Goal: Task Accomplishment & Management: Manage account settings

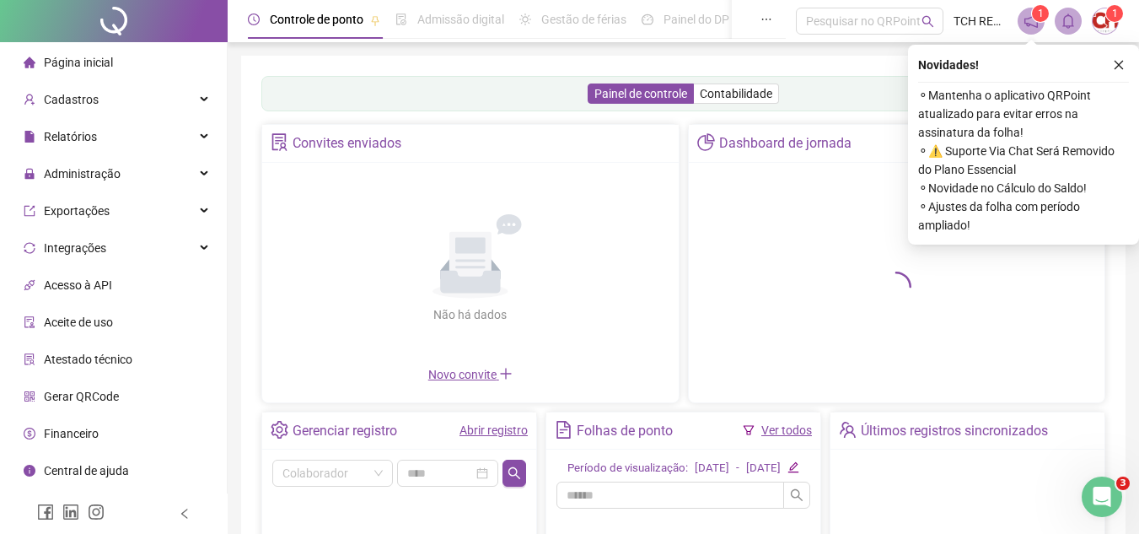
click at [1113, 69] on icon "close" at bounding box center [1119, 65] width 12 height 12
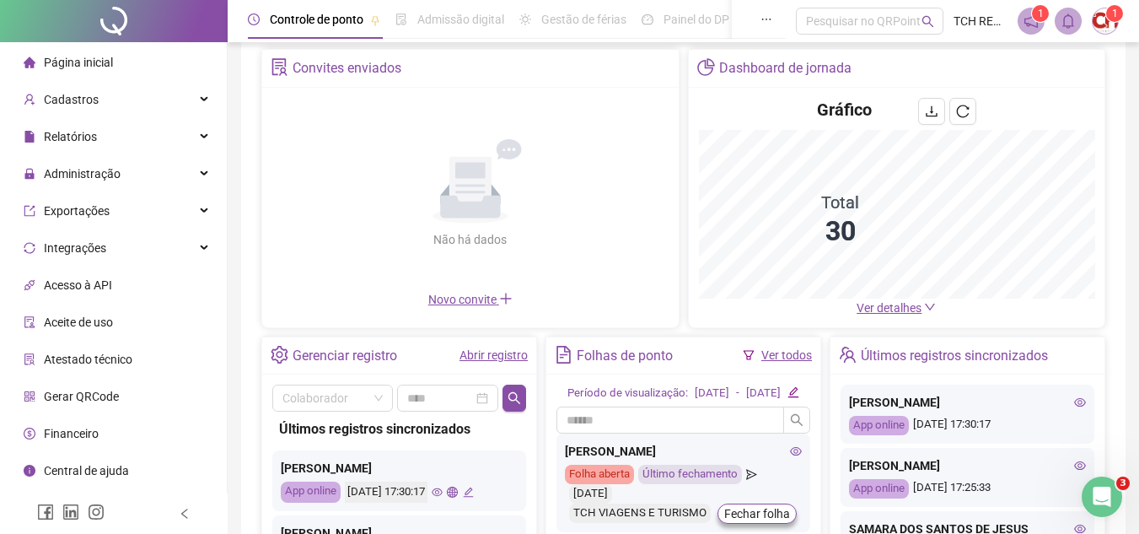
scroll to position [169, 0]
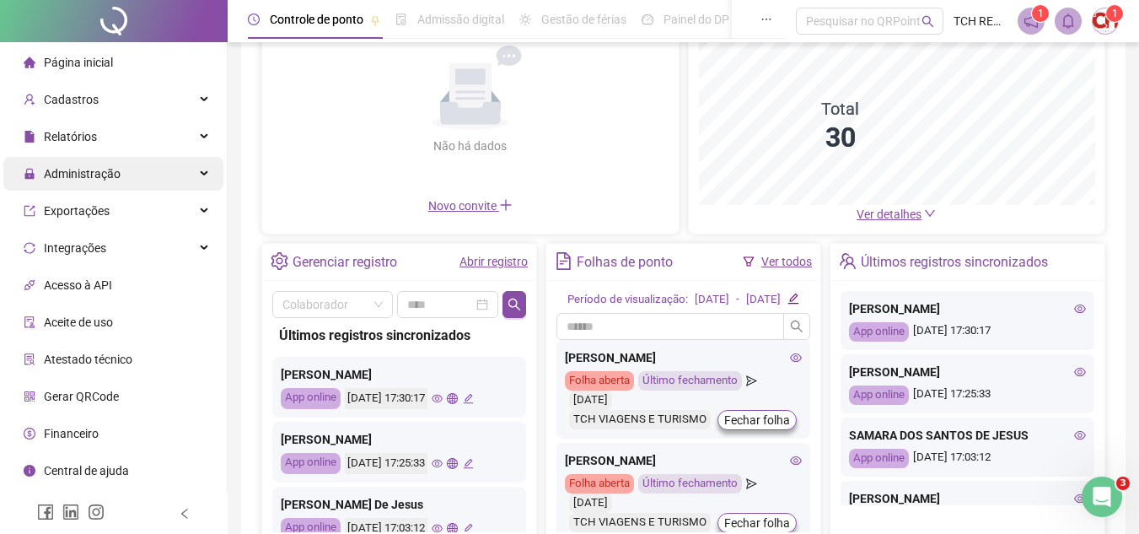
click at [115, 169] on span "Administração" at bounding box center [82, 173] width 77 height 13
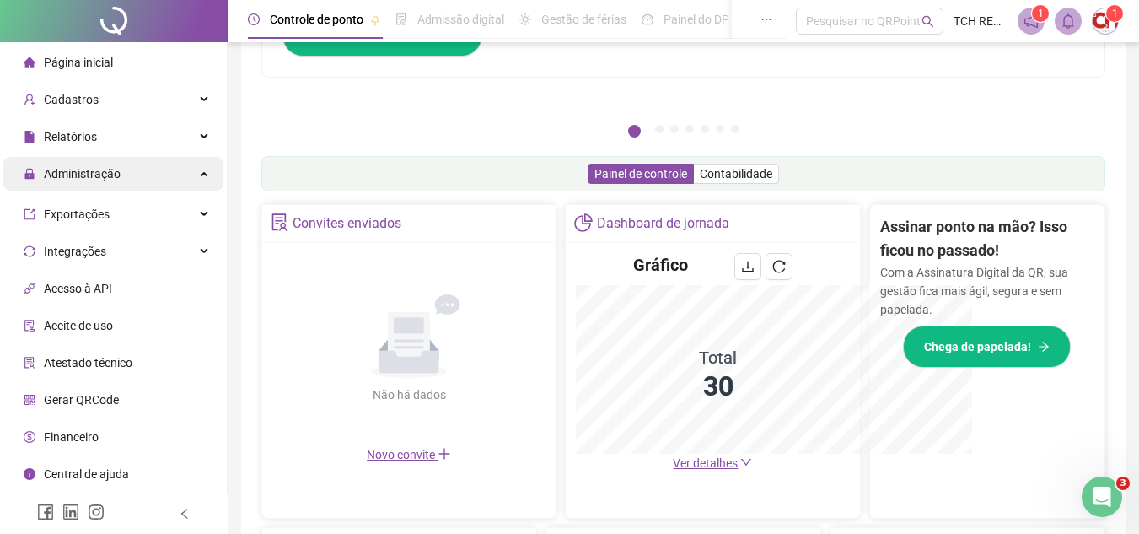
scroll to position [417, 0]
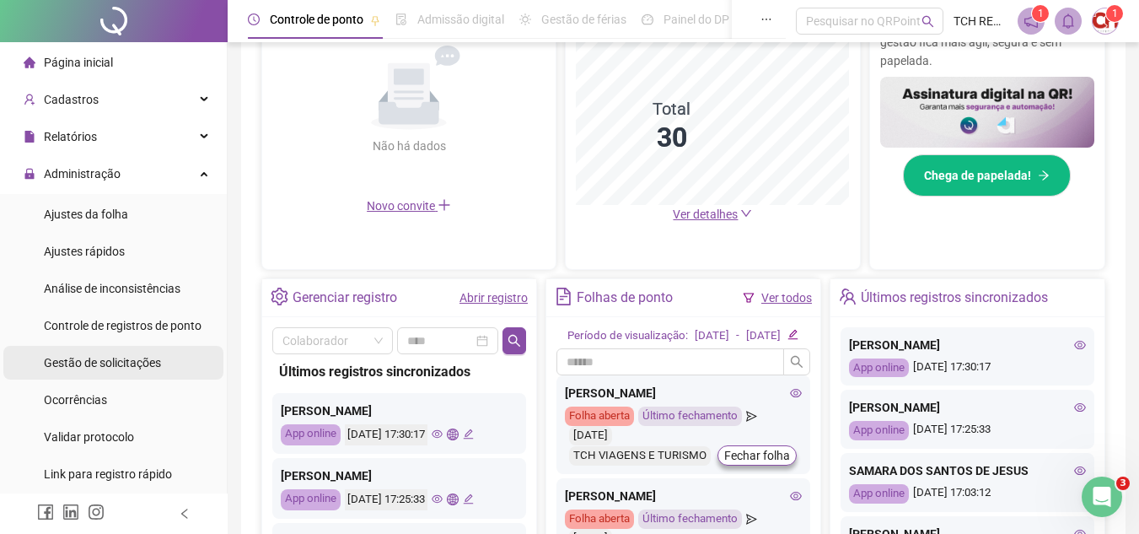
click at [145, 366] on span "Gestão de solicitações" at bounding box center [102, 362] width 117 height 13
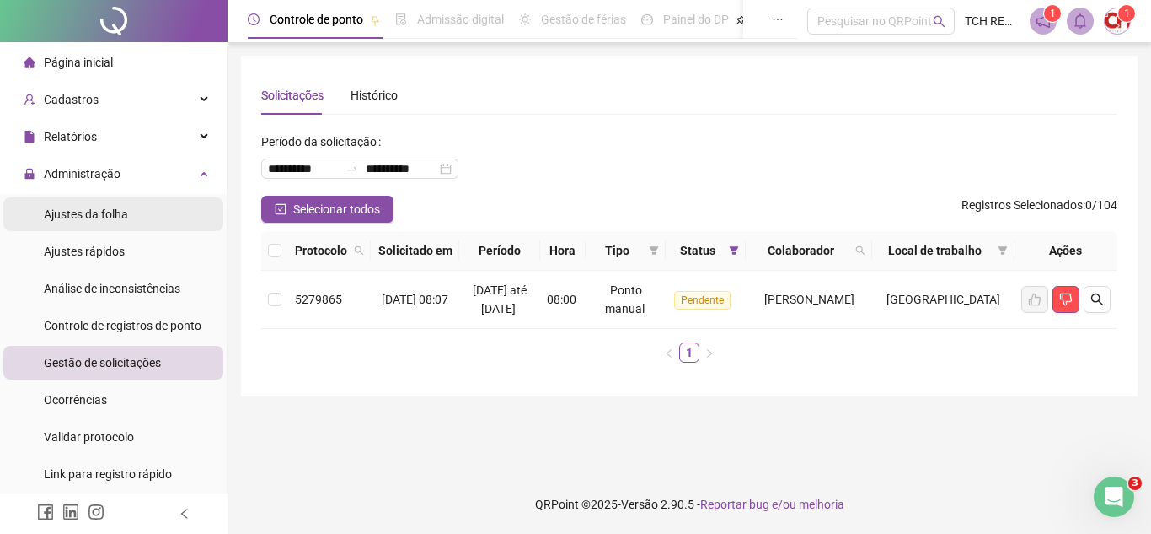
click at [164, 210] on li "Ajustes da folha" at bounding box center [113, 214] width 220 height 34
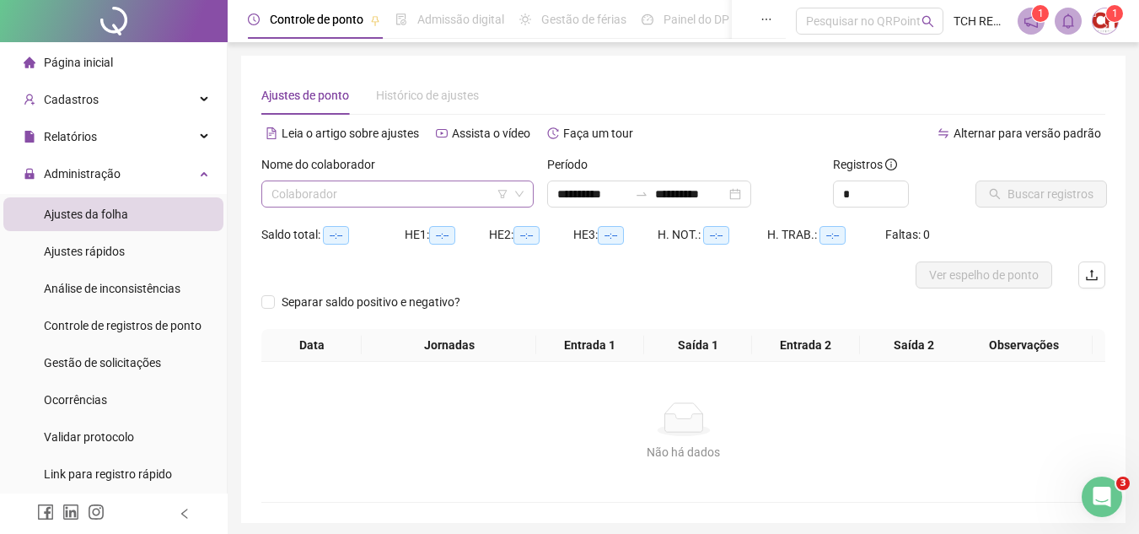
click at [364, 191] on input "search" at bounding box center [389, 193] width 237 height 25
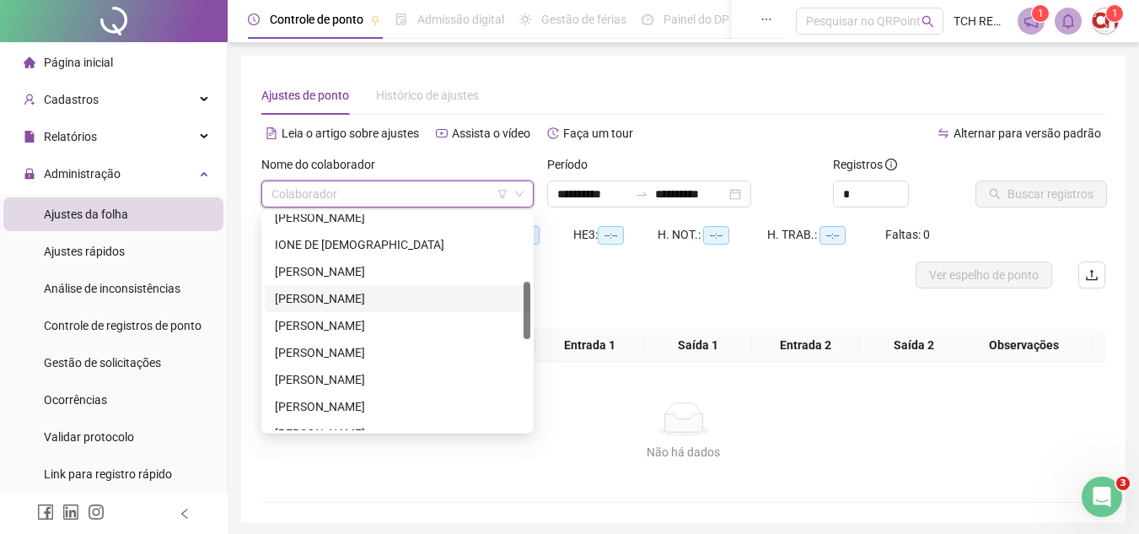
scroll to position [421, 0]
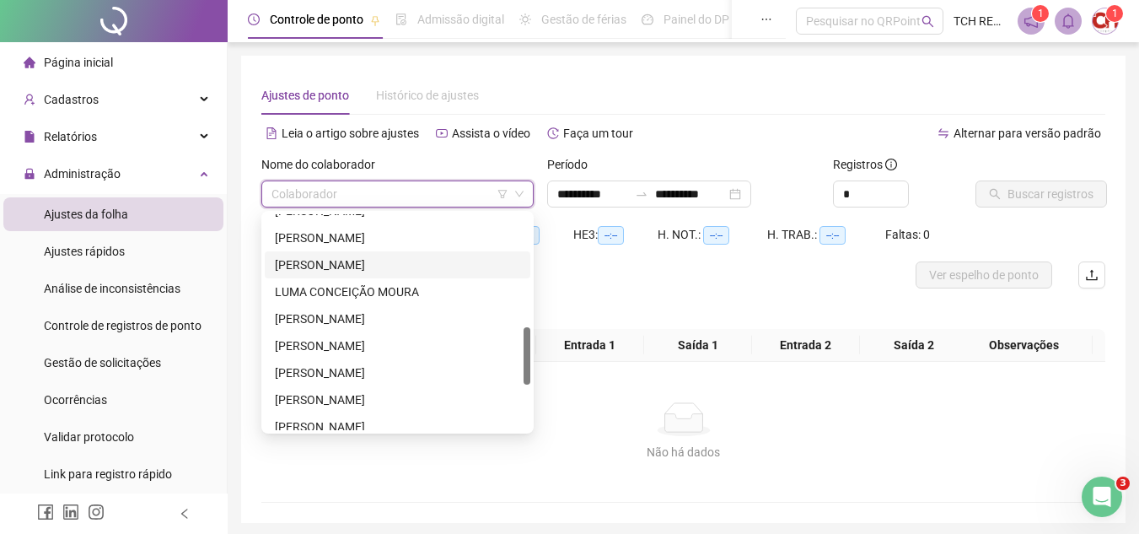
click at [339, 268] on div "[PERSON_NAME]" at bounding box center [397, 264] width 245 height 19
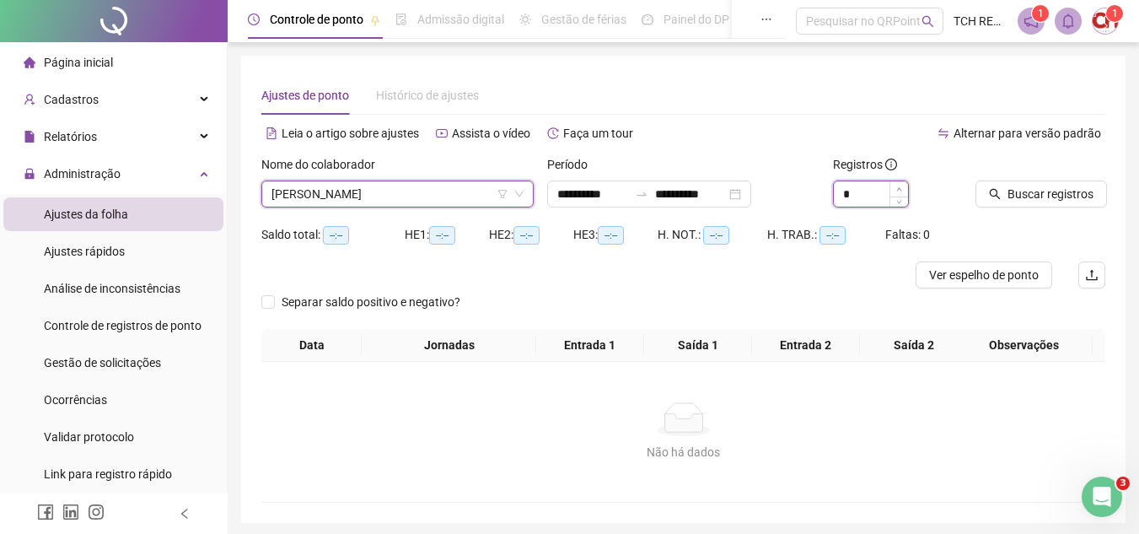
click at [897, 185] on span "Increase Value" at bounding box center [898, 188] width 19 height 15
type input "*"
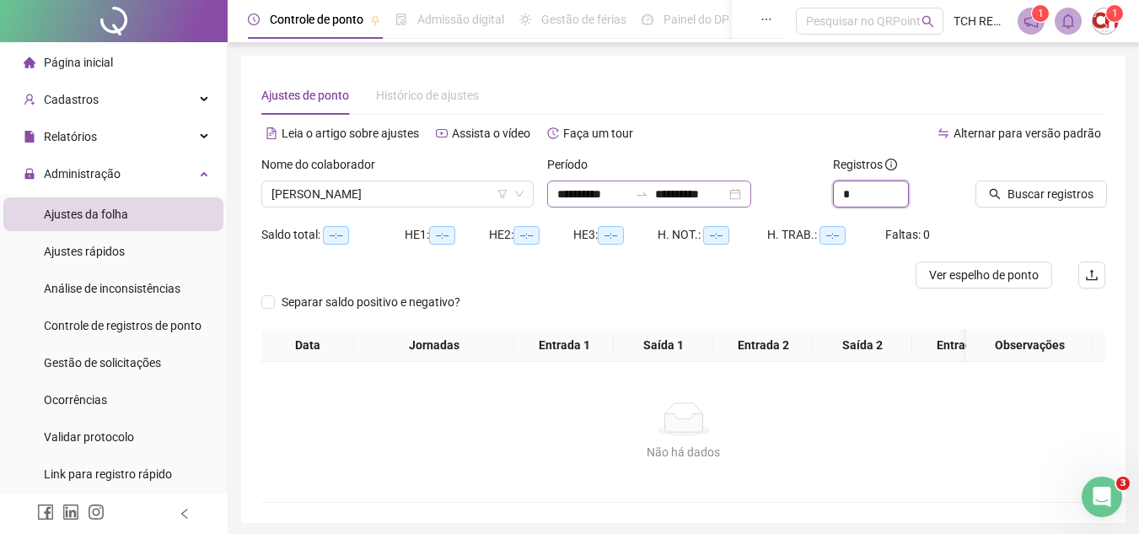
click at [751, 191] on div "**********" at bounding box center [649, 193] width 204 height 27
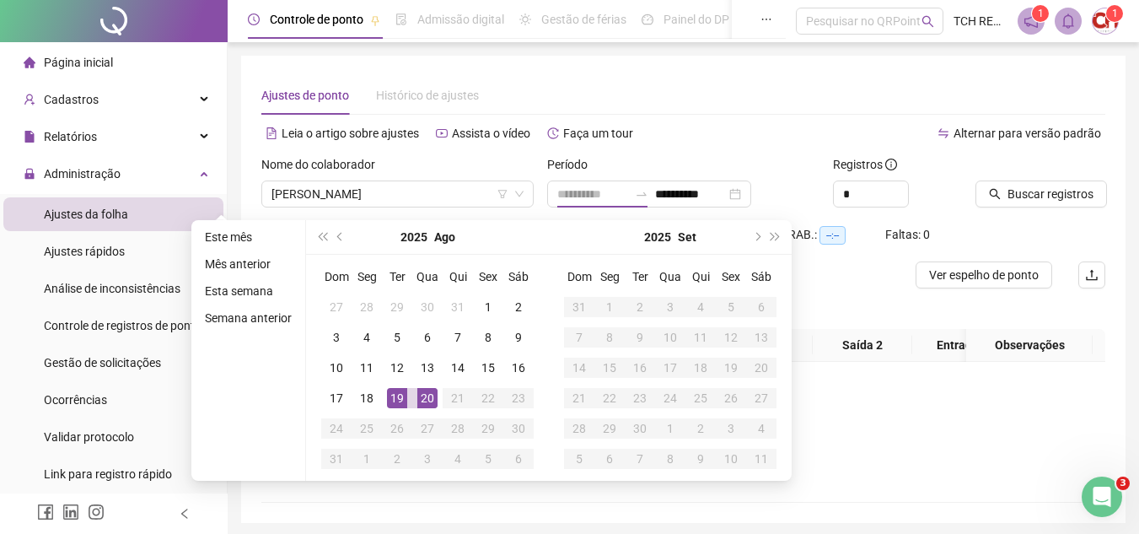
click at [382, 401] on td "19" at bounding box center [397, 398] width 30 height 30
click at [412, 394] on td "20" at bounding box center [427, 398] width 30 height 30
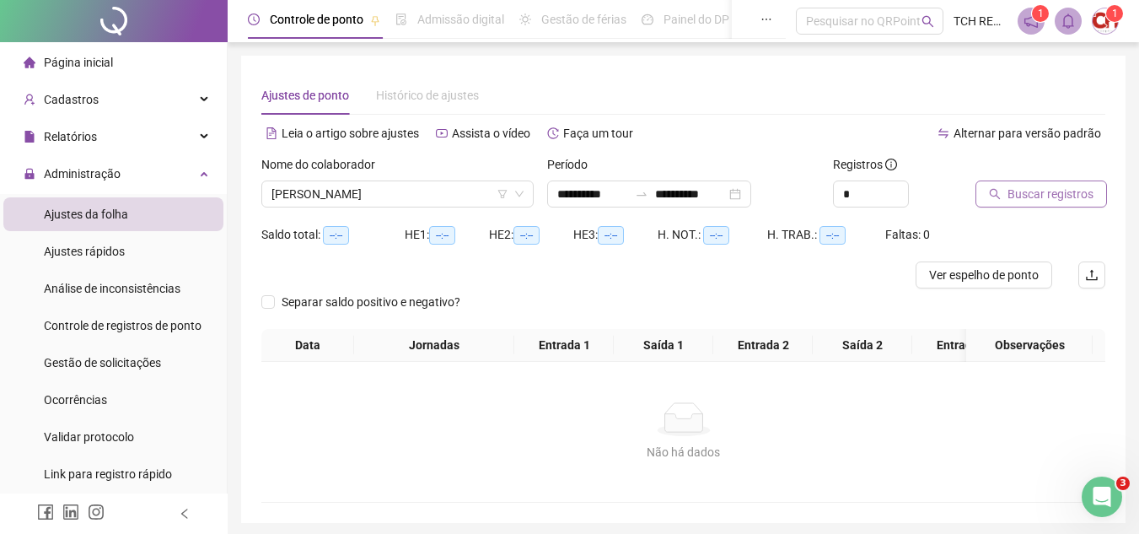
click at [1063, 191] on span "Buscar registros" at bounding box center [1050, 194] width 86 height 19
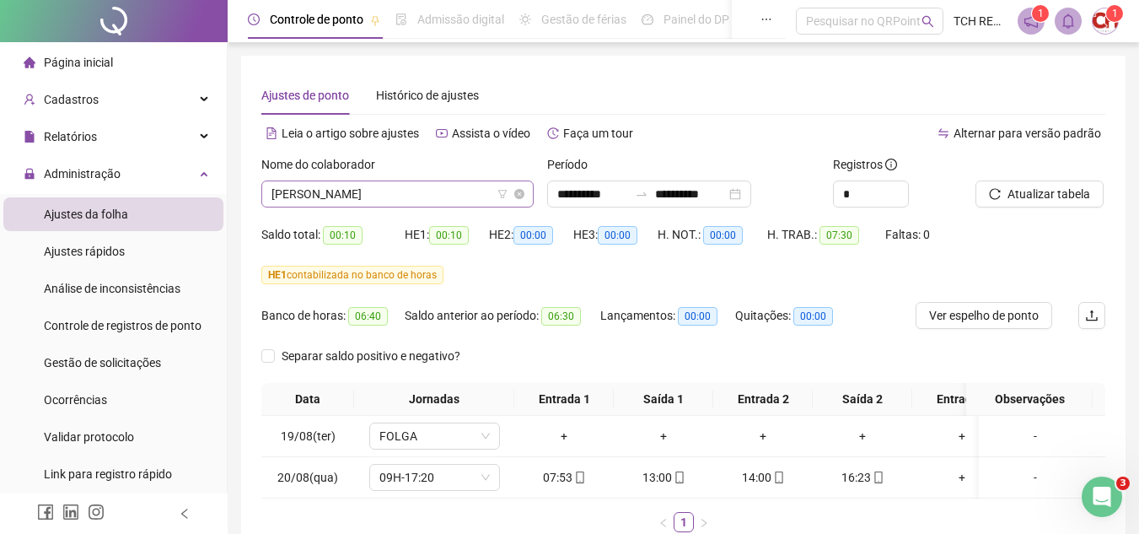
click at [469, 195] on span "[PERSON_NAME]" at bounding box center [397, 193] width 252 height 25
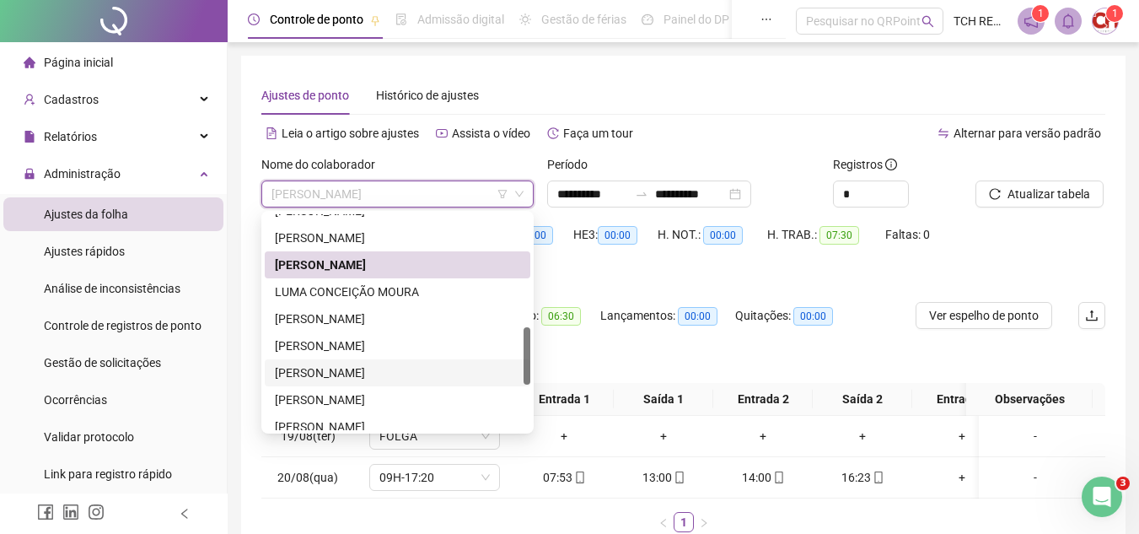
scroll to position [0, 0]
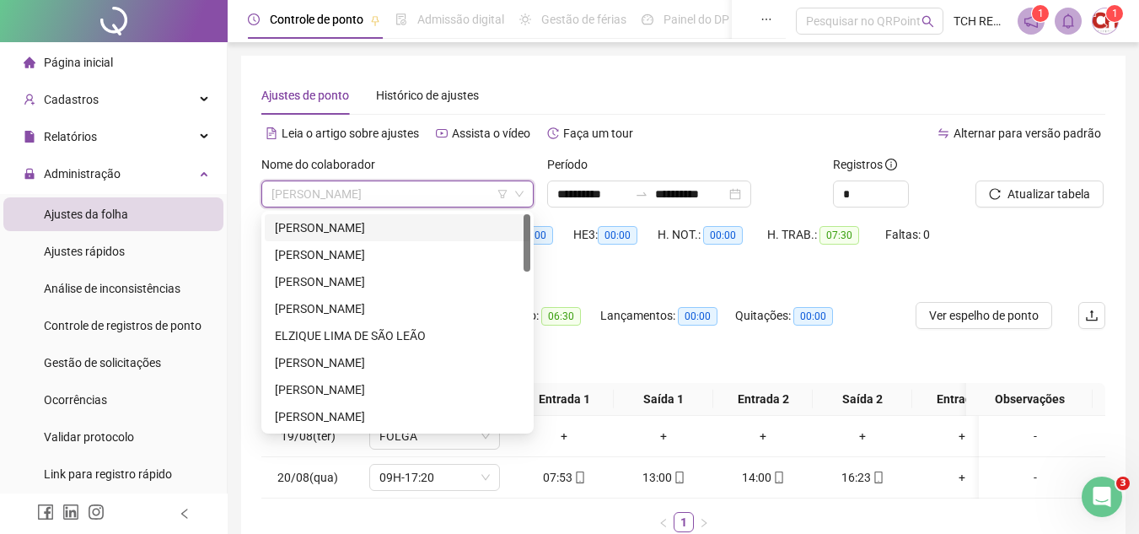
click at [407, 229] on div "[PERSON_NAME]" at bounding box center [397, 227] width 245 height 19
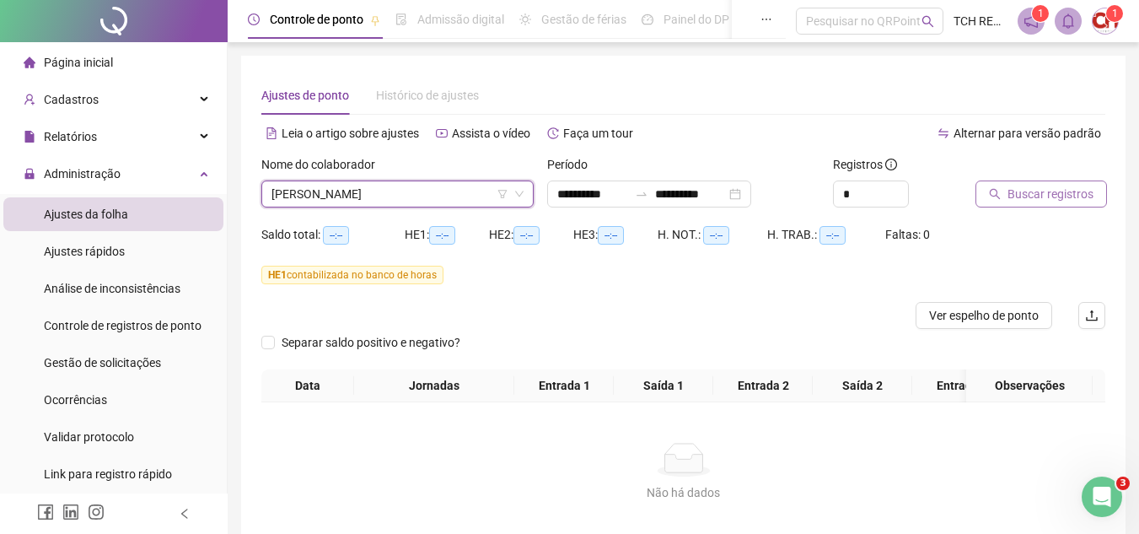
click at [1022, 205] on button "Buscar registros" at bounding box center [1040, 193] width 131 height 27
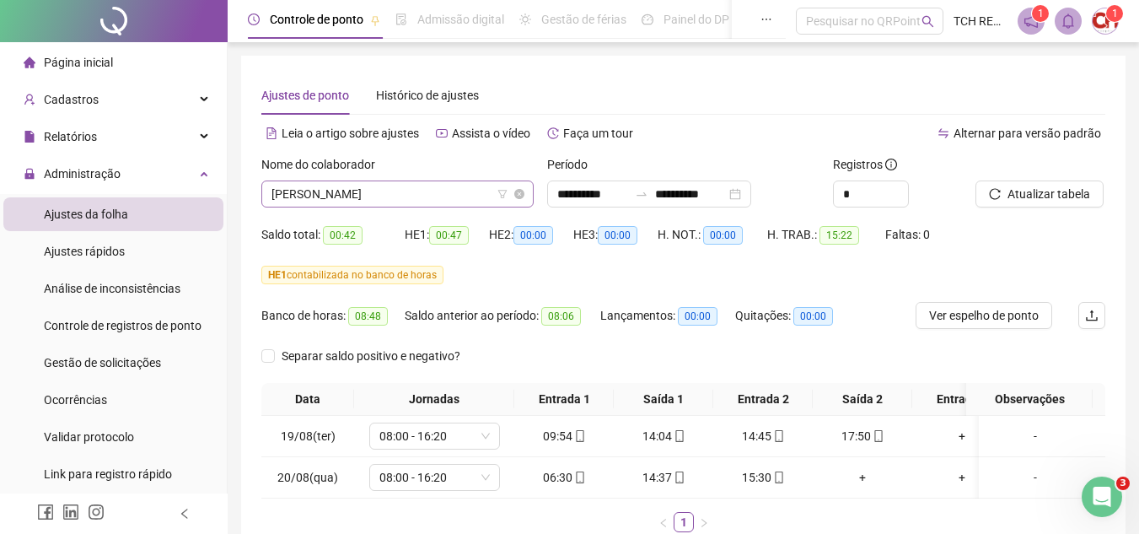
click at [449, 186] on span "[PERSON_NAME]" at bounding box center [397, 193] width 252 height 25
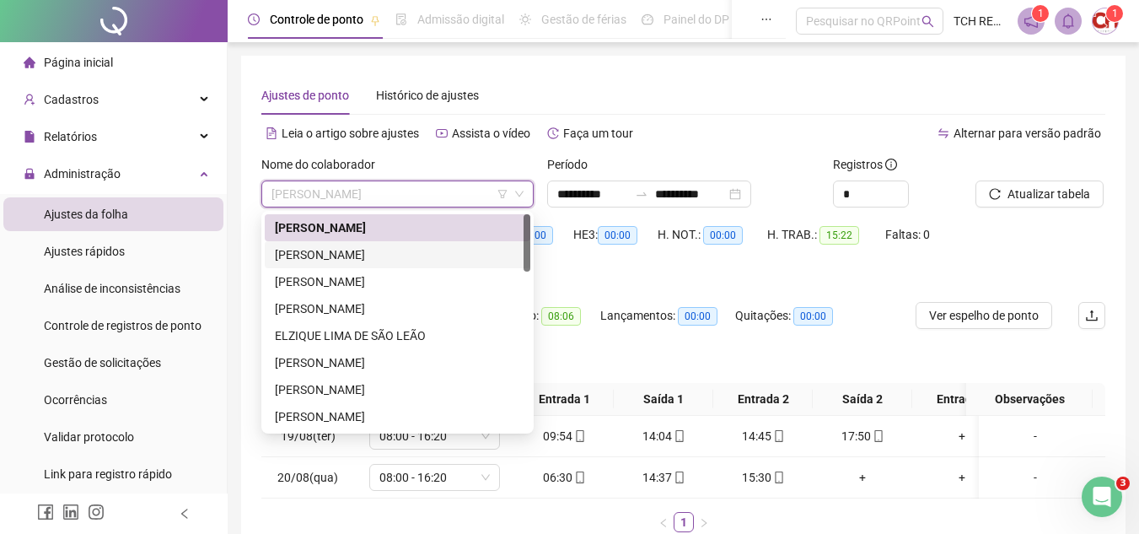
click at [643, 263] on div "HE 1 contabilizada no banco de horas" at bounding box center [683, 274] width 844 height 27
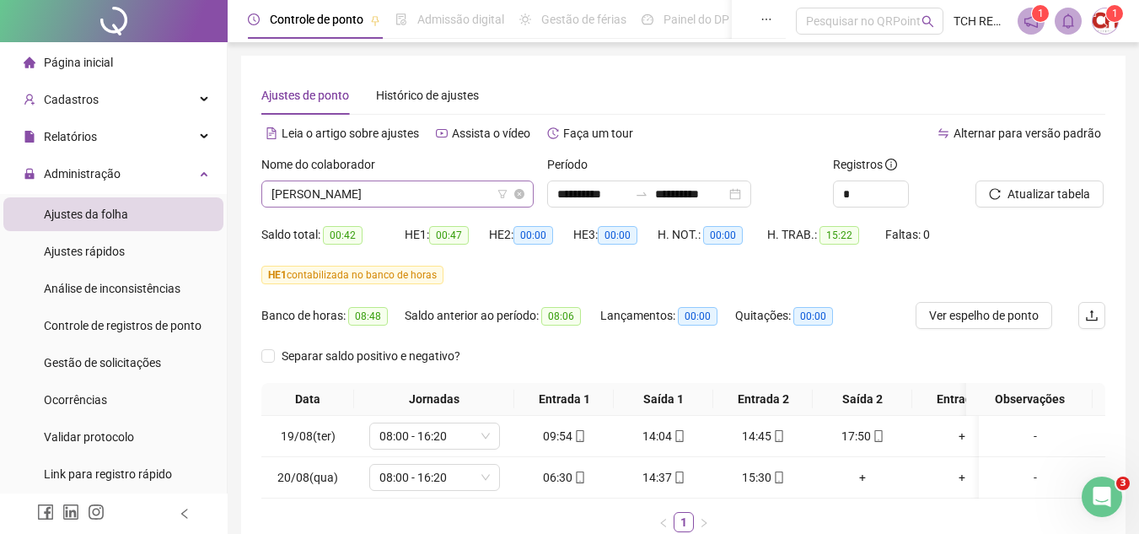
click at [400, 194] on span "[PERSON_NAME]" at bounding box center [397, 193] width 252 height 25
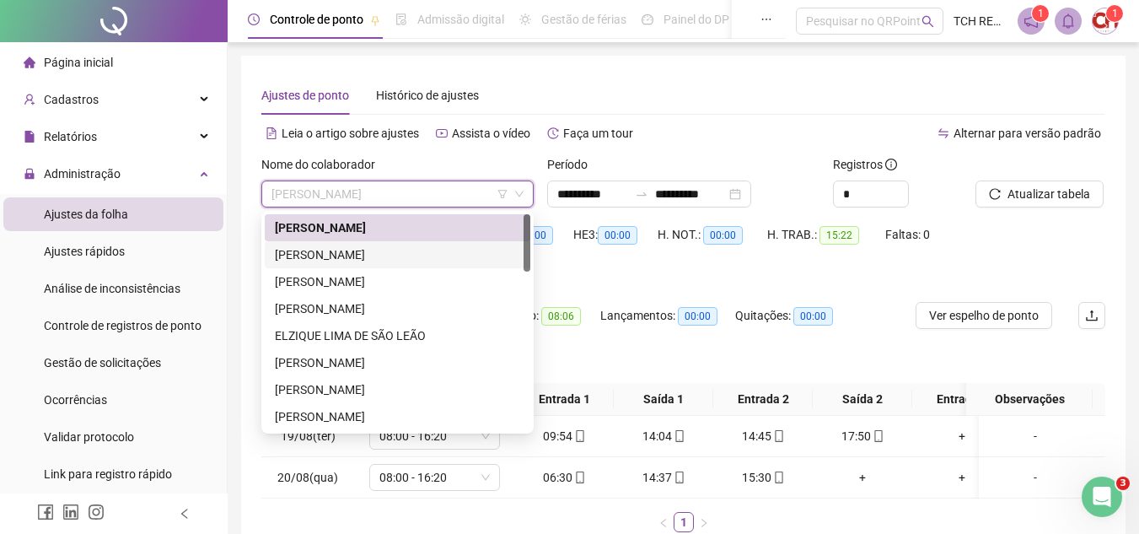
click at [384, 249] on div "[PERSON_NAME]" at bounding box center [397, 254] width 245 height 19
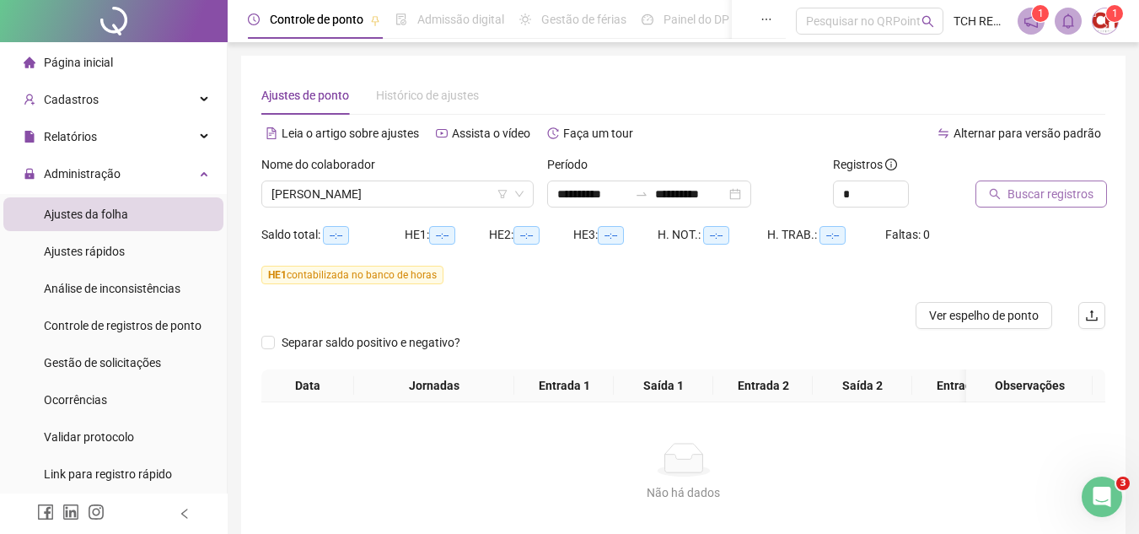
click at [1043, 195] on span "Buscar registros" at bounding box center [1050, 194] width 86 height 19
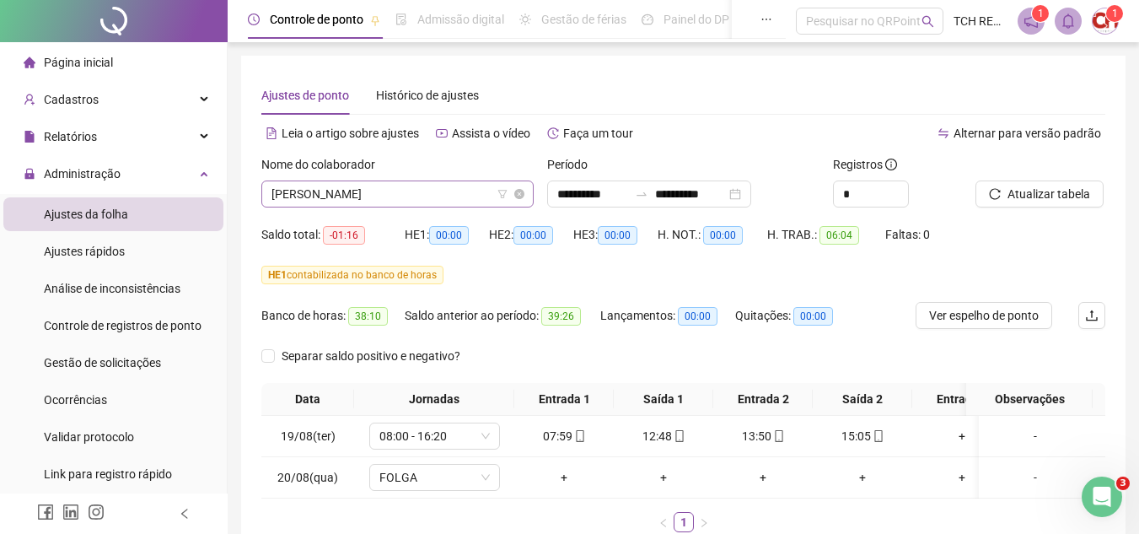
click at [464, 187] on span "[PERSON_NAME]" at bounding box center [397, 193] width 252 height 25
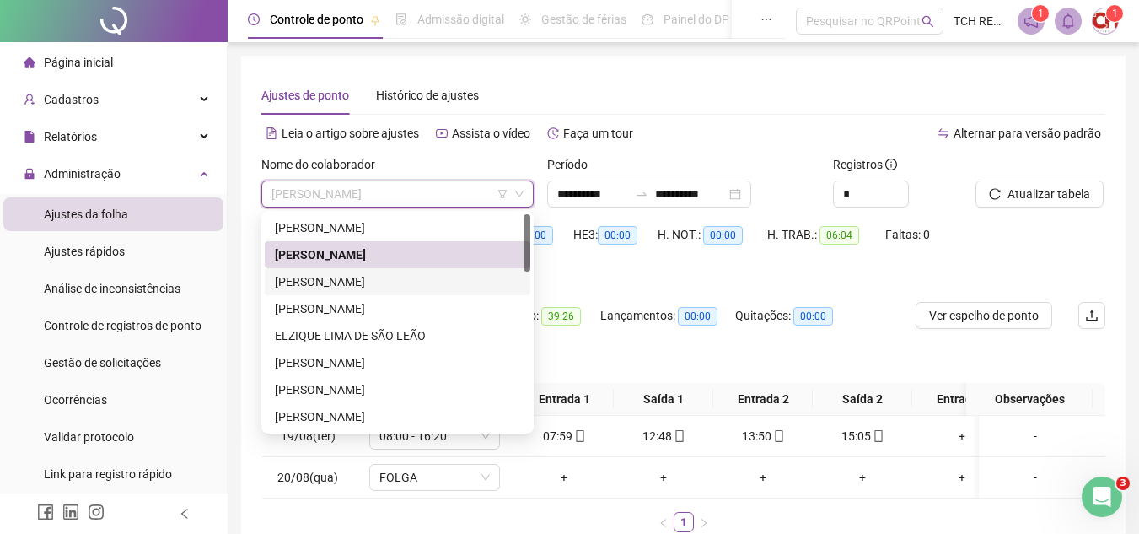
click at [471, 283] on div "[PERSON_NAME]" at bounding box center [397, 281] width 245 height 19
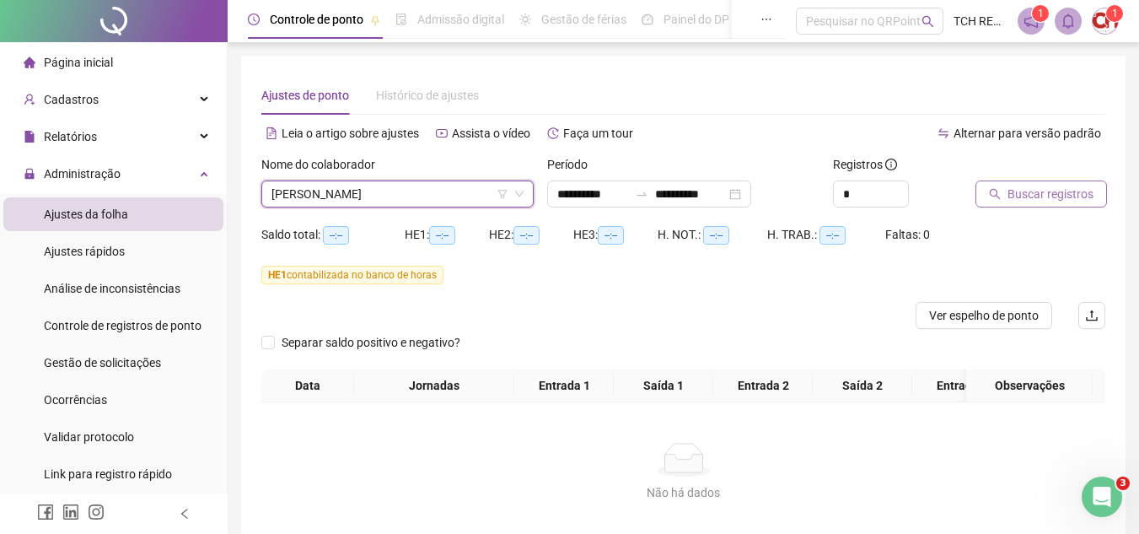
click at [1028, 199] on span "Buscar registros" at bounding box center [1050, 194] width 86 height 19
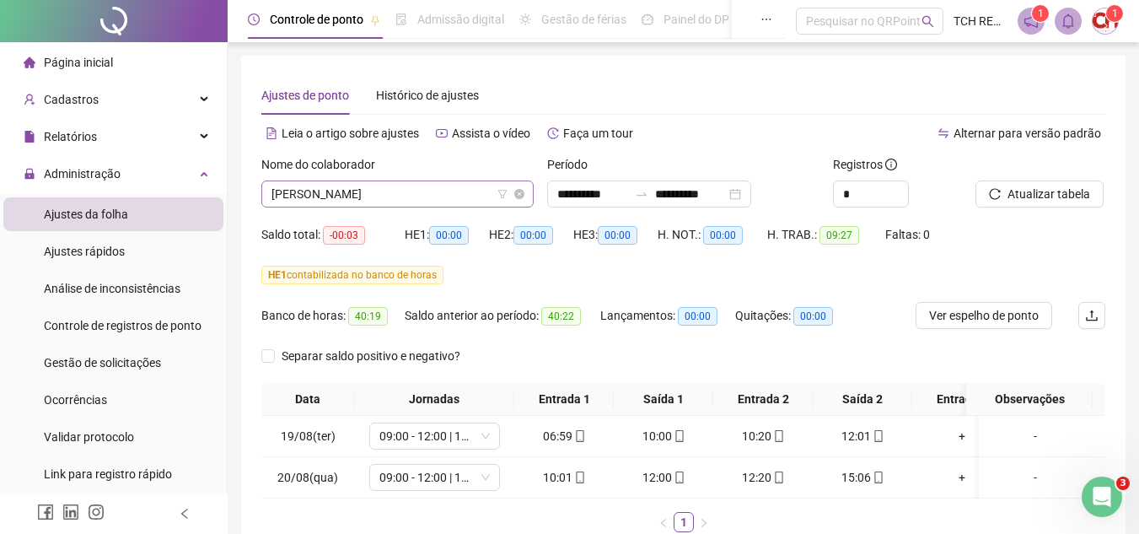
click at [437, 184] on span "[PERSON_NAME]" at bounding box center [397, 193] width 252 height 25
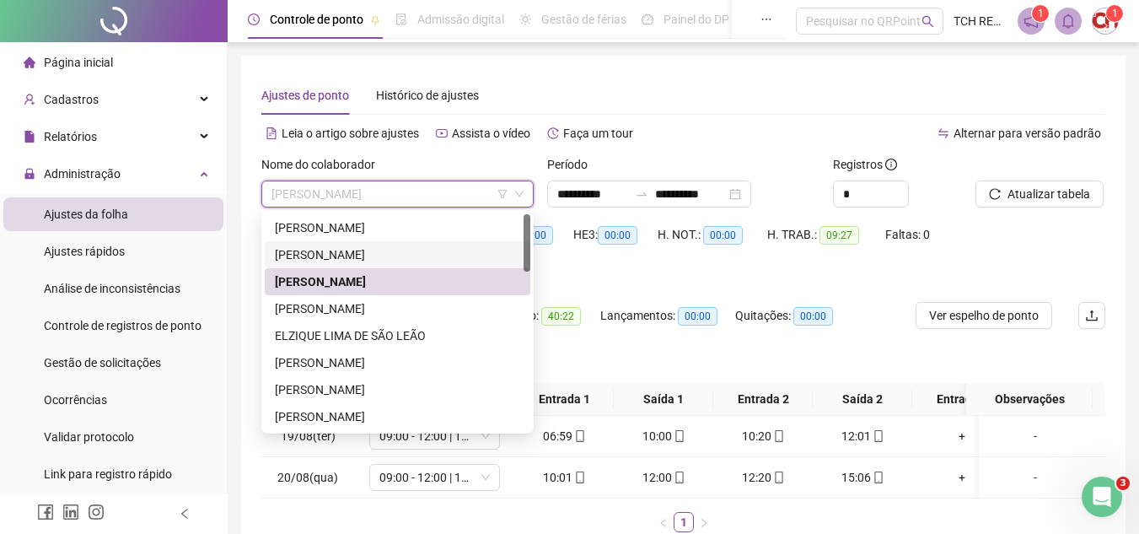
click at [399, 256] on div "[PERSON_NAME]" at bounding box center [397, 254] width 245 height 19
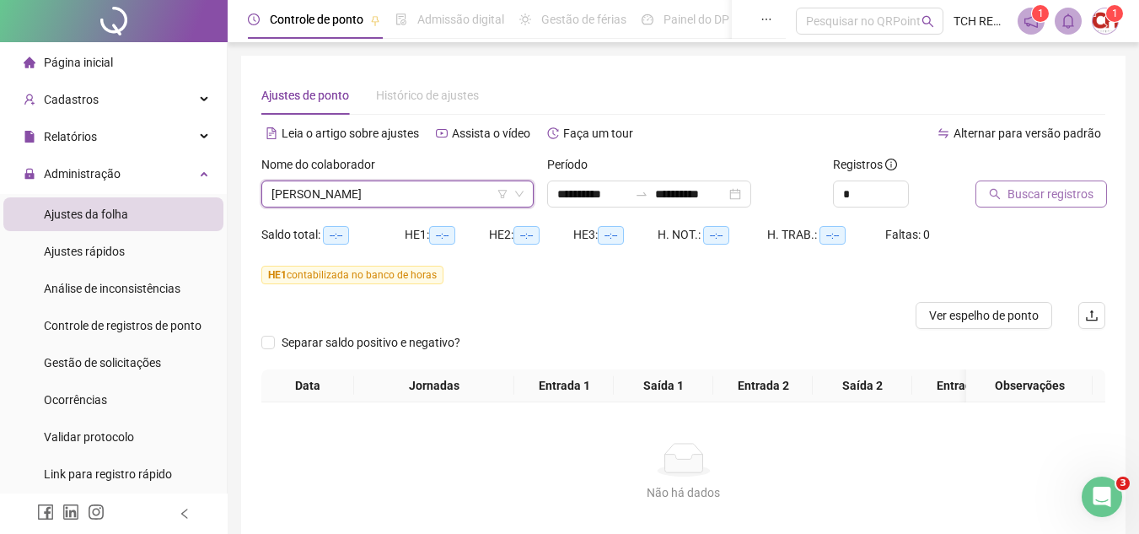
click at [1028, 197] on span "Buscar registros" at bounding box center [1050, 194] width 86 height 19
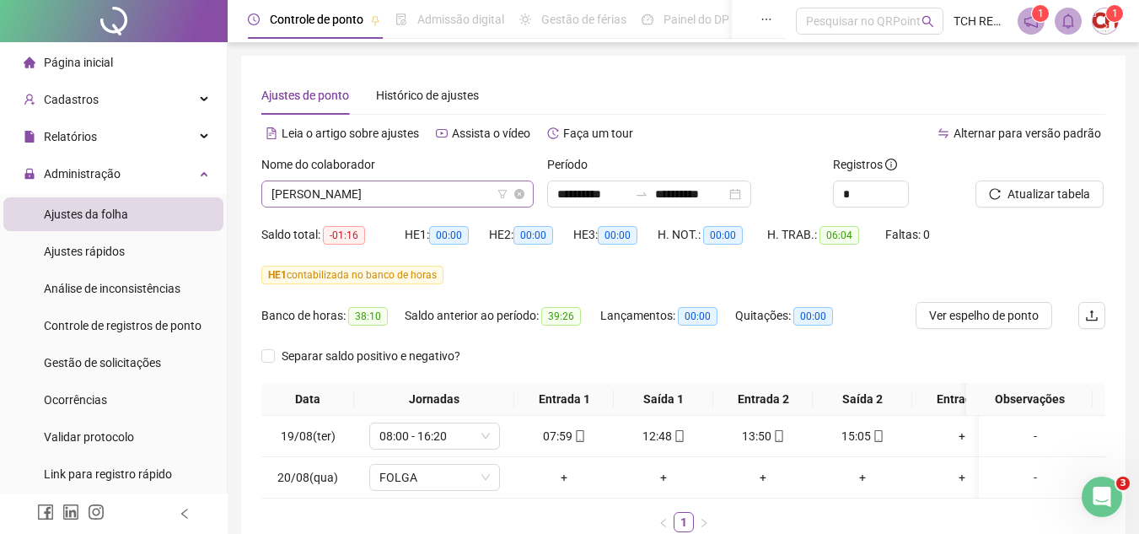
click at [443, 193] on span "[PERSON_NAME]" at bounding box center [397, 193] width 252 height 25
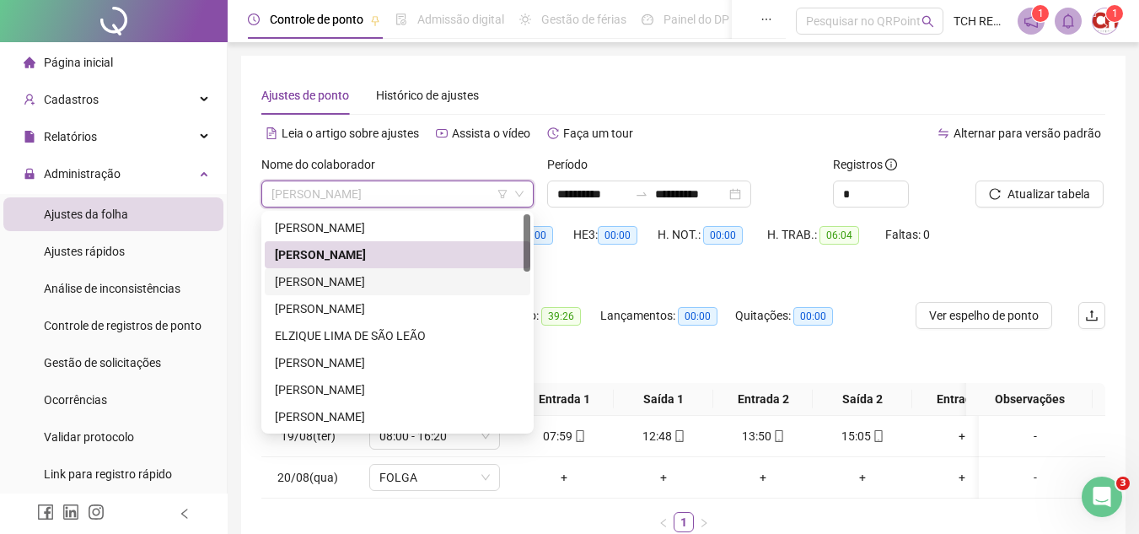
click at [404, 289] on div "[PERSON_NAME]" at bounding box center [397, 281] width 245 height 19
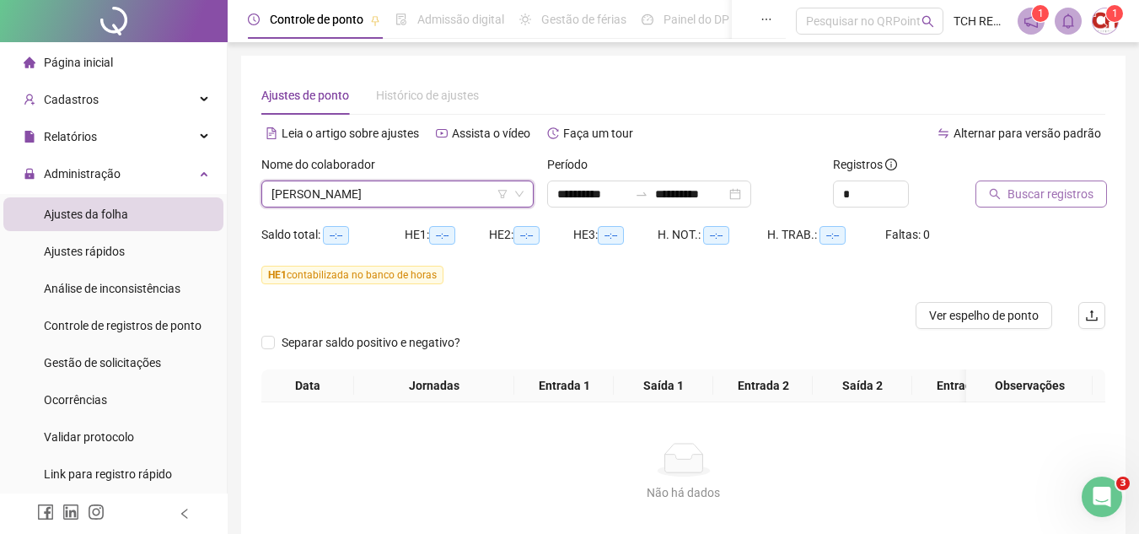
click at [1022, 186] on span "Buscar registros" at bounding box center [1050, 194] width 86 height 19
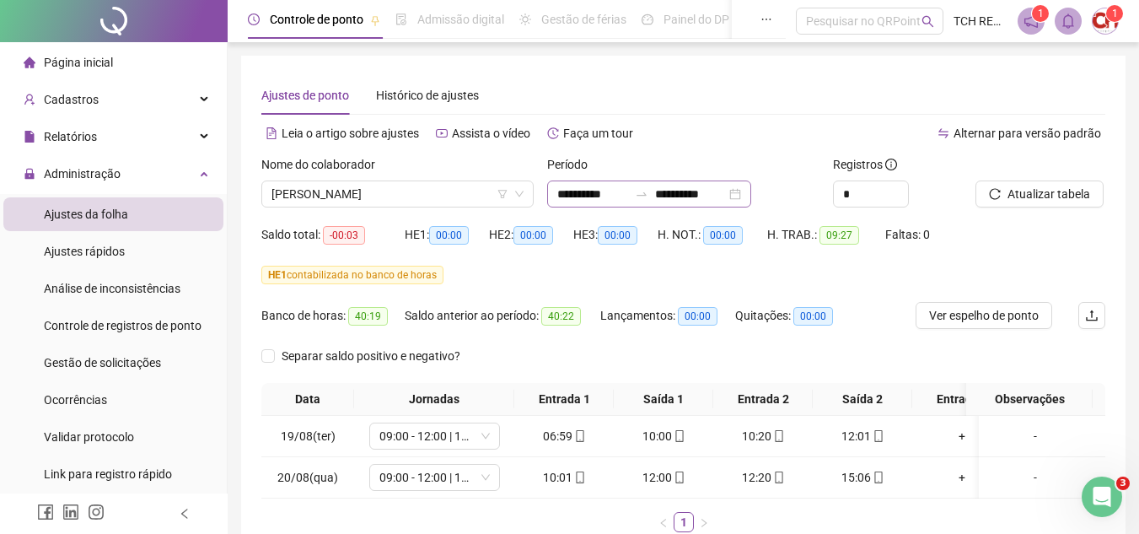
click at [751, 190] on div "**********" at bounding box center [649, 193] width 204 height 27
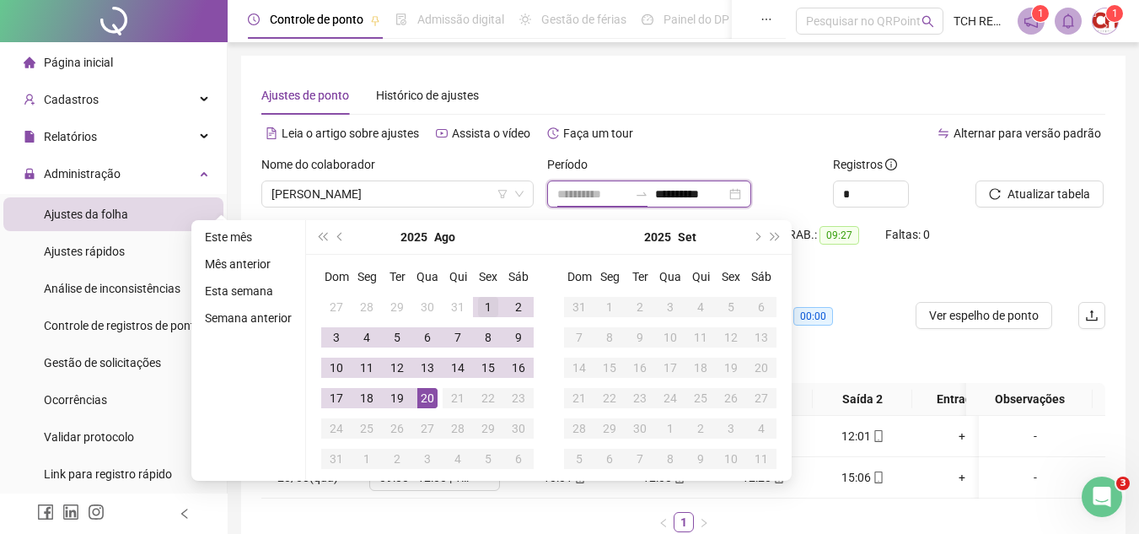
type input "**********"
click at [478, 305] on div "1" at bounding box center [488, 307] width 20 height 20
type input "**********"
click at [437, 405] on td "20" at bounding box center [427, 398] width 30 height 30
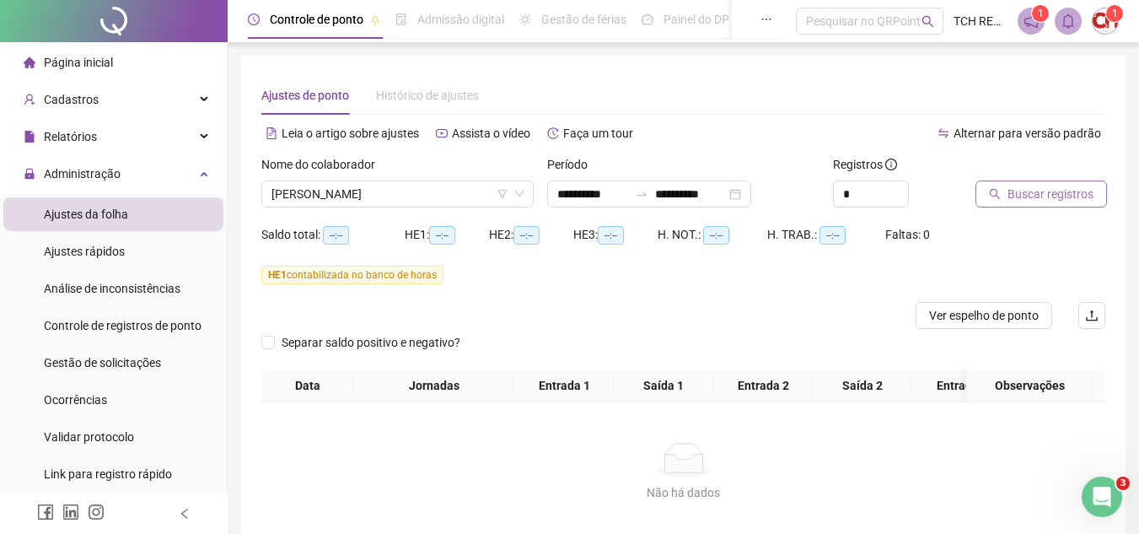
click at [1054, 182] on button "Buscar registros" at bounding box center [1040, 193] width 131 height 27
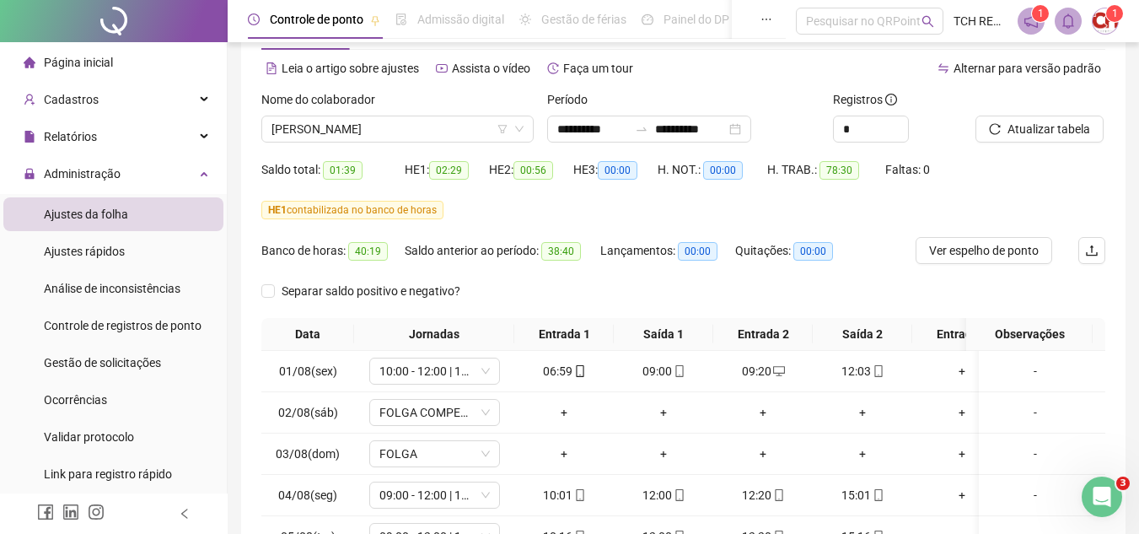
scroll to position [84, 0]
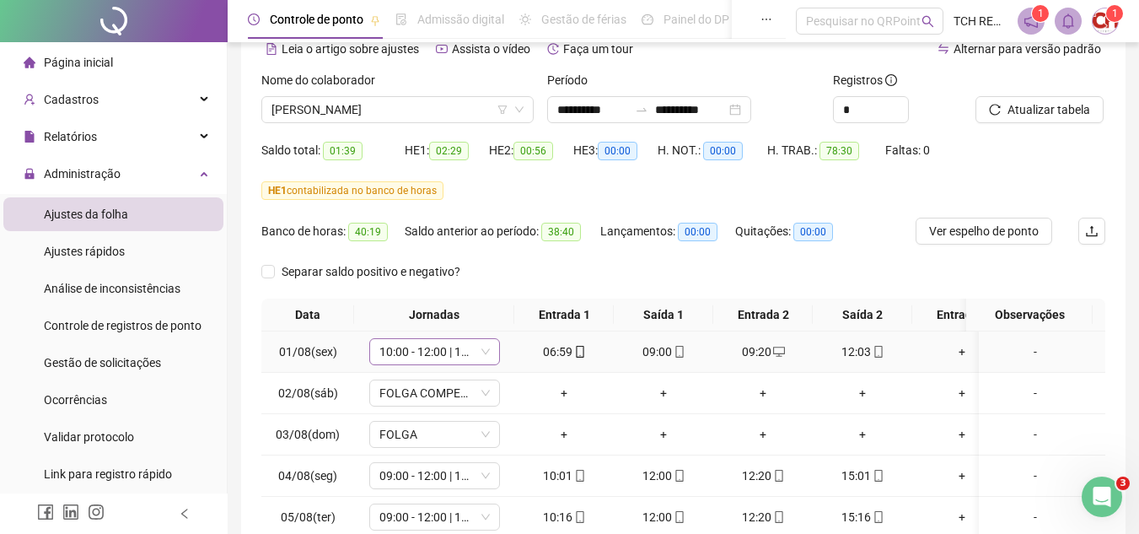
click at [408, 354] on span "10:00 - 12:00 | 12:15 - 15:00" at bounding box center [434, 351] width 110 height 25
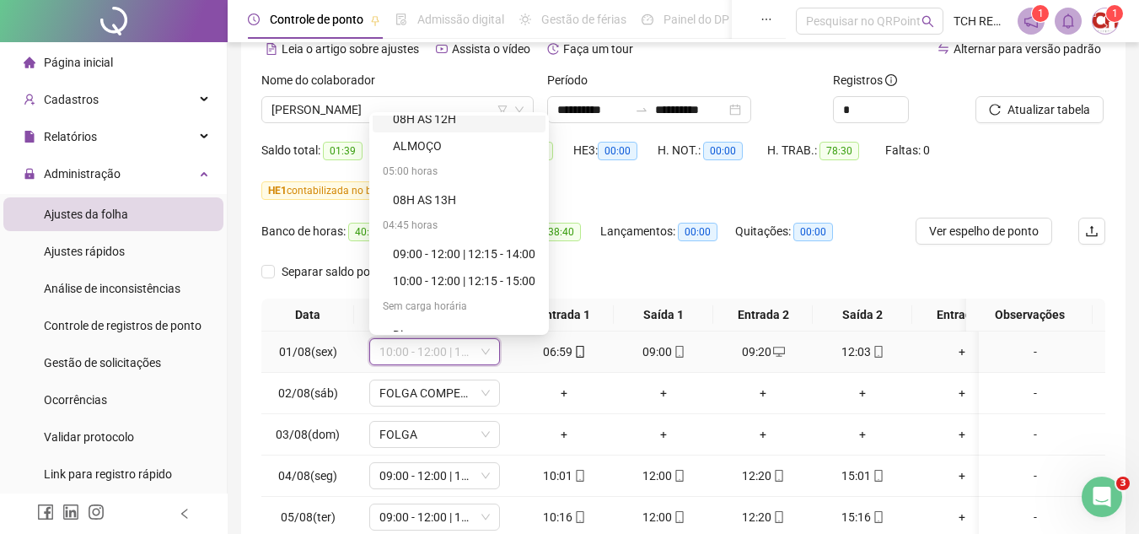
scroll to position [1012, 0]
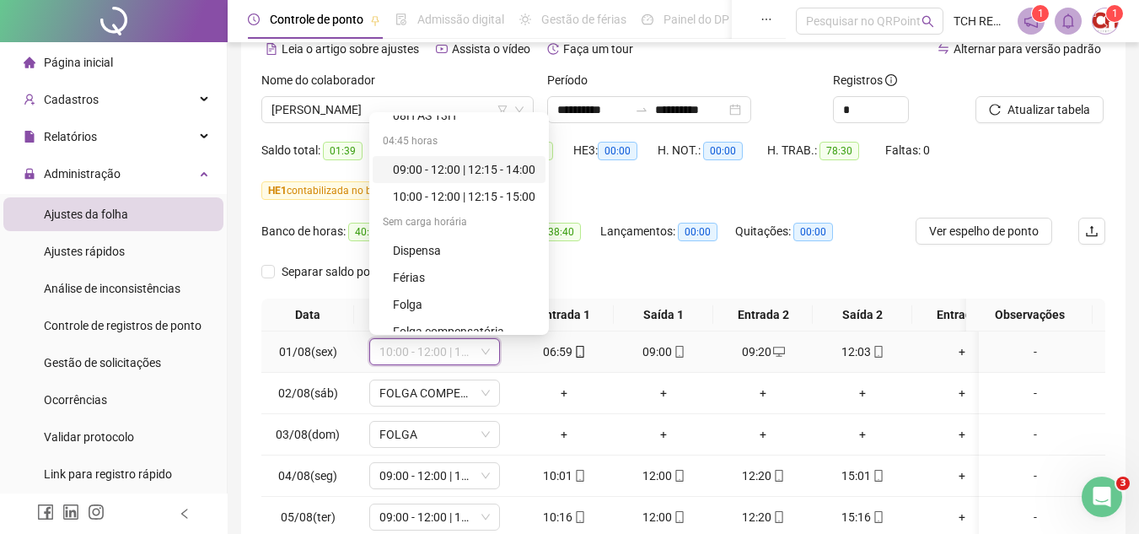
click at [496, 158] on div "09:00 - 12:00 | 12:15 - 14:00" at bounding box center [459, 169] width 173 height 27
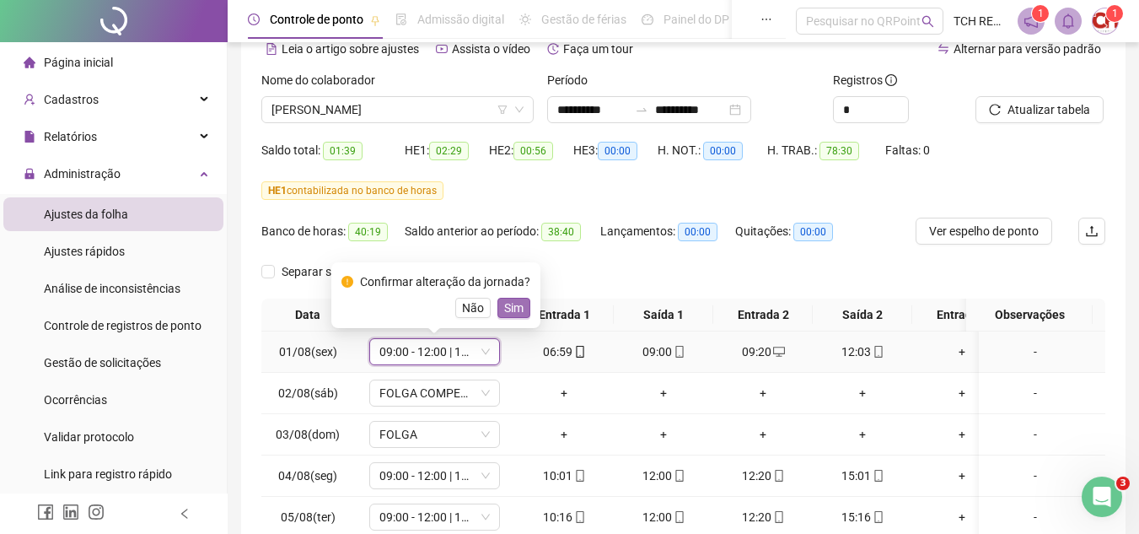
click at [512, 308] on span "Sim" at bounding box center [513, 307] width 19 height 19
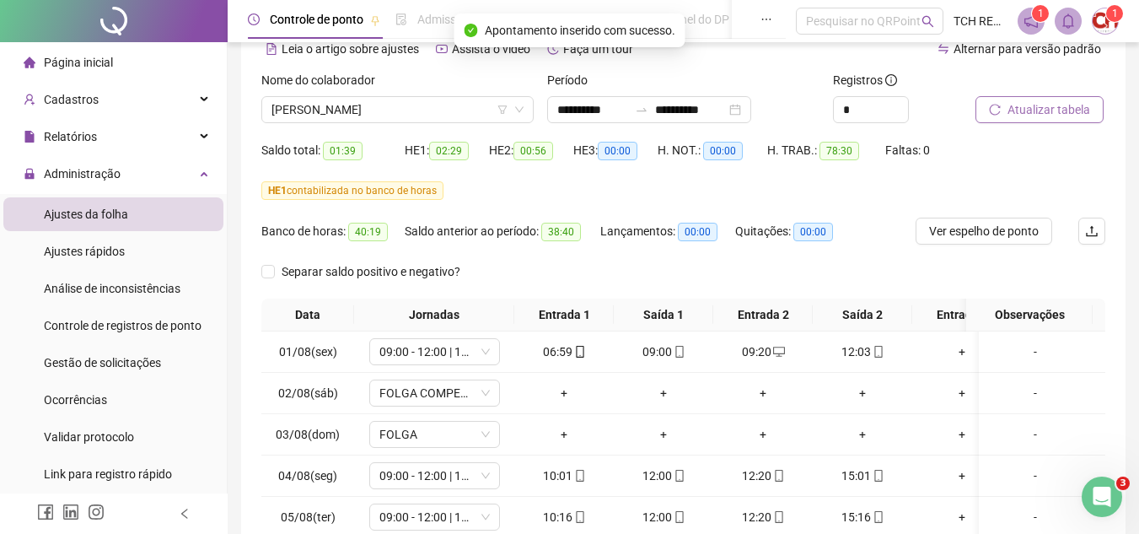
click at [1044, 94] on div at bounding box center [1019, 83] width 88 height 25
click at [1043, 107] on span "Atualizar tabela" at bounding box center [1048, 109] width 83 height 19
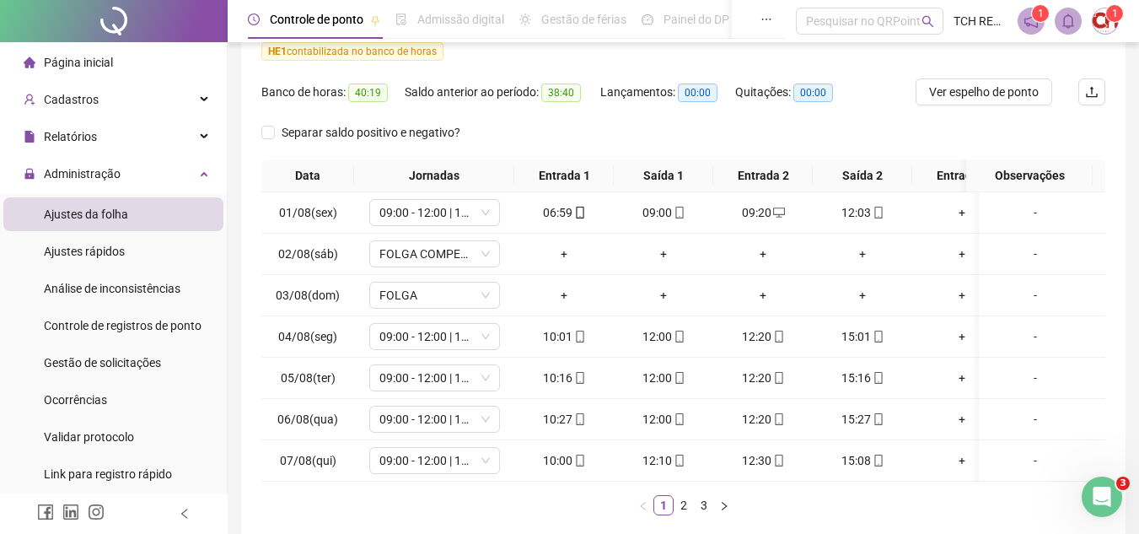
scroll to position [253, 0]
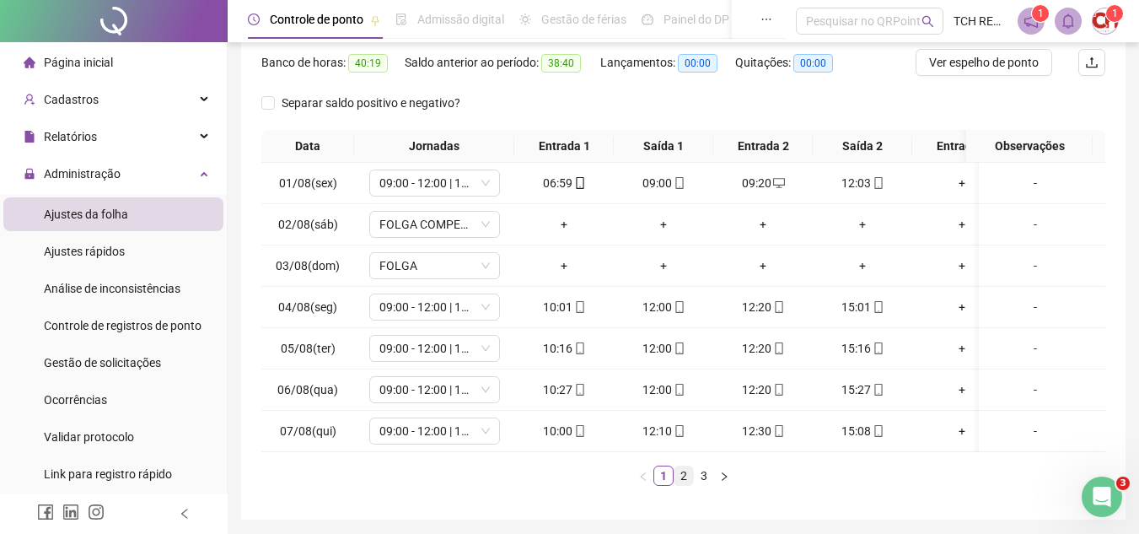
click at [688, 482] on link "2" at bounding box center [683, 475] width 19 height 19
click at [703, 485] on link "3" at bounding box center [704, 475] width 19 height 19
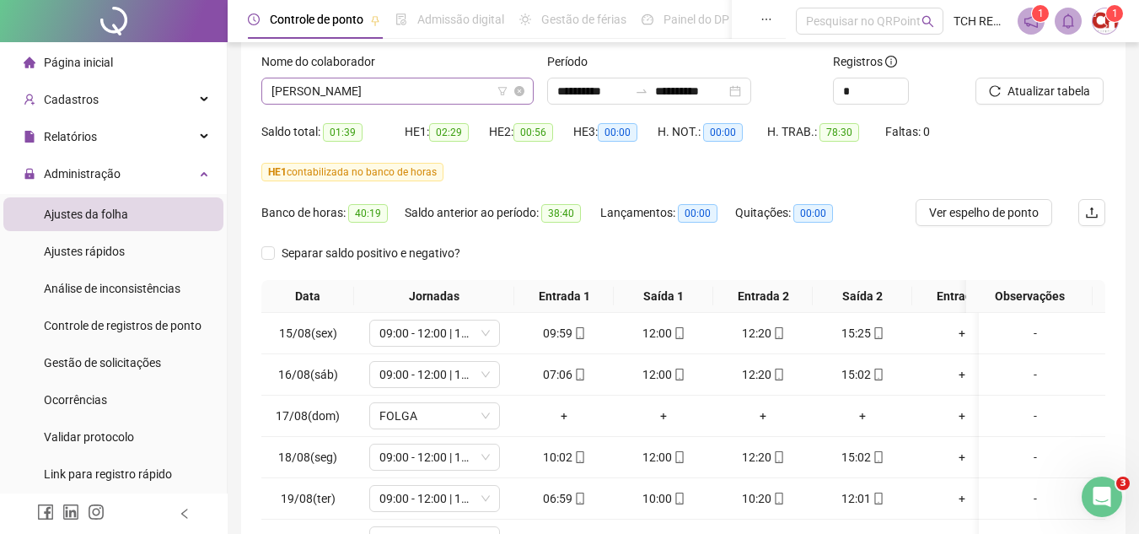
scroll to position [84, 0]
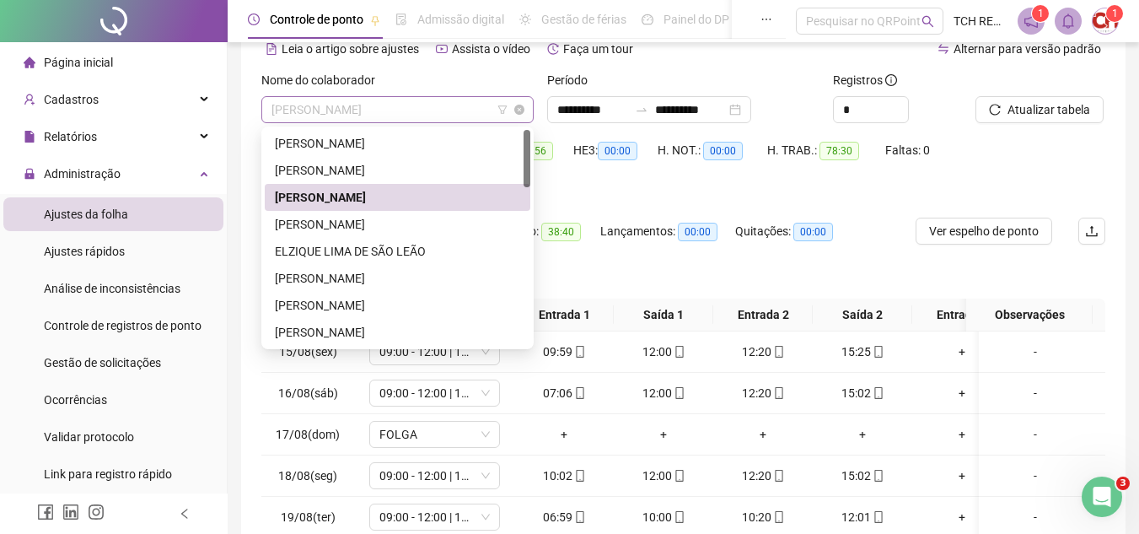
click at [399, 113] on span "[PERSON_NAME]" at bounding box center [397, 109] width 252 height 25
click at [378, 224] on div "[PERSON_NAME]" at bounding box center [397, 224] width 245 height 19
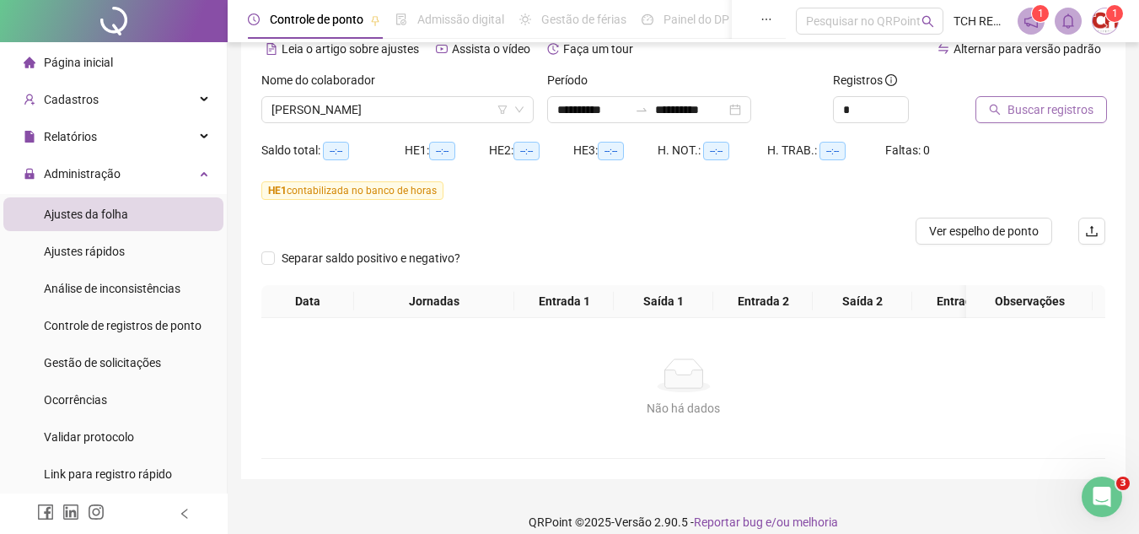
click at [1022, 100] on span "Buscar registros" at bounding box center [1050, 109] width 86 height 19
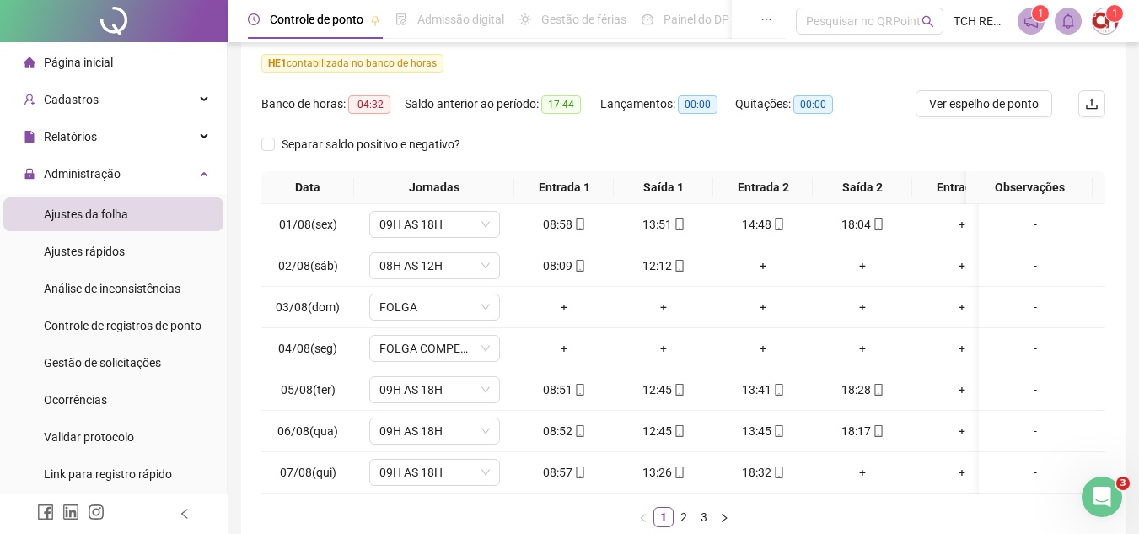
scroll to position [0, 0]
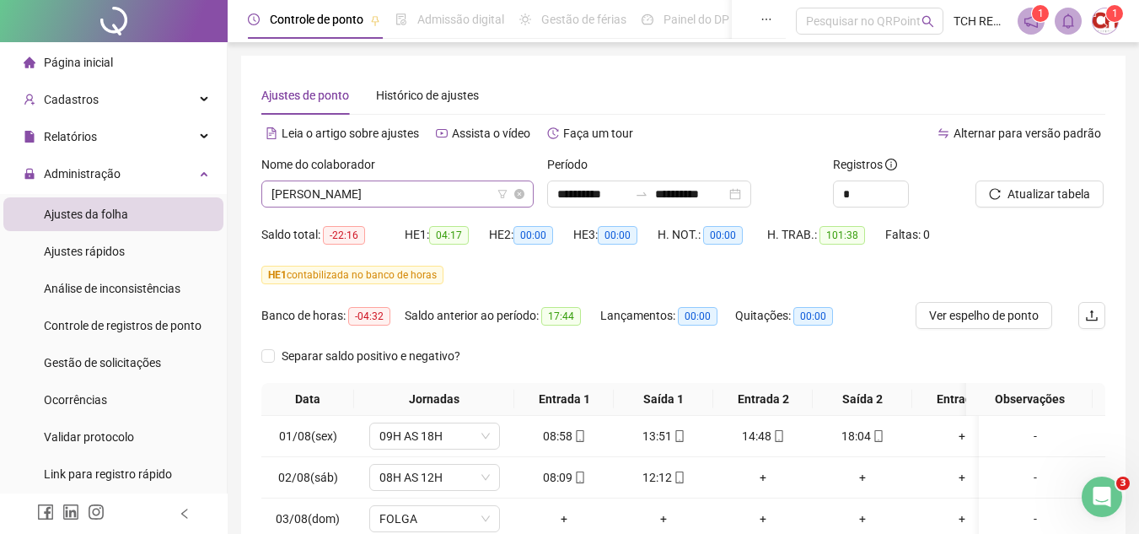
click at [406, 196] on span "[PERSON_NAME]" at bounding box center [397, 193] width 252 height 25
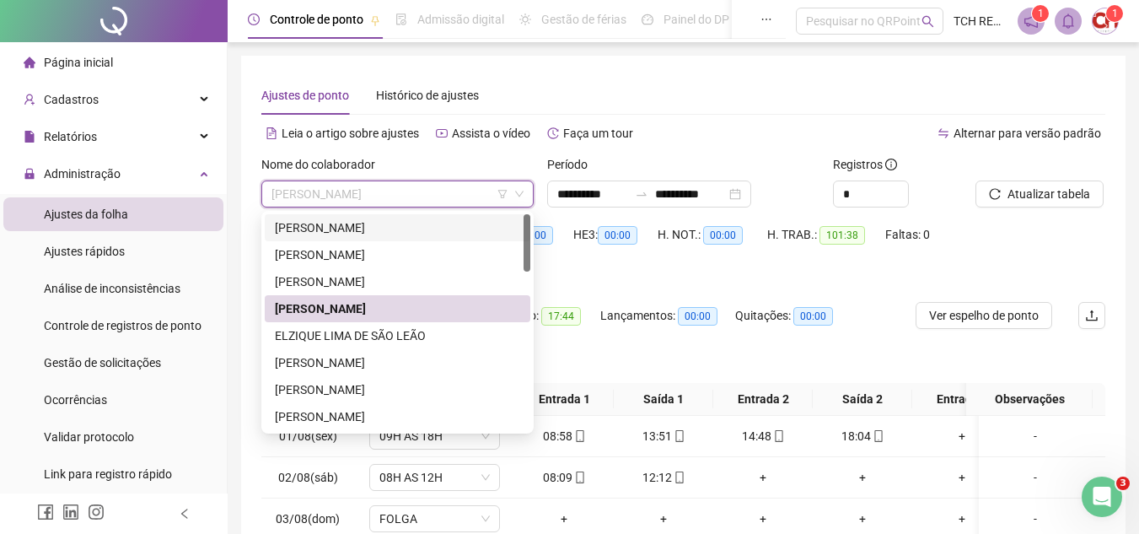
click at [411, 217] on div "[PERSON_NAME]" at bounding box center [398, 227] width 266 height 27
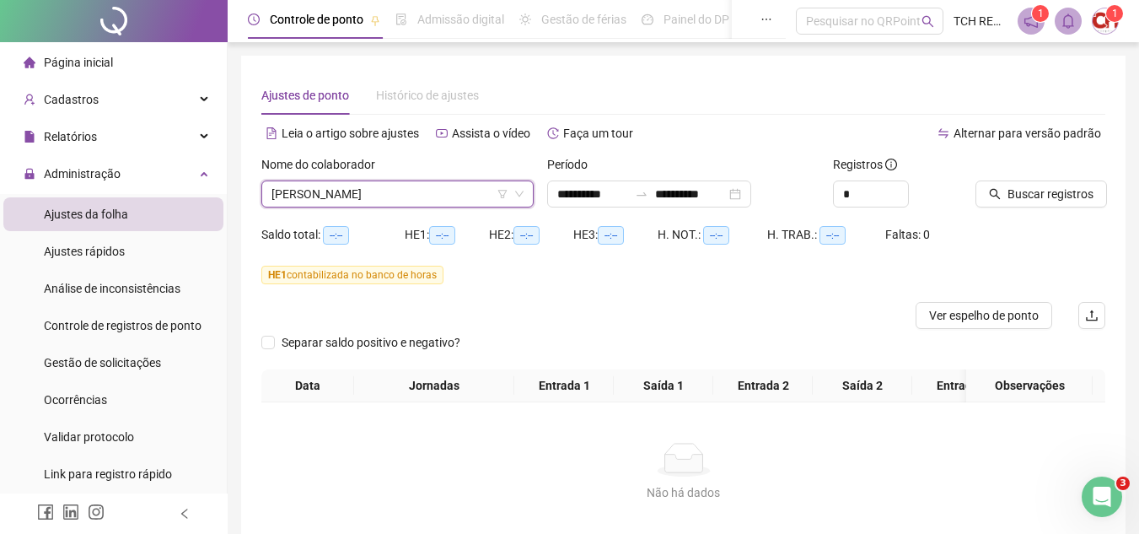
click at [1115, 196] on div "**********" at bounding box center [683, 309] width 884 height 507
click at [1078, 195] on span "Buscar registros" at bounding box center [1050, 194] width 86 height 19
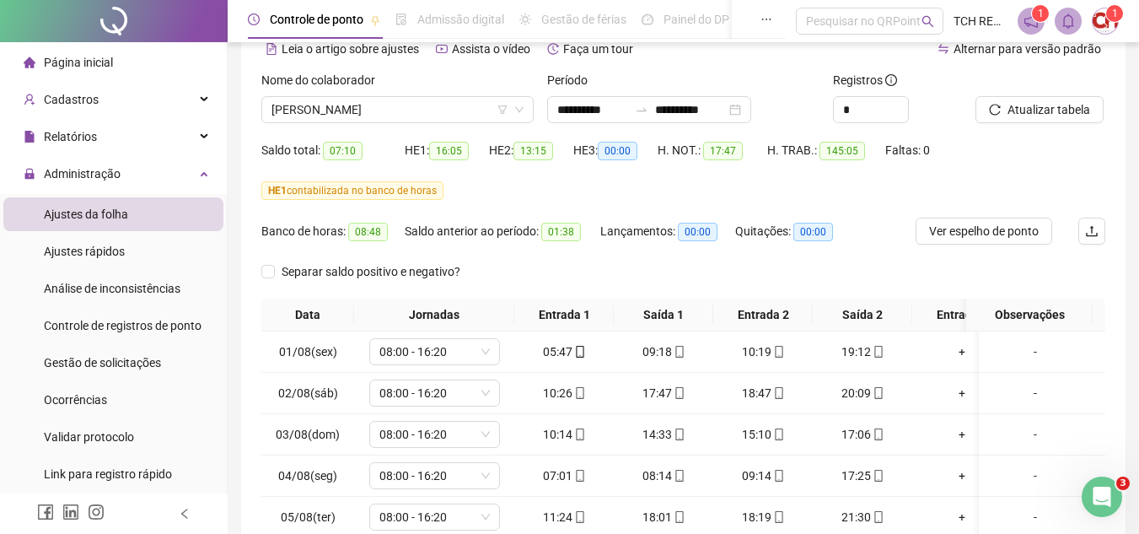
scroll to position [253, 0]
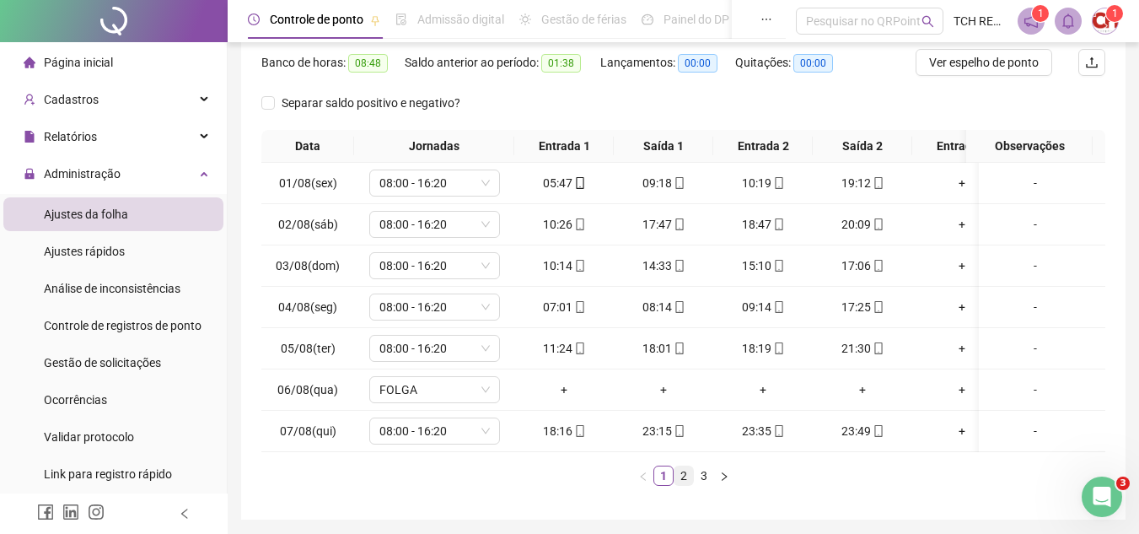
click at [685, 481] on link "2" at bounding box center [683, 475] width 19 height 19
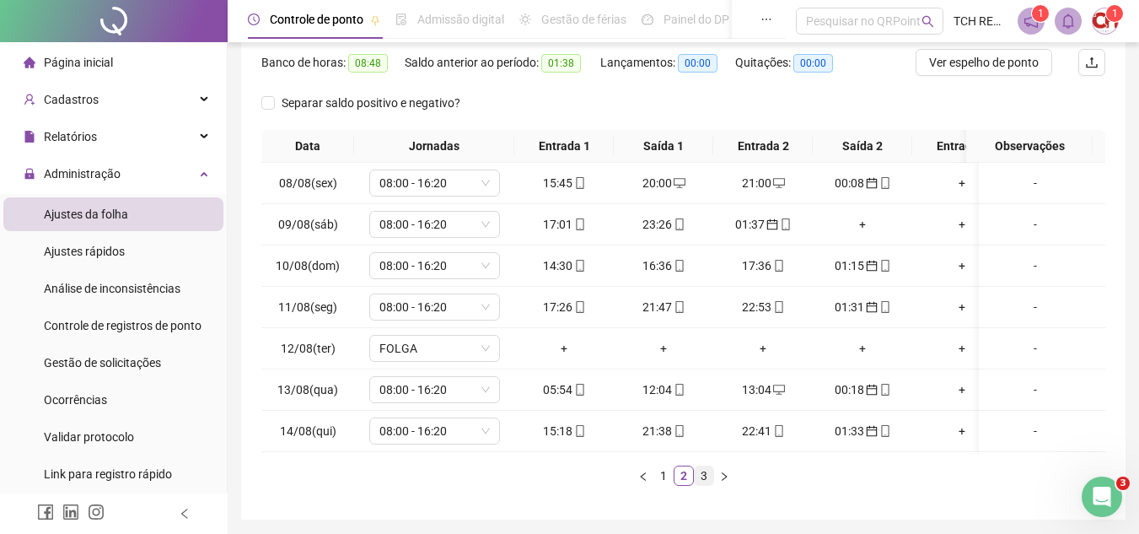
click at [699, 485] on link "3" at bounding box center [704, 475] width 19 height 19
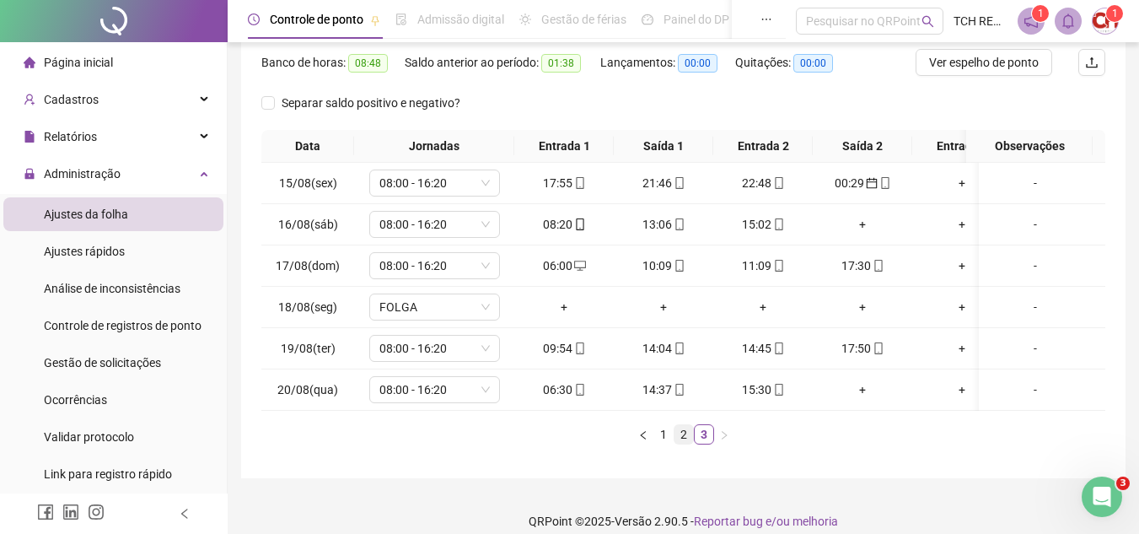
click at [679, 443] on link "2" at bounding box center [683, 434] width 19 height 19
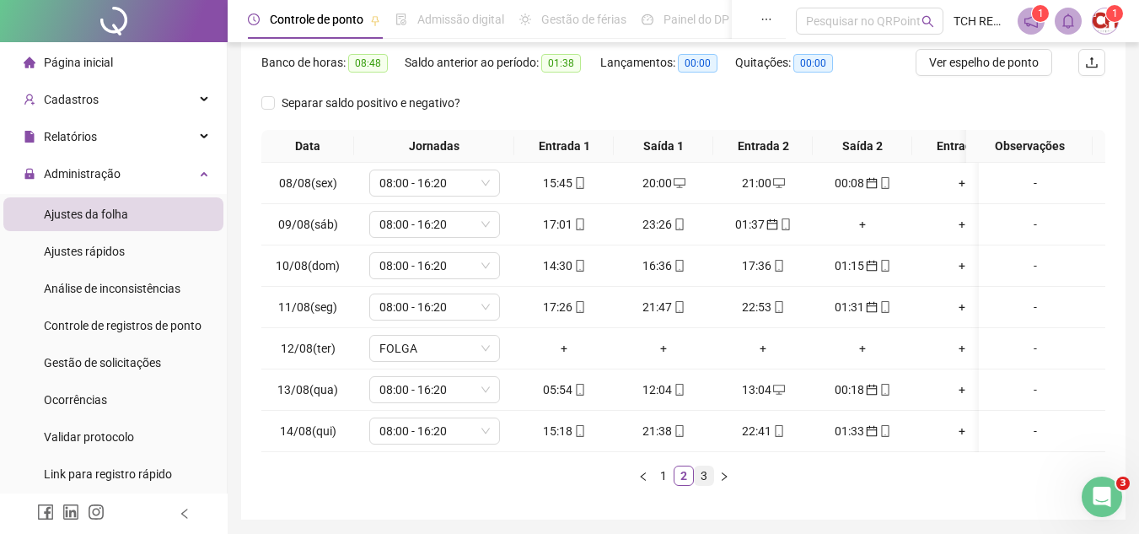
click at [706, 483] on link "3" at bounding box center [704, 475] width 19 height 19
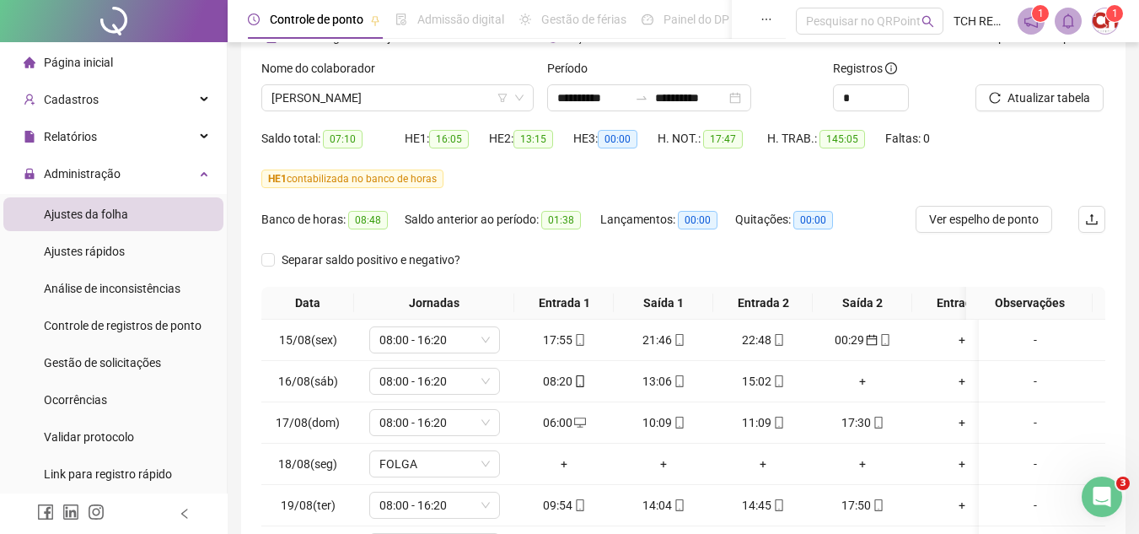
scroll to position [0, 0]
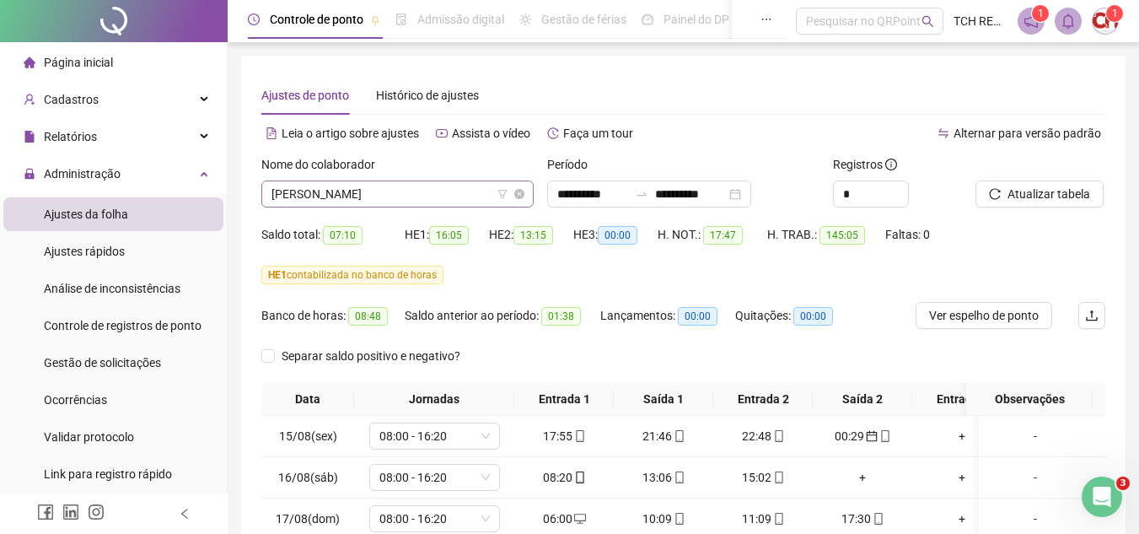
click at [411, 198] on span "[PERSON_NAME]" at bounding box center [397, 193] width 252 height 25
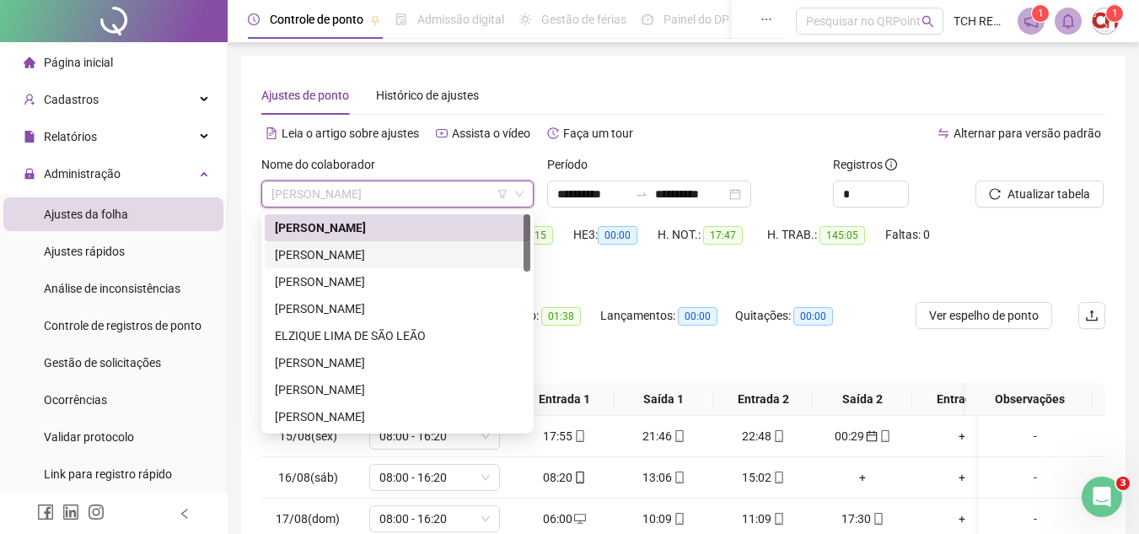
click at [428, 263] on div "[PERSON_NAME]" at bounding box center [397, 254] width 245 height 19
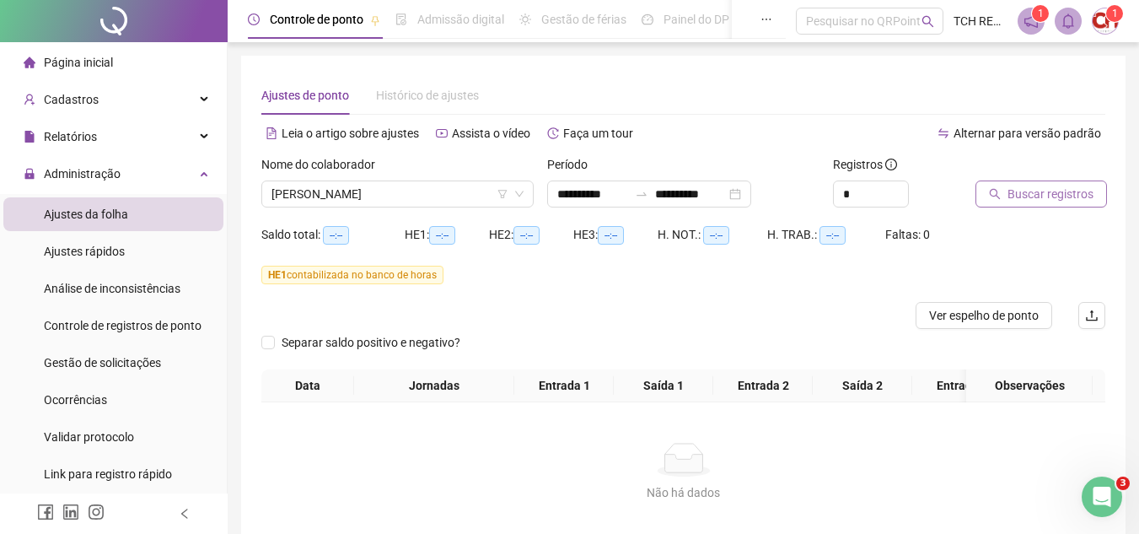
click at [995, 205] on button "Buscar registros" at bounding box center [1040, 193] width 131 height 27
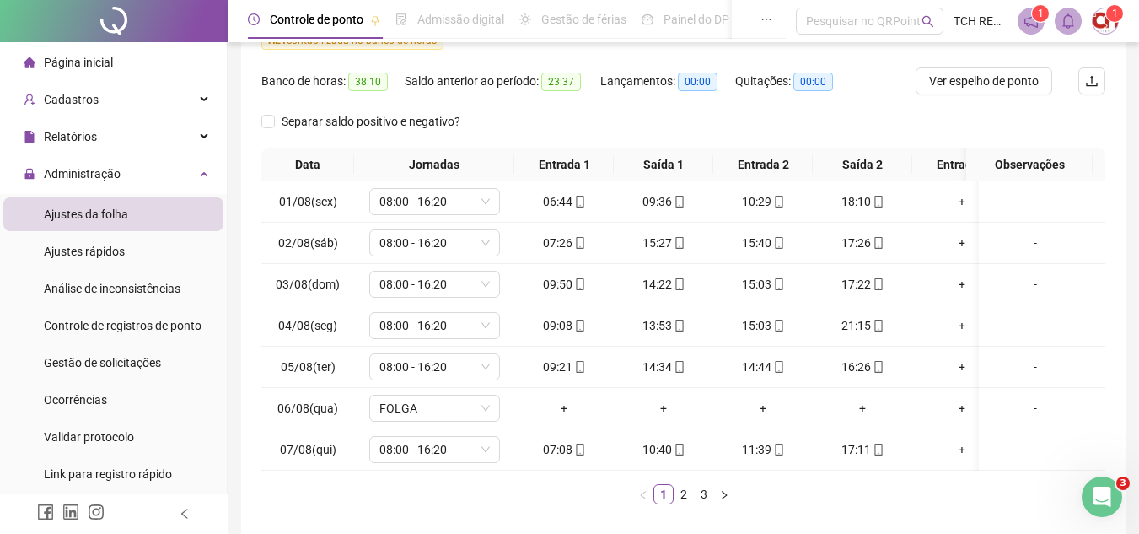
scroll to position [253, 0]
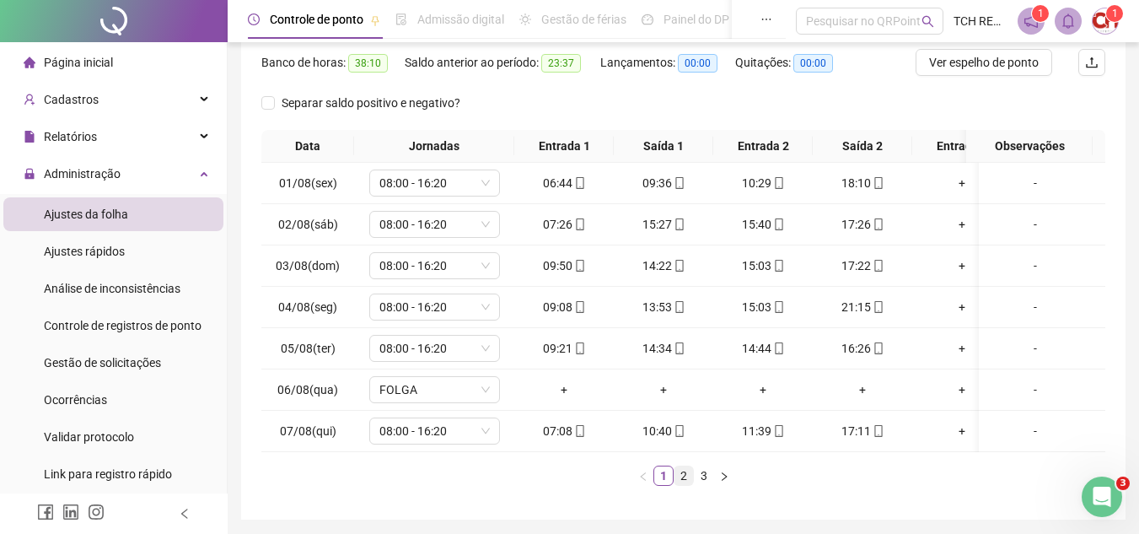
click at [681, 485] on link "2" at bounding box center [683, 475] width 19 height 19
click at [703, 485] on link "3" at bounding box center [704, 475] width 19 height 19
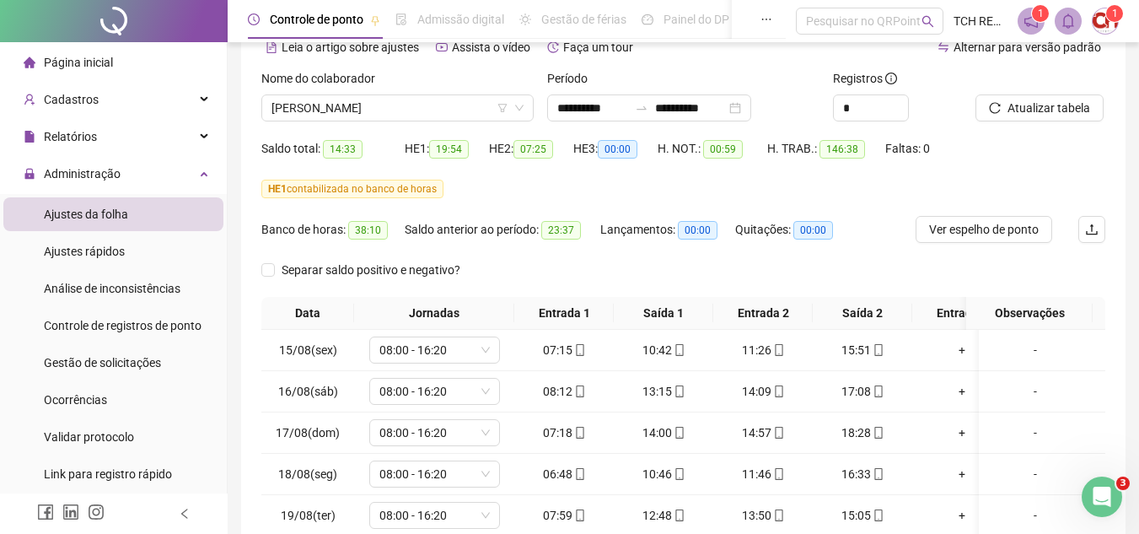
scroll to position [84, 0]
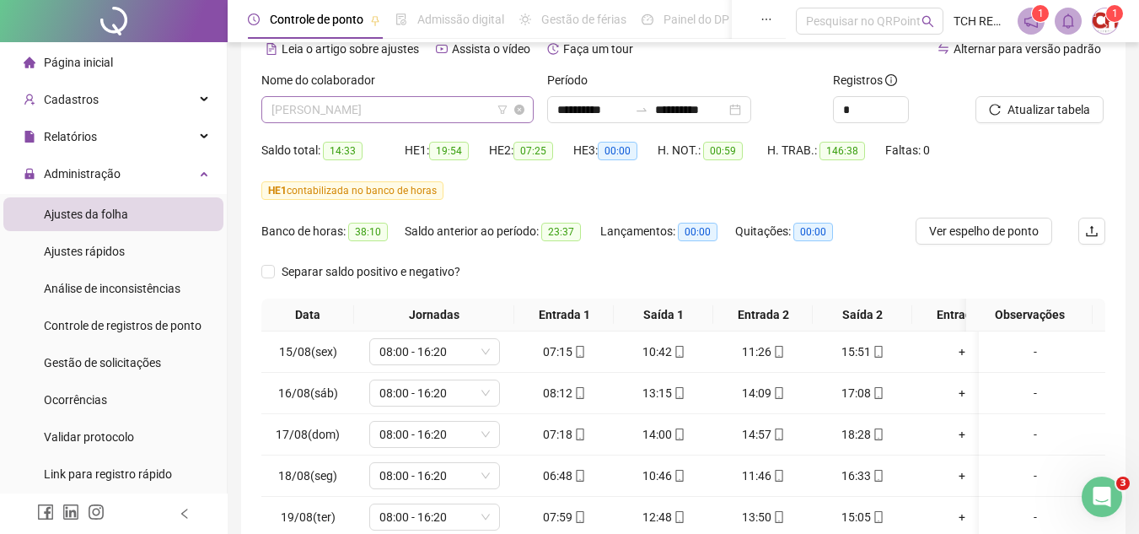
click at [457, 113] on span "[PERSON_NAME]" at bounding box center [397, 109] width 252 height 25
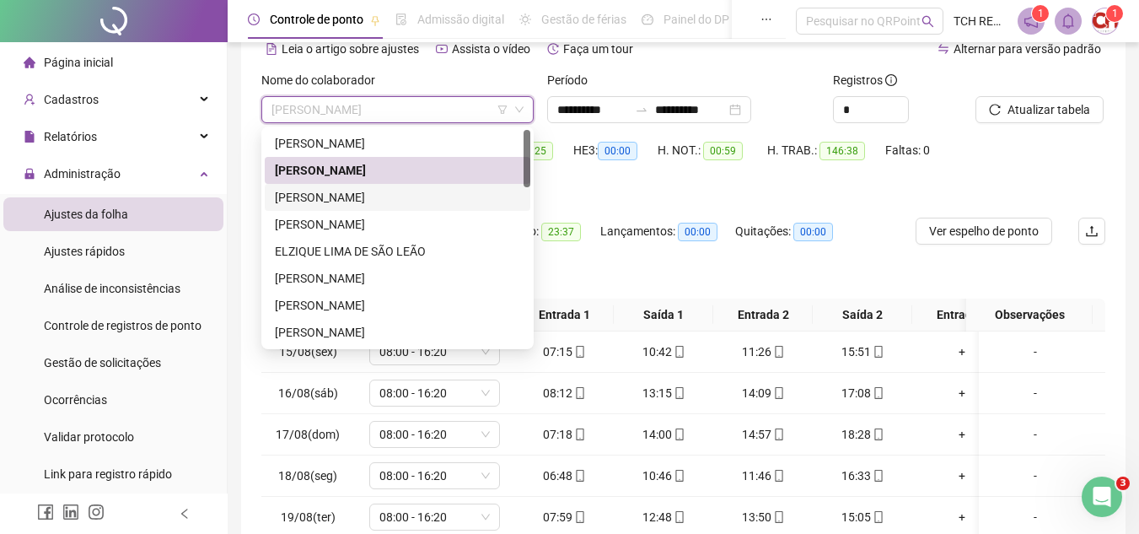
click at [416, 199] on div "[PERSON_NAME]" at bounding box center [397, 197] width 245 height 19
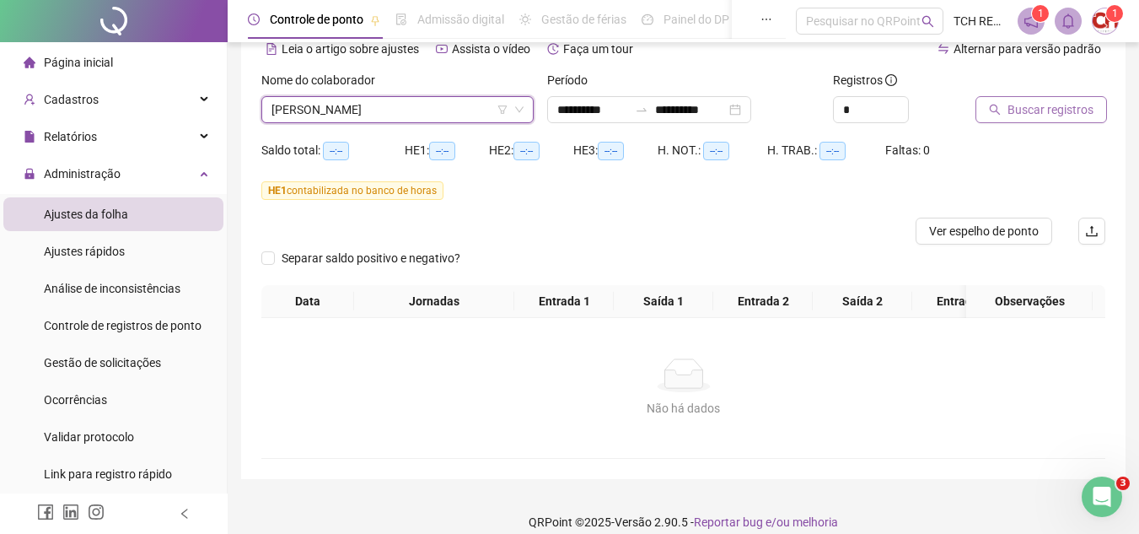
click at [1053, 105] on span "Buscar registros" at bounding box center [1050, 109] width 86 height 19
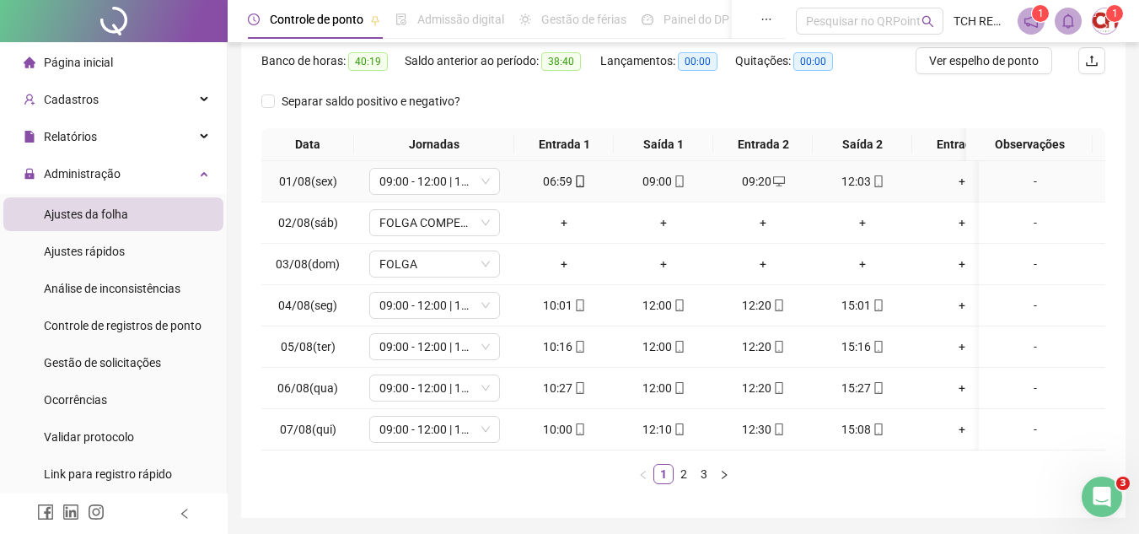
scroll to position [324, 0]
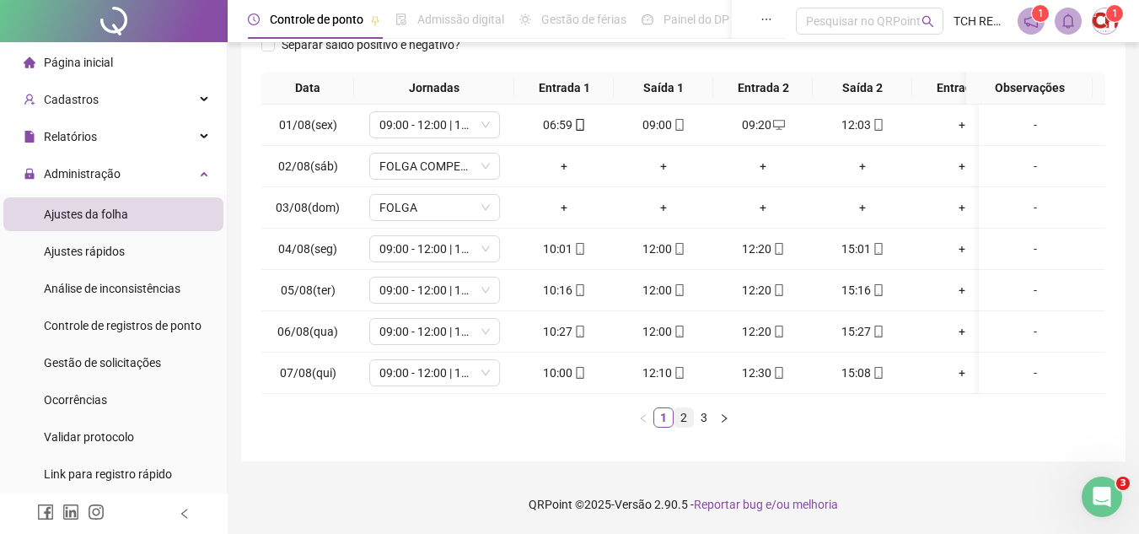
click at [677, 417] on link "2" at bounding box center [683, 417] width 19 height 19
click at [696, 413] on link "3" at bounding box center [704, 417] width 19 height 19
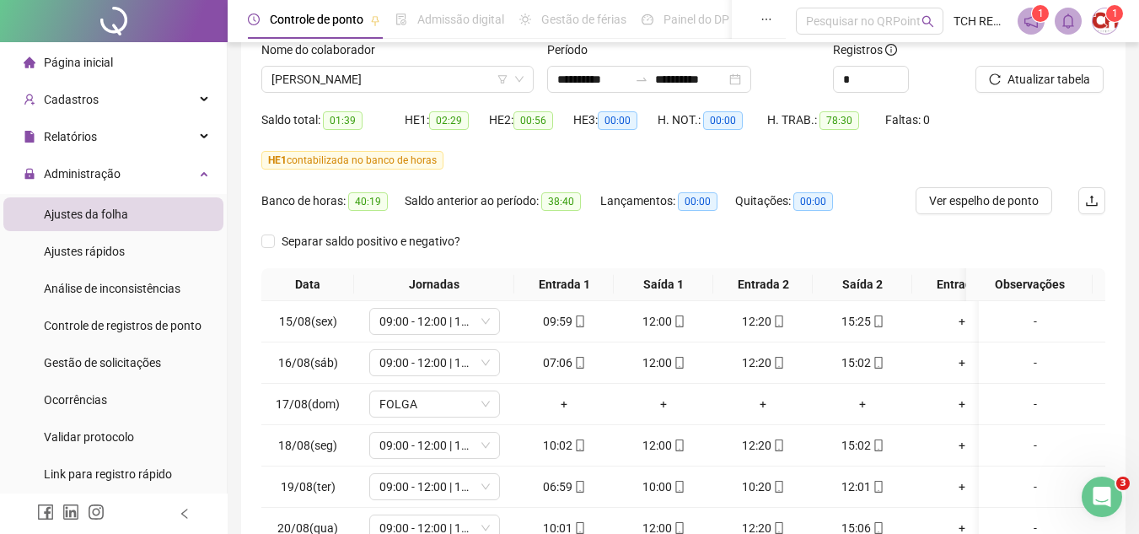
scroll to position [114, 0]
click at [454, 82] on span "[PERSON_NAME]" at bounding box center [397, 79] width 252 height 25
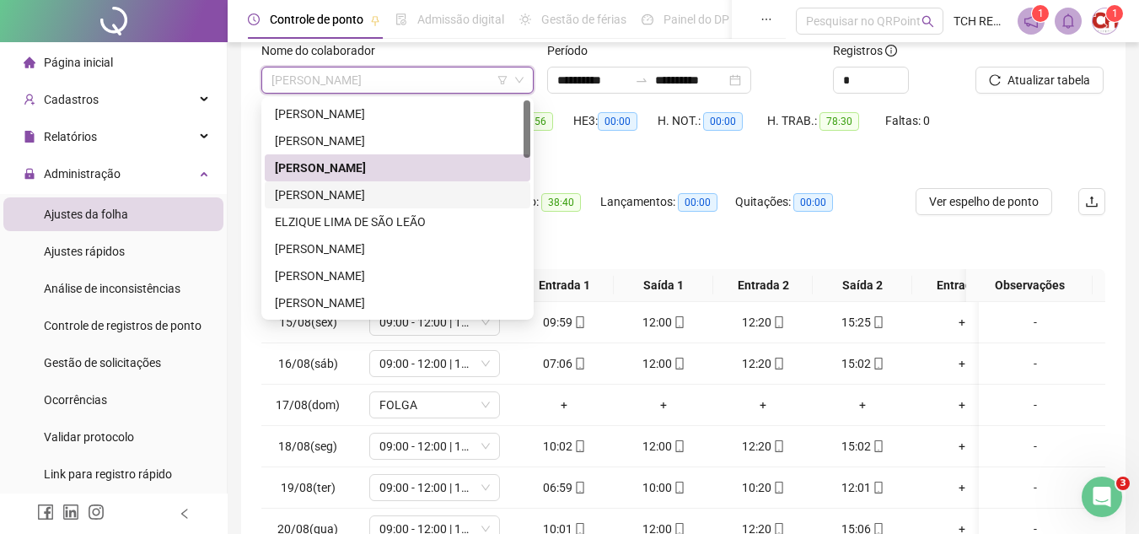
click at [460, 188] on div "[PERSON_NAME]" at bounding box center [397, 194] width 245 height 19
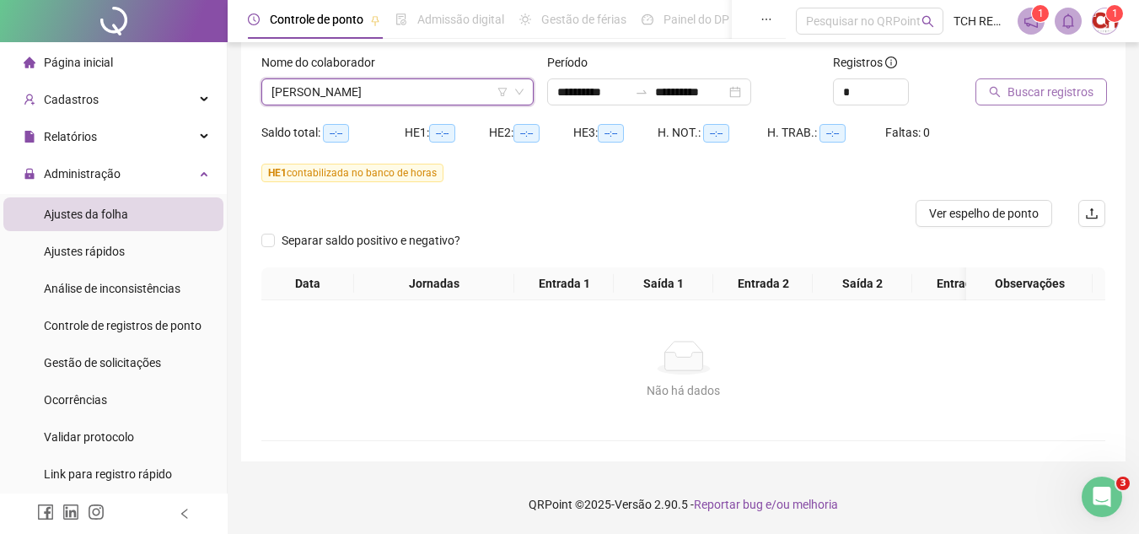
click at [1058, 83] on span "Buscar registros" at bounding box center [1050, 92] width 86 height 19
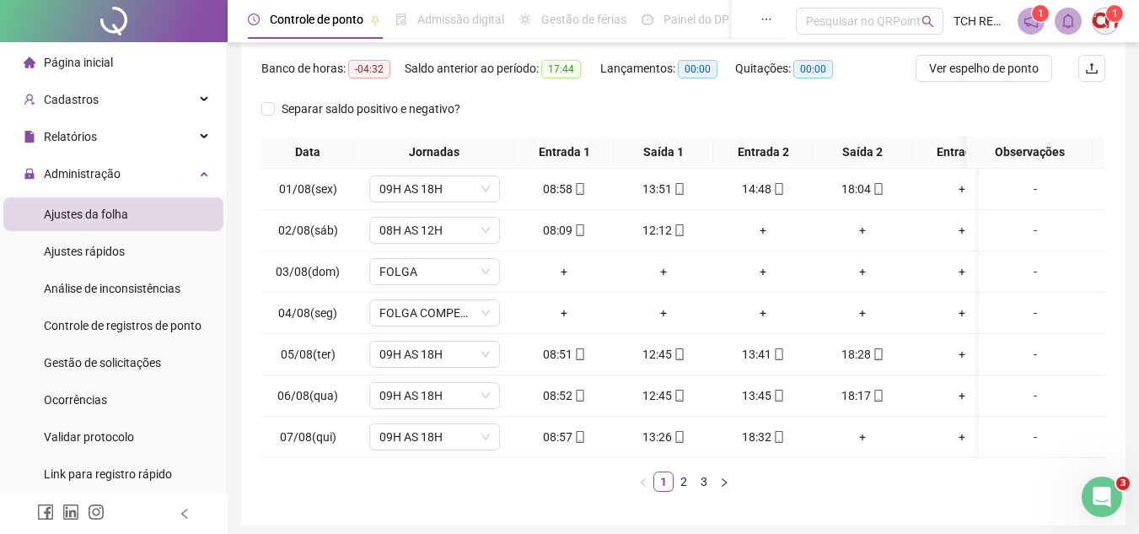
scroll to position [253, 0]
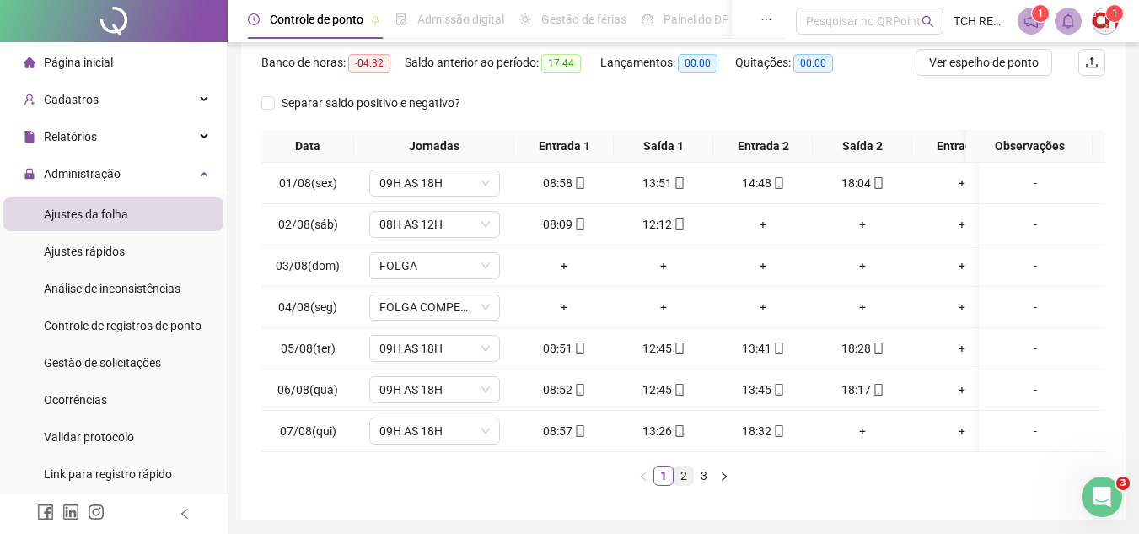
click at [688, 485] on link "2" at bounding box center [683, 475] width 19 height 19
click at [703, 485] on link "3" at bounding box center [704, 475] width 19 height 19
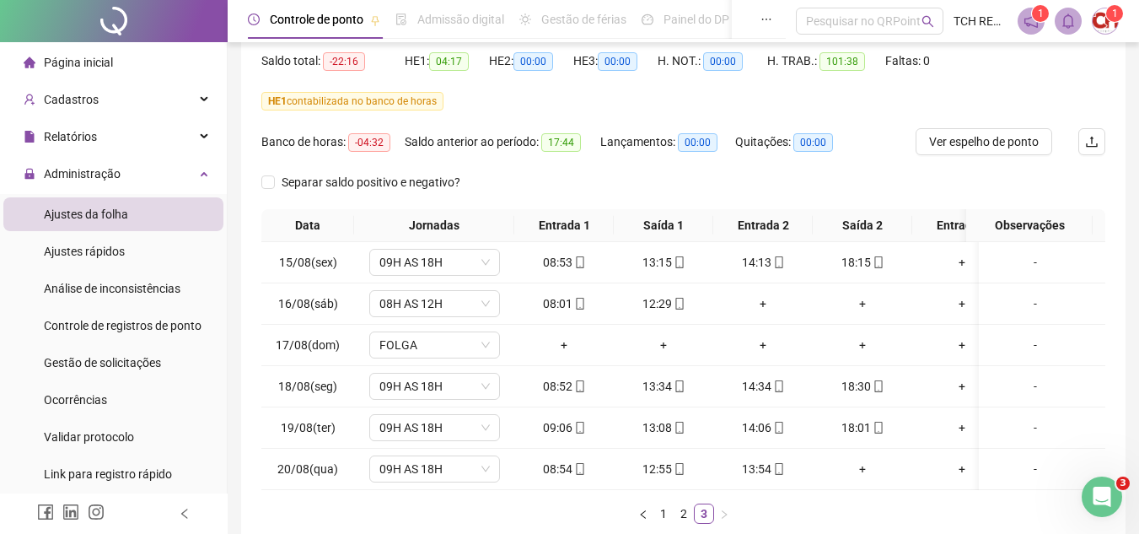
scroll to position [84, 0]
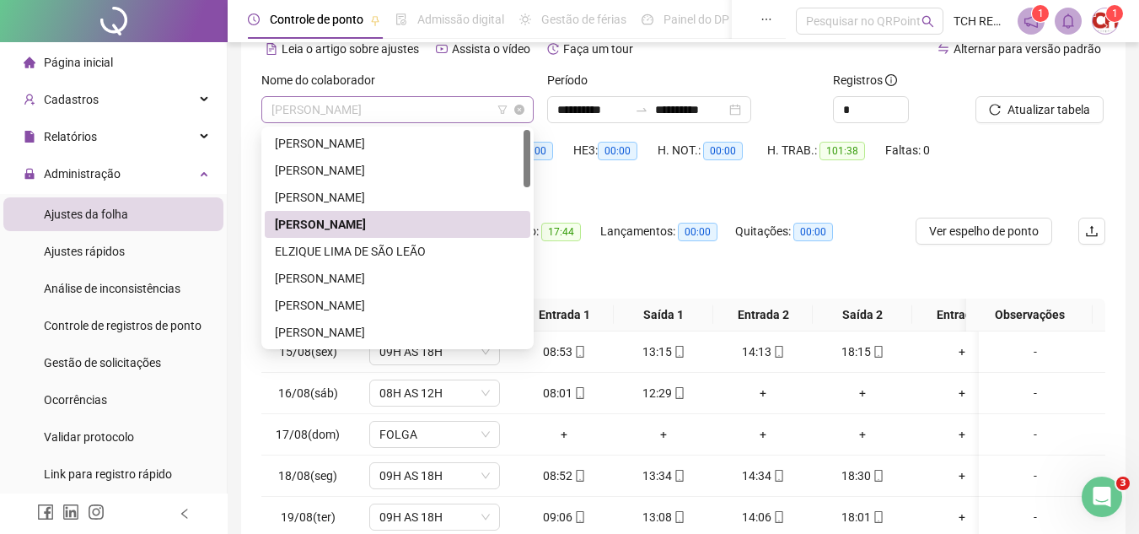
click at [457, 104] on span "[PERSON_NAME]" at bounding box center [397, 109] width 252 height 25
click at [471, 257] on div "ELZIQUE LIMA DE SÃO LEÃO" at bounding box center [397, 251] width 245 height 19
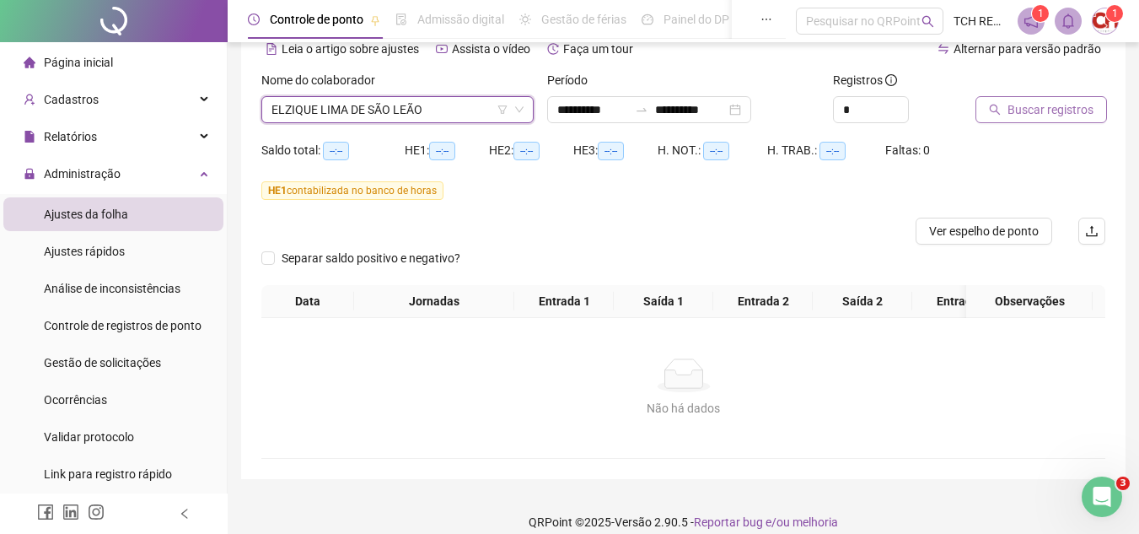
click at [995, 107] on icon "search" at bounding box center [995, 110] width 12 height 12
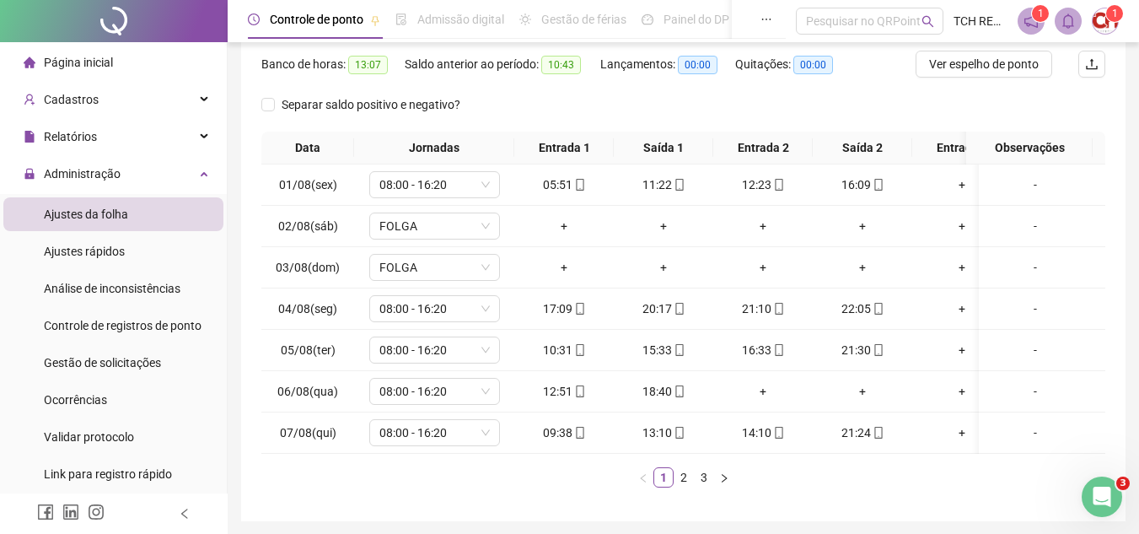
scroll to position [253, 0]
click at [687, 485] on link "2" at bounding box center [683, 475] width 19 height 19
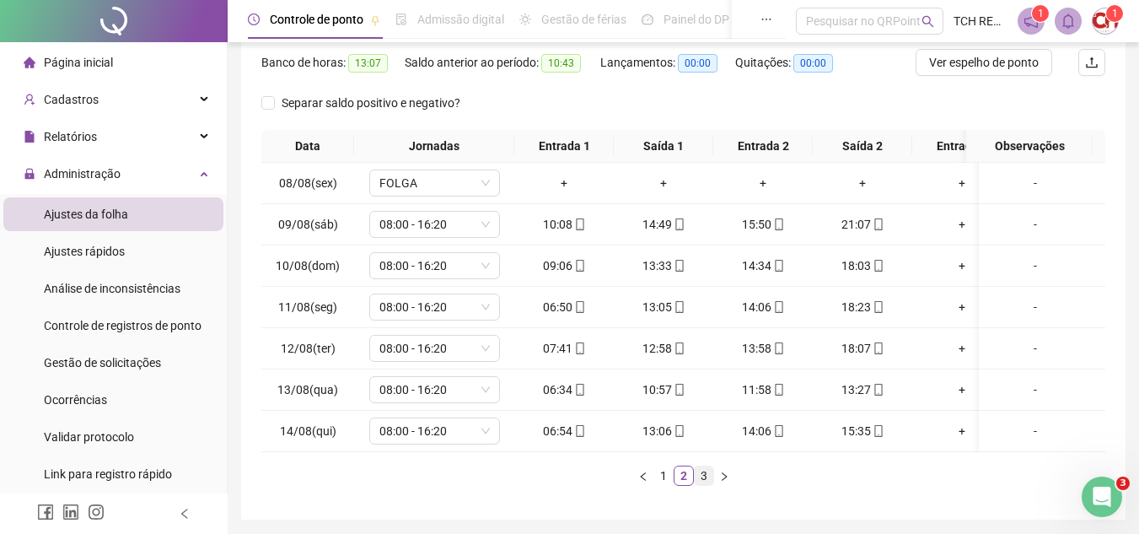
click at [696, 485] on link "3" at bounding box center [704, 475] width 19 height 19
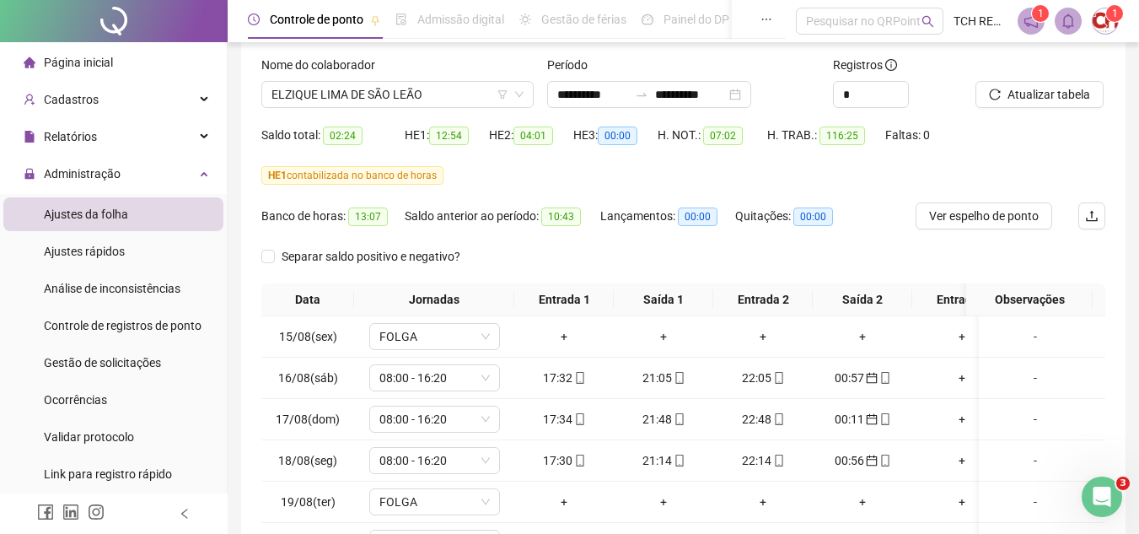
scroll to position [84, 0]
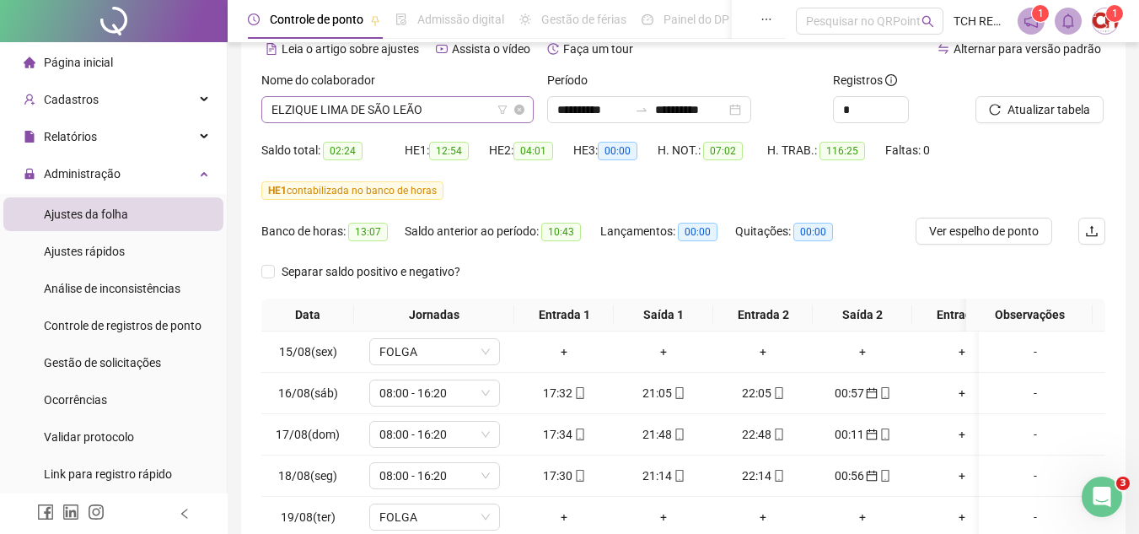
click at [425, 112] on span "ELZIQUE LIMA DE SÃO LEÃO" at bounding box center [397, 109] width 252 height 25
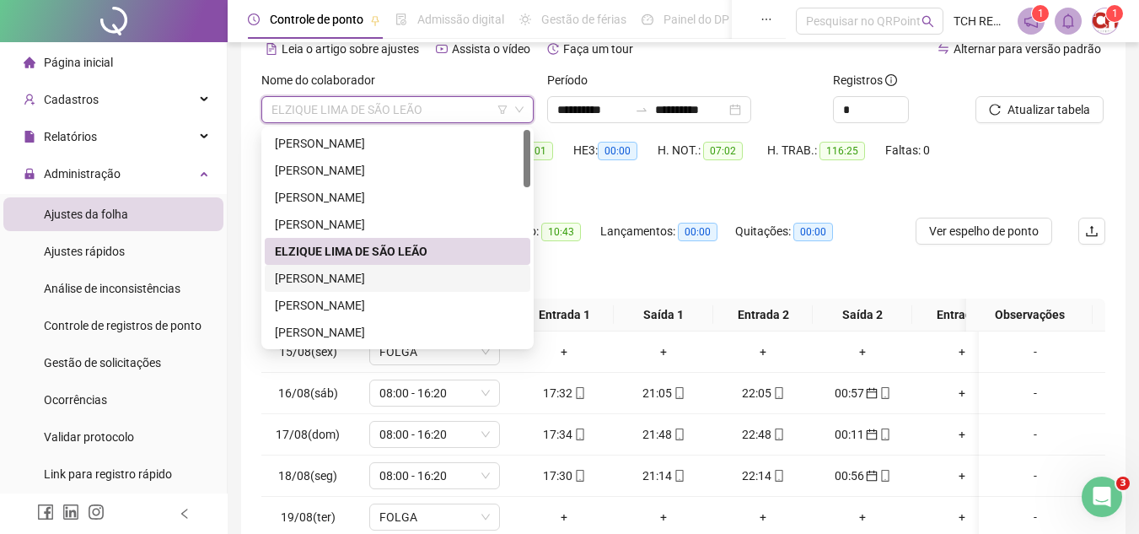
drag, startPoint x: 453, startPoint y: 285, endPoint x: 475, endPoint y: 274, distance: 23.8
click at [457, 283] on div "[PERSON_NAME]" at bounding box center [397, 278] width 245 height 19
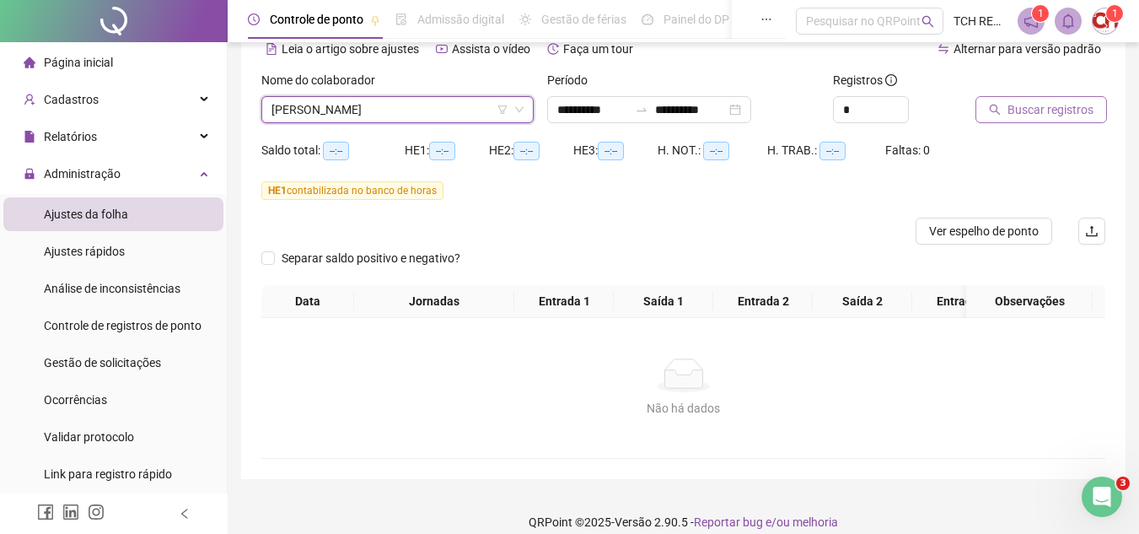
click at [1004, 99] on button "Buscar registros" at bounding box center [1040, 109] width 131 height 27
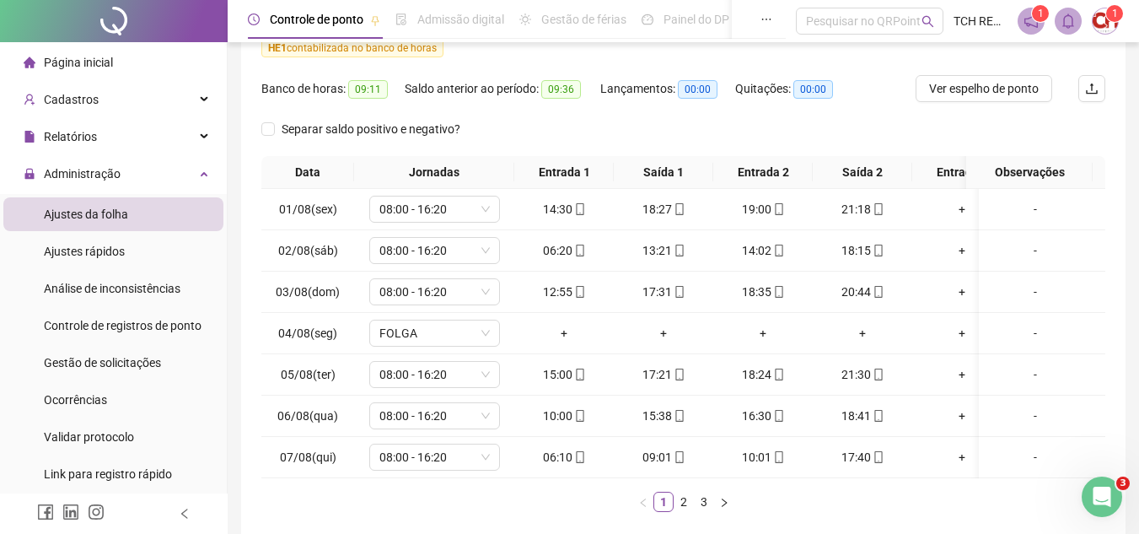
scroll to position [253, 0]
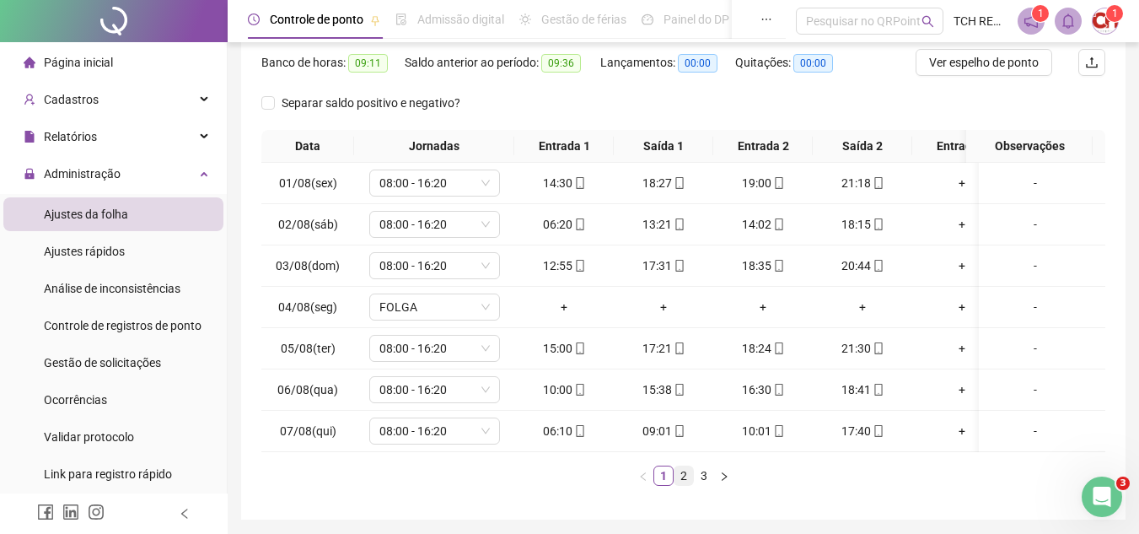
click at [687, 485] on link "2" at bounding box center [683, 475] width 19 height 19
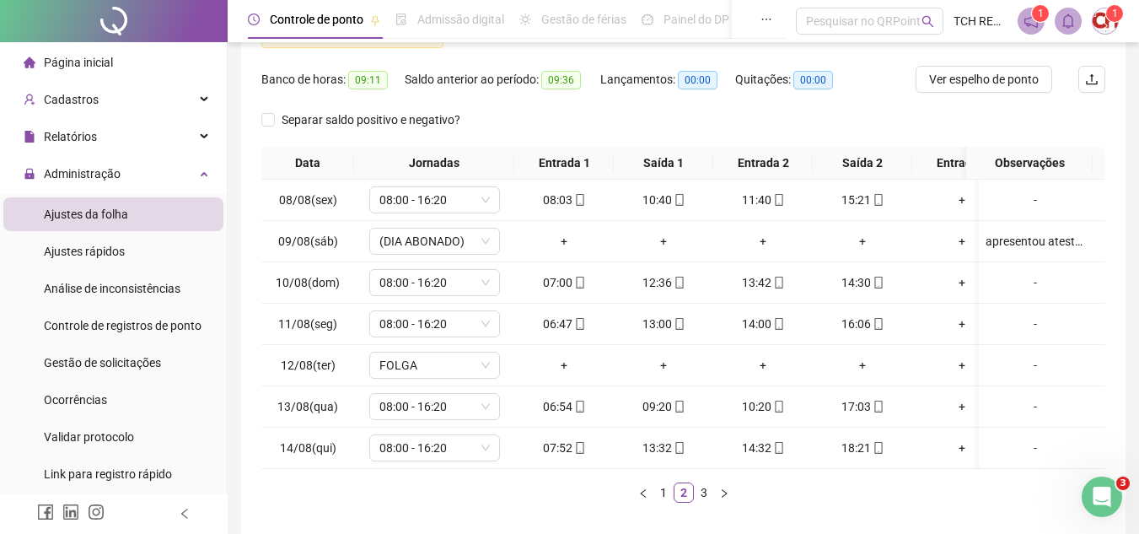
scroll to position [324, 0]
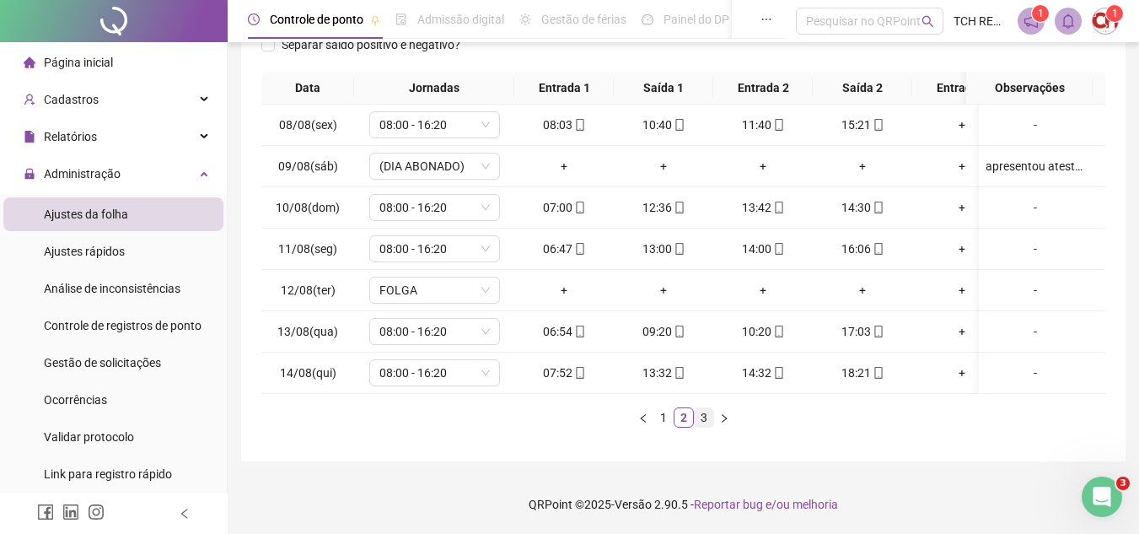
click at [704, 416] on link "3" at bounding box center [704, 417] width 19 height 19
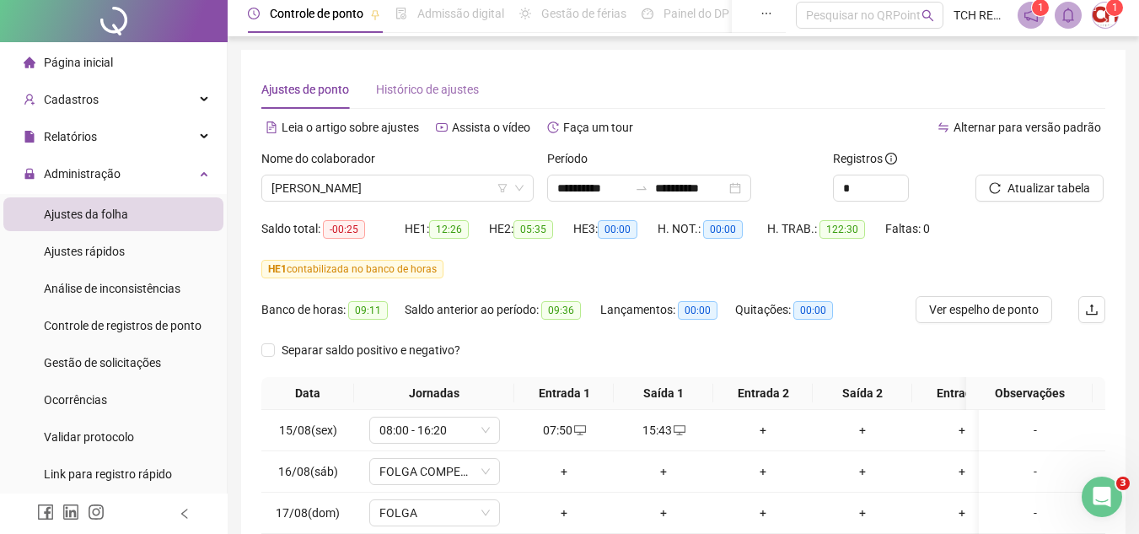
scroll to position [0, 0]
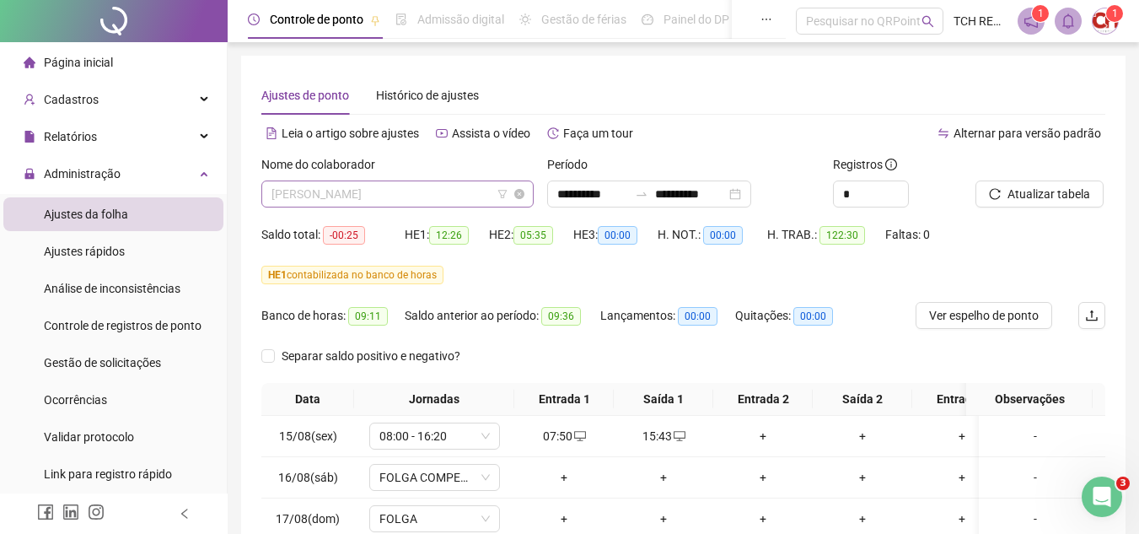
click at [459, 181] on span "[PERSON_NAME]" at bounding box center [397, 193] width 252 height 25
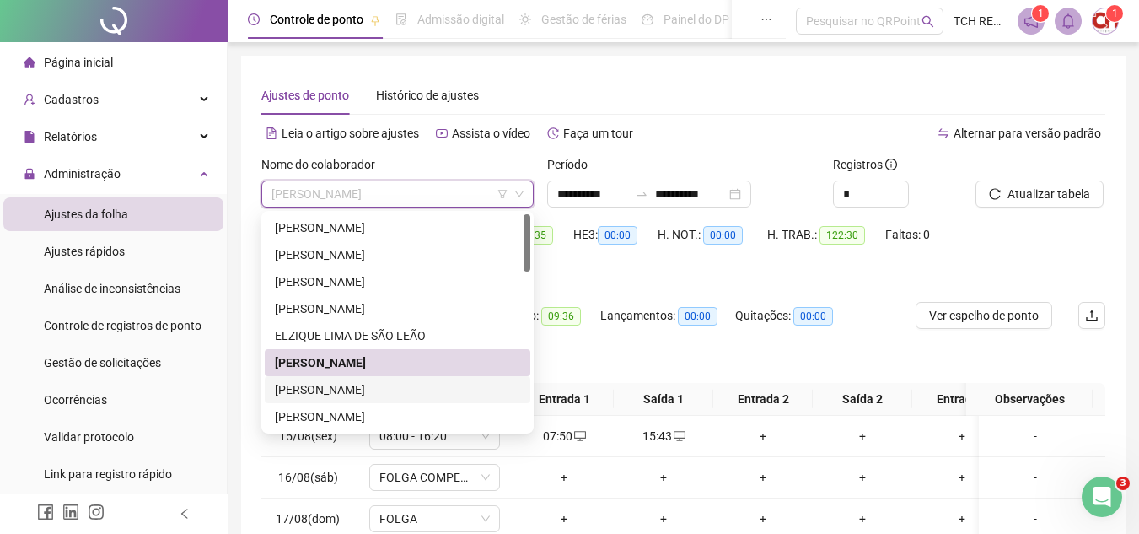
click at [457, 389] on div "[PERSON_NAME]" at bounding box center [397, 389] width 245 height 19
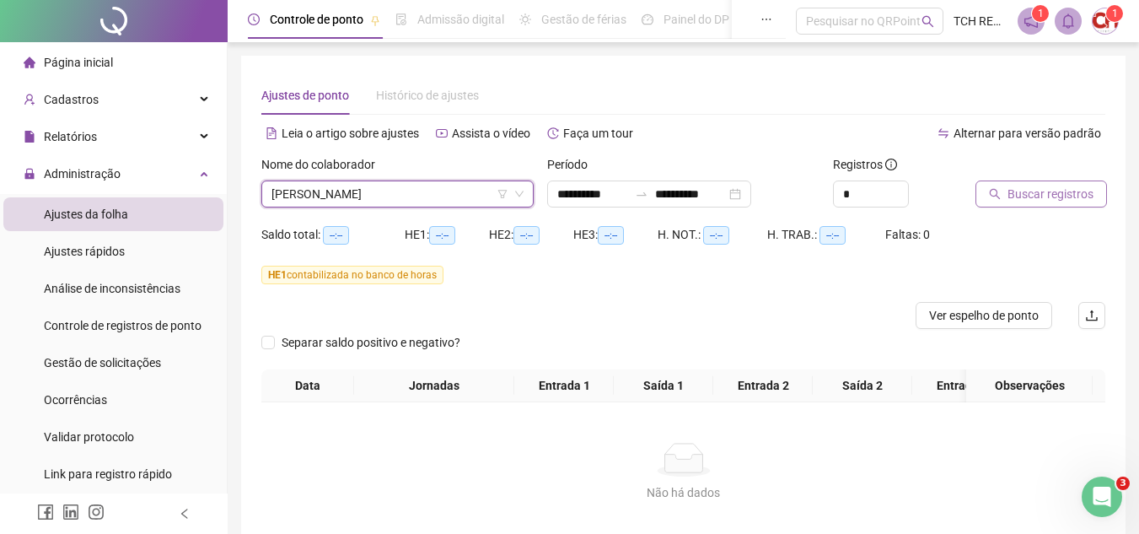
click at [1059, 194] on span "Buscar registros" at bounding box center [1050, 194] width 86 height 19
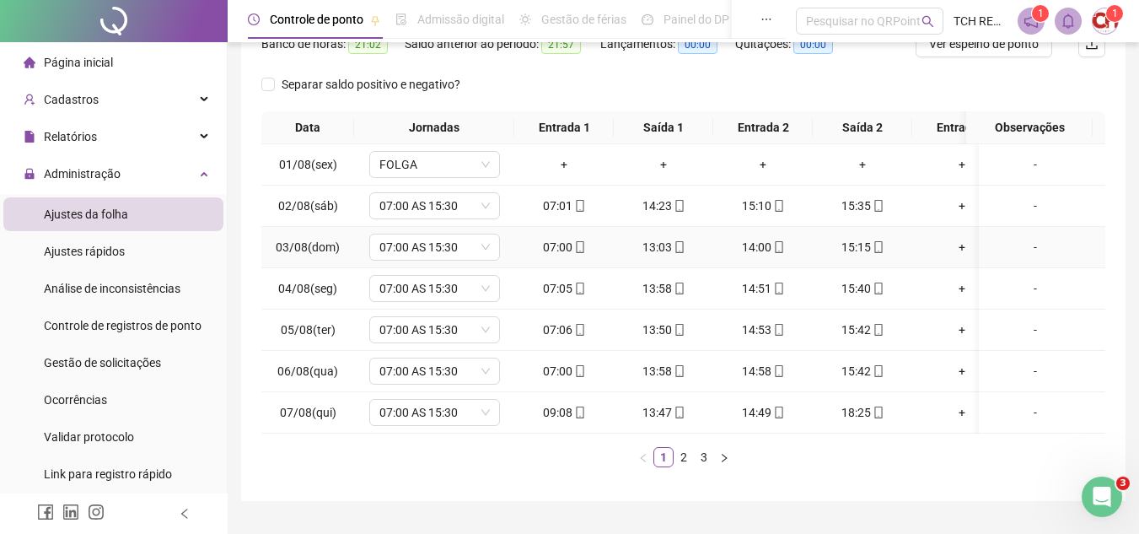
scroll to position [324, 0]
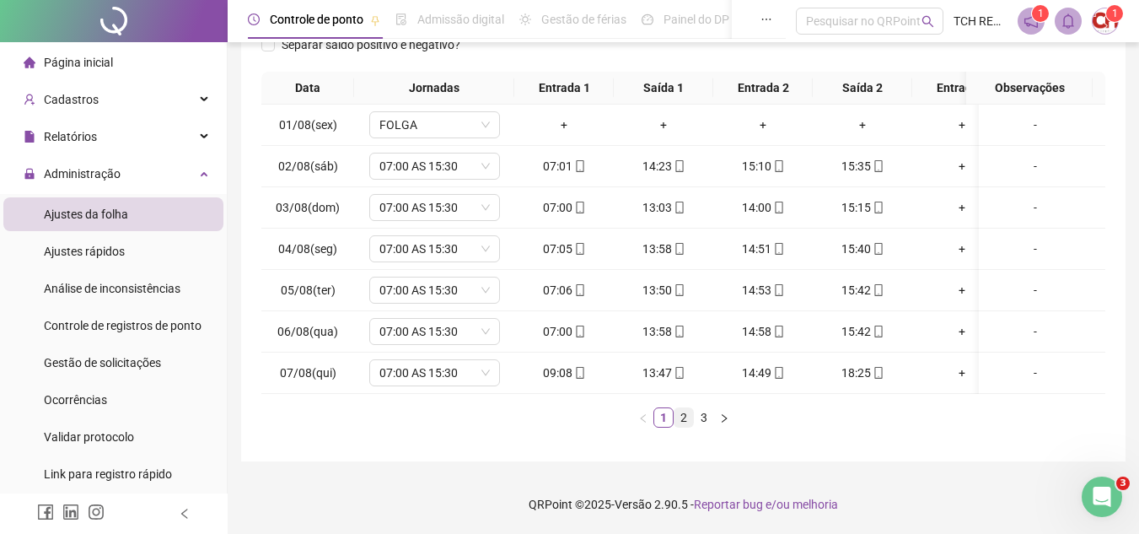
click at [679, 412] on link "2" at bounding box center [683, 417] width 19 height 19
click at [712, 418] on link "3" at bounding box center [704, 417] width 19 height 19
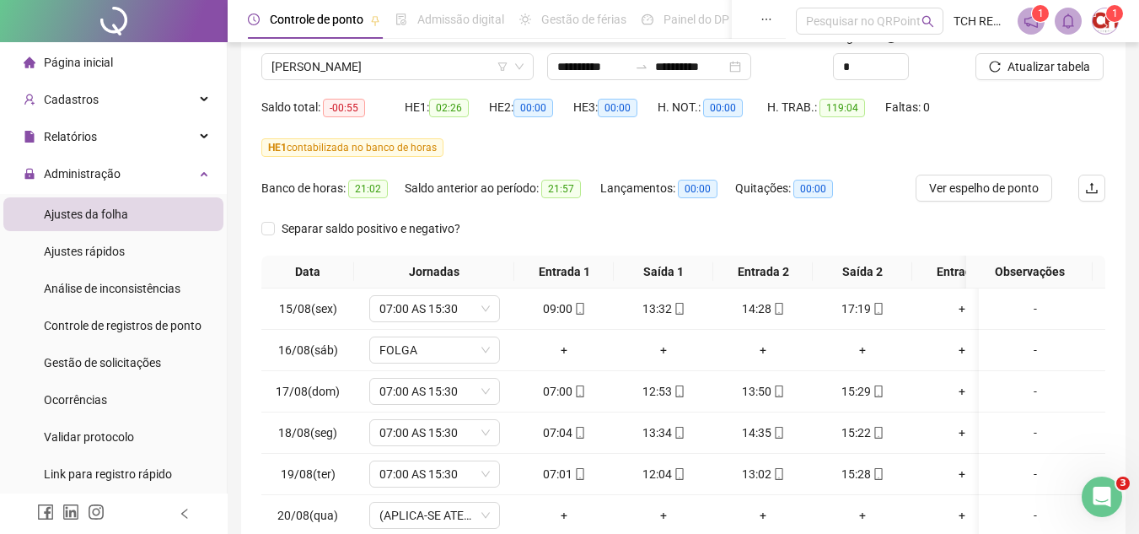
scroll to position [114, 0]
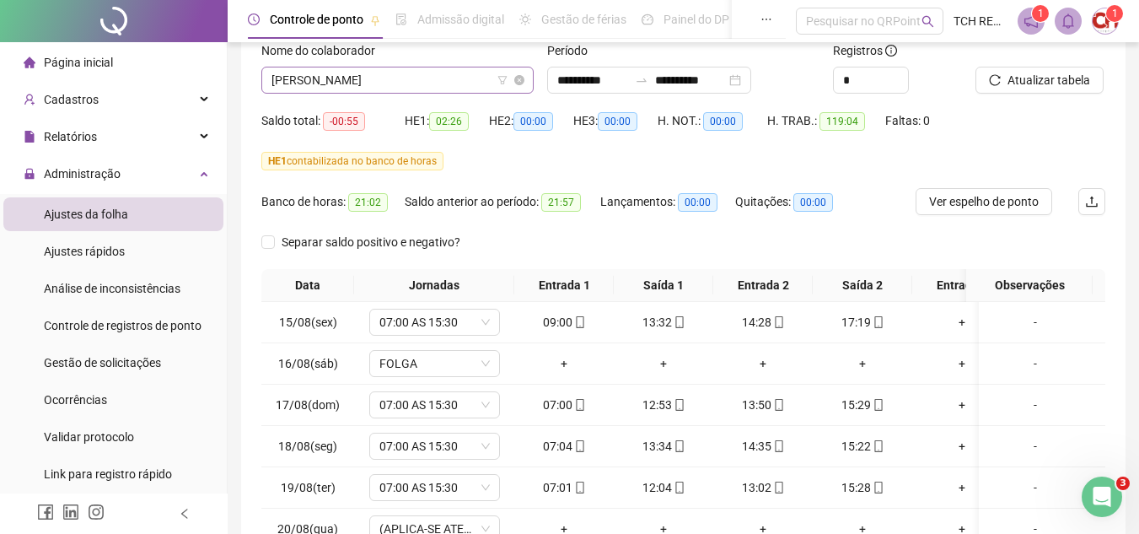
click at [431, 87] on span "[PERSON_NAME]" at bounding box center [397, 79] width 252 height 25
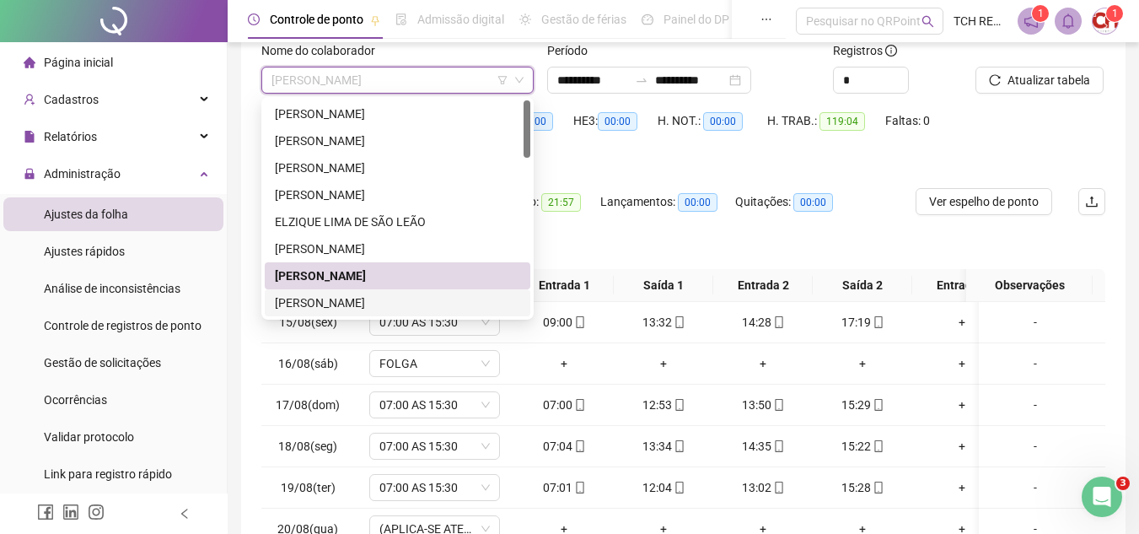
click at [368, 293] on div "[PERSON_NAME]" at bounding box center [397, 302] width 245 height 19
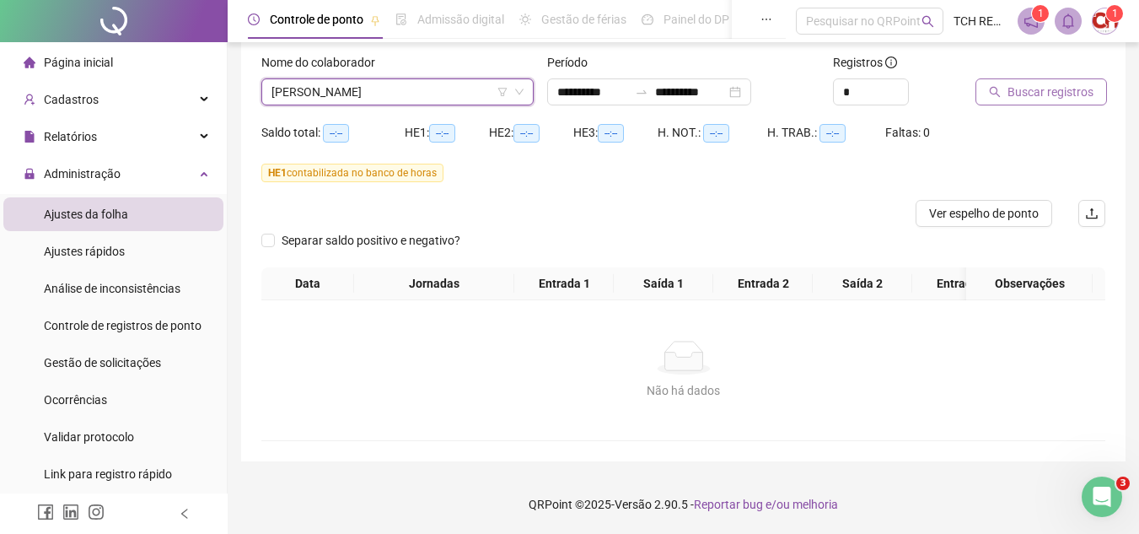
click at [1081, 83] on span "Buscar registros" at bounding box center [1050, 92] width 86 height 19
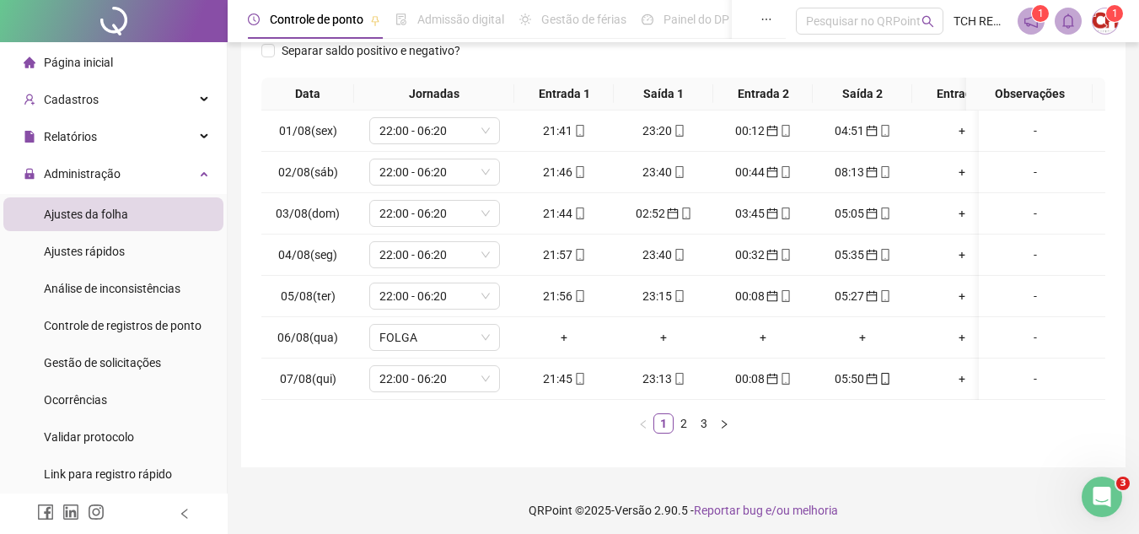
scroll to position [324, 0]
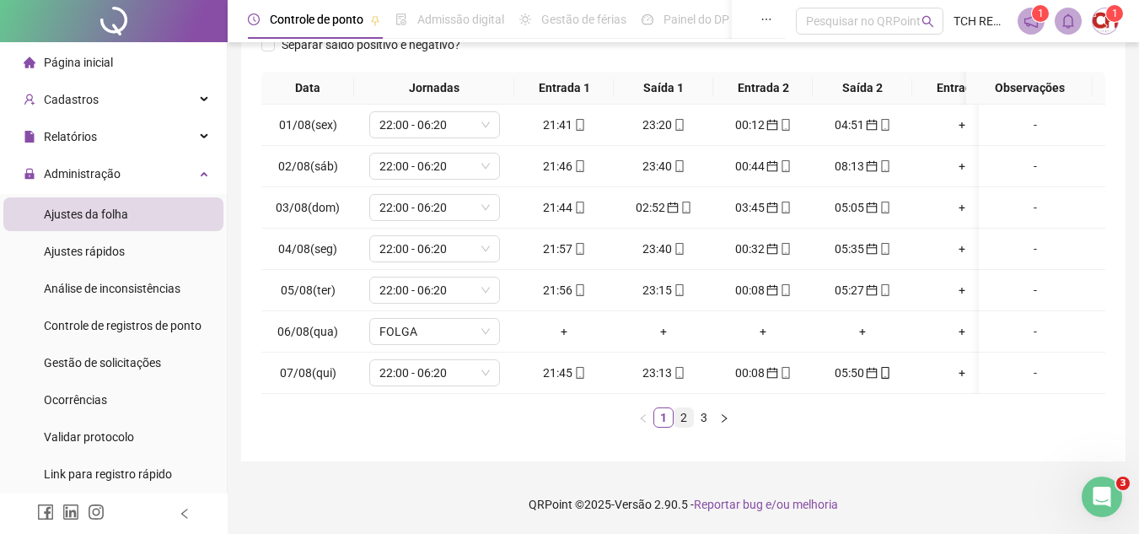
click at [680, 421] on link "2" at bounding box center [683, 417] width 19 height 19
click at [700, 421] on link "3" at bounding box center [704, 417] width 19 height 19
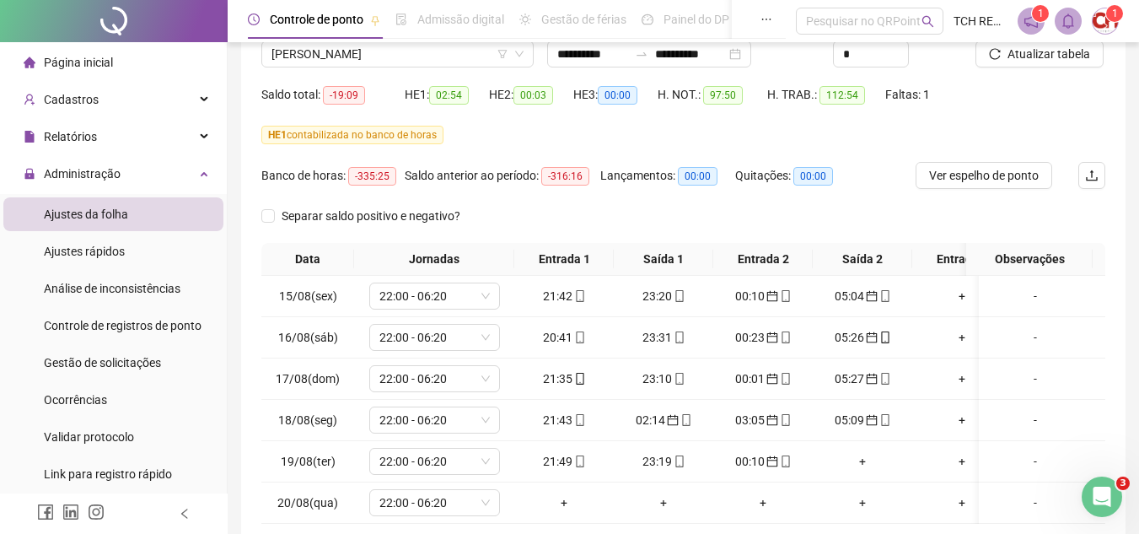
scroll to position [114, 0]
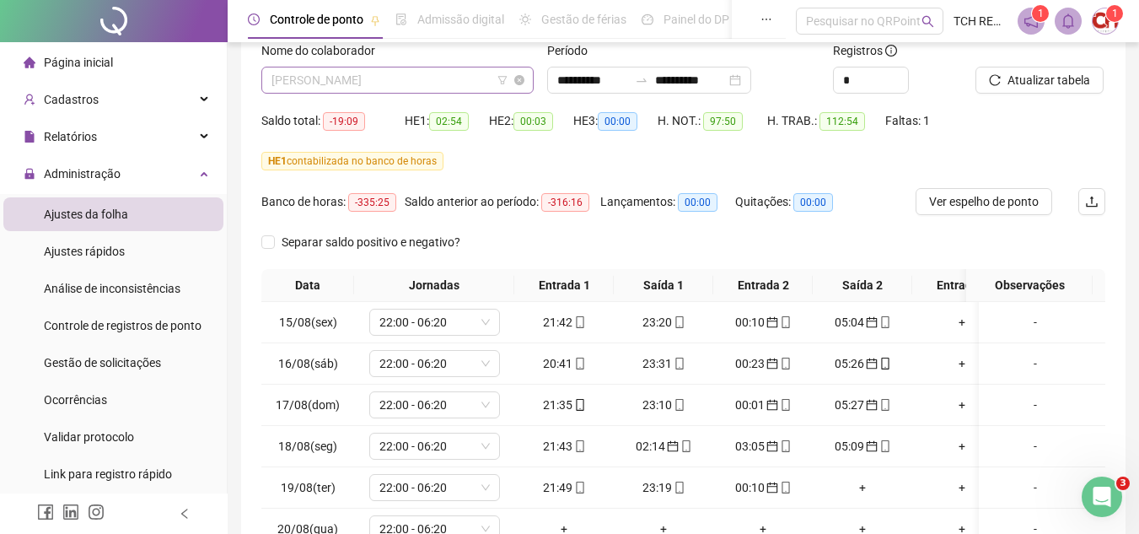
click at [448, 74] on span "[PERSON_NAME]" at bounding box center [397, 79] width 252 height 25
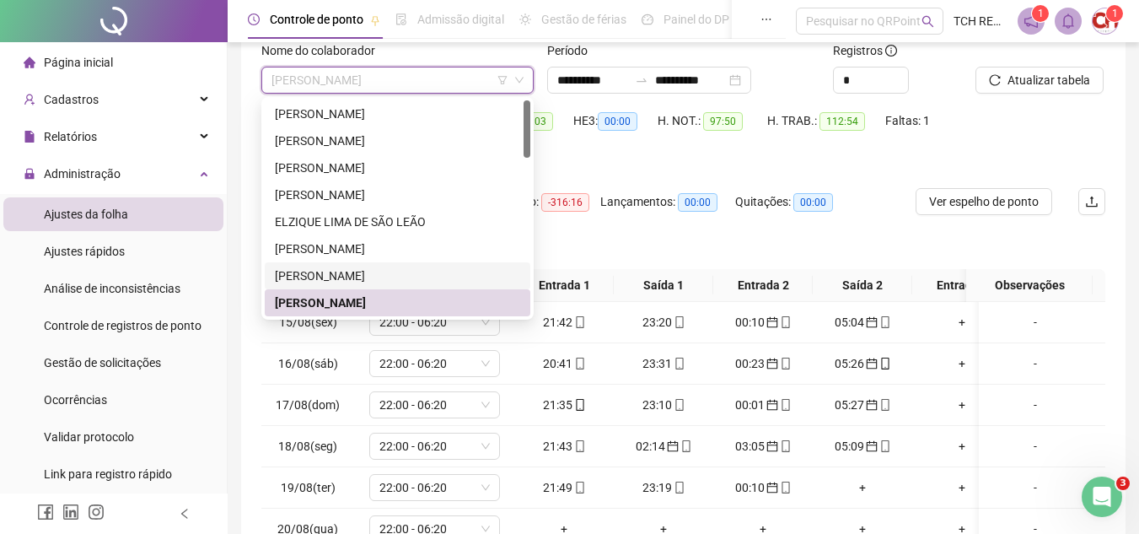
scroll to position [84, 0]
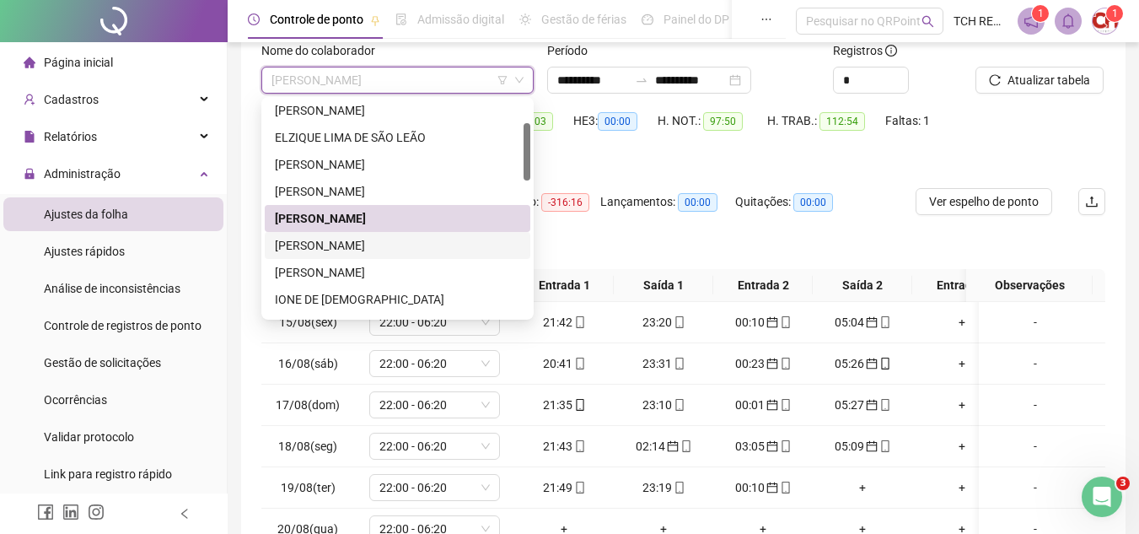
click at [437, 247] on div "[PERSON_NAME]" at bounding box center [397, 245] width 245 height 19
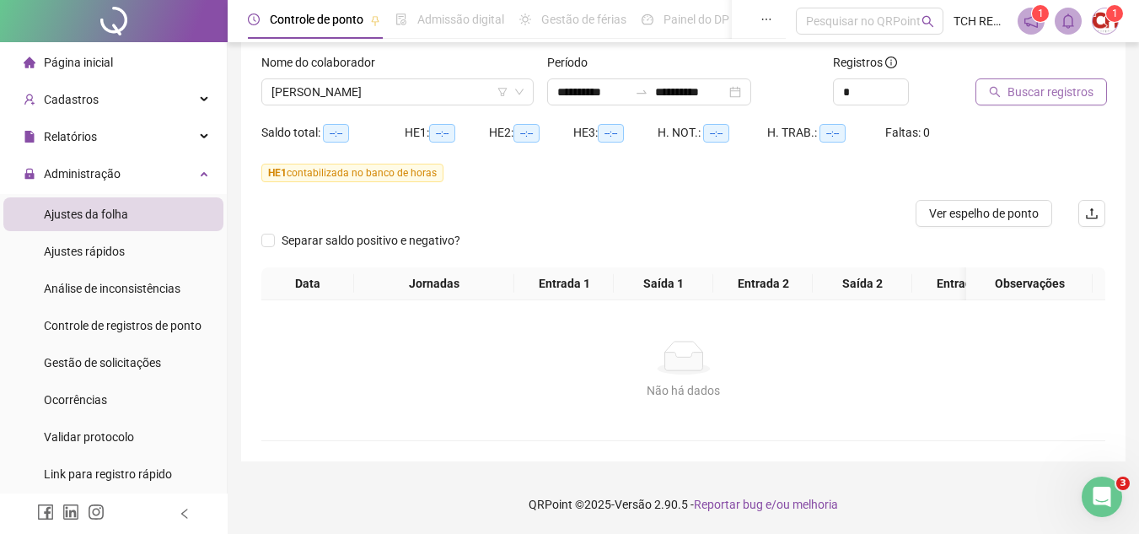
click at [1033, 89] on button "Buscar registros" at bounding box center [1040, 91] width 131 height 27
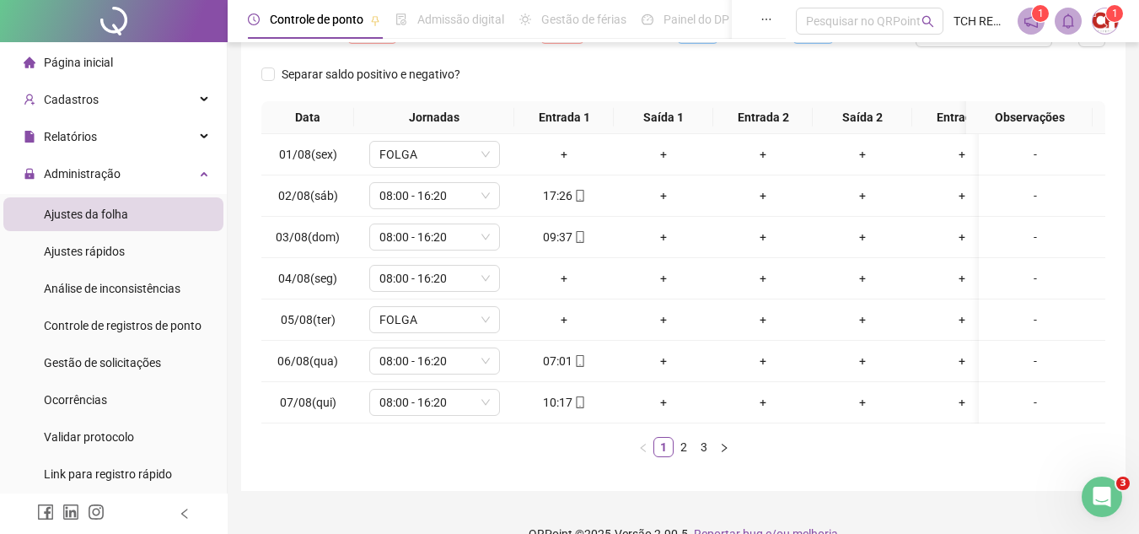
scroll to position [282, 0]
click at [676, 455] on link "2" at bounding box center [683, 446] width 19 height 19
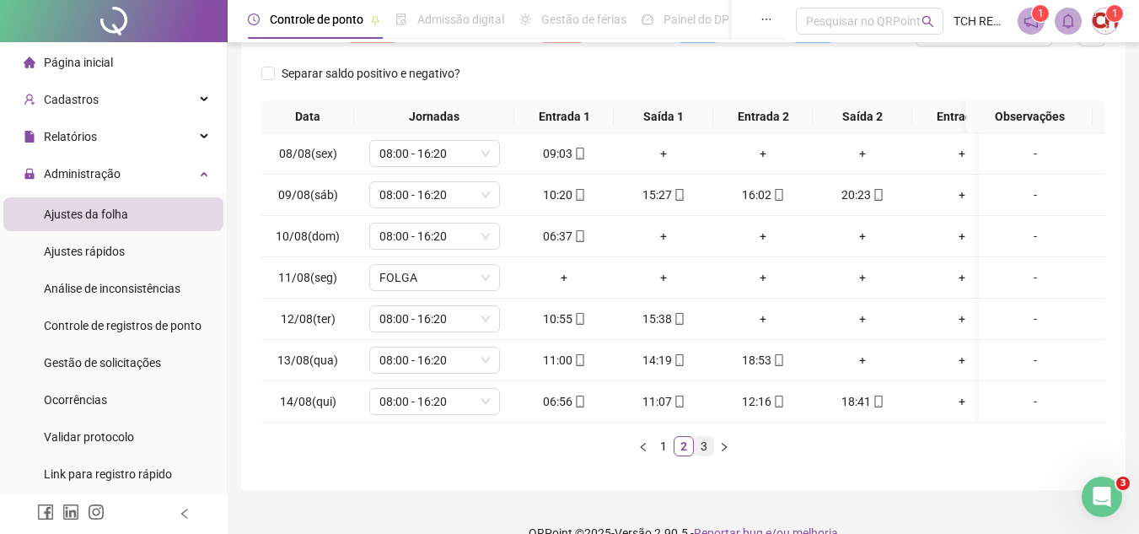
click at [701, 455] on link "3" at bounding box center [704, 446] width 19 height 19
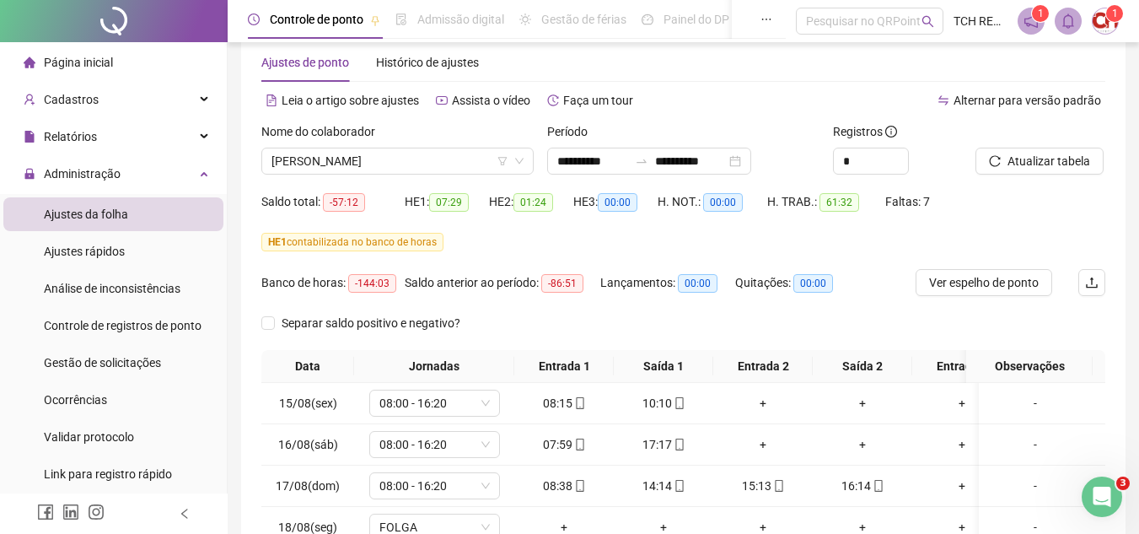
scroll to position [30, 0]
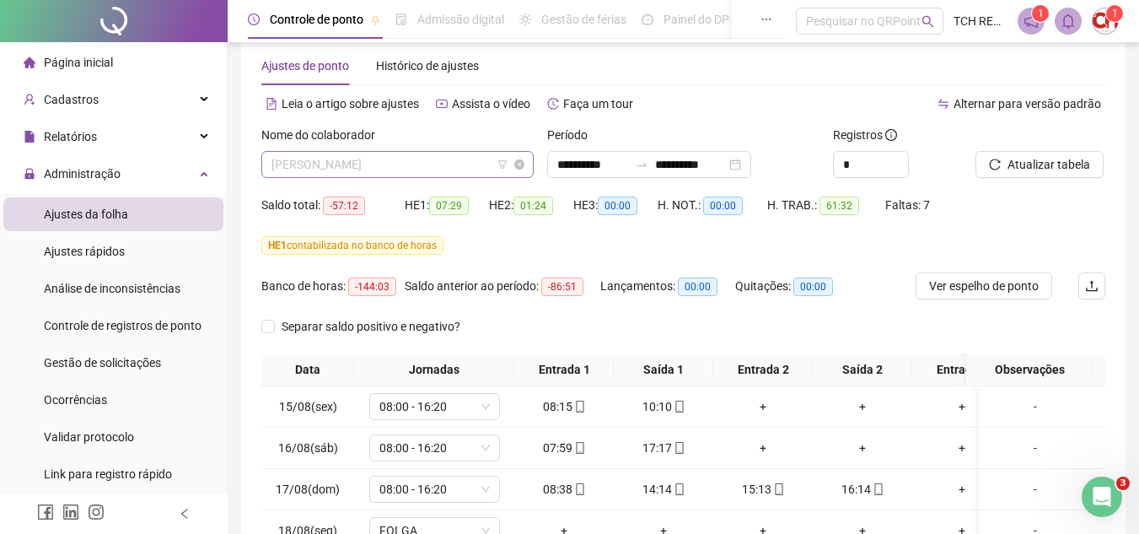
click at [474, 166] on span "[PERSON_NAME]" at bounding box center [397, 164] width 252 height 25
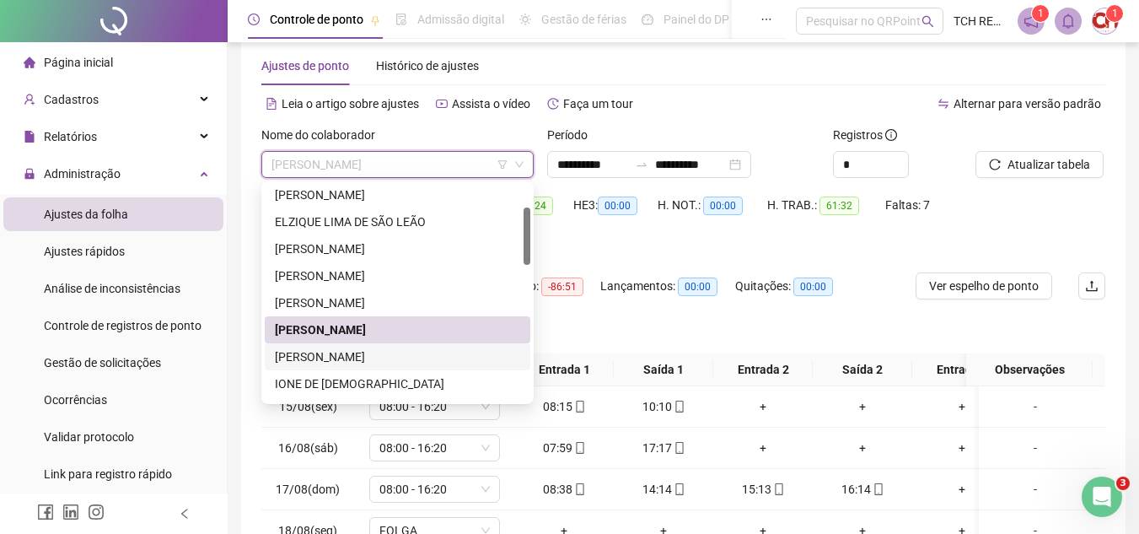
click at [433, 355] on div "[PERSON_NAME]" at bounding box center [397, 356] width 245 height 19
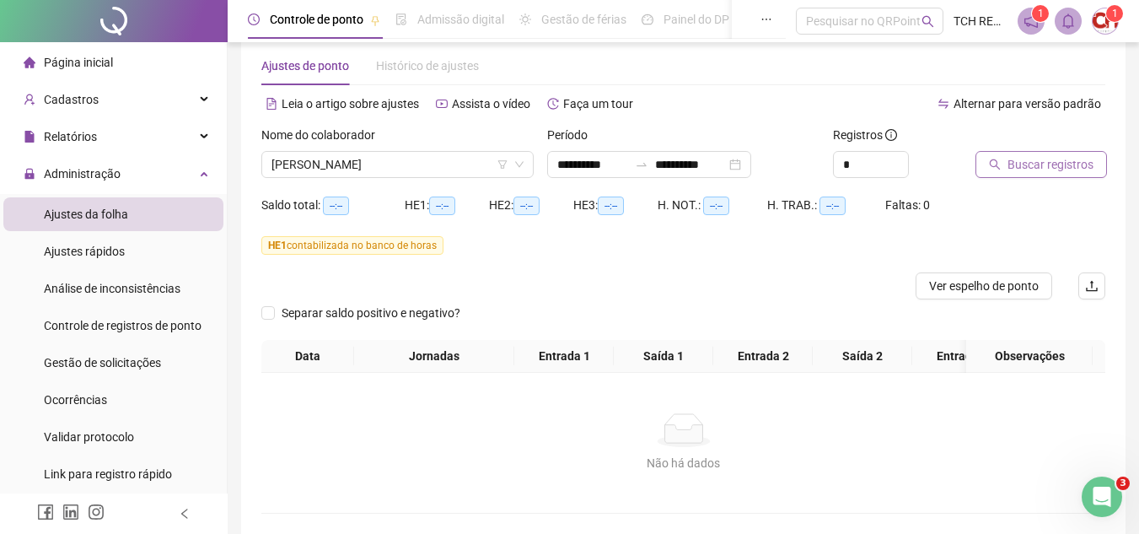
click at [984, 174] on button "Buscar registros" at bounding box center [1040, 164] width 131 height 27
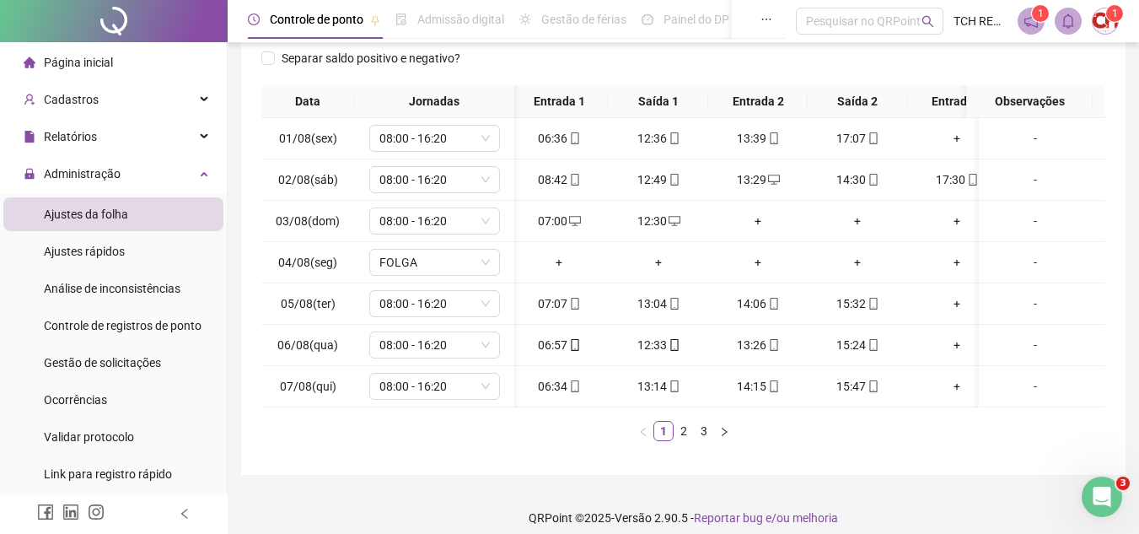
scroll to position [324, 0]
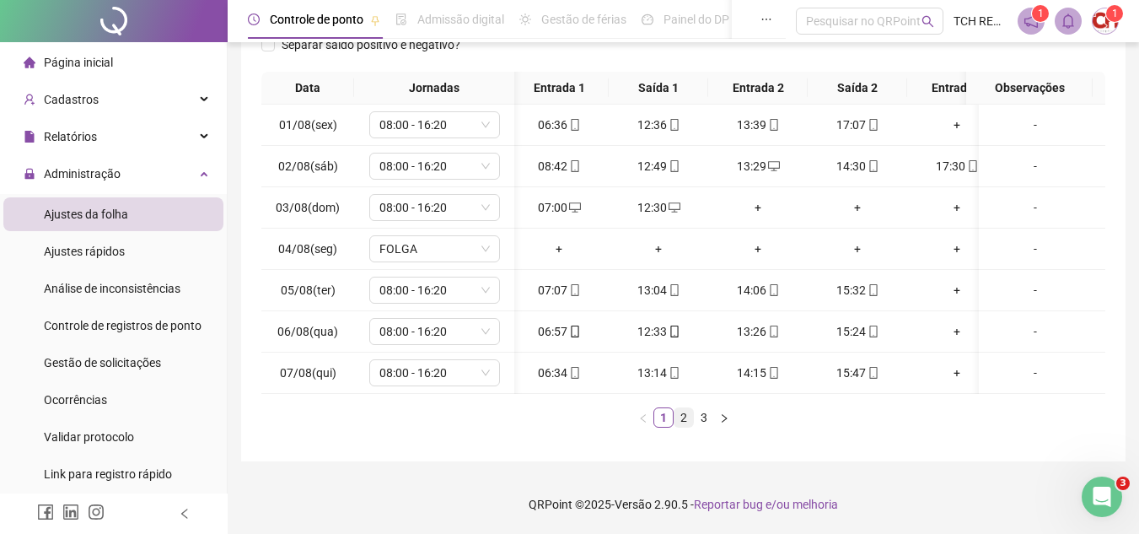
click at [684, 422] on link "2" at bounding box center [683, 417] width 19 height 19
click at [699, 421] on link "3" at bounding box center [704, 417] width 19 height 19
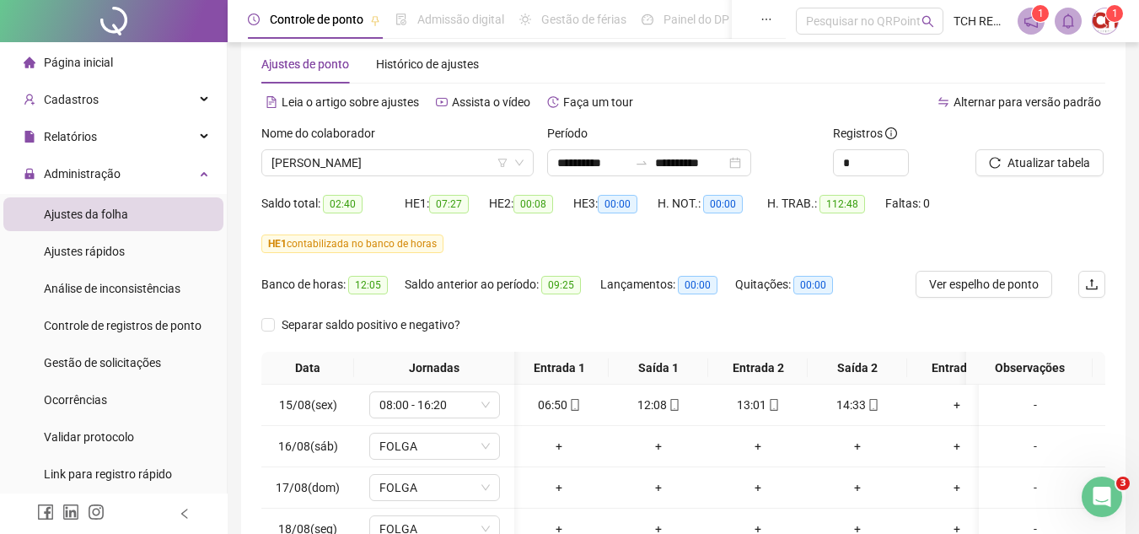
scroll to position [30, 0]
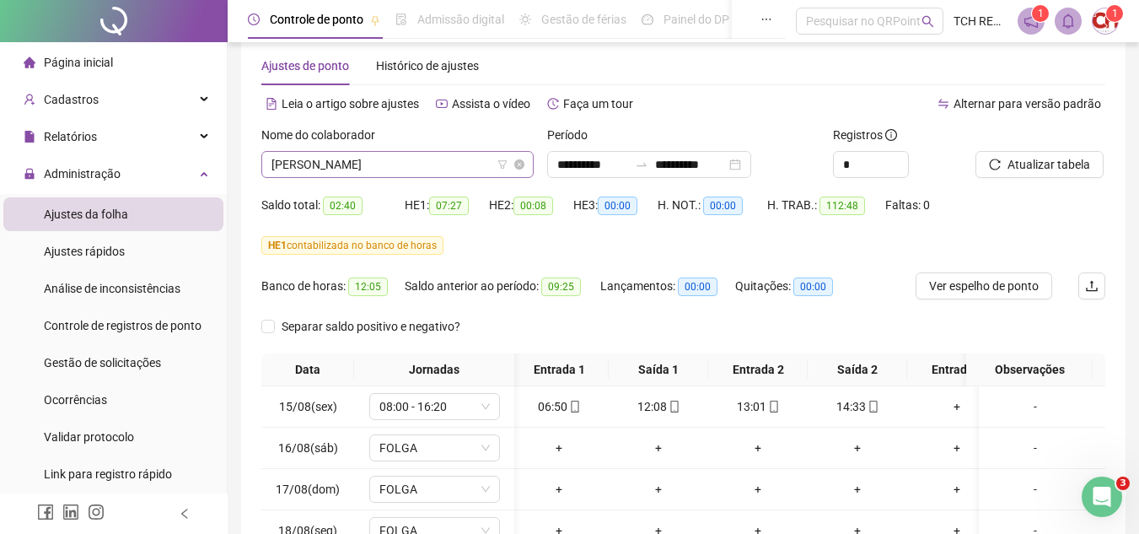
click at [443, 163] on span "[PERSON_NAME]" at bounding box center [397, 164] width 252 height 25
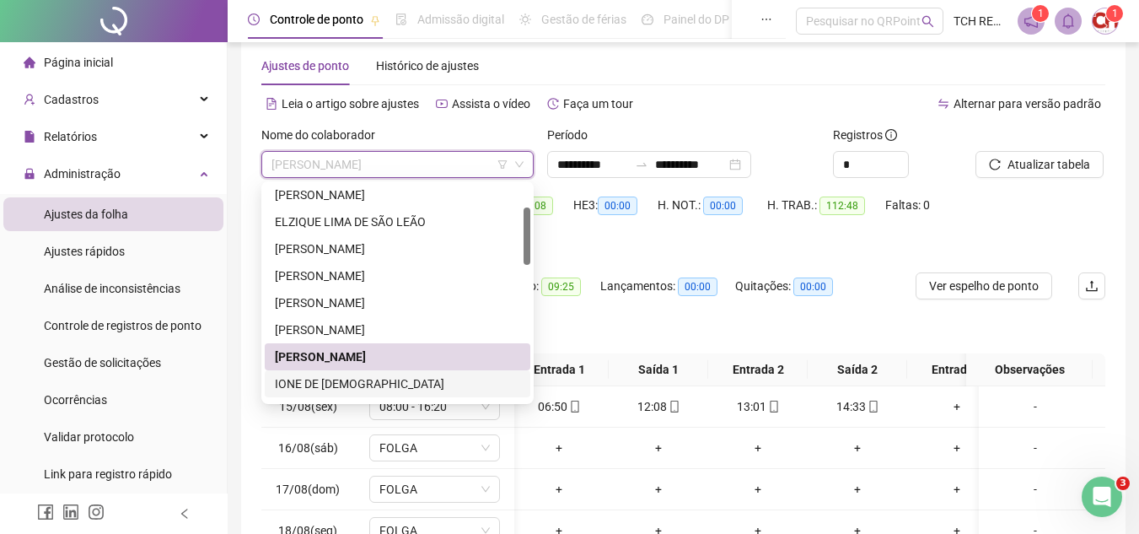
click at [379, 373] on div "IONE DE [DEMOGRAPHIC_DATA]" at bounding box center [398, 383] width 266 height 27
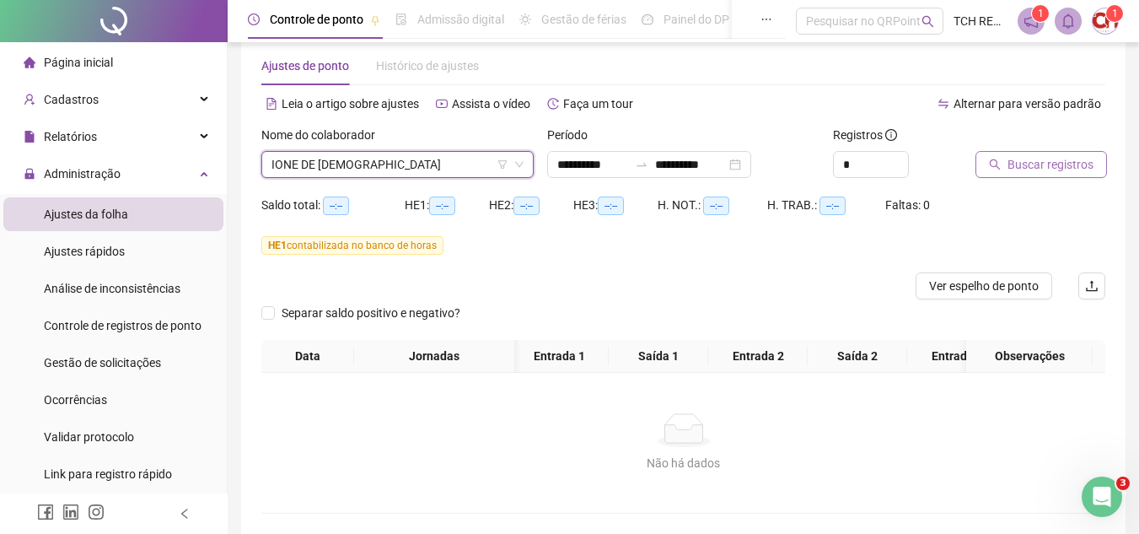
click at [1025, 160] on span "Buscar registros" at bounding box center [1050, 164] width 86 height 19
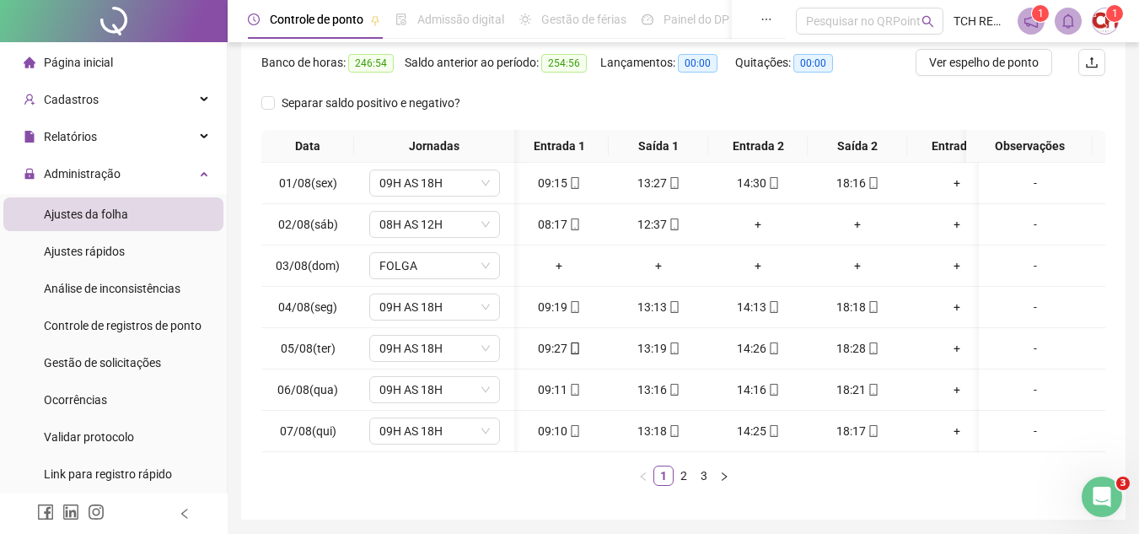
scroll to position [282, 0]
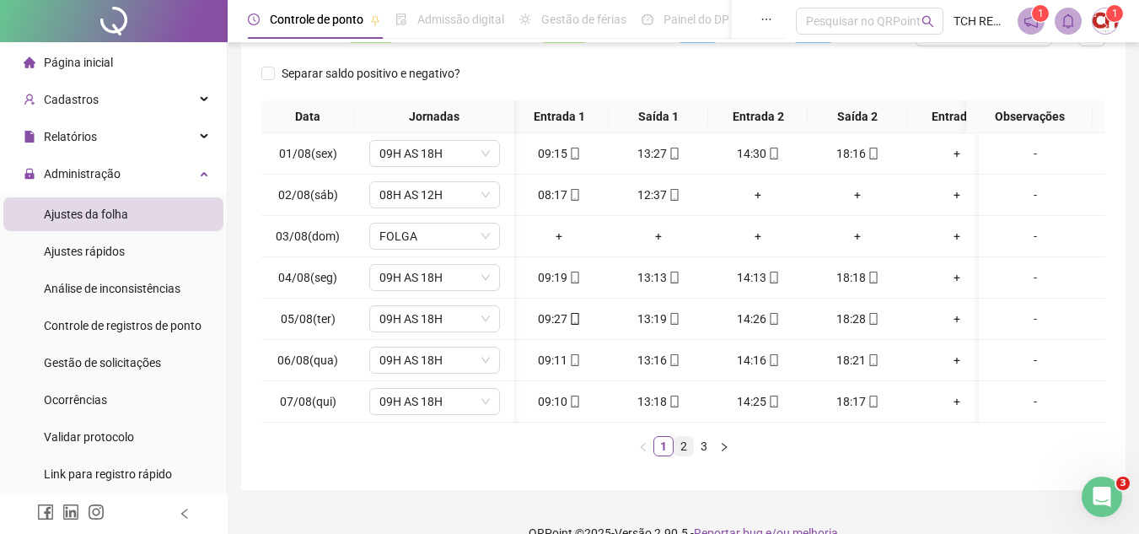
click at [683, 456] on li "2" at bounding box center [683, 446] width 20 height 20
click at [698, 455] on link "3" at bounding box center [704, 446] width 19 height 19
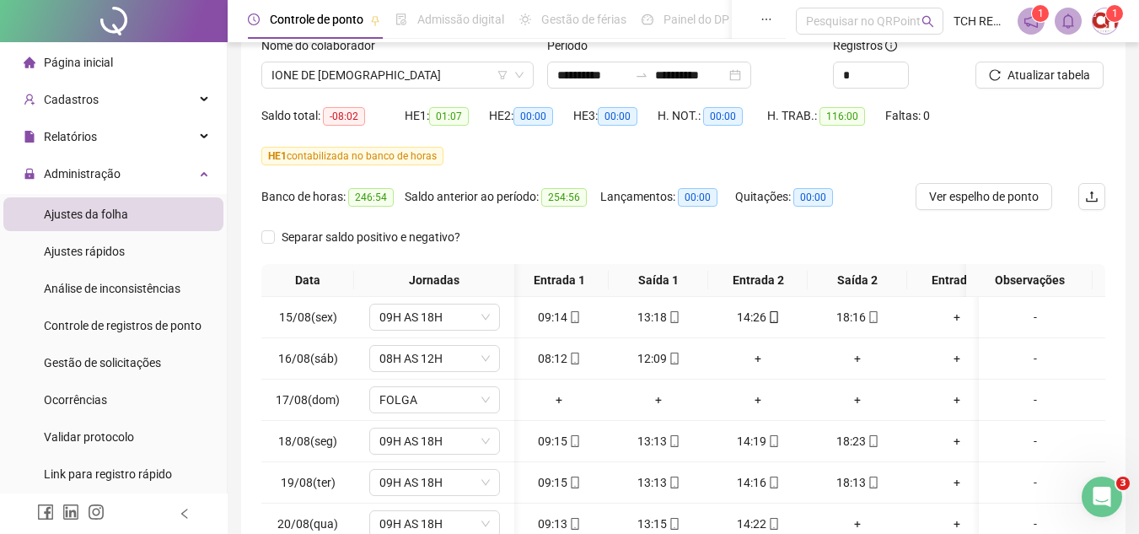
scroll to position [114, 0]
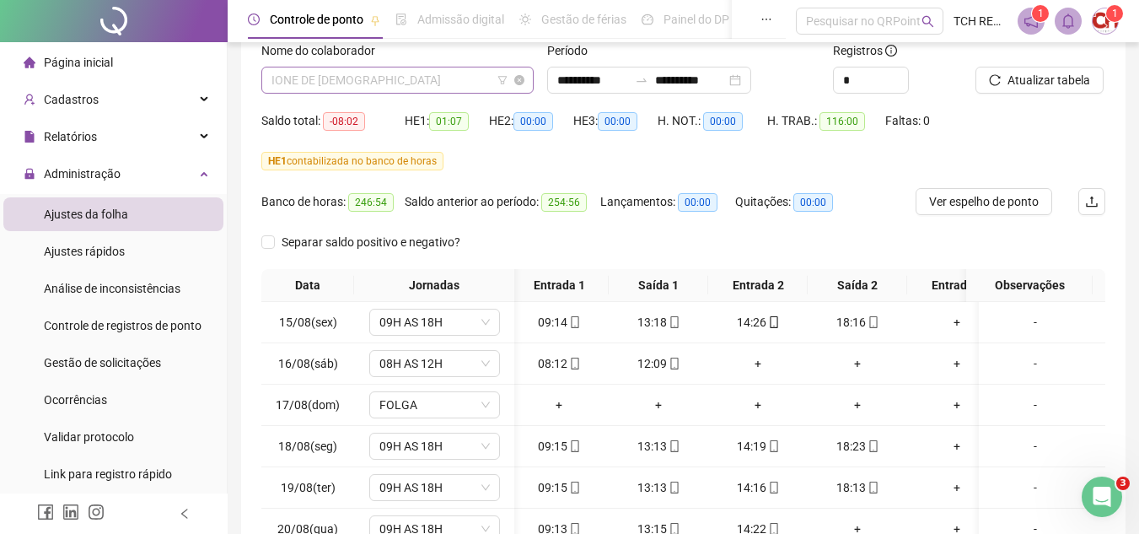
click at [439, 70] on span "IONE DE [DEMOGRAPHIC_DATA]" at bounding box center [397, 79] width 252 height 25
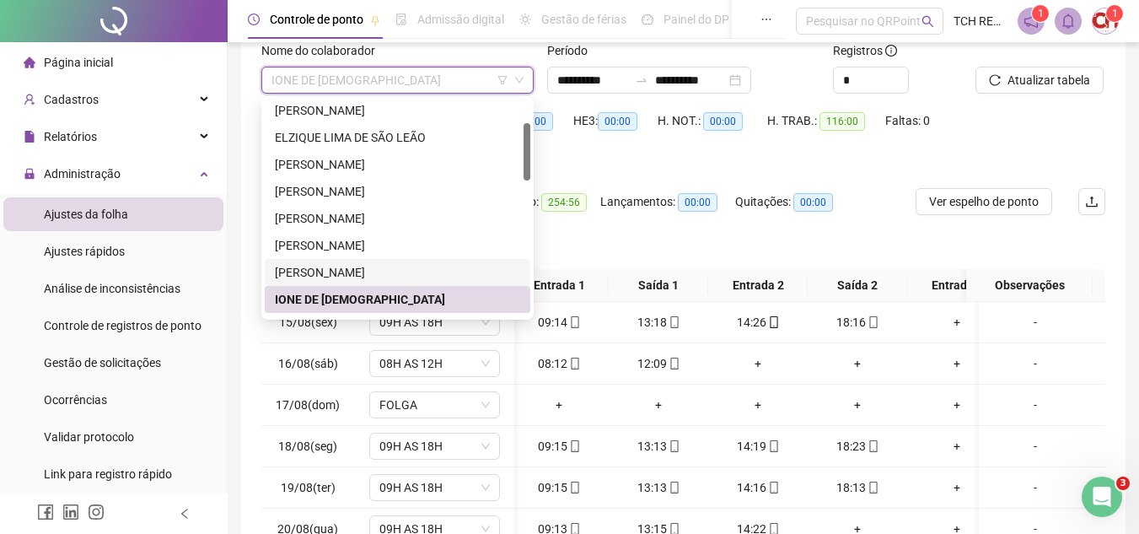
scroll to position [253, 0]
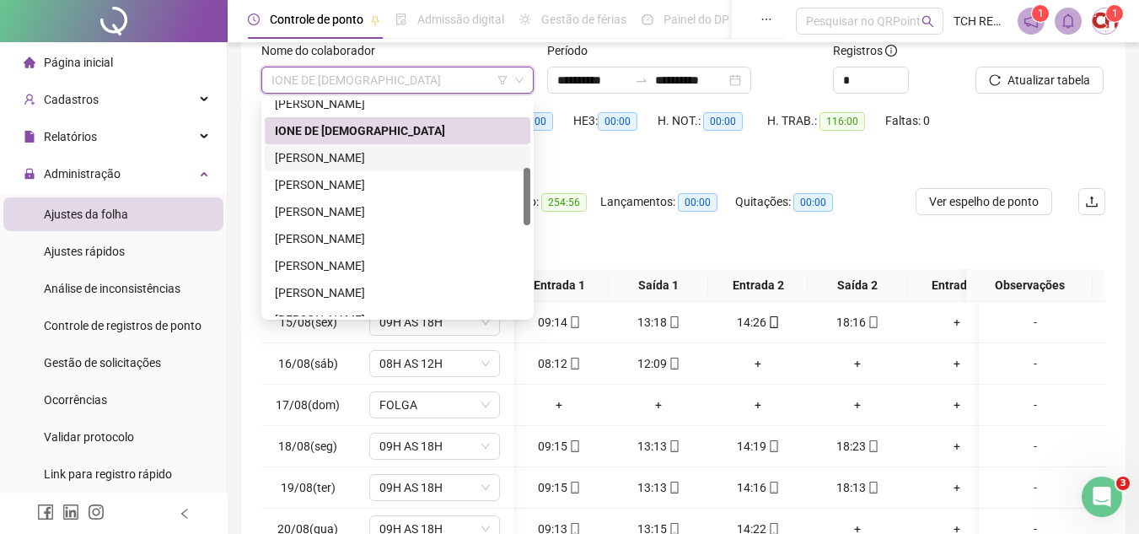
click at [389, 165] on div "[PERSON_NAME]" at bounding box center [397, 157] width 245 height 19
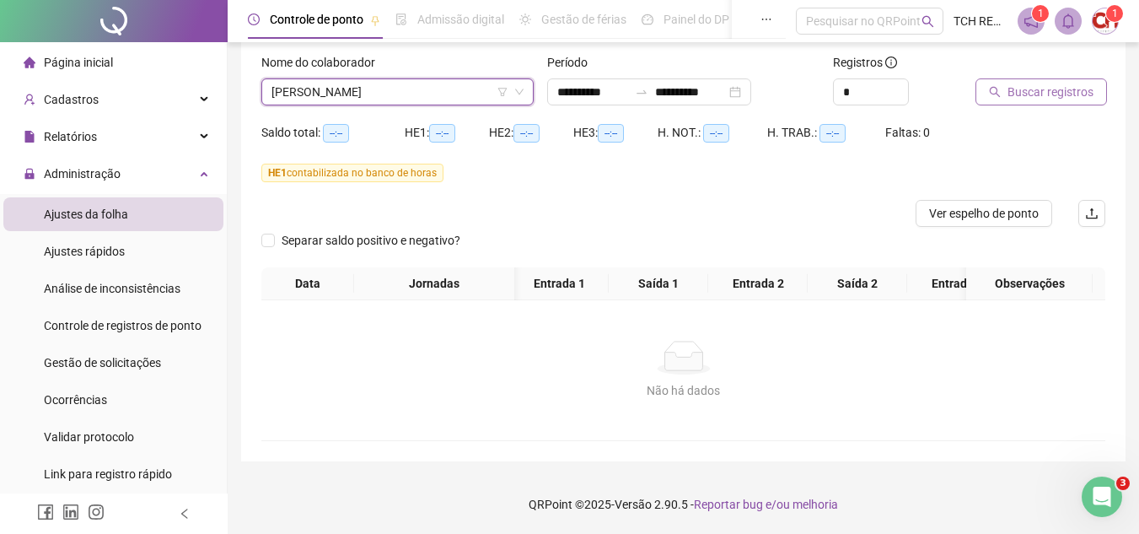
click at [1056, 83] on span "Buscar registros" at bounding box center [1050, 92] width 86 height 19
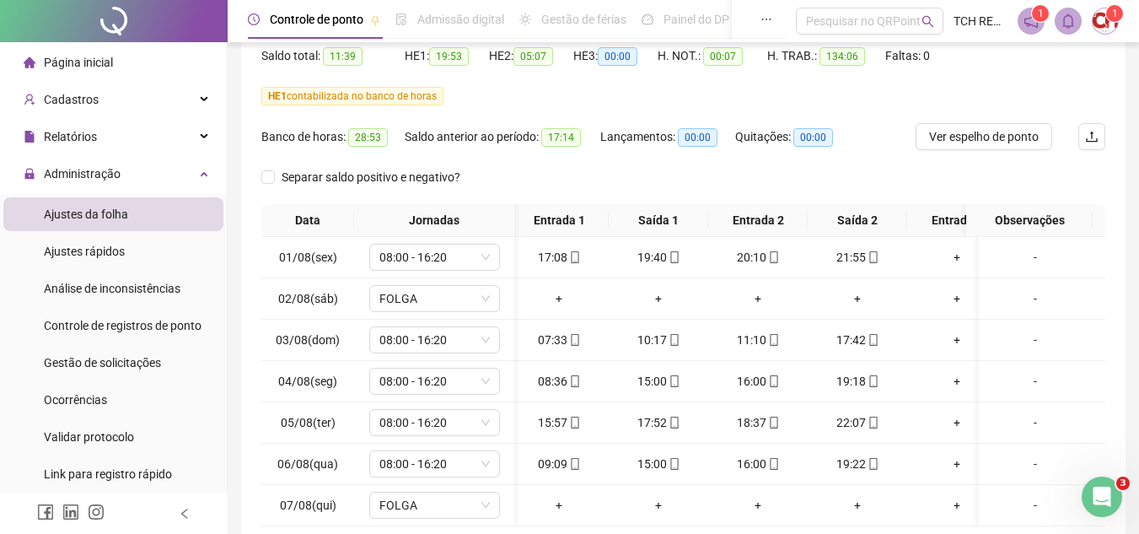
scroll to position [324, 0]
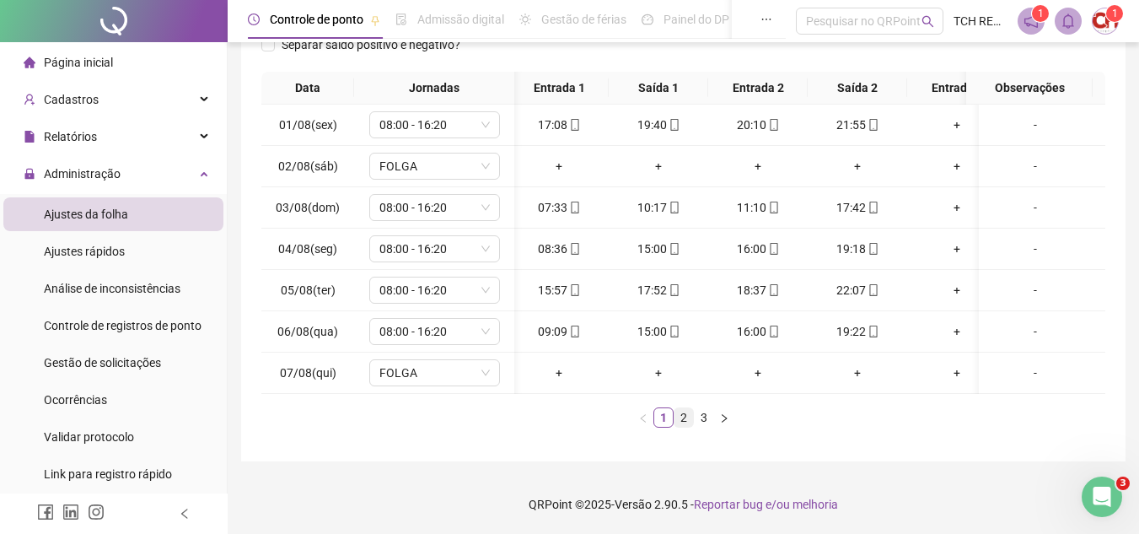
click at [682, 421] on link "2" at bounding box center [683, 417] width 19 height 19
click at [691, 421] on link "2" at bounding box center [683, 417] width 19 height 19
click at [699, 419] on link "3" at bounding box center [704, 417] width 19 height 19
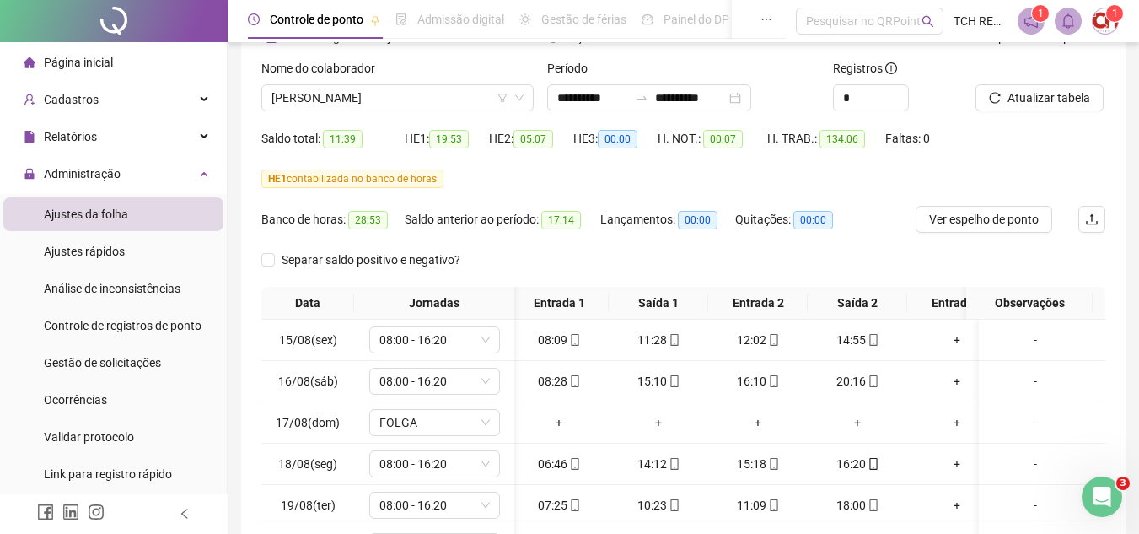
scroll to position [30, 0]
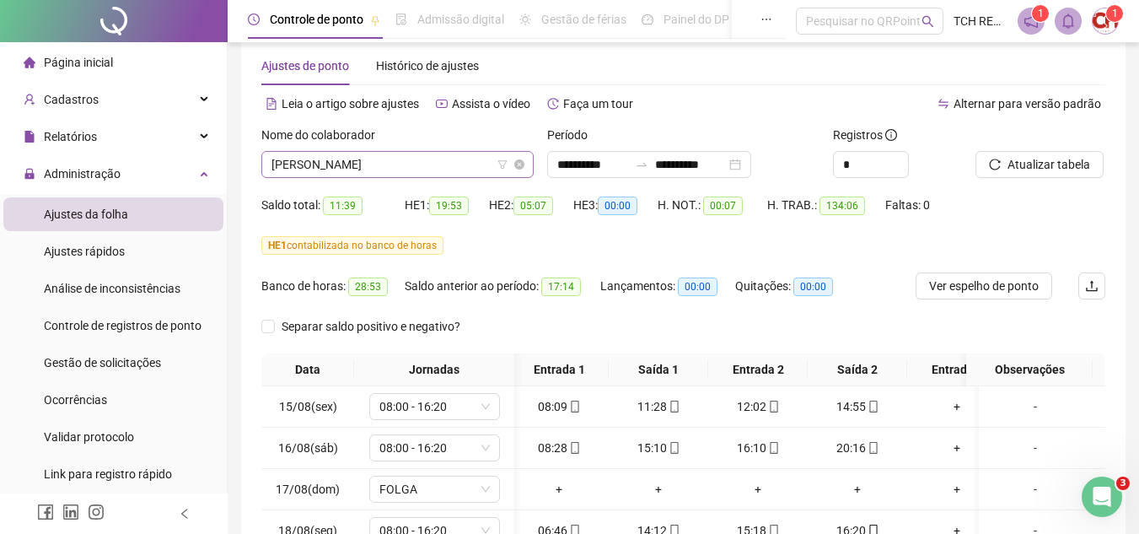
click at [459, 175] on span "[PERSON_NAME]" at bounding box center [397, 164] width 252 height 25
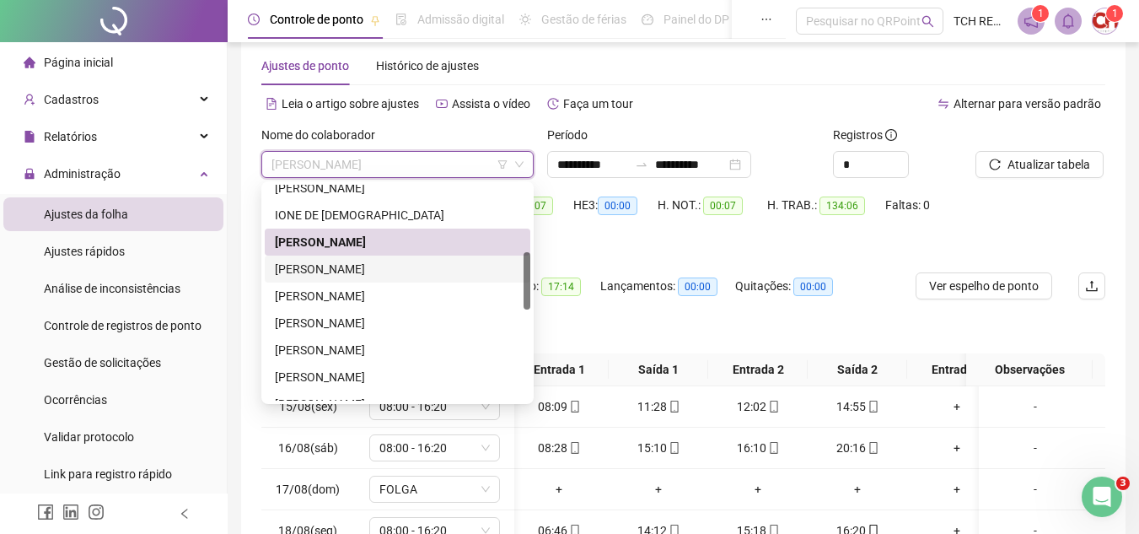
click at [448, 263] on div "[PERSON_NAME]" at bounding box center [397, 269] width 245 height 19
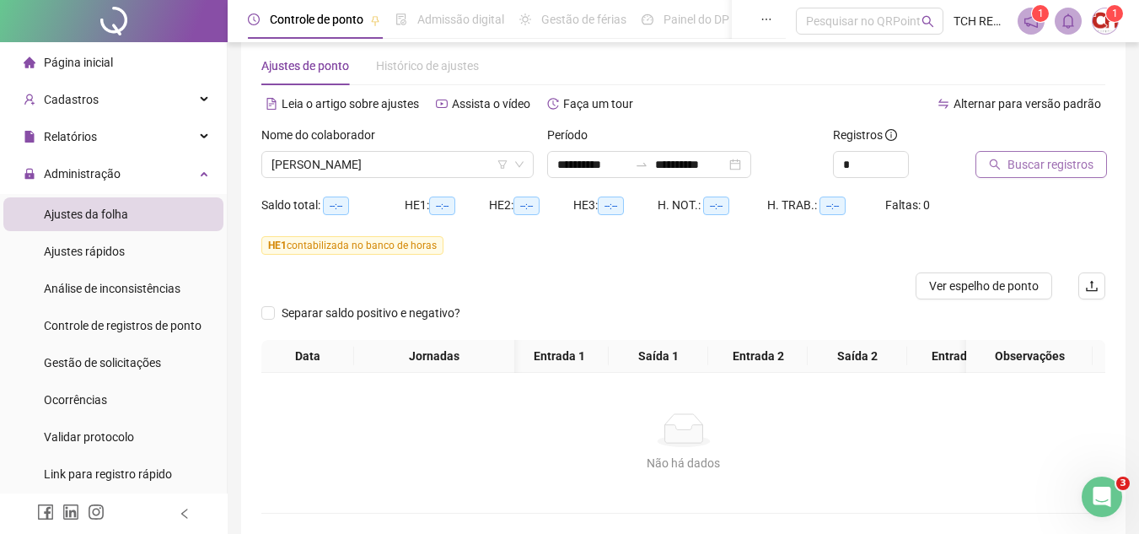
click at [1020, 164] on span "Buscar registros" at bounding box center [1050, 164] width 86 height 19
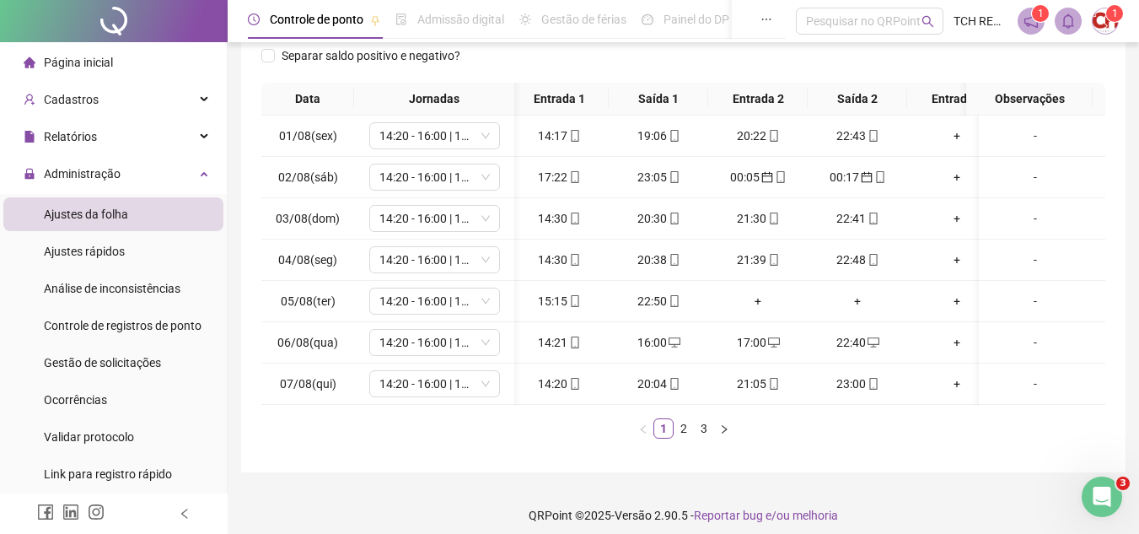
scroll to position [324, 0]
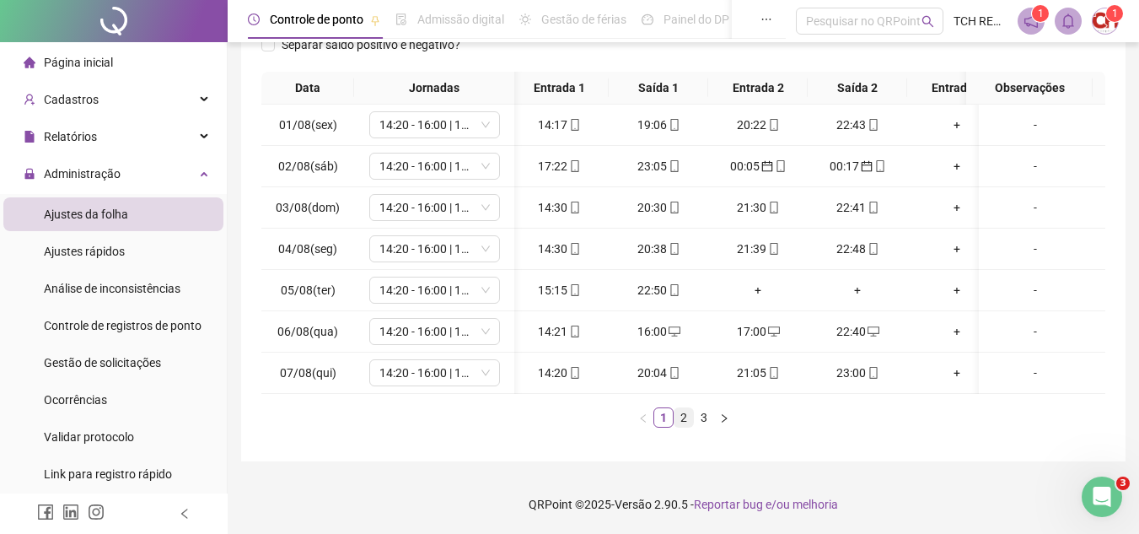
click at [681, 421] on link "2" at bounding box center [683, 417] width 19 height 19
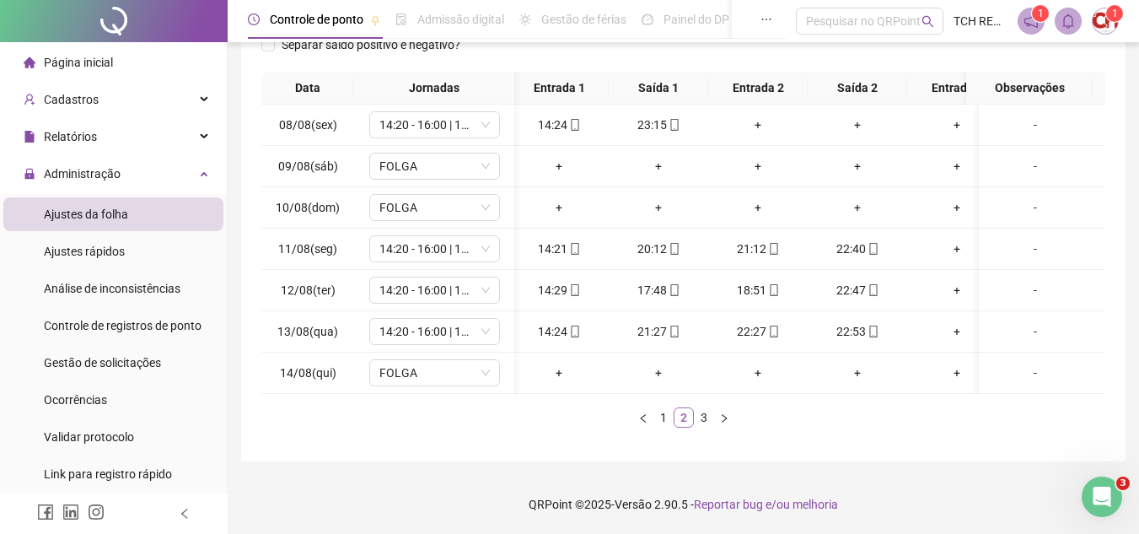
click at [690, 421] on link "2" at bounding box center [683, 417] width 19 height 19
click at [700, 417] on link "3" at bounding box center [704, 417] width 19 height 19
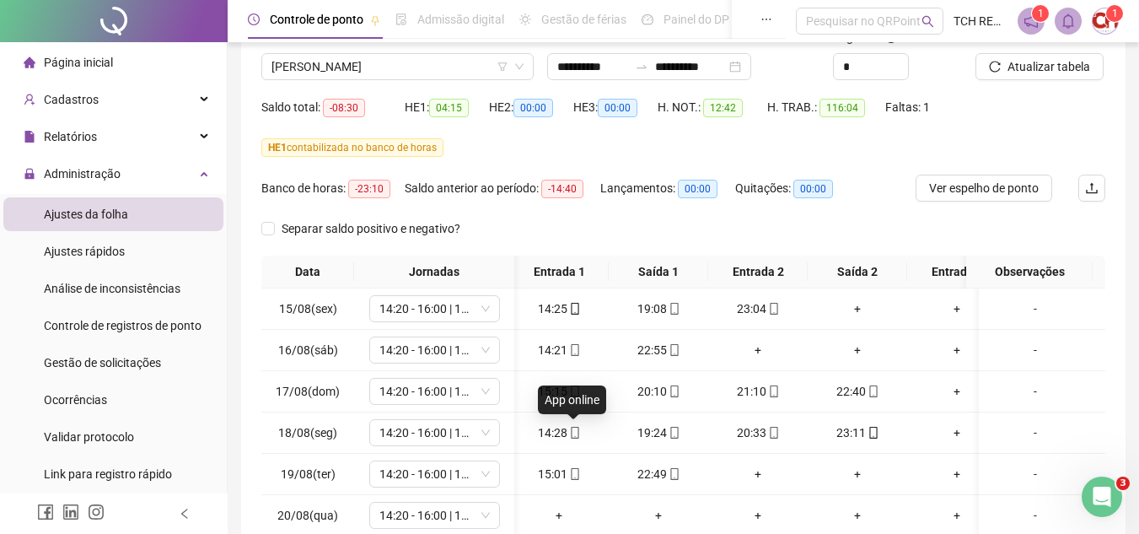
scroll to position [0, 0]
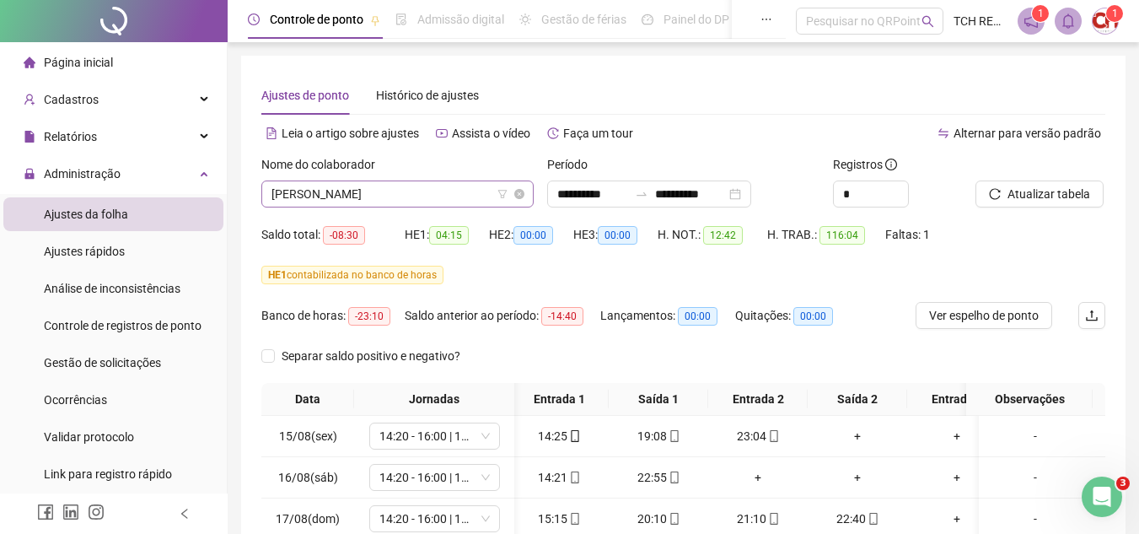
click at [449, 195] on span "[PERSON_NAME]" at bounding box center [397, 193] width 252 height 25
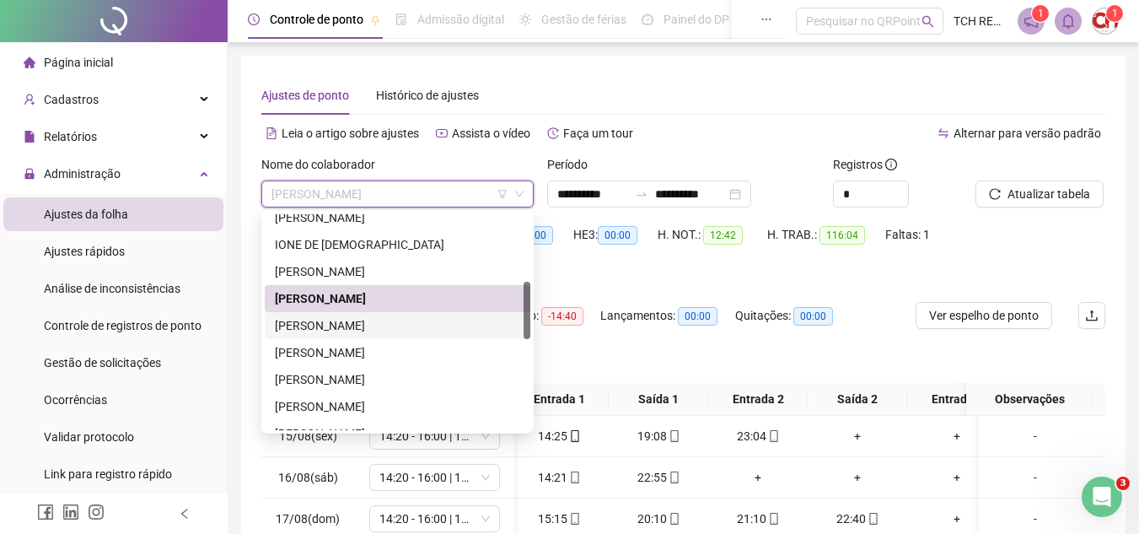
click at [440, 317] on div "[PERSON_NAME]" at bounding box center [397, 325] width 245 height 19
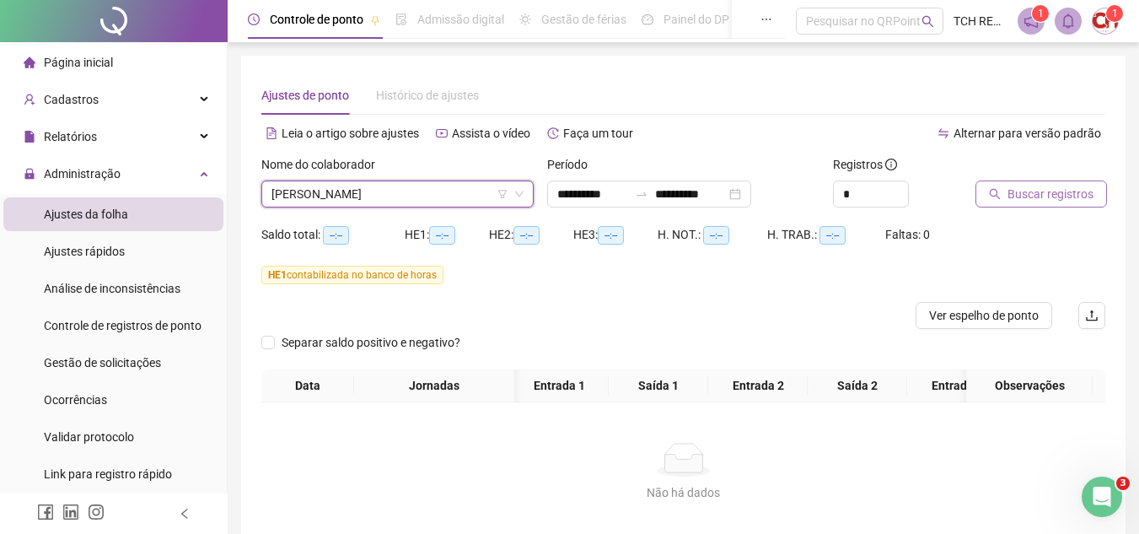
click at [1007, 193] on span "Buscar registros" at bounding box center [1050, 194] width 86 height 19
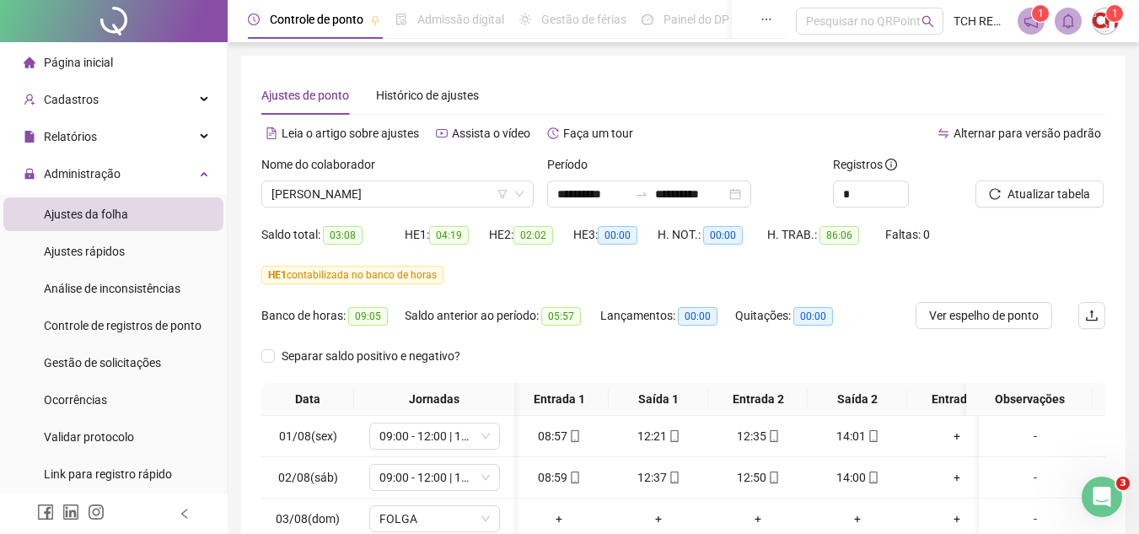
click at [468, 177] on div "Nome do colaborador" at bounding box center [397, 167] width 272 height 25
click at [466, 191] on span "[PERSON_NAME]" at bounding box center [397, 193] width 252 height 25
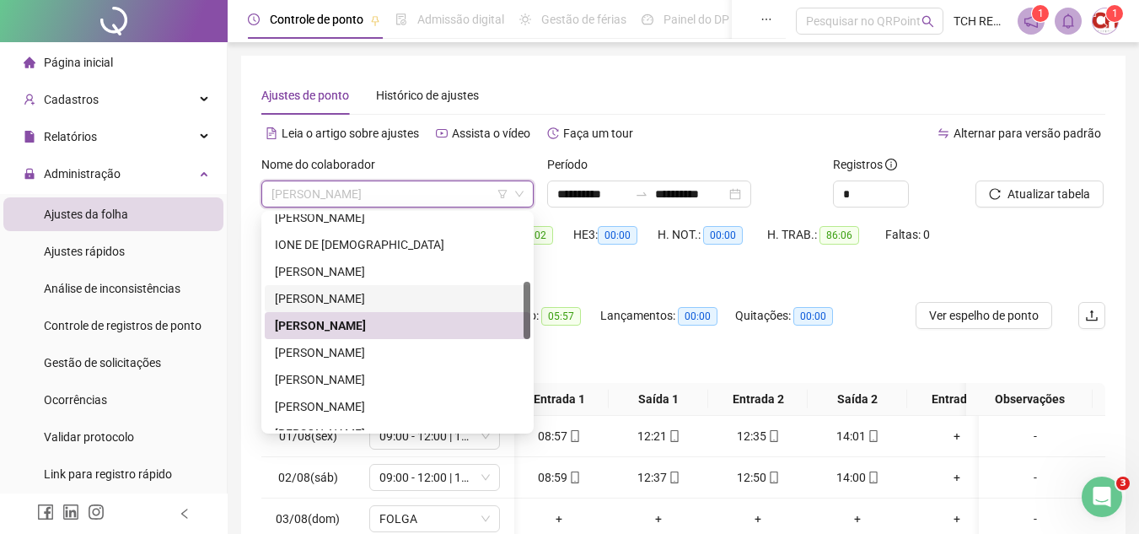
click at [451, 288] on div "[PERSON_NAME]" at bounding box center [398, 298] width 266 height 27
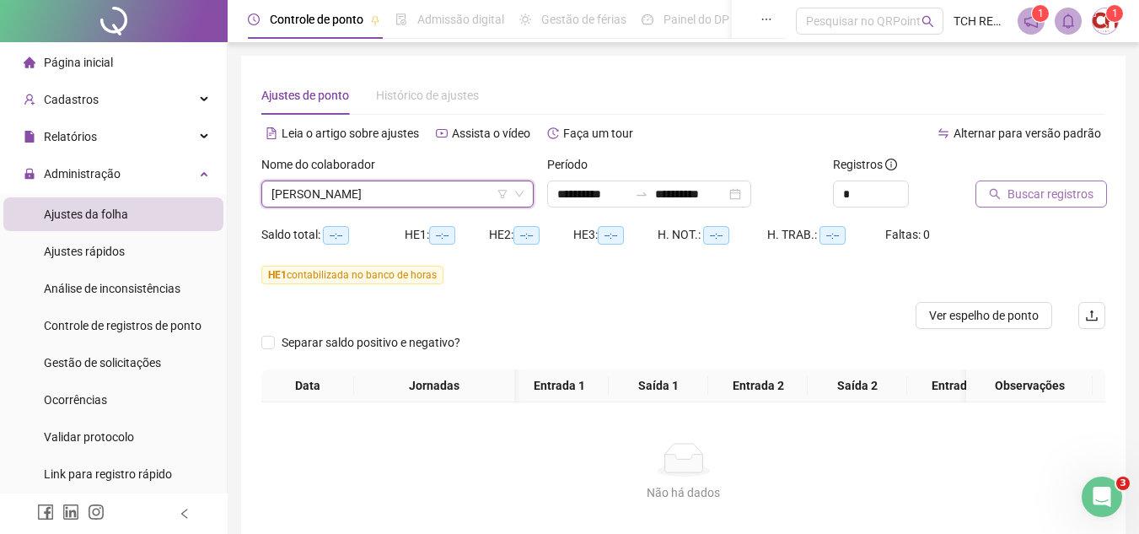
click at [993, 196] on icon "search" at bounding box center [995, 194] width 11 height 11
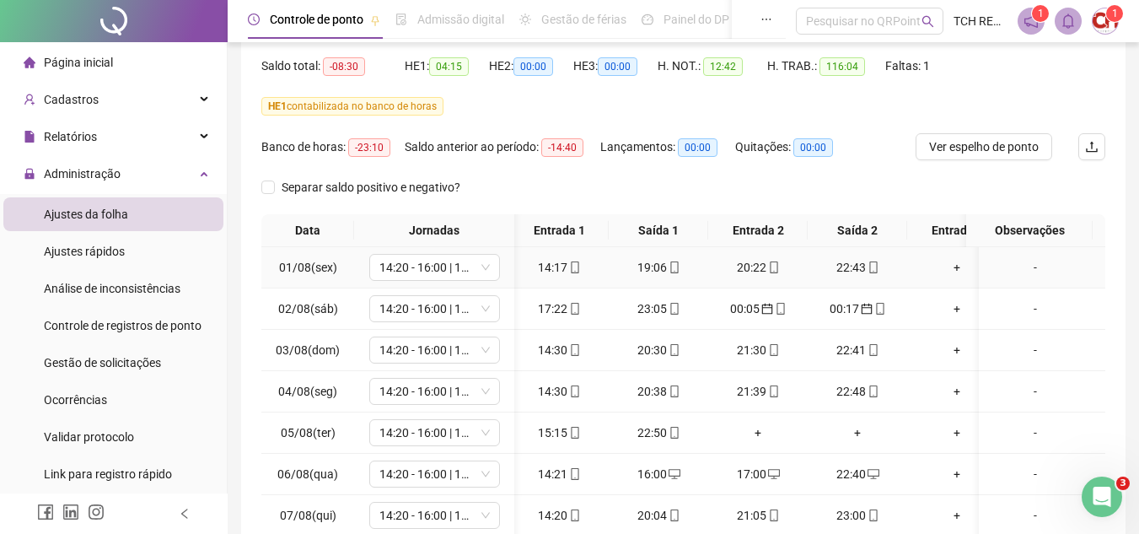
scroll to position [324, 0]
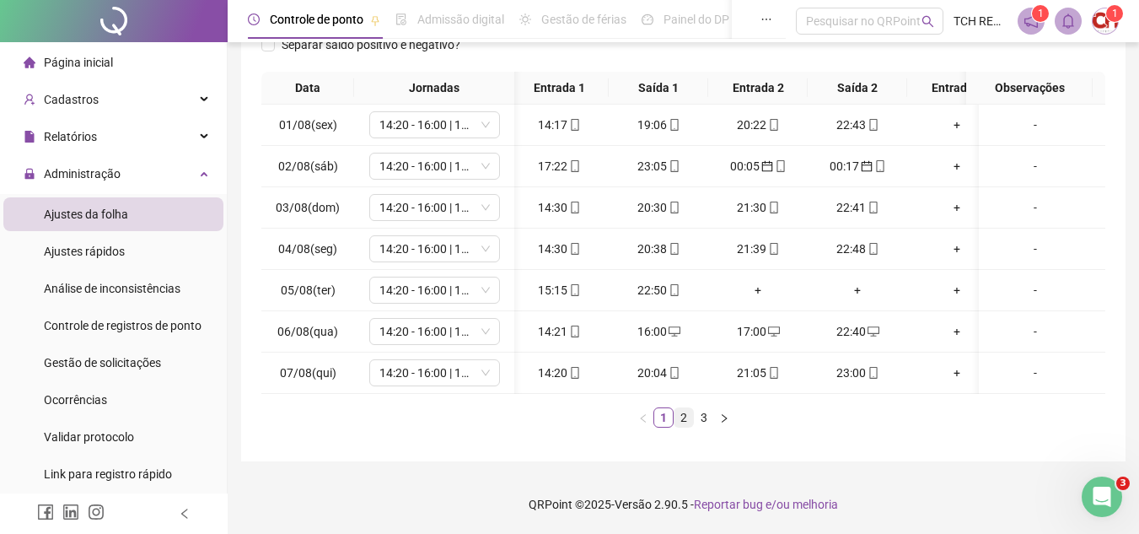
click at [681, 416] on link "2" at bounding box center [683, 417] width 19 height 19
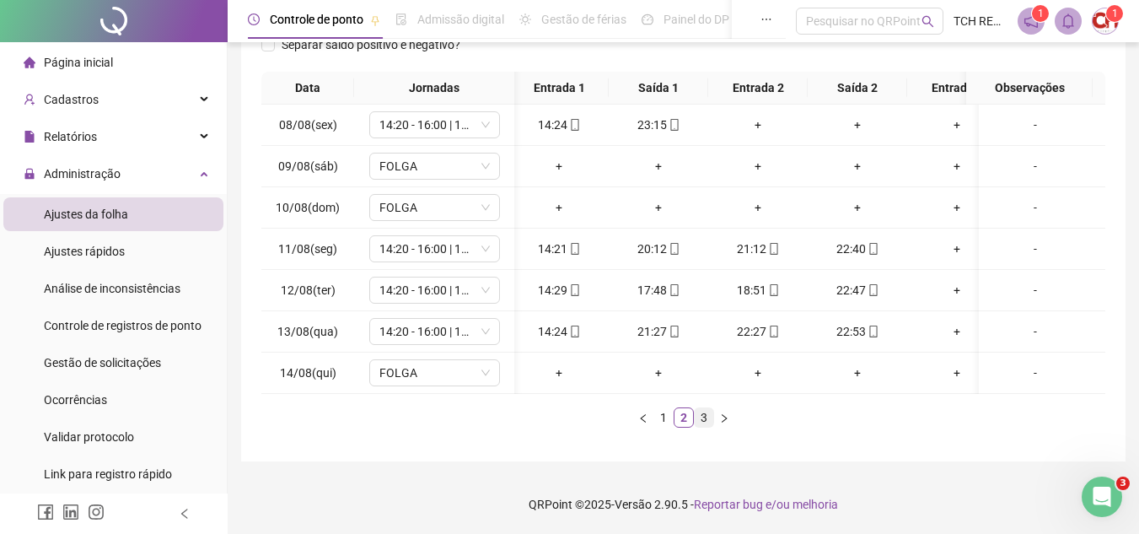
click at [695, 412] on link "3" at bounding box center [704, 417] width 19 height 19
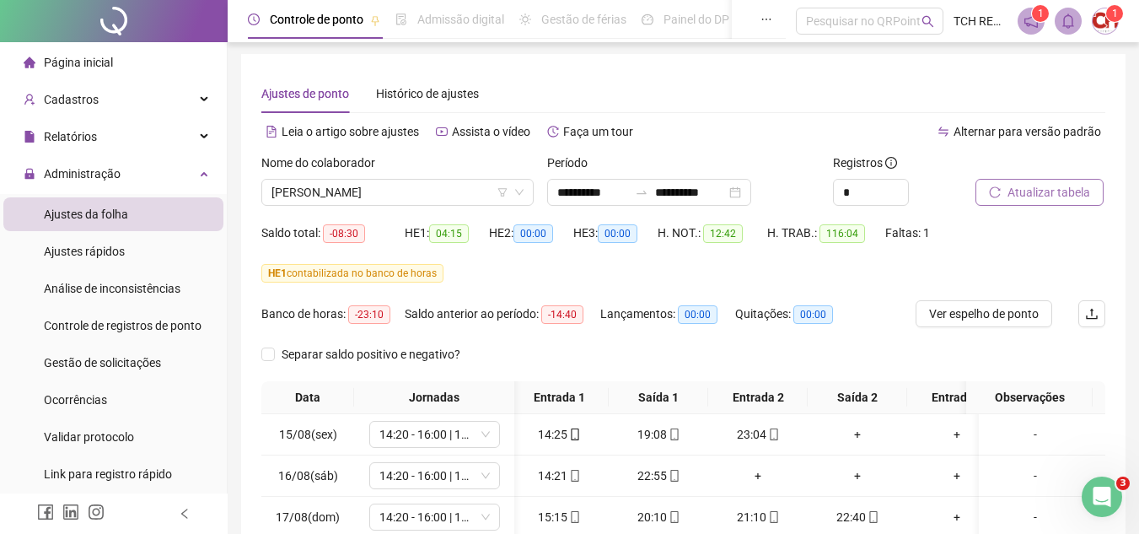
scroll to position [0, 0]
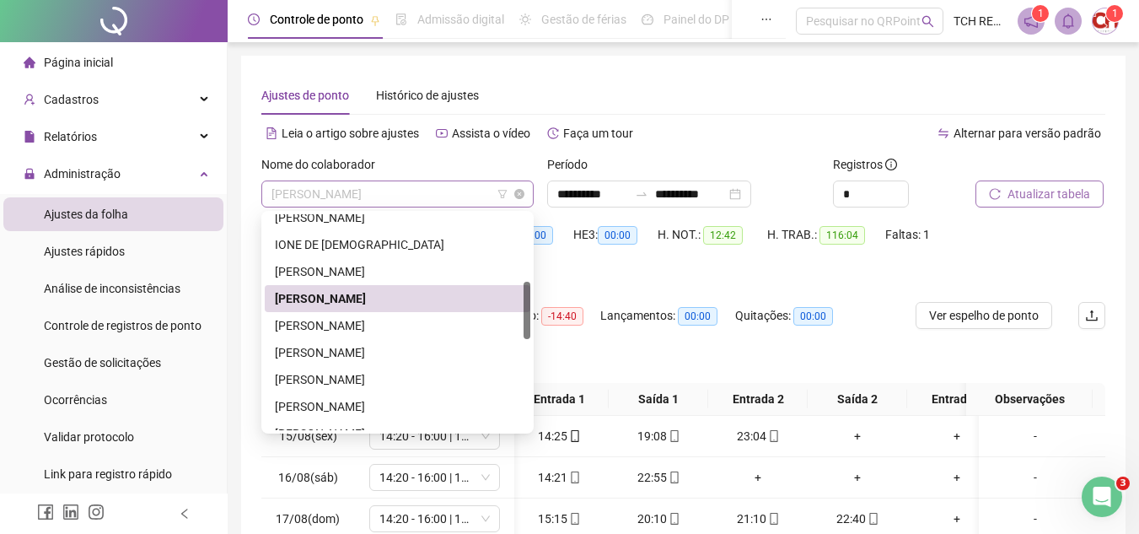
click at [464, 195] on span "[PERSON_NAME]" at bounding box center [397, 193] width 252 height 25
click at [428, 315] on div "[PERSON_NAME]" at bounding box center [398, 325] width 266 height 27
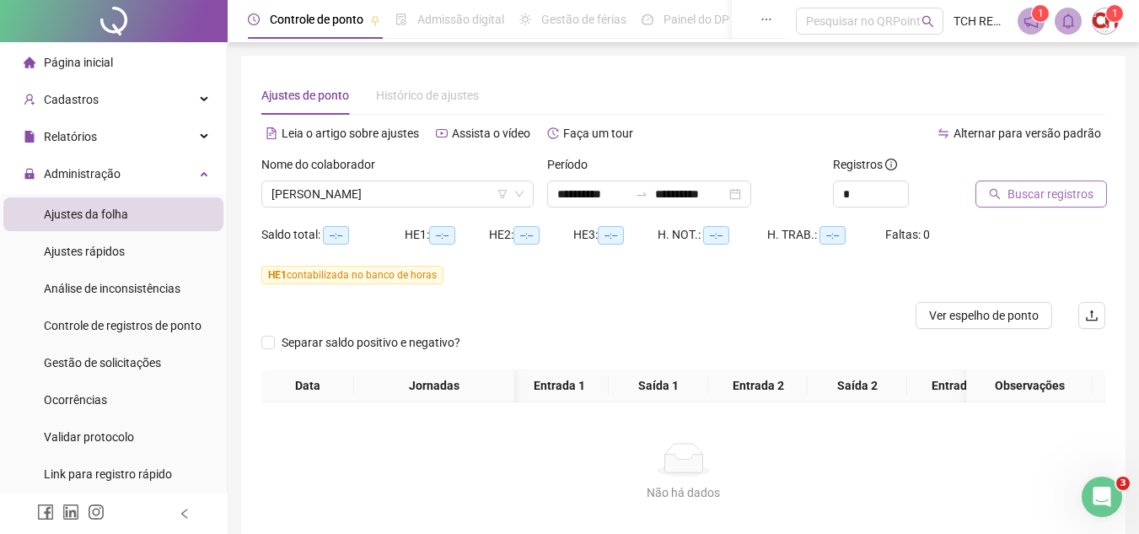
click at [1035, 192] on span "Buscar registros" at bounding box center [1050, 194] width 86 height 19
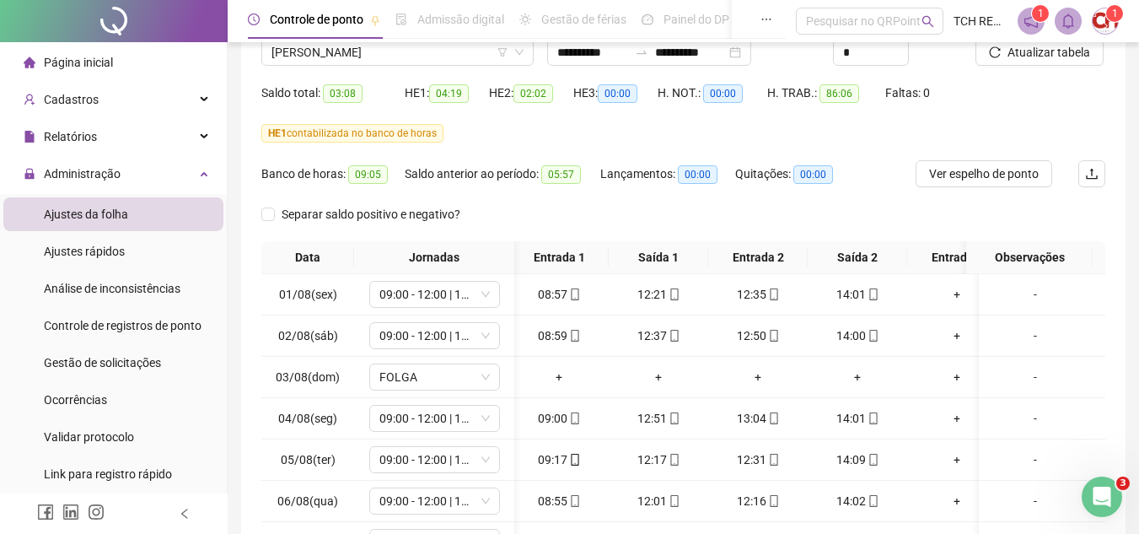
scroll to position [253, 0]
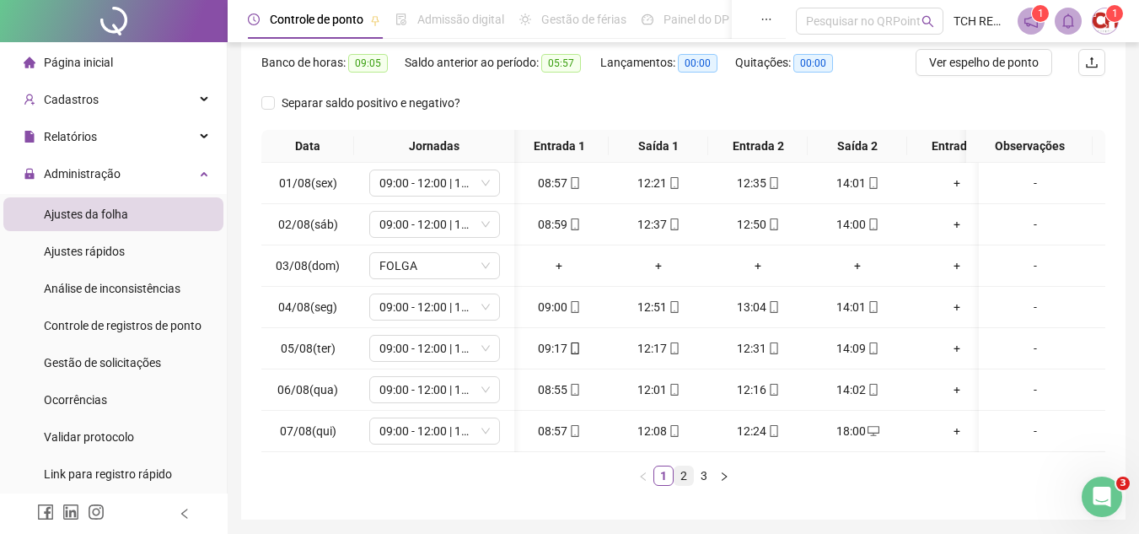
click at [684, 485] on link "2" at bounding box center [683, 475] width 19 height 19
click at [699, 485] on link "3" at bounding box center [704, 475] width 19 height 19
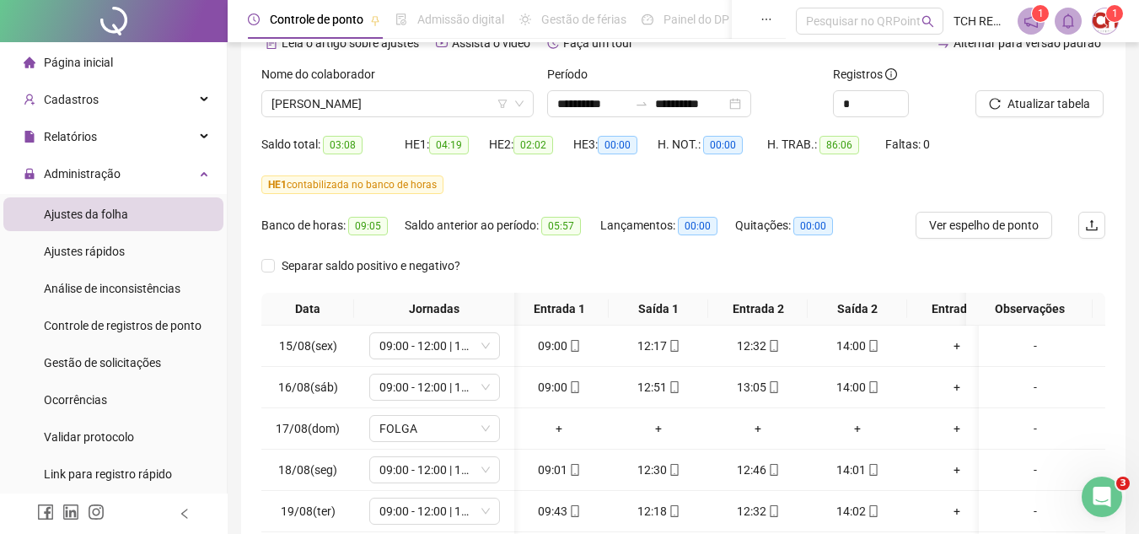
scroll to position [84, 0]
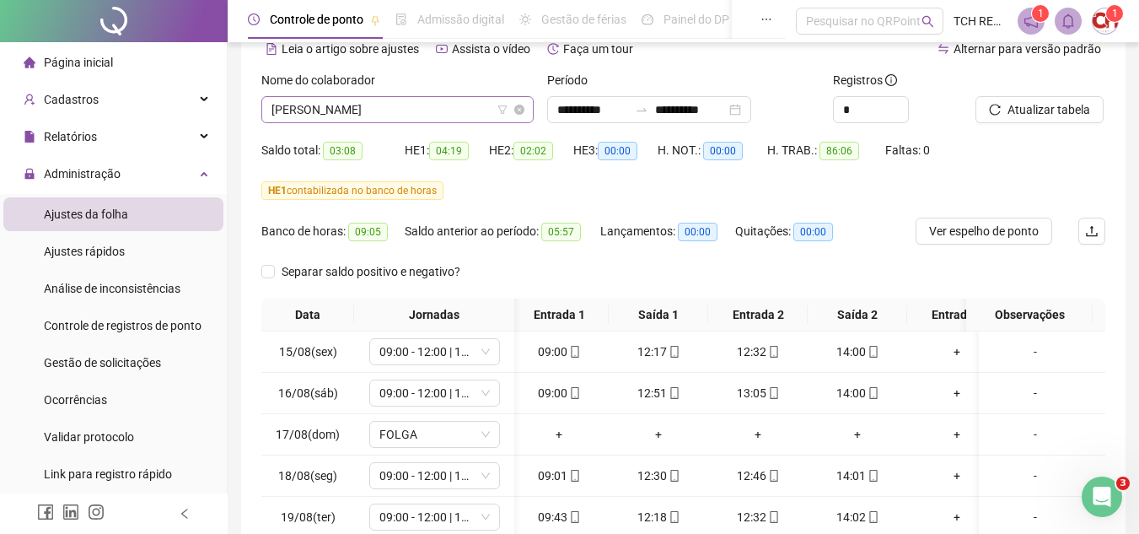
click at [469, 115] on span "[PERSON_NAME]" at bounding box center [397, 109] width 252 height 25
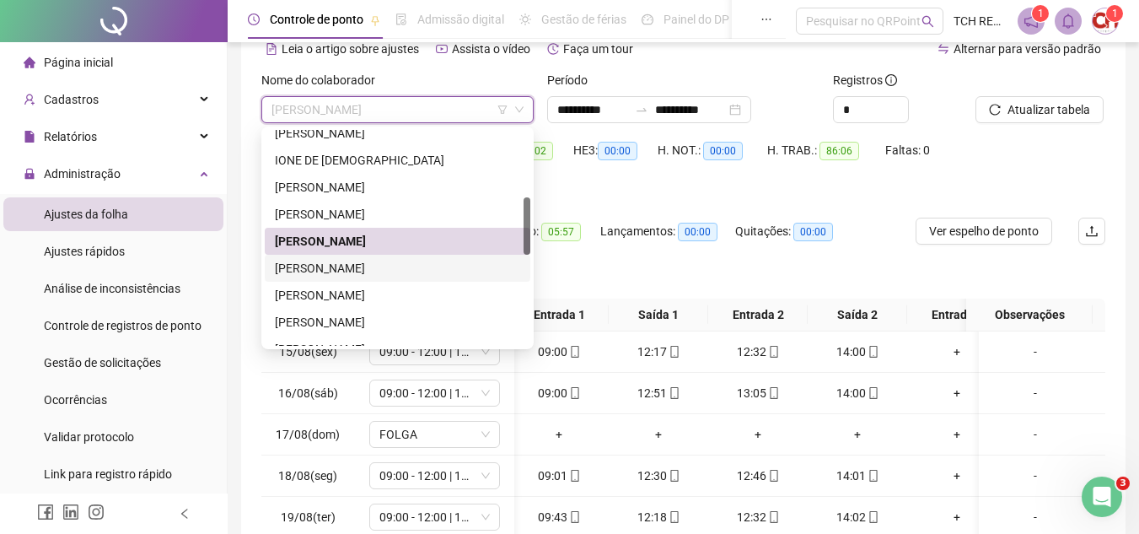
click at [433, 262] on div "[PERSON_NAME]" at bounding box center [397, 268] width 245 height 19
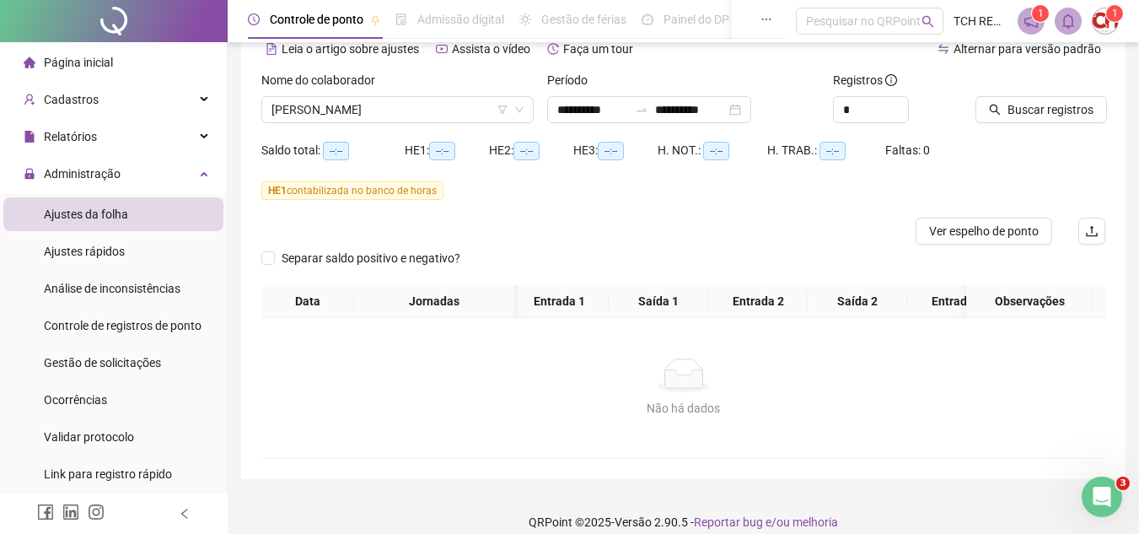
click at [990, 112] on icon "search" at bounding box center [995, 110] width 12 height 12
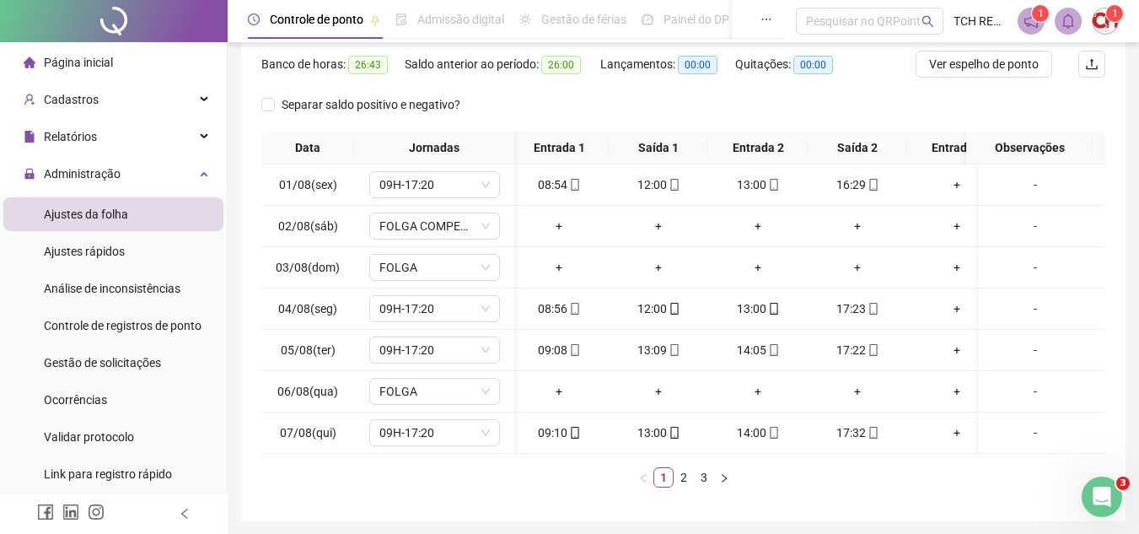
scroll to position [253, 0]
click at [683, 485] on link "2" at bounding box center [683, 475] width 19 height 19
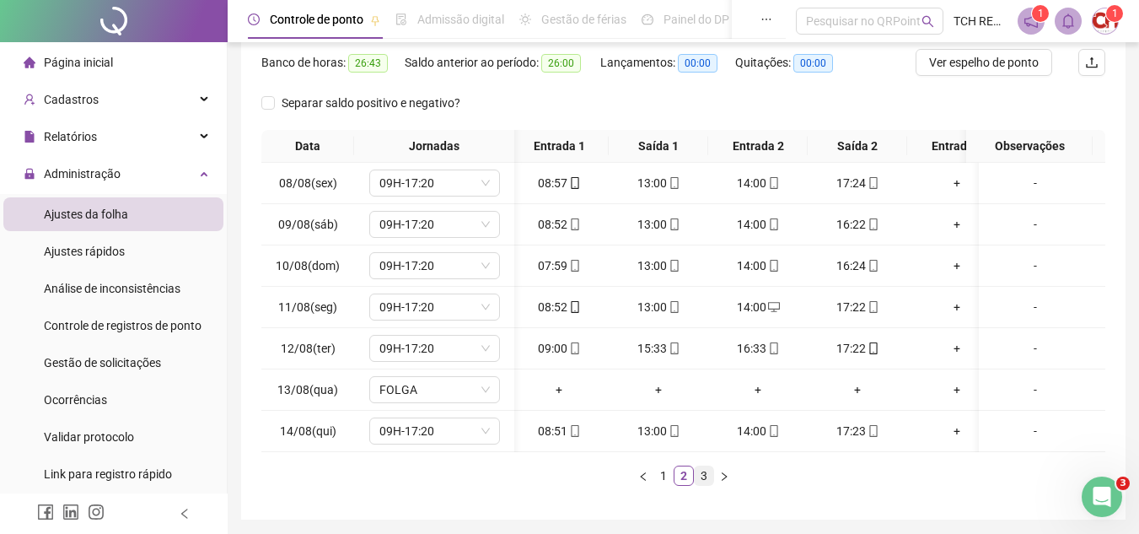
click at [711, 485] on link "3" at bounding box center [704, 475] width 19 height 19
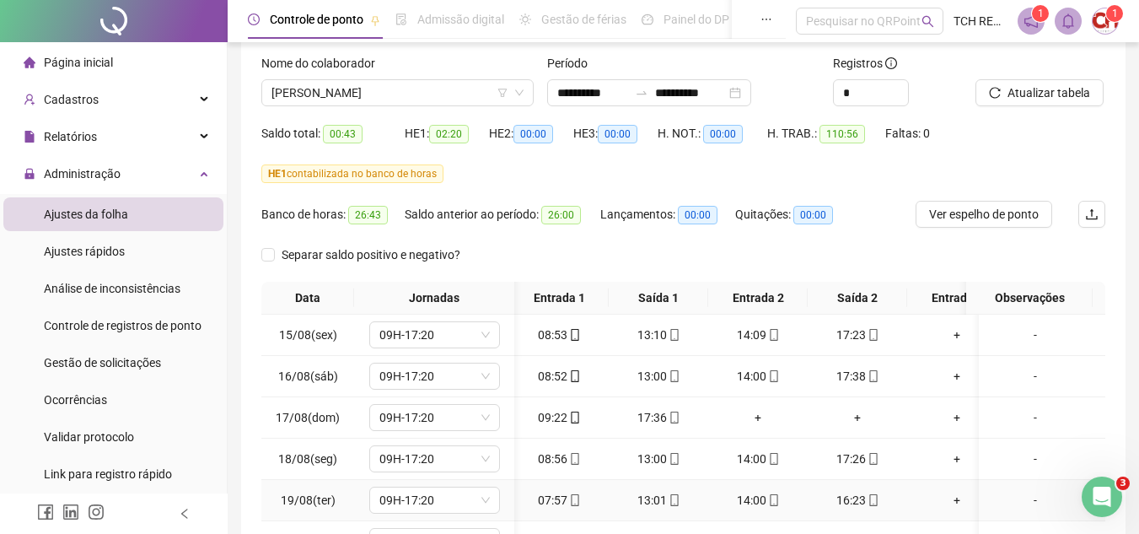
scroll to position [0, 0]
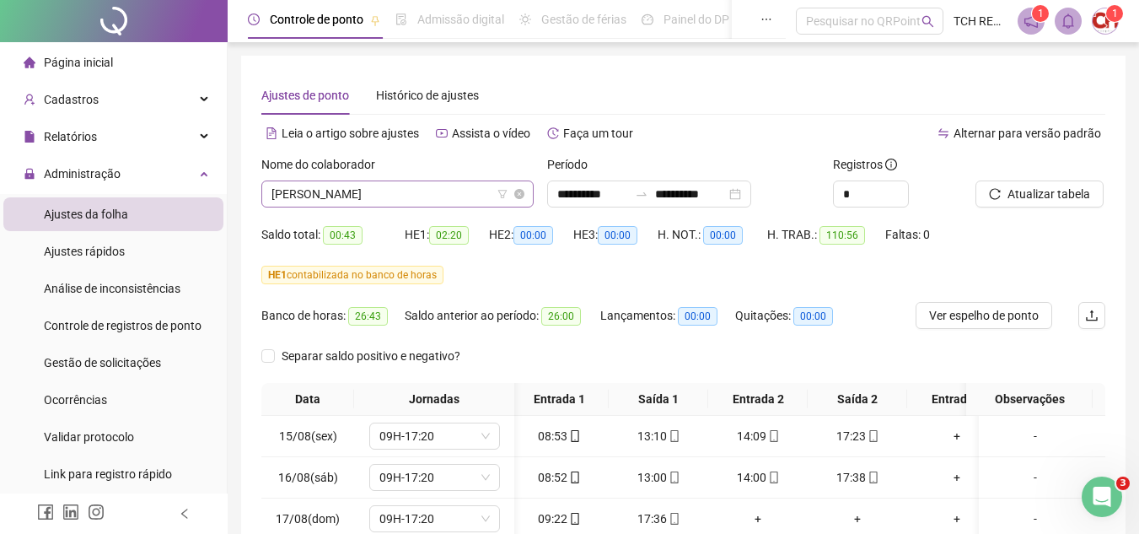
click at [469, 195] on span "[PERSON_NAME]" at bounding box center [397, 193] width 252 height 25
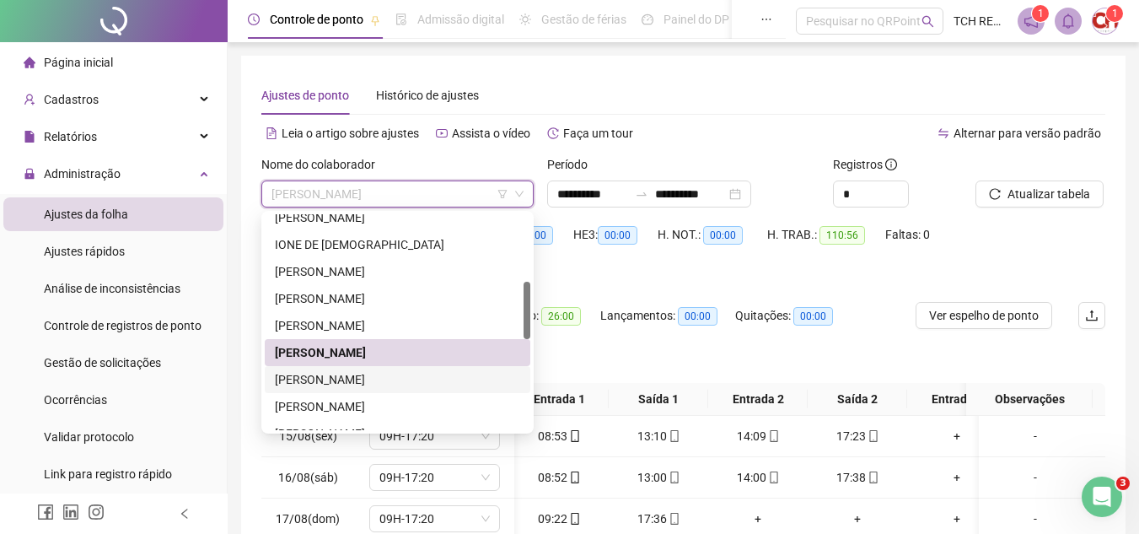
click at [393, 376] on div "[PERSON_NAME]" at bounding box center [397, 379] width 245 height 19
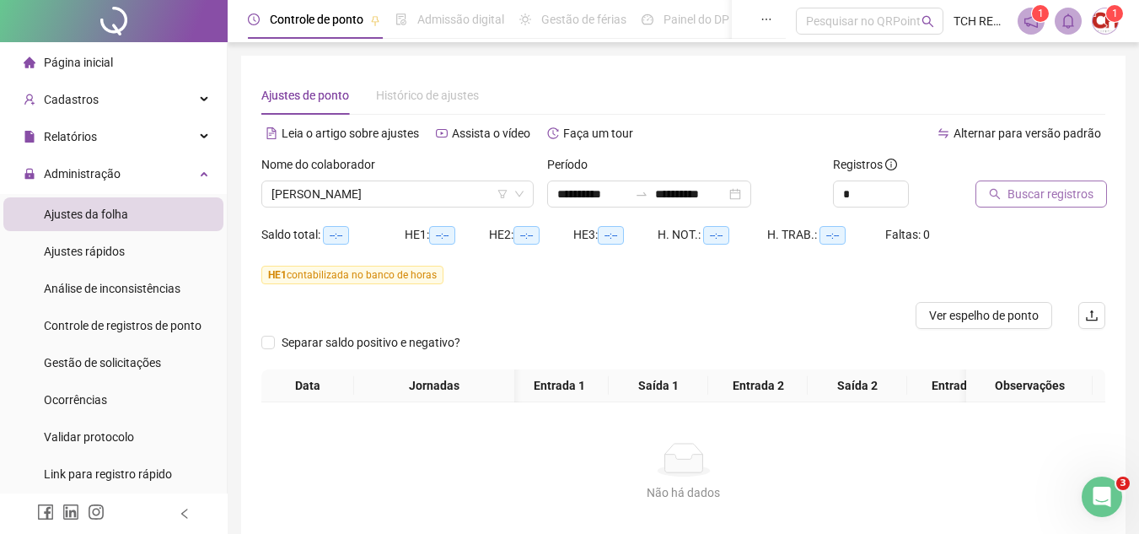
click at [1049, 185] on span "Buscar registros" at bounding box center [1050, 194] width 86 height 19
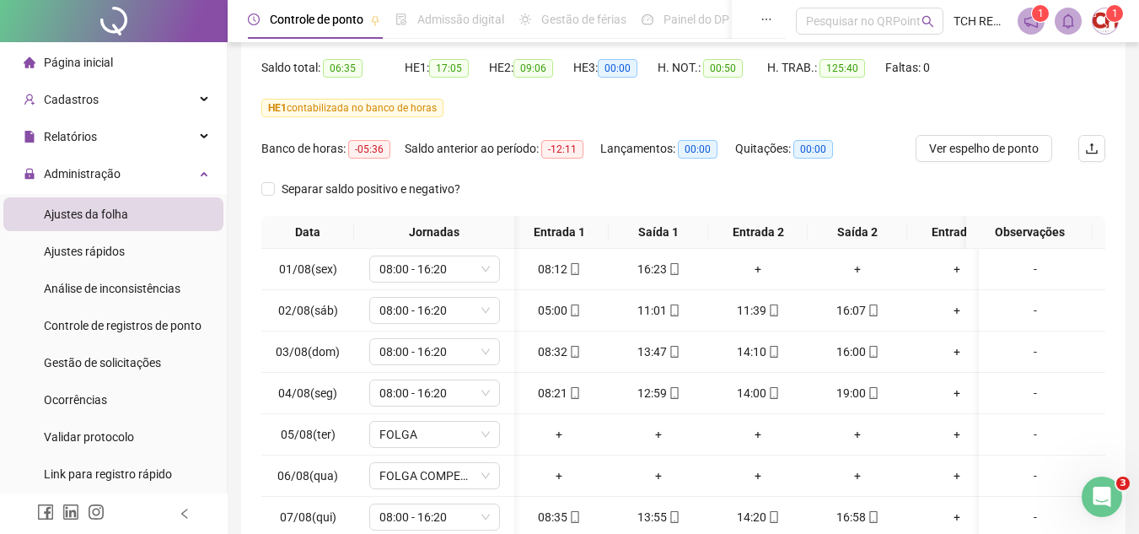
scroll to position [253, 0]
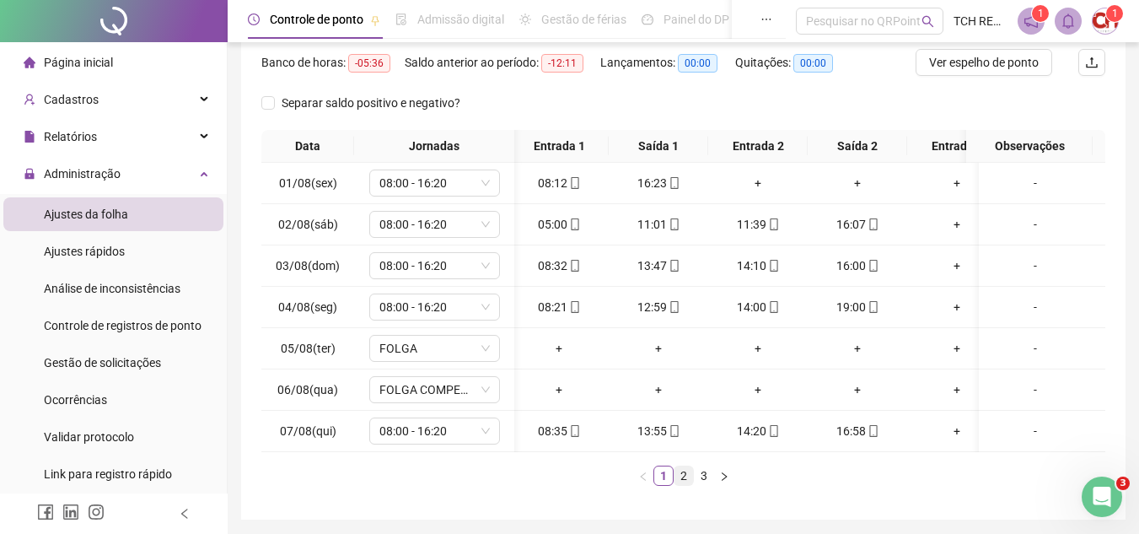
click at [686, 481] on link "2" at bounding box center [683, 475] width 19 height 19
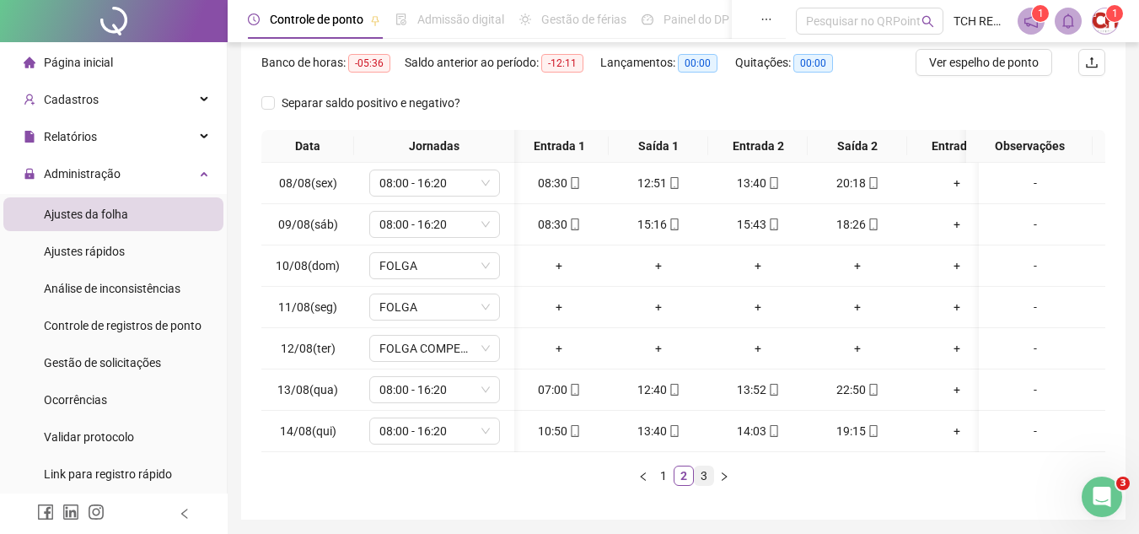
click at [704, 485] on link "3" at bounding box center [704, 475] width 19 height 19
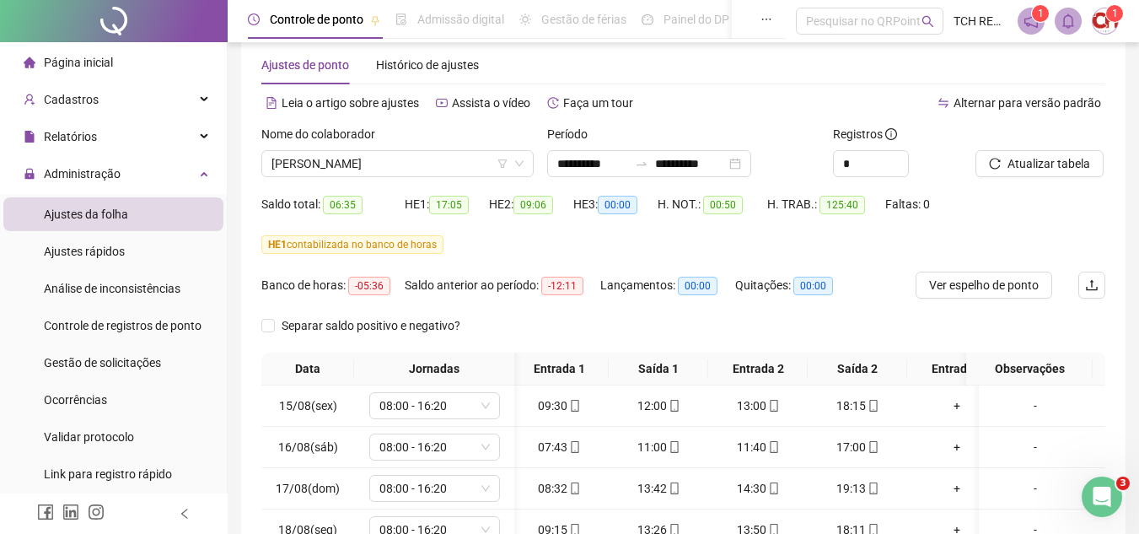
scroll to position [0, 0]
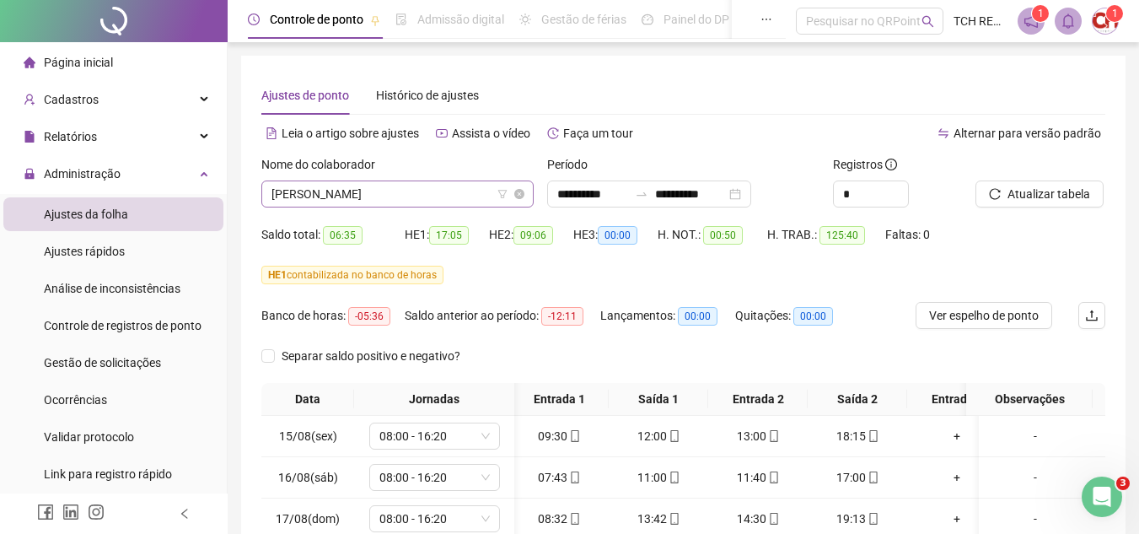
click at [457, 185] on span "[PERSON_NAME]" at bounding box center [397, 193] width 252 height 25
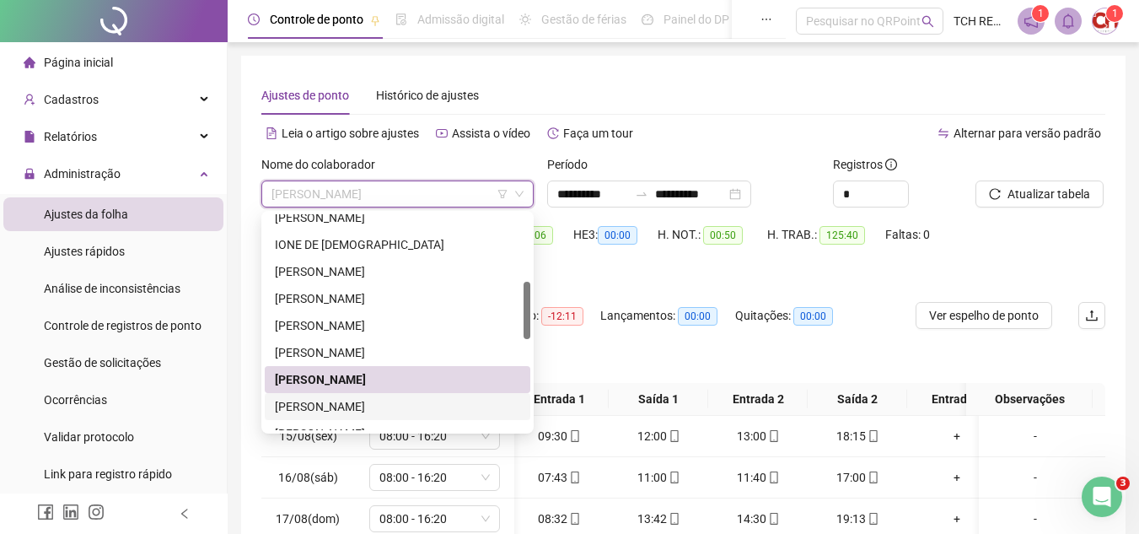
click at [446, 406] on div "[PERSON_NAME]" at bounding box center [397, 406] width 245 height 19
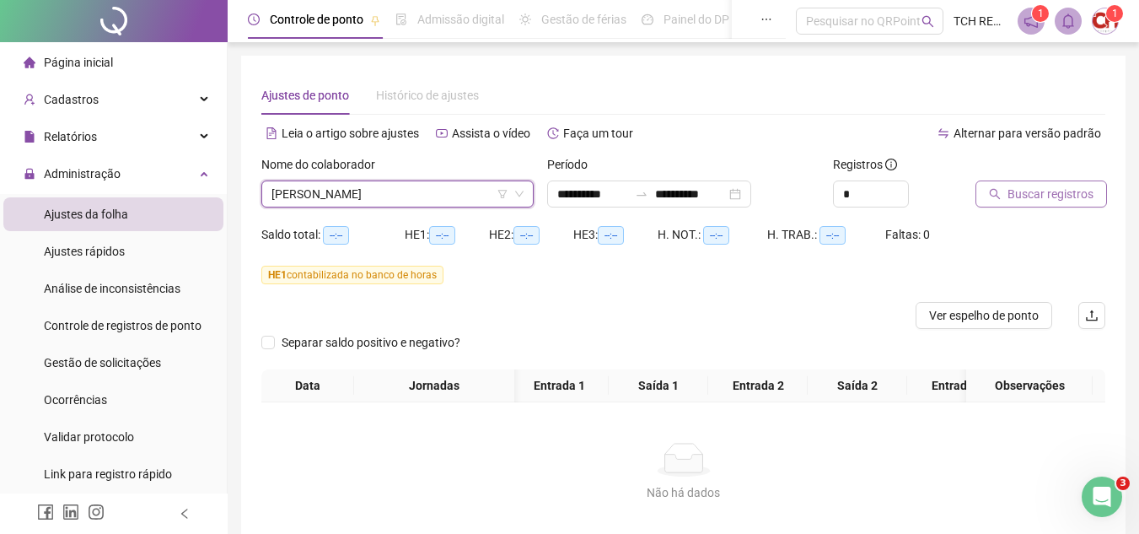
click at [1018, 201] on span "Buscar registros" at bounding box center [1050, 194] width 86 height 19
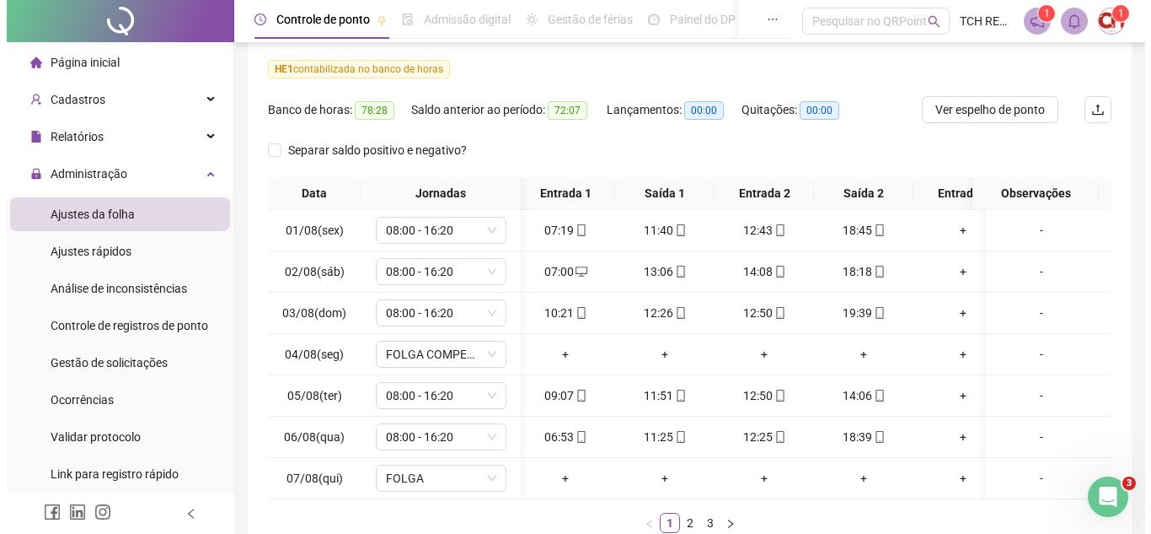
scroll to position [253, 0]
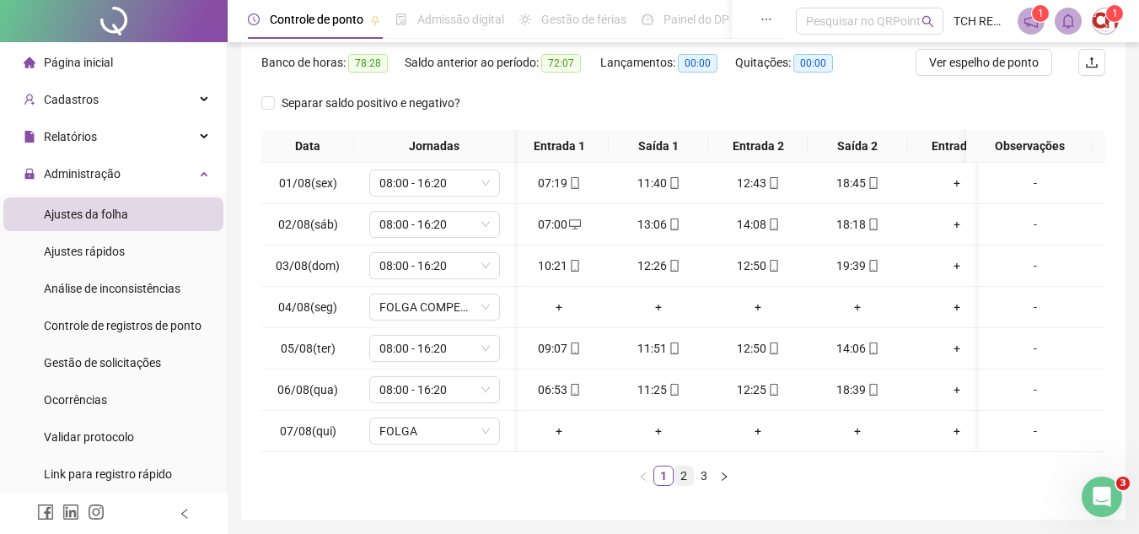
click at [687, 483] on link "2" at bounding box center [683, 475] width 19 height 19
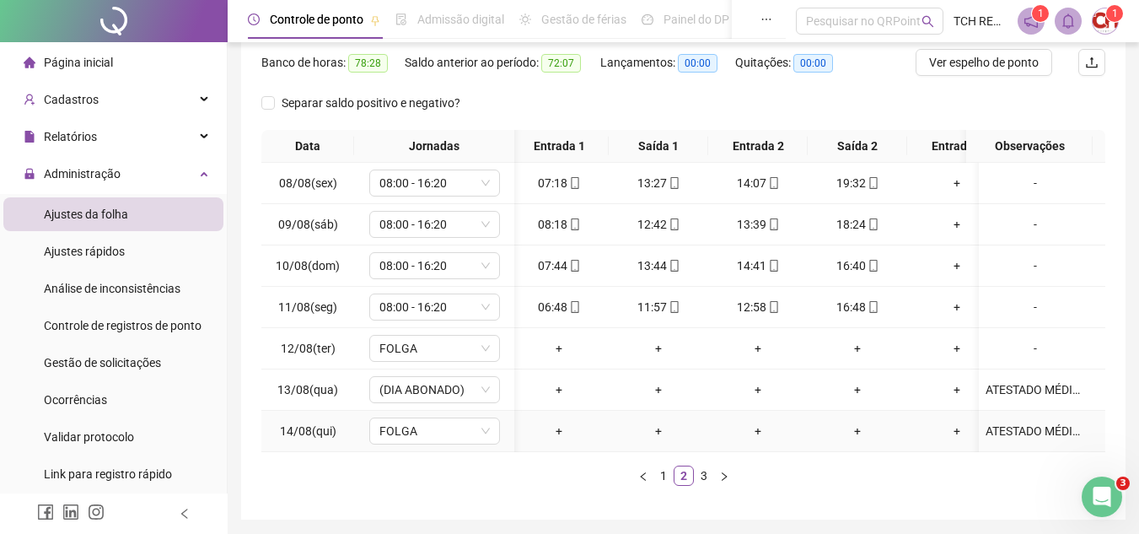
click at [950, 427] on div "+" at bounding box center [957, 430] width 86 height 19
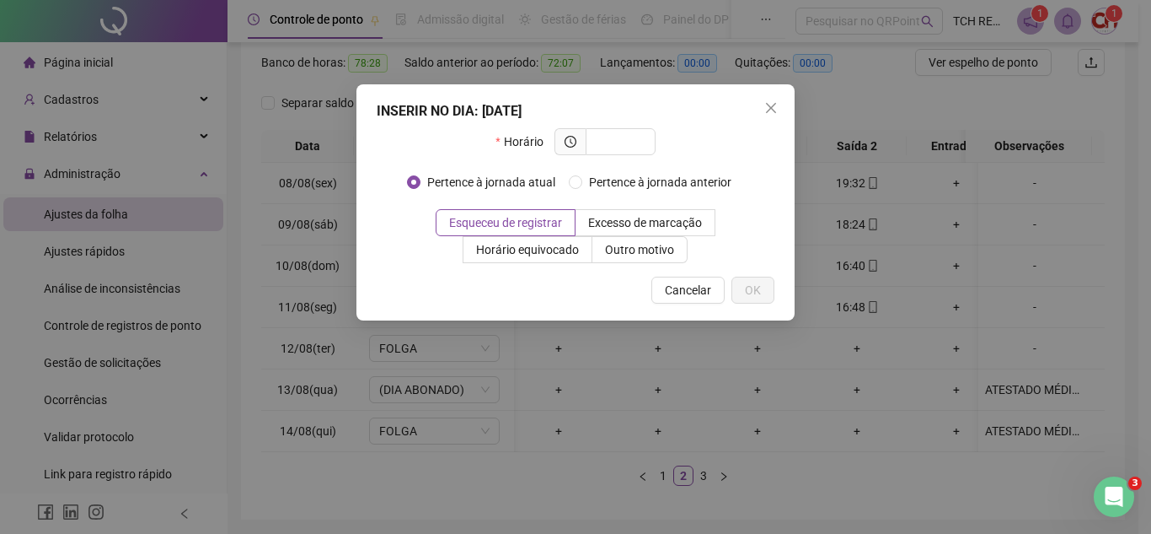
drag, startPoint x: 682, startPoint y: 294, endPoint x: 953, endPoint y: 296, distance: 270.6
click at [683, 294] on span "Cancelar" at bounding box center [688, 290] width 46 height 19
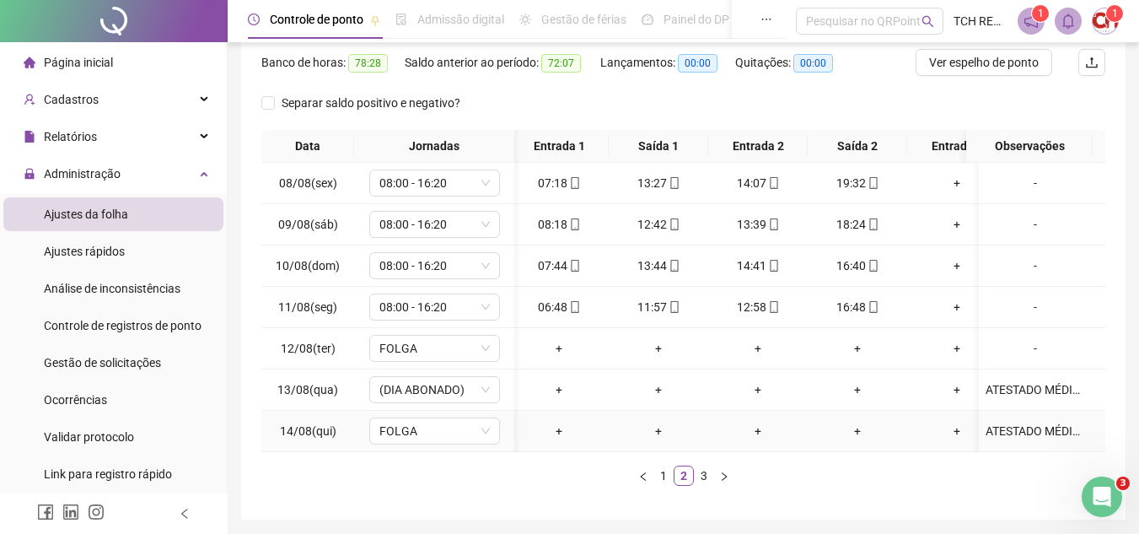
click at [956, 428] on div "+" at bounding box center [957, 430] width 86 height 19
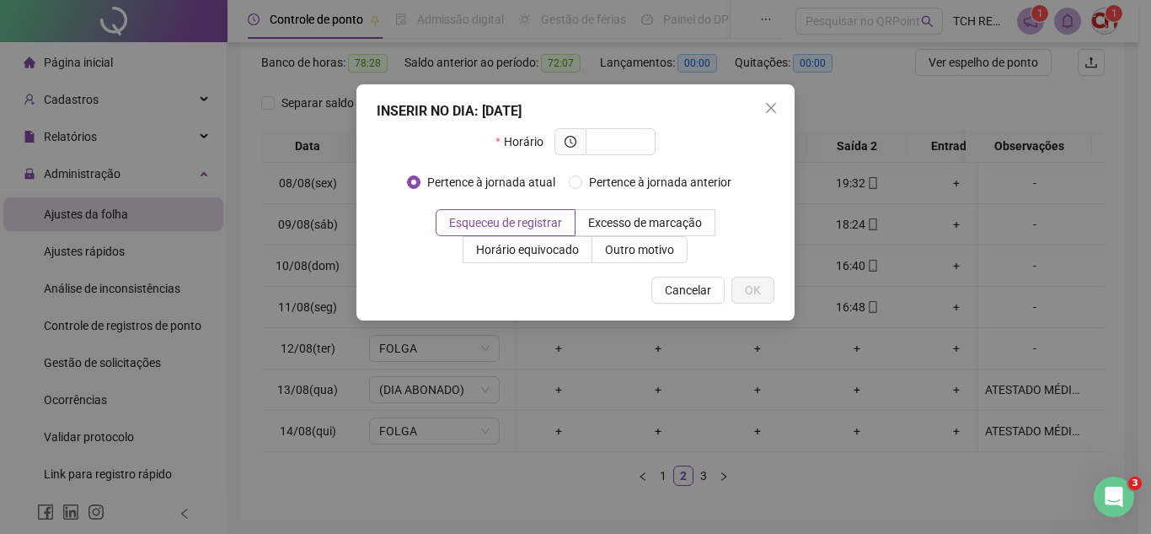
click at [924, 414] on div "INSERIR NO DIA : [DATE] Horário Pertence à jornada atual Pertence à jornada ant…" at bounding box center [575, 267] width 1151 height 534
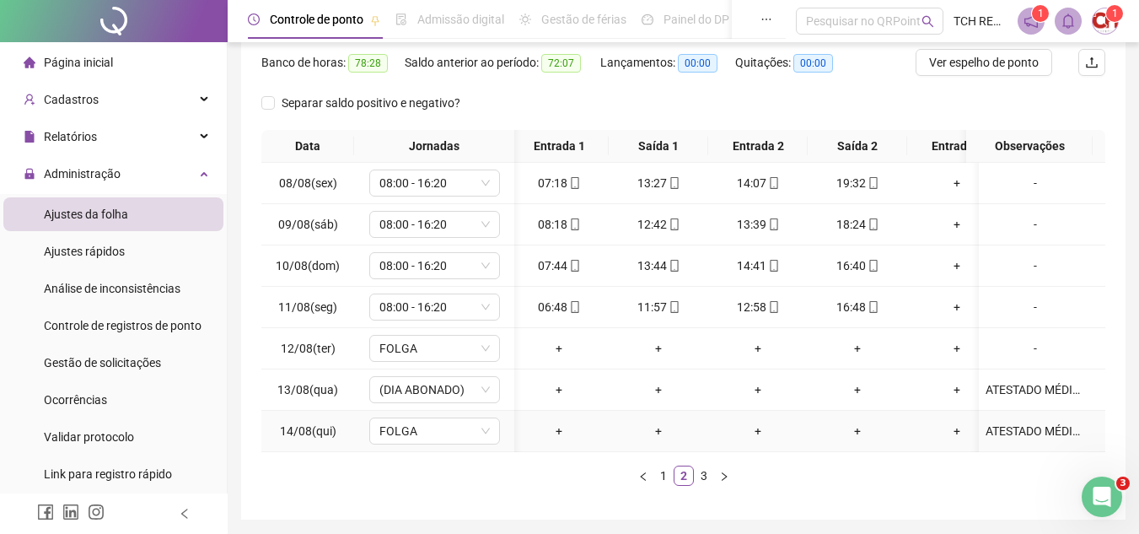
click at [1002, 432] on div "ATESTADO MÉDICO" at bounding box center [1034, 430] width 99 height 19
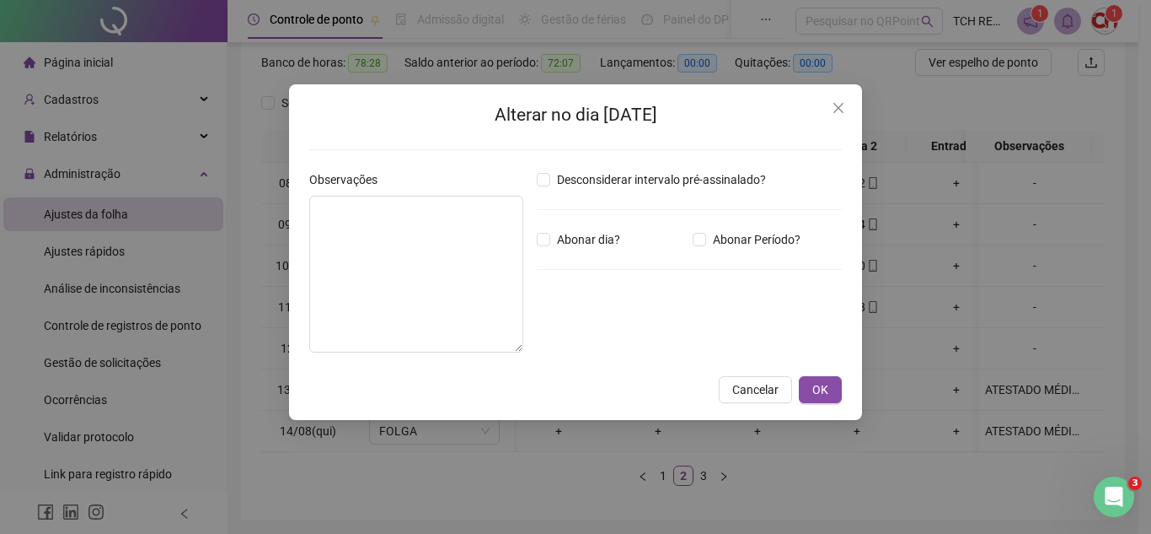
type textarea "**********"
click at [827, 385] on span "OK" at bounding box center [821, 389] width 16 height 19
click at [814, 389] on span "OK" at bounding box center [821, 389] width 16 height 19
click at [819, 389] on div "**********" at bounding box center [575, 267] width 1151 height 534
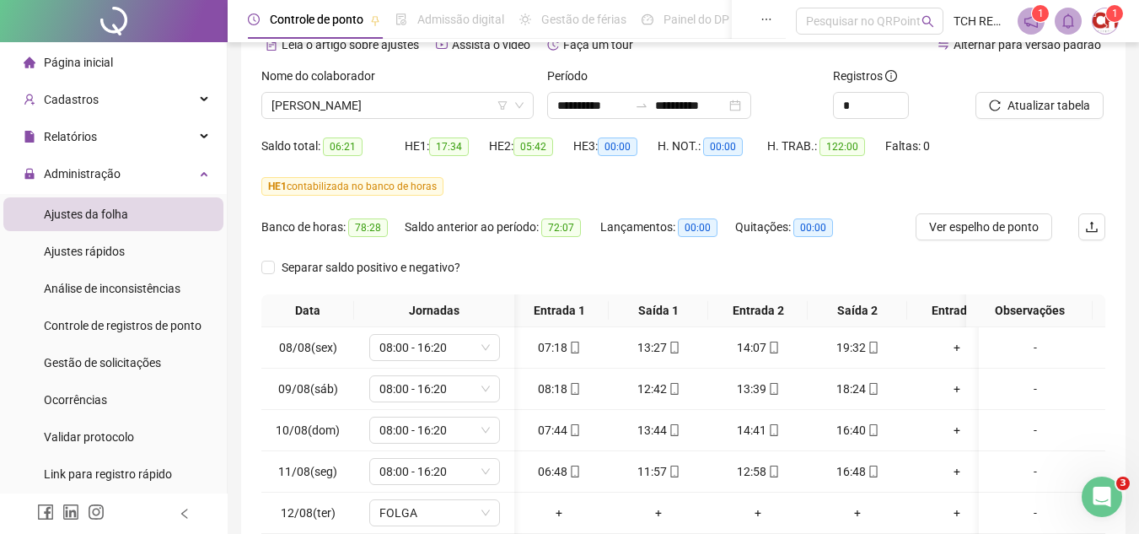
scroll to position [84, 0]
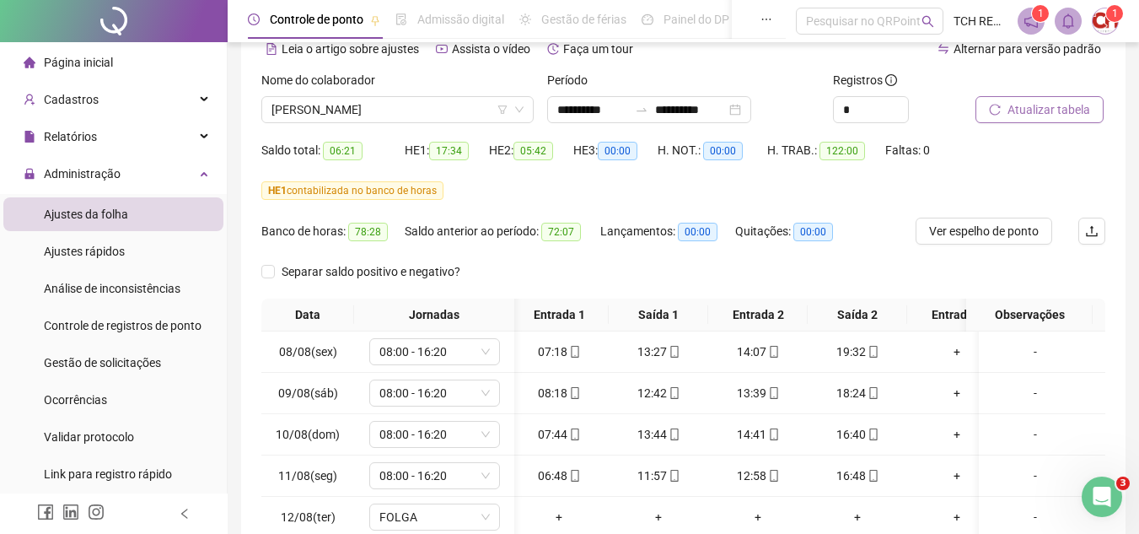
click at [1027, 117] on span "Atualizar tabela" at bounding box center [1048, 109] width 83 height 19
click at [411, 111] on span "[PERSON_NAME]" at bounding box center [397, 109] width 252 height 25
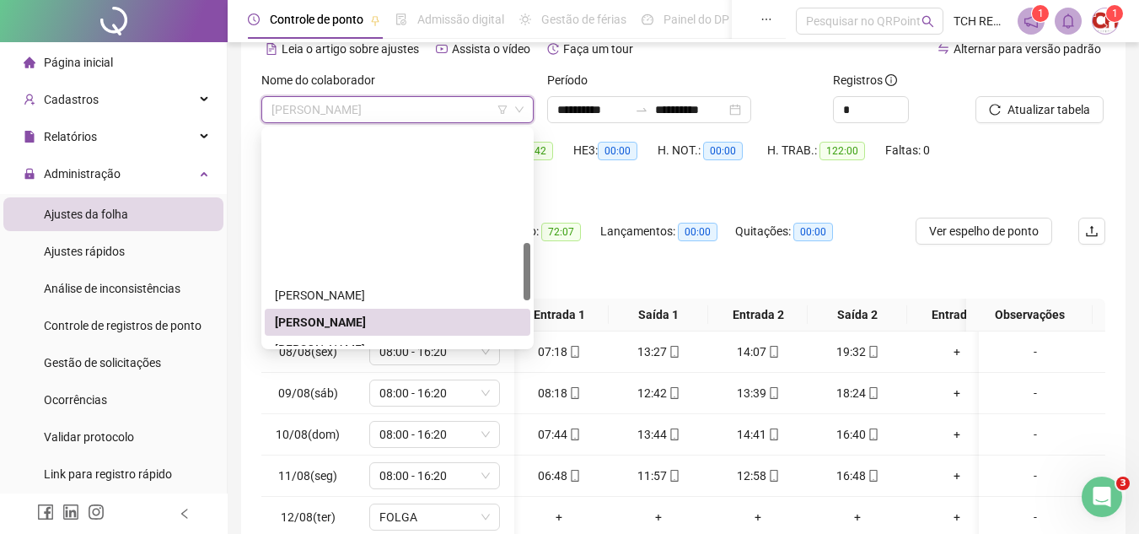
scroll to position [421, 0]
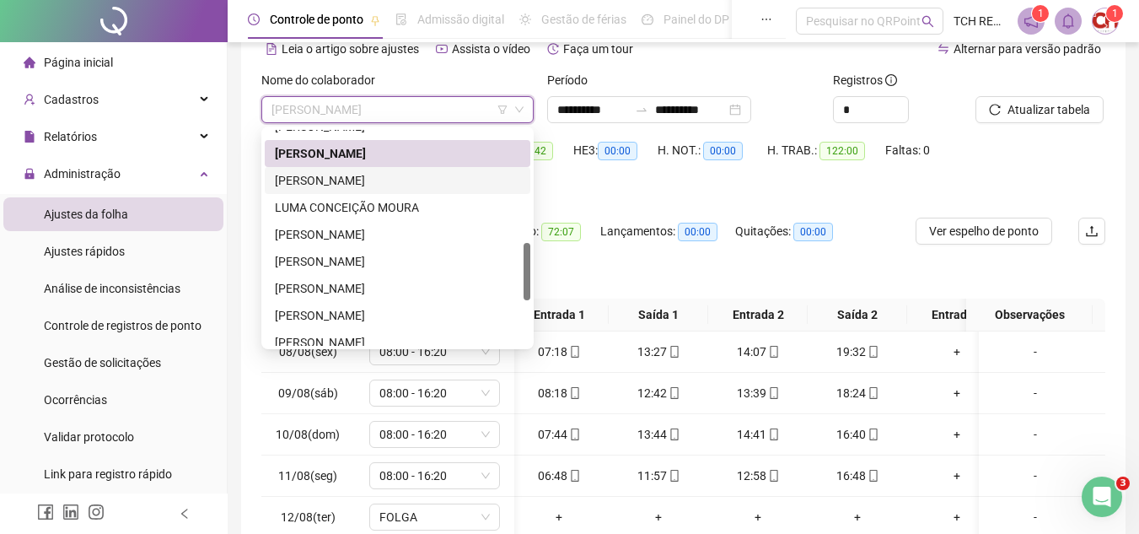
click at [387, 174] on div "[PERSON_NAME]" at bounding box center [397, 180] width 245 height 19
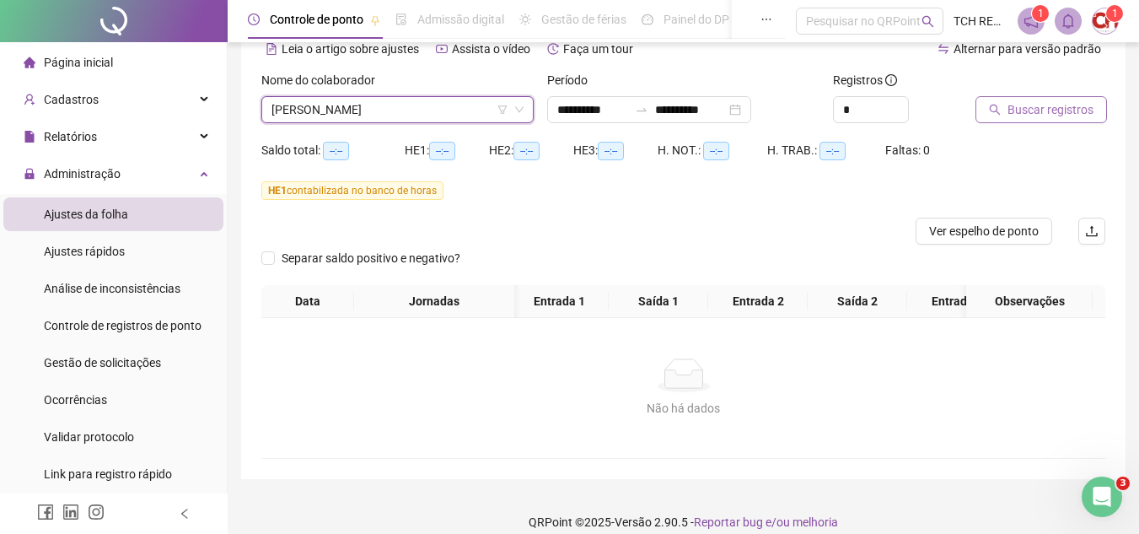
click at [994, 110] on icon "search" at bounding box center [995, 110] width 12 height 12
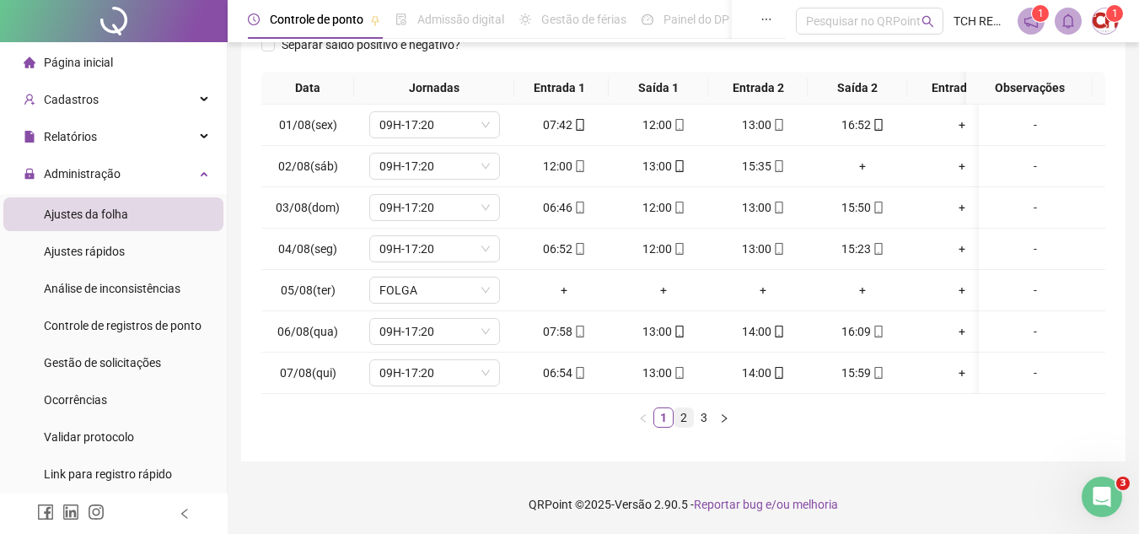
scroll to position [0, 0]
click at [677, 417] on link "2" at bounding box center [683, 417] width 19 height 19
click at [701, 415] on link "3" at bounding box center [704, 417] width 19 height 19
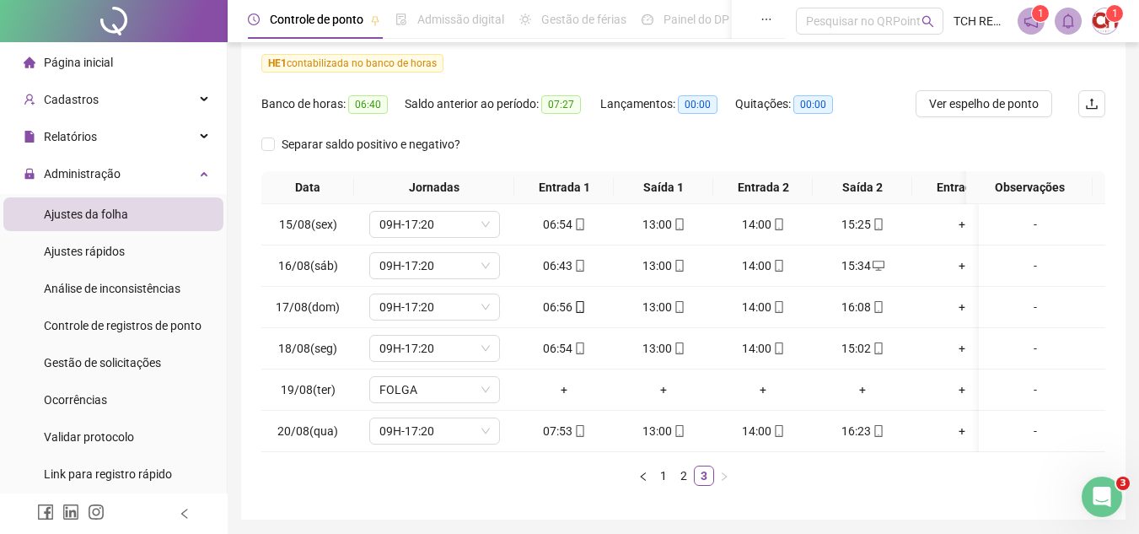
scroll to position [114, 0]
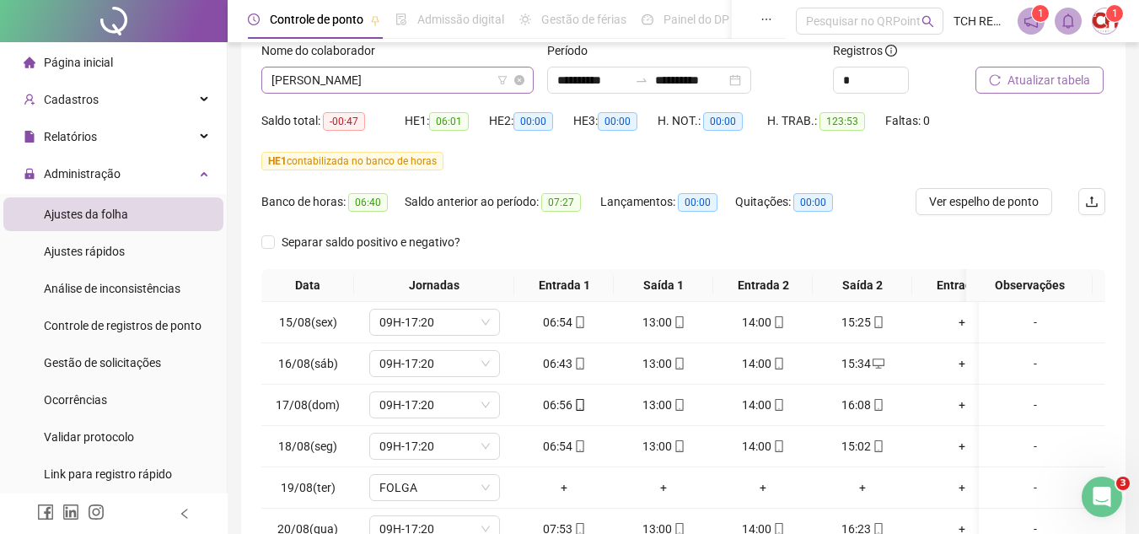
click at [466, 74] on span "[PERSON_NAME]" at bounding box center [397, 79] width 252 height 25
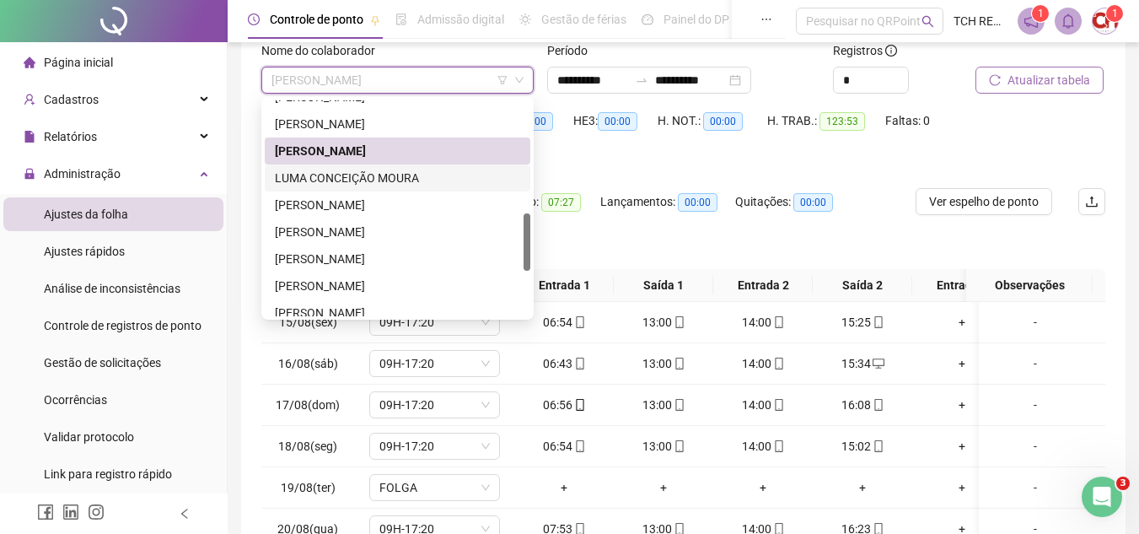
click at [446, 183] on div "LUMA CONCEIÇÃO MOURA" at bounding box center [397, 178] width 245 height 19
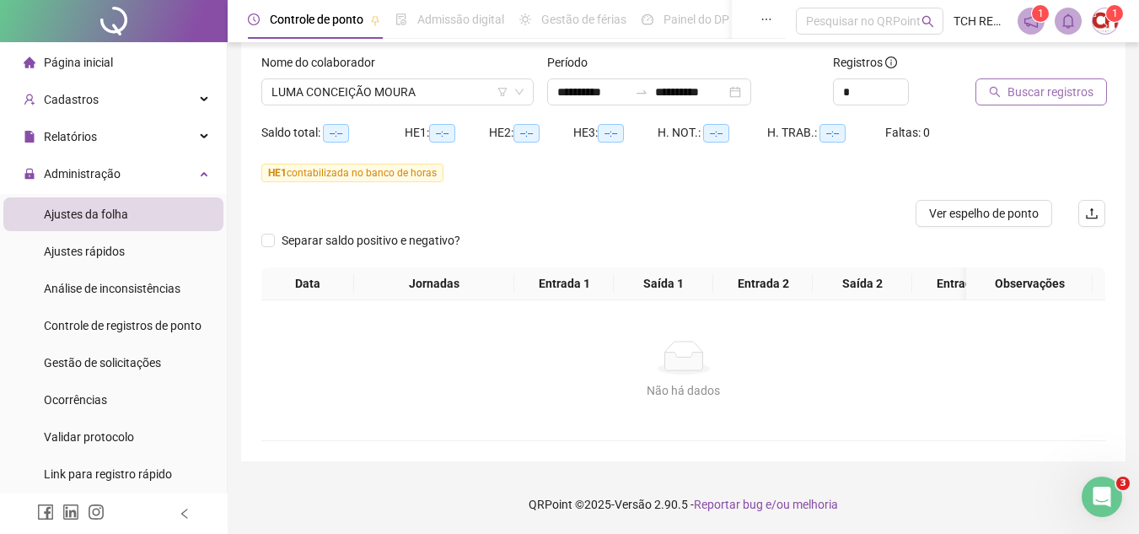
click at [1002, 78] on button "Buscar registros" at bounding box center [1040, 91] width 131 height 27
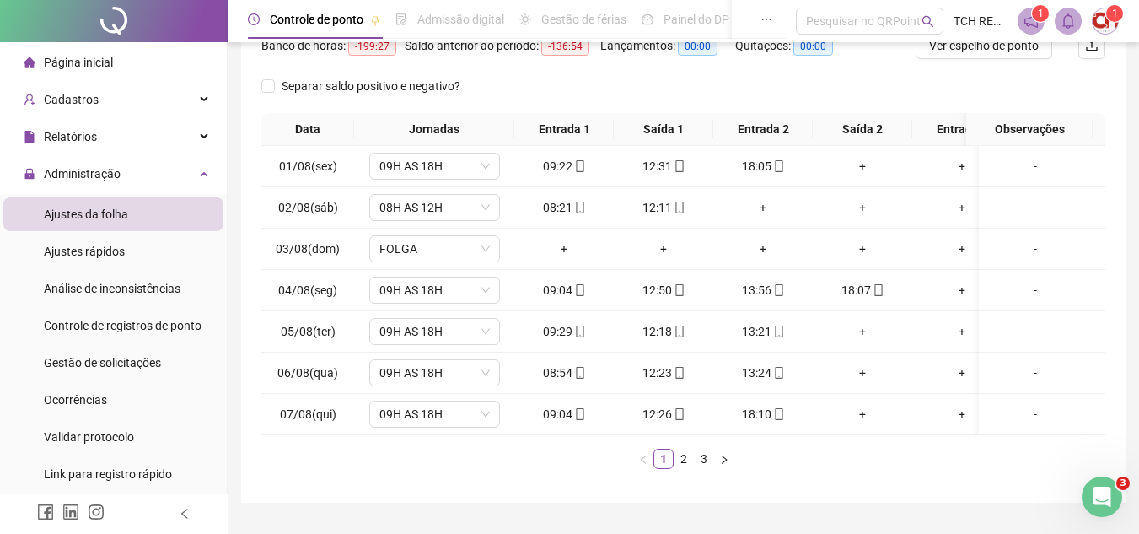
scroll to position [282, 0]
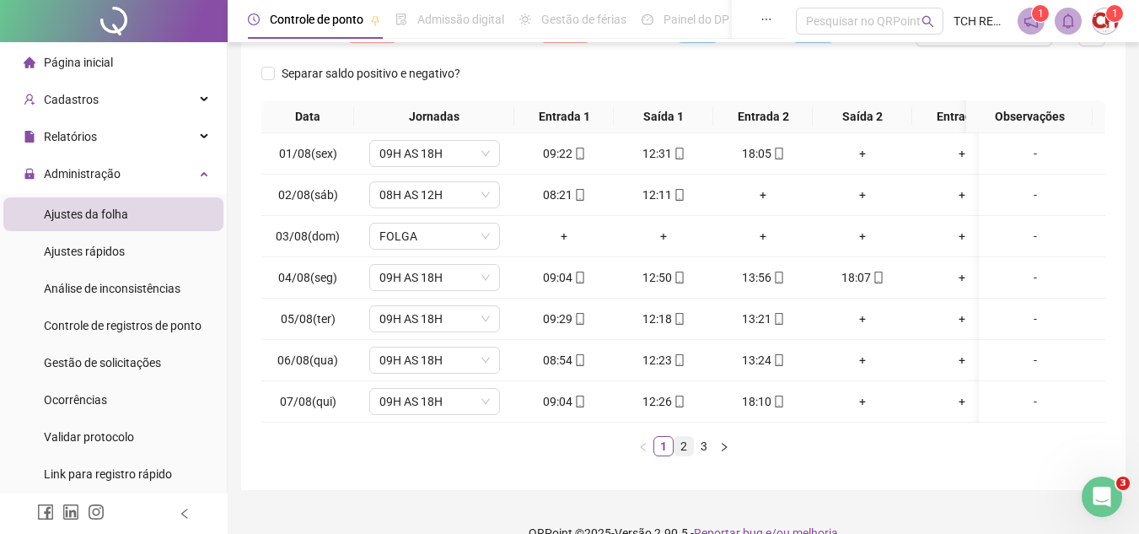
click at [686, 455] on link "2" at bounding box center [683, 446] width 19 height 19
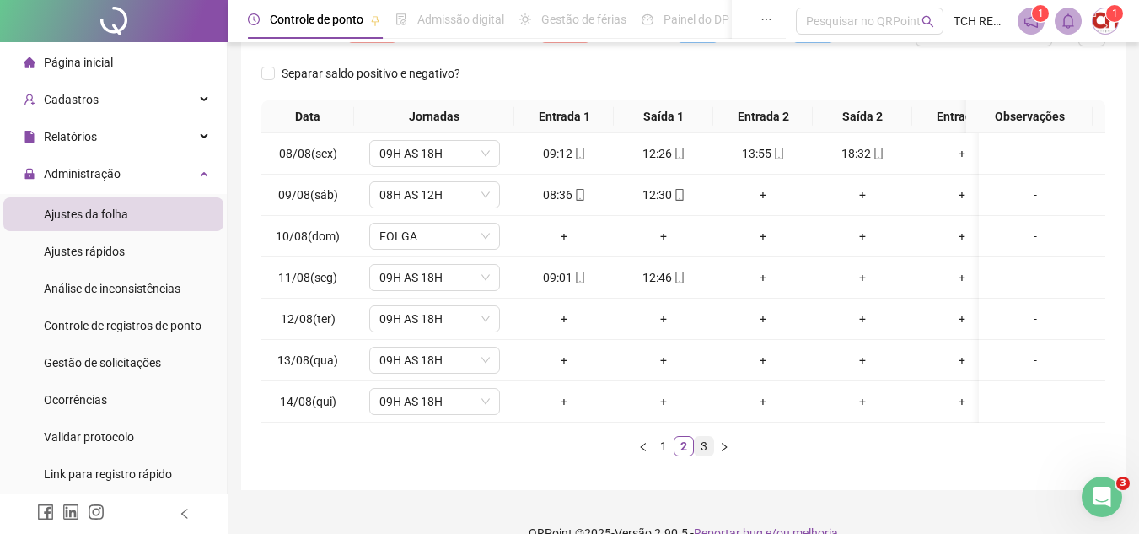
click at [699, 455] on link "3" at bounding box center [704, 446] width 19 height 19
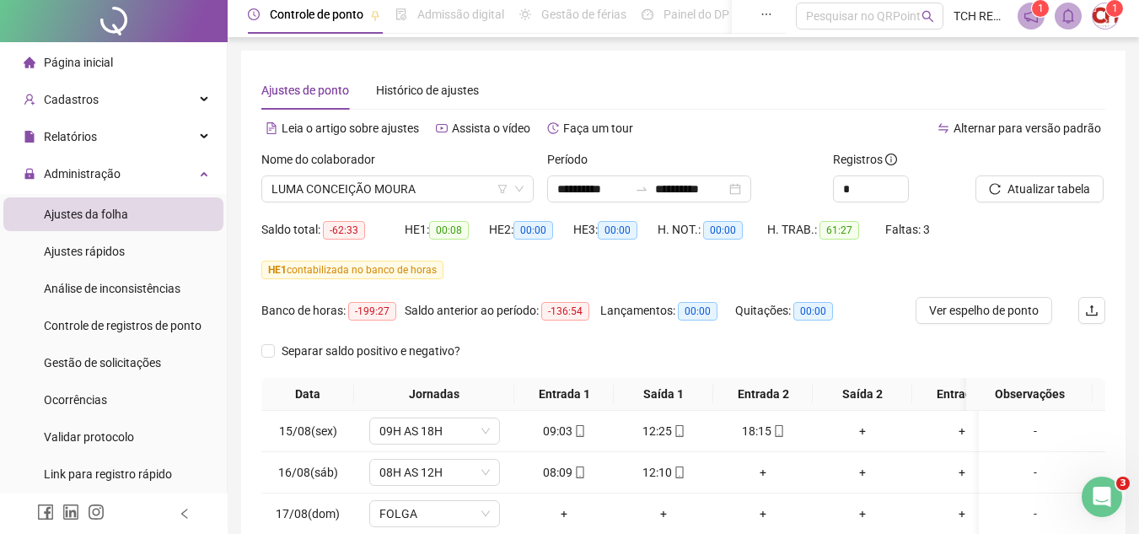
scroll to position [0, 0]
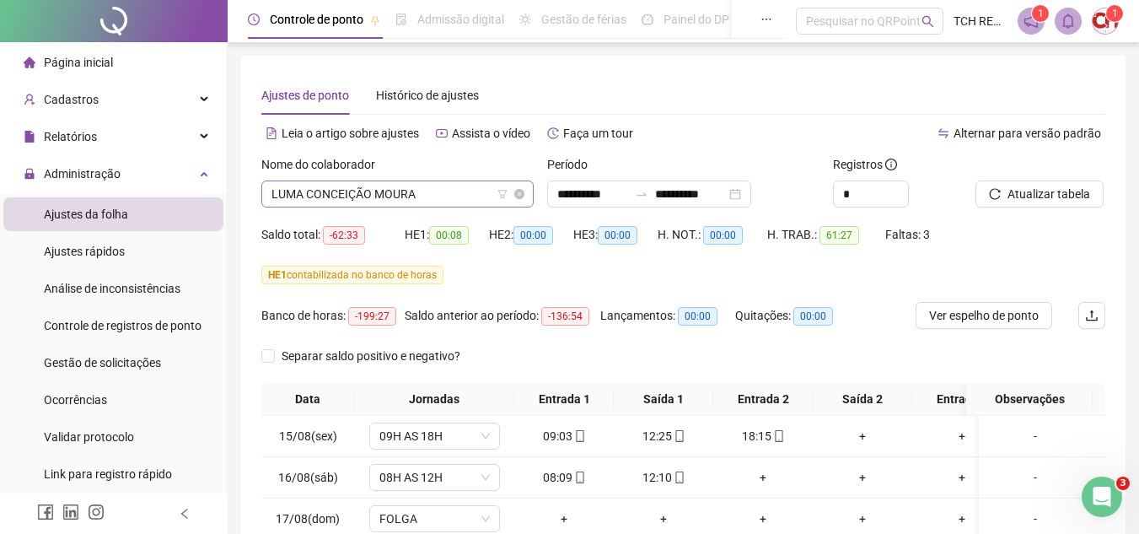
click at [453, 191] on span "LUMA CONCEIÇÃO MOURA" at bounding box center [397, 193] width 252 height 25
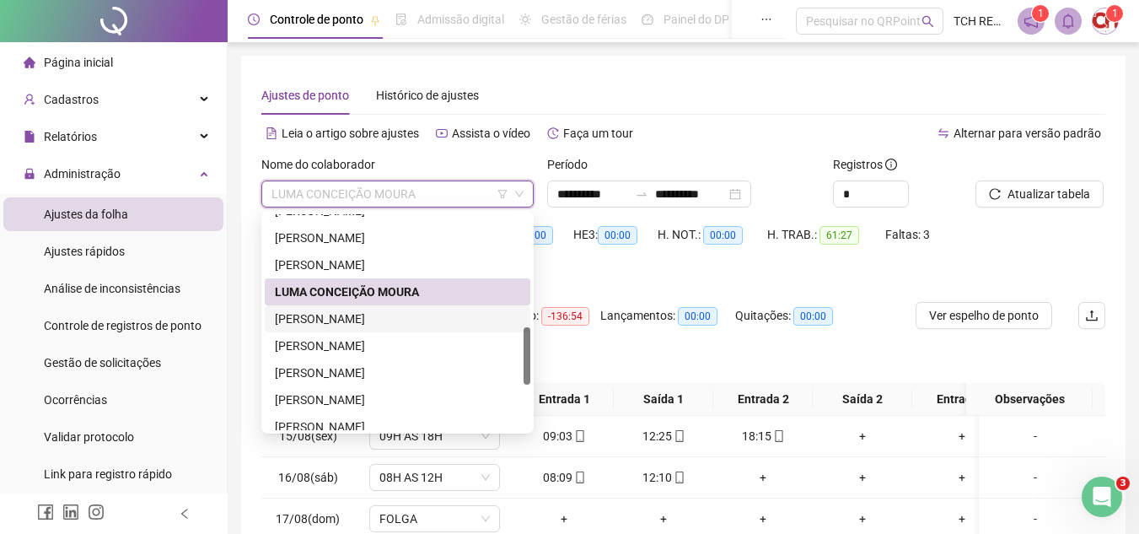
click at [446, 312] on div "[PERSON_NAME]" at bounding box center [397, 318] width 245 height 19
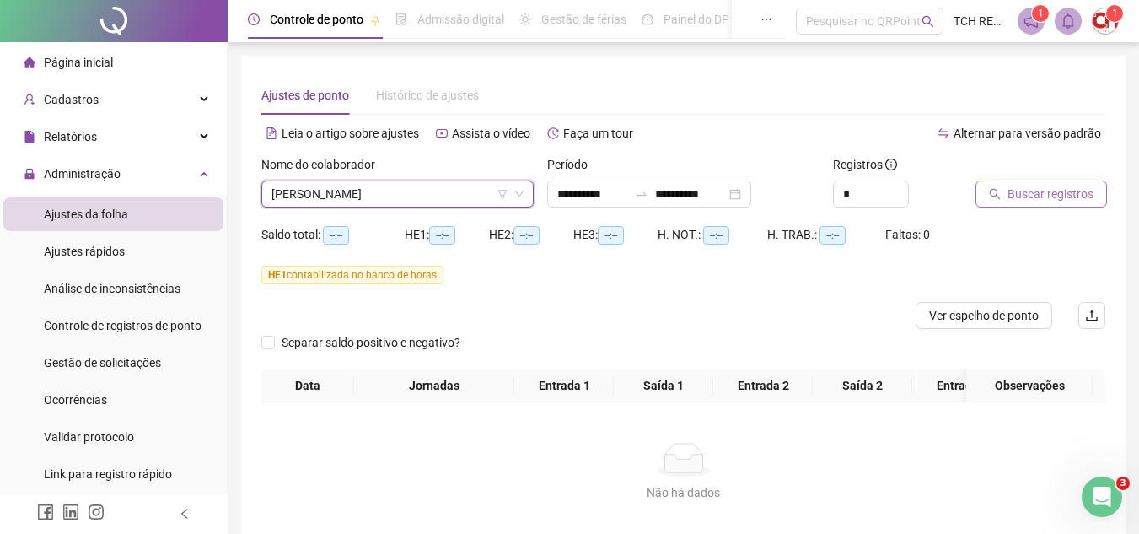
click at [1012, 193] on span "Buscar registros" at bounding box center [1050, 194] width 86 height 19
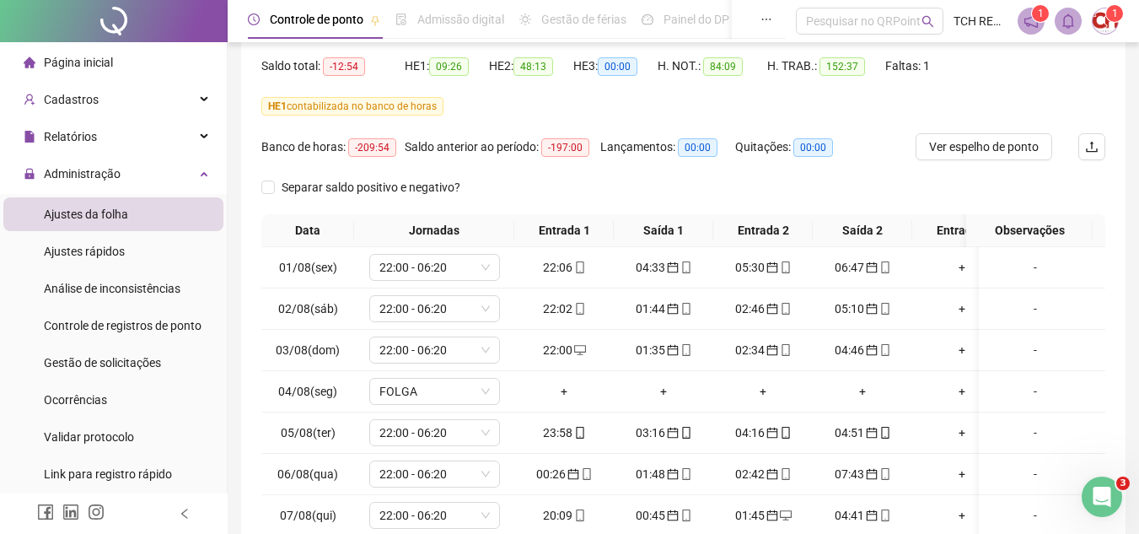
scroll to position [253, 0]
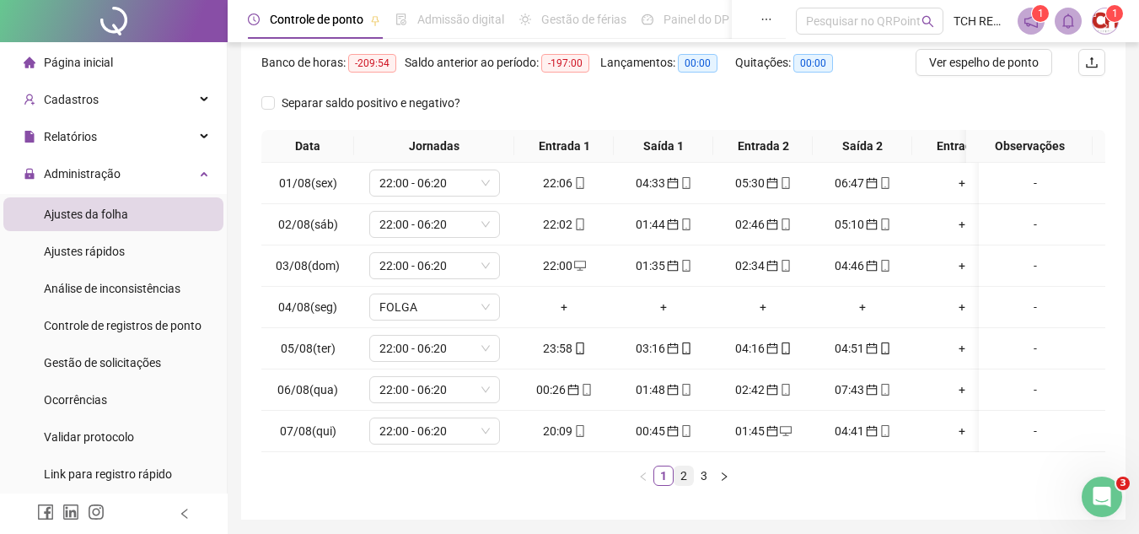
click at [684, 485] on link "2" at bounding box center [683, 475] width 19 height 19
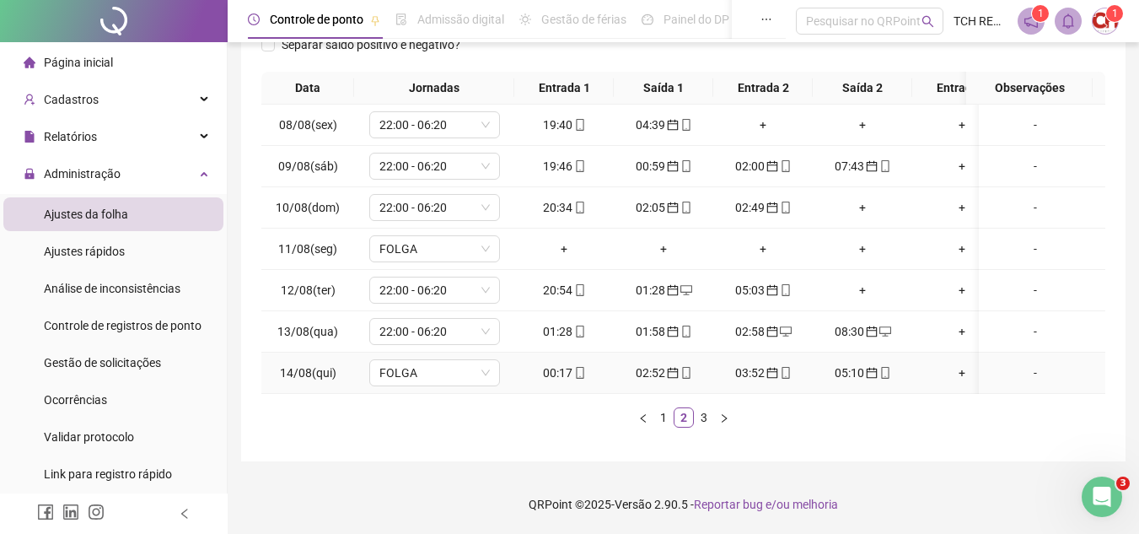
scroll to position [324, 0]
drag, startPoint x: 415, startPoint y: 333, endPoint x: 420, endPoint y: 350, distance: 17.6
click at [415, 342] on tbody "08/08(sex) 22:00 - 06:20 19:40 04:39 + + + + - 09/08(sáb) 22:00 - 06:20 19:46 0…" at bounding box center [749, 249] width 976 height 289
click at [425, 371] on span "FOLGA" at bounding box center [434, 372] width 110 height 25
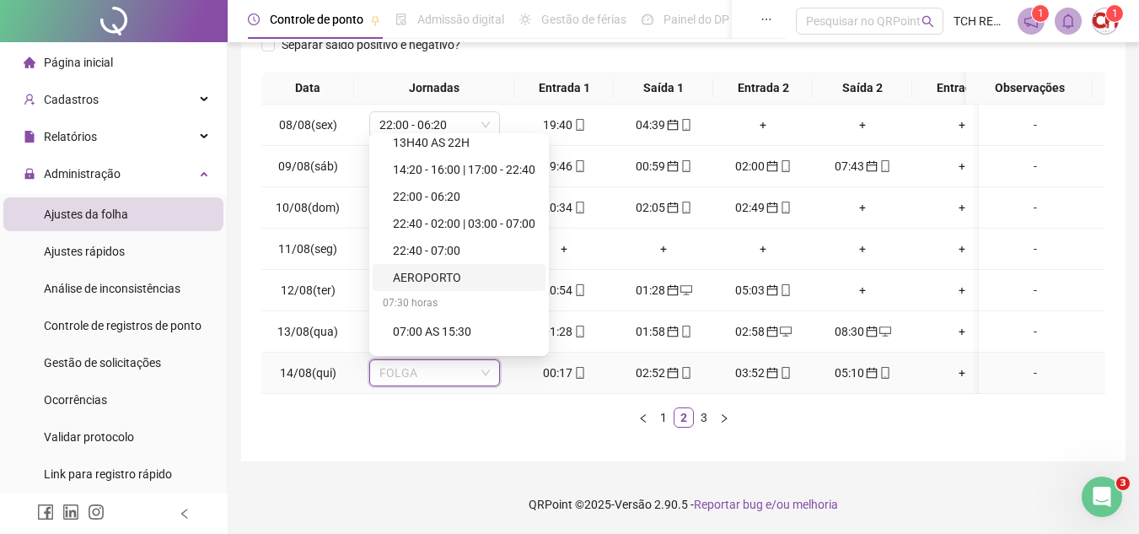
scroll to position [421, 0]
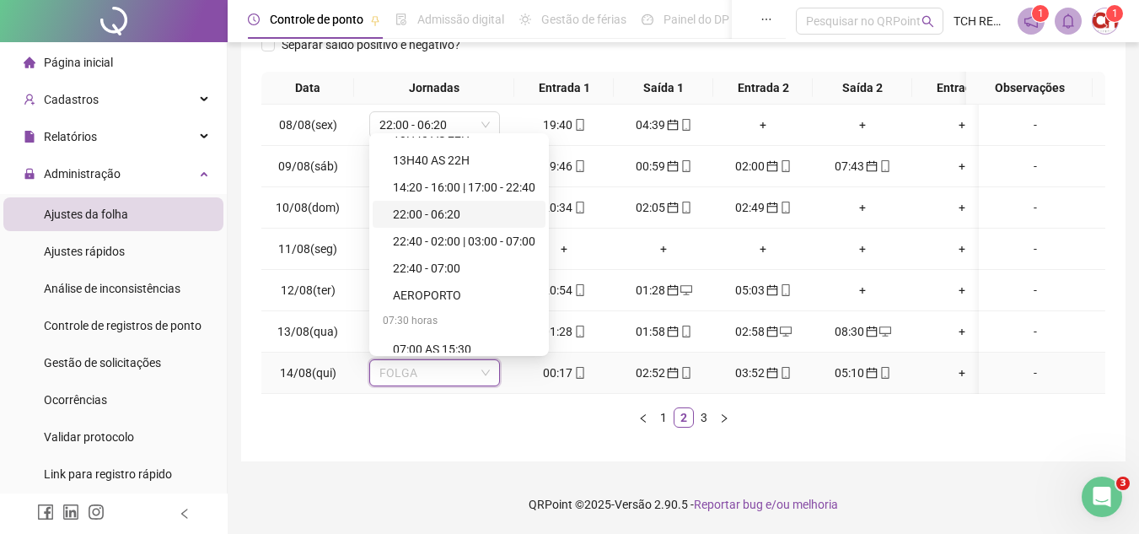
click at [477, 205] on div "22:00 - 06:20" at bounding box center [464, 214] width 142 height 19
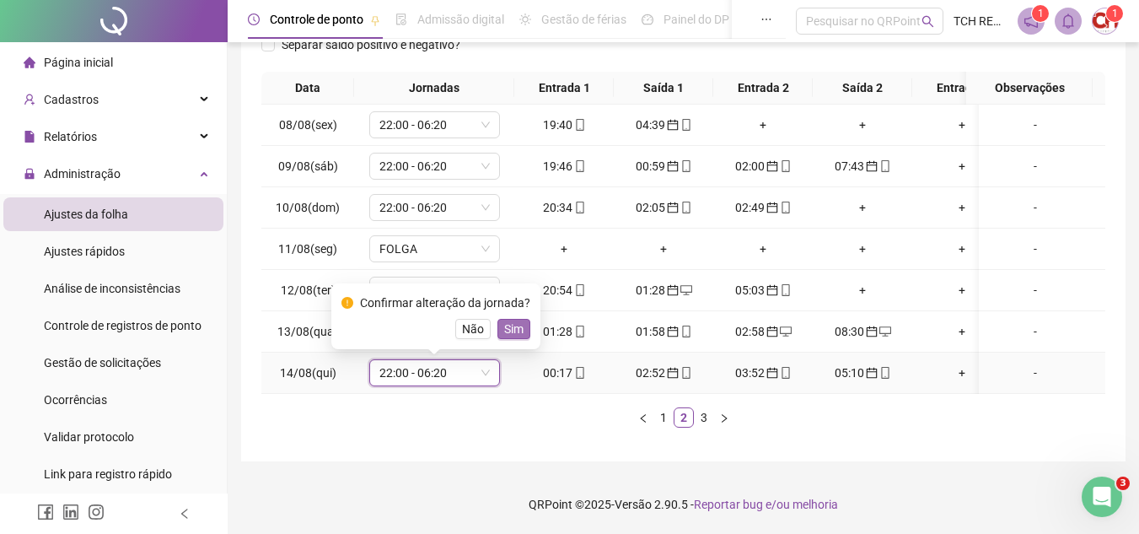
click at [513, 319] on span "Sim" at bounding box center [513, 328] width 19 height 19
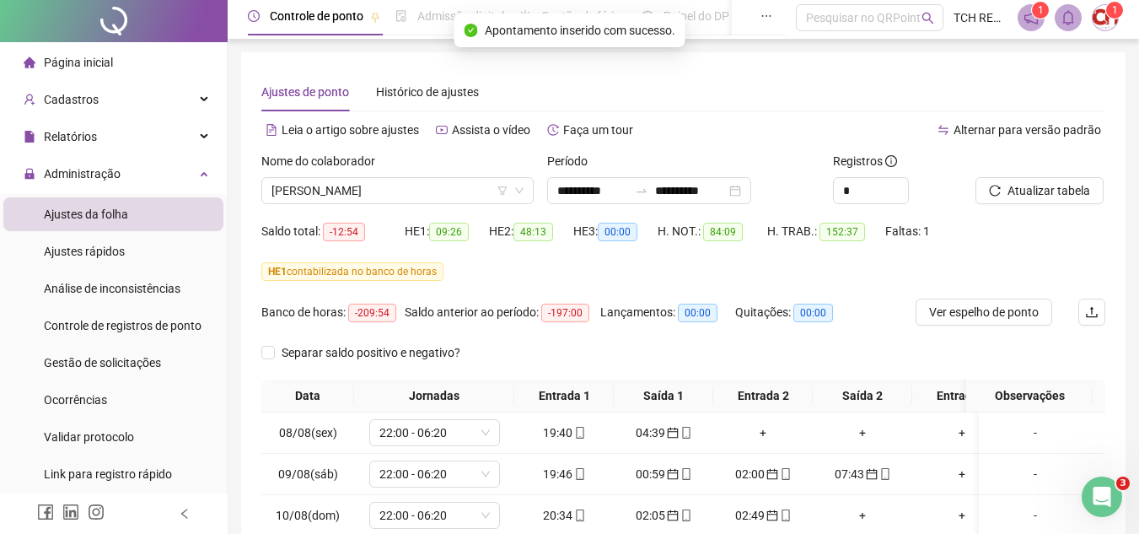
scroll to position [0, 0]
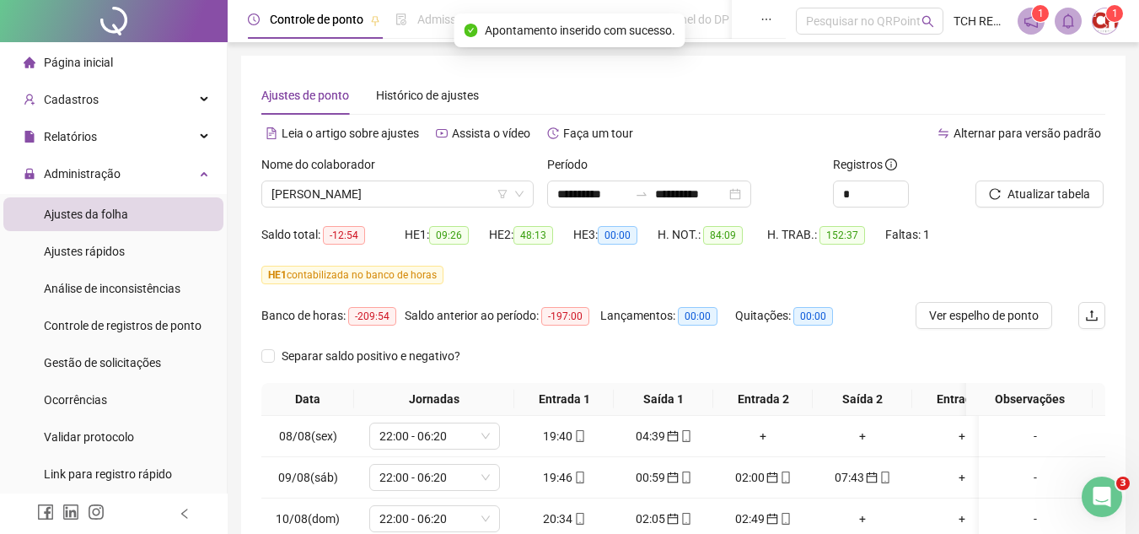
click at [1001, 191] on icon "reload" at bounding box center [995, 194] width 12 height 12
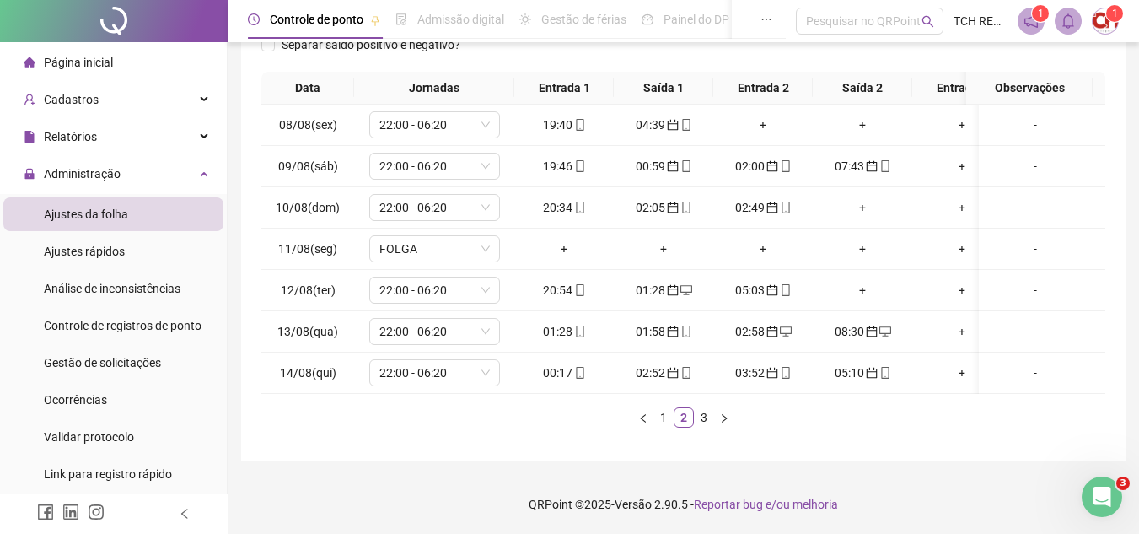
scroll to position [324, 0]
click at [704, 422] on link "3" at bounding box center [704, 417] width 19 height 19
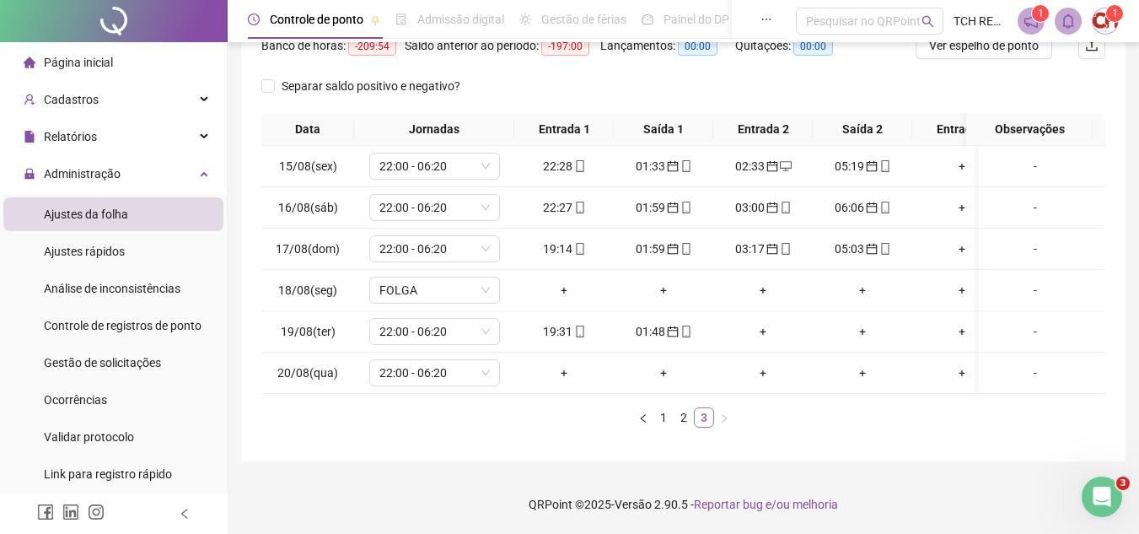
scroll to position [282, 0]
click at [686, 415] on link "2" at bounding box center [683, 417] width 19 height 19
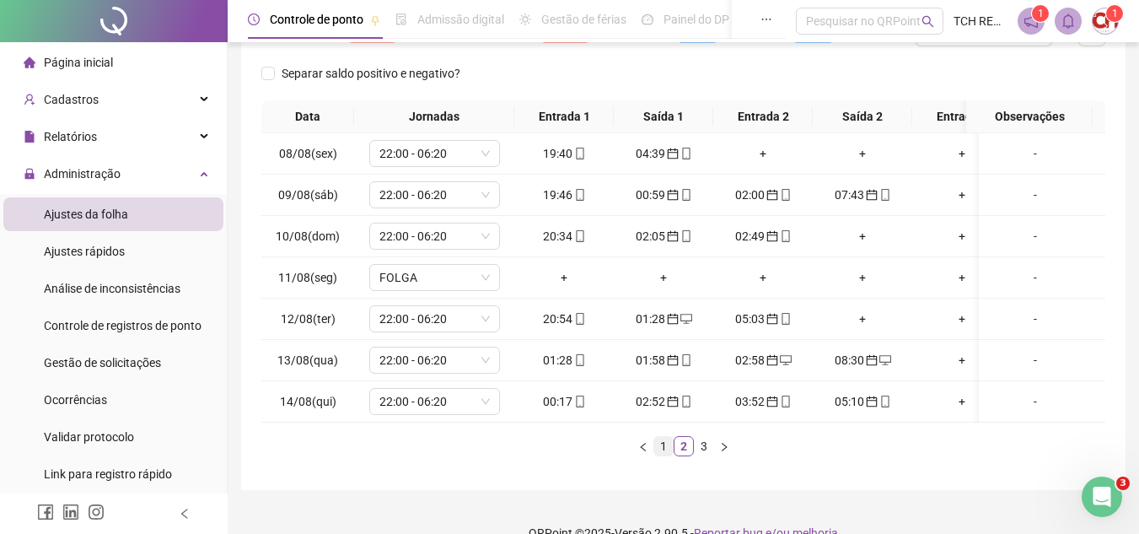
click at [667, 455] on link "1" at bounding box center [663, 446] width 19 height 19
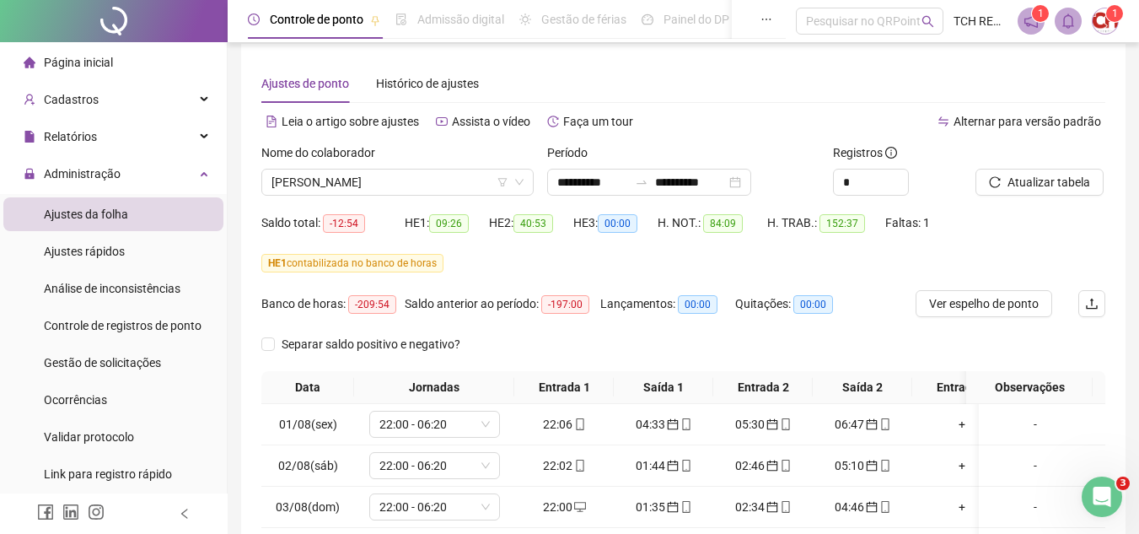
scroll to position [0, 0]
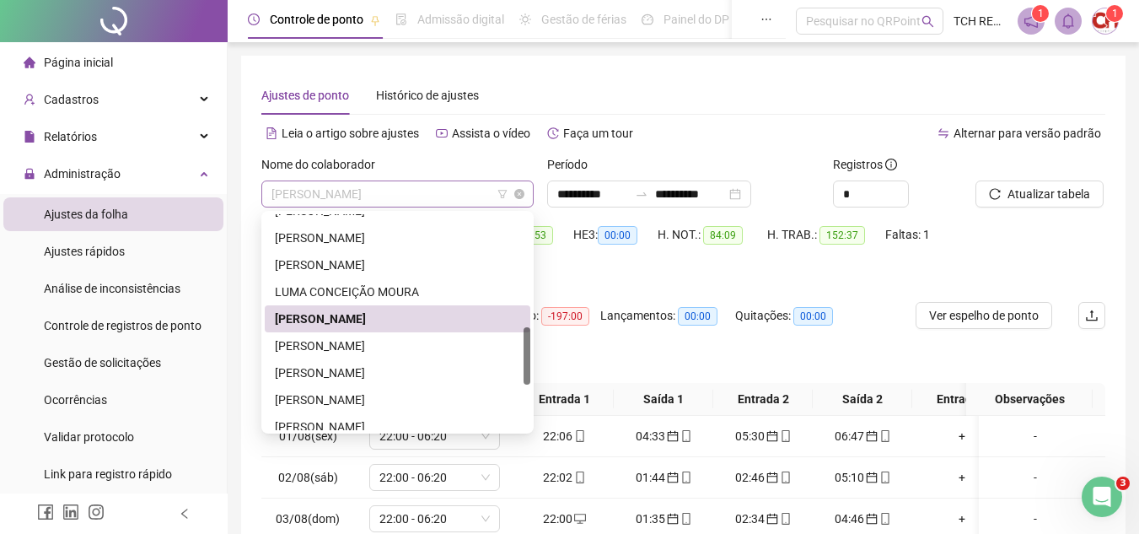
click at [421, 196] on span "[PERSON_NAME]" at bounding box center [397, 193] width 252 height 25
click at [429, 343] on div "[PERSON_NAME]" at bounding box center [397, 345] width 245 height 19
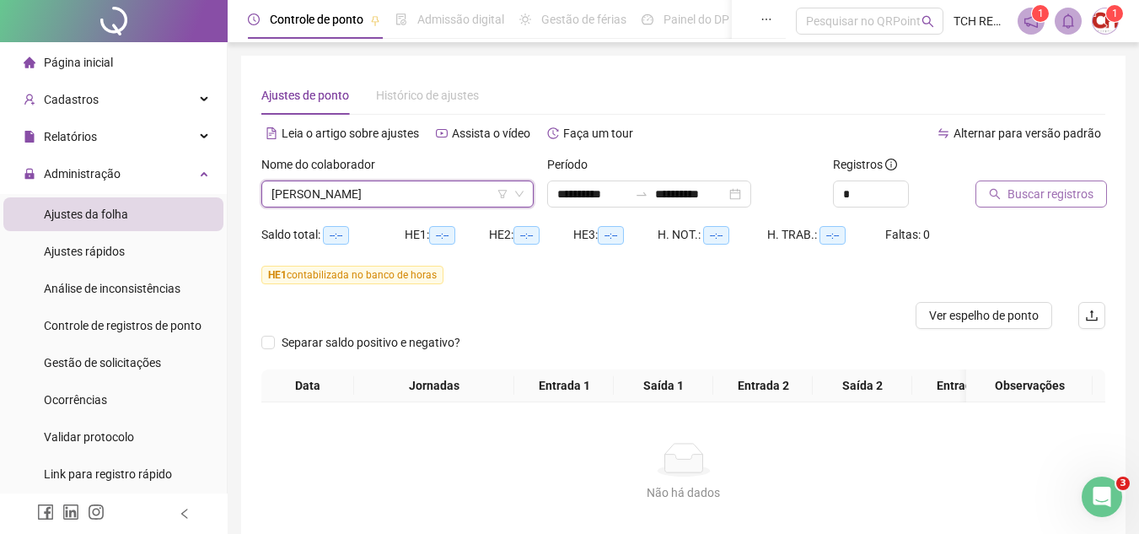
click at [1028, 196] on span "Buscar registros" at bounding box center [1050, 194] width 86 height 19
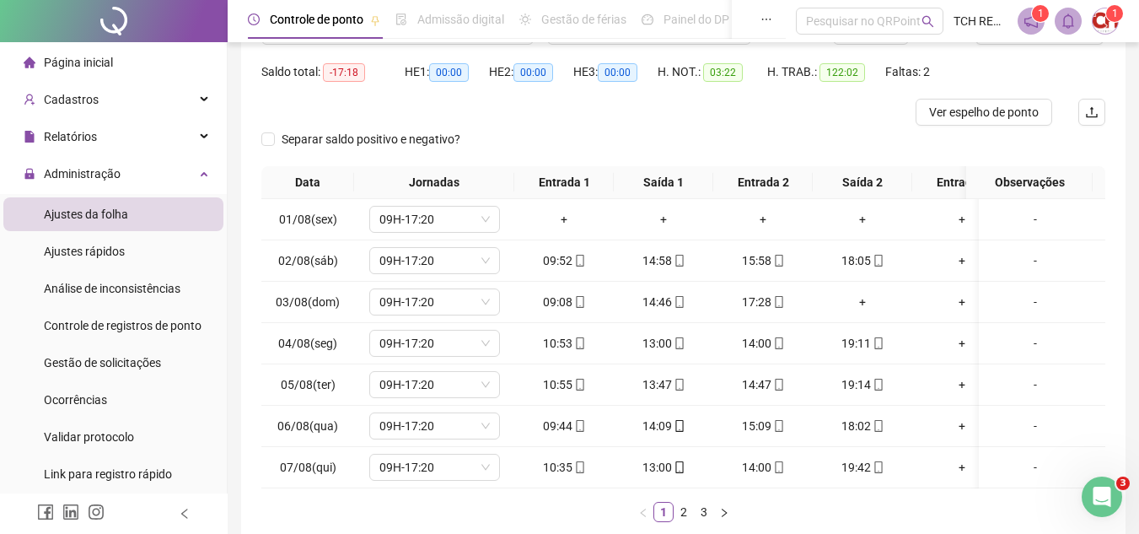
scroll to position [169, 0]
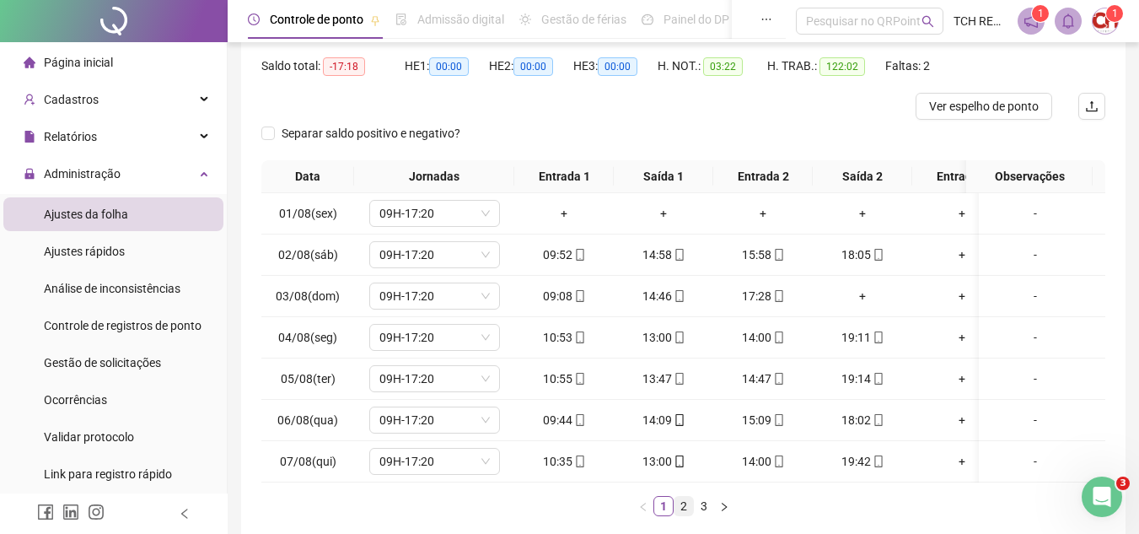
click at [676, 515] on link "2" at bounding box center [683, 505] width 19 height 19
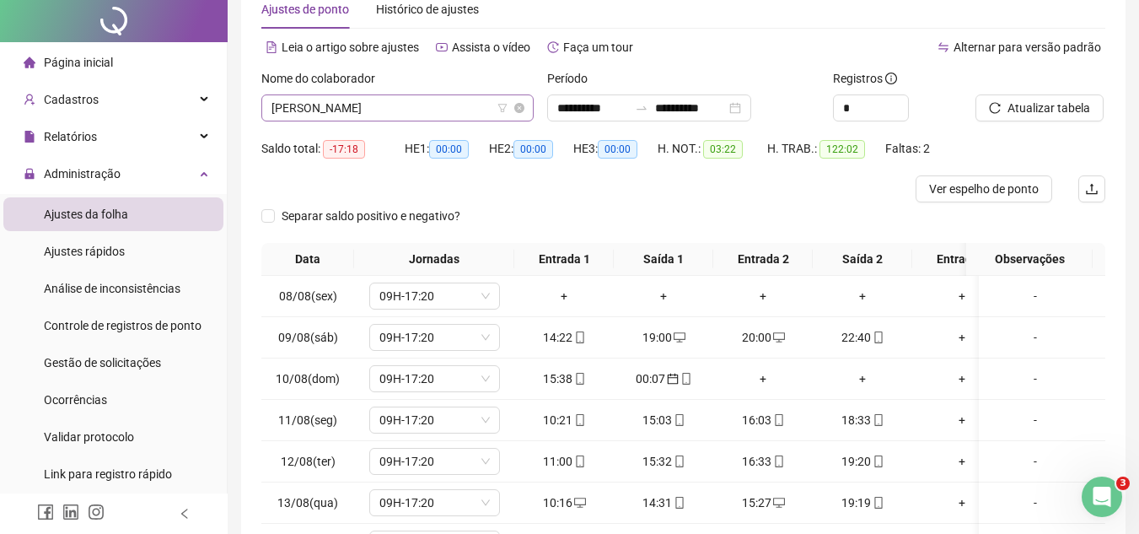
scroll to position [0, 0]
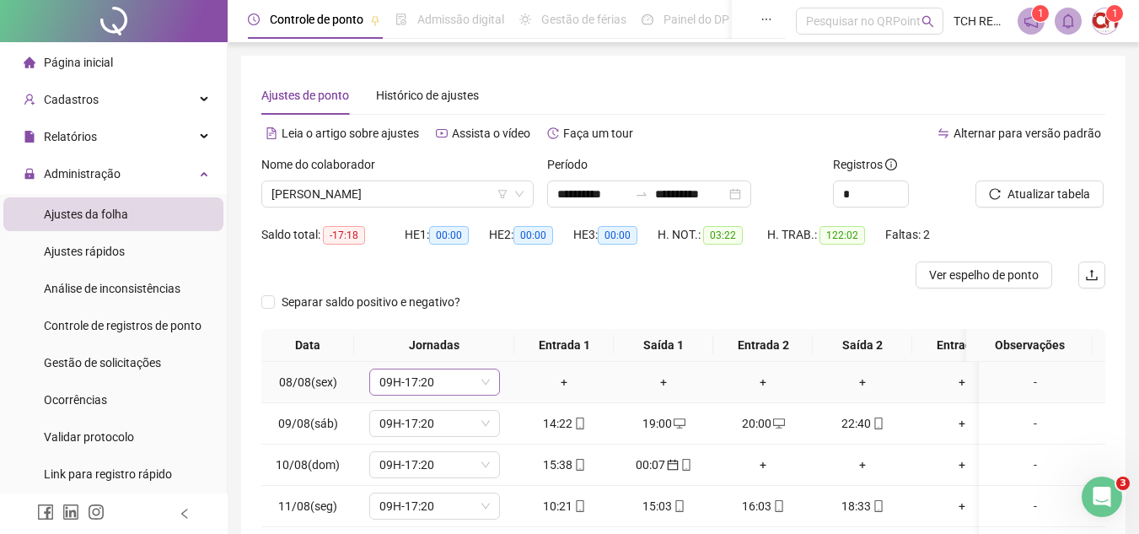
click at [482, 378] on icon "down" at bounding box center [485, 382] width 10 height 10
click at [443, 376] on span "09H-17:20" at bounding box center [434, 381] width 110 height 25
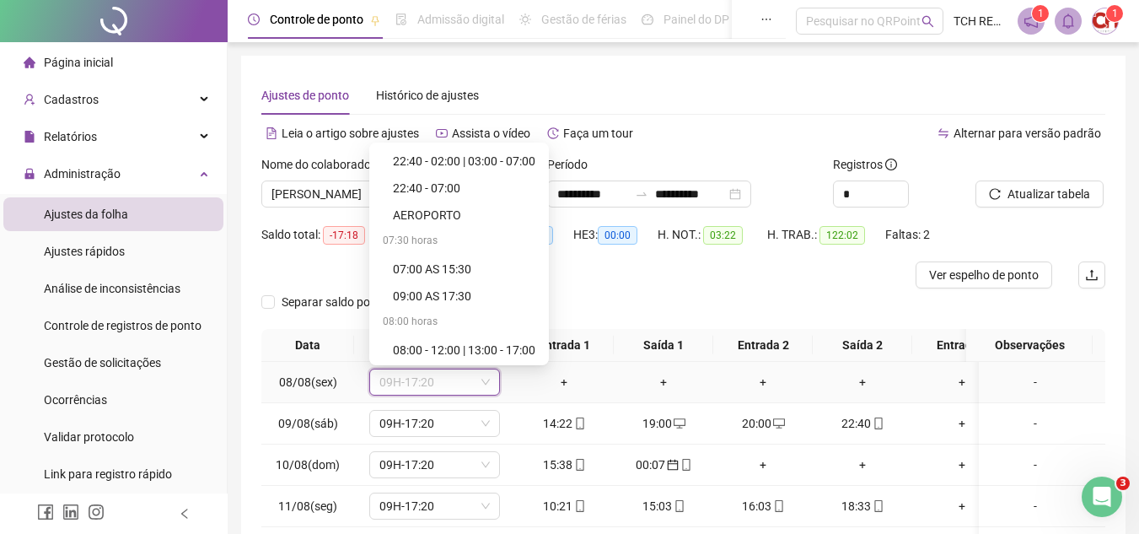
scroll to position [1106, 0]
click at [443, 250] on div "Folga" at bounding box center [459, 240] width 173 height 27
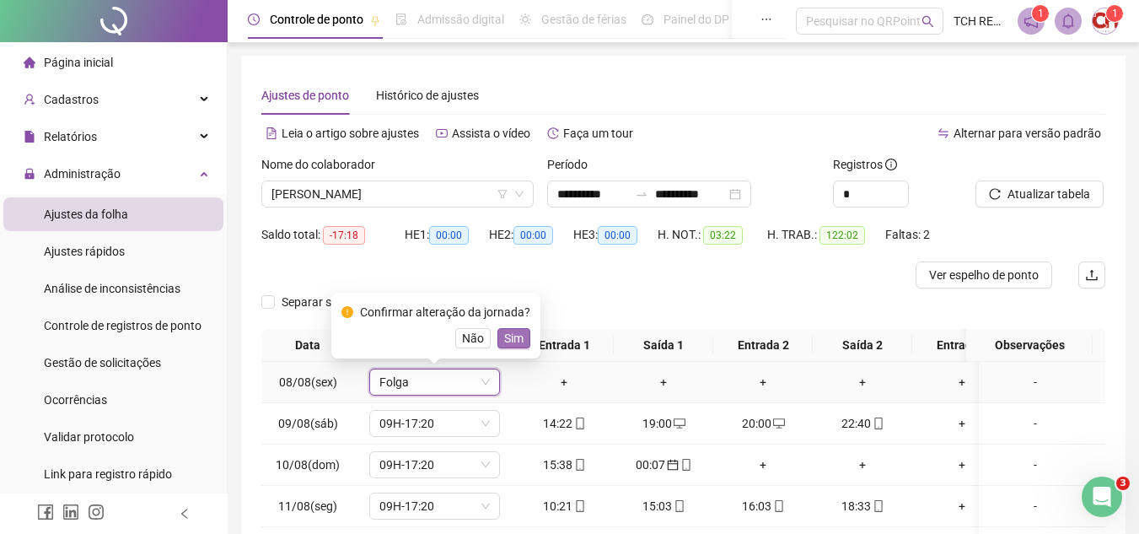
click at [510, 343] on span "Sim" at bounding box center [513, 338] width 19 height 19
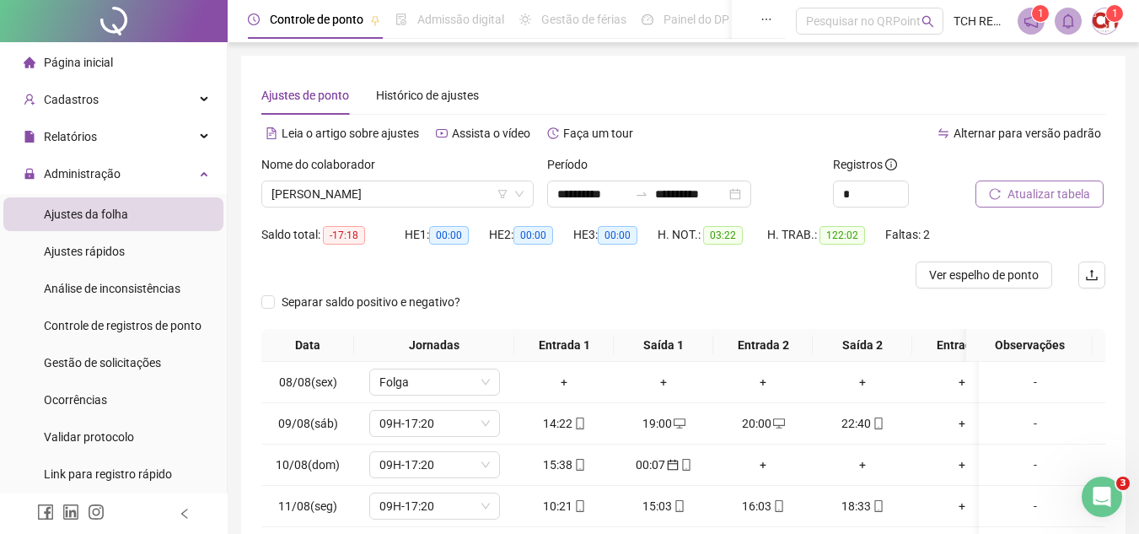
click at [989, 196] on icon "reload" at bounding box center [995, 194] width 12 height 12
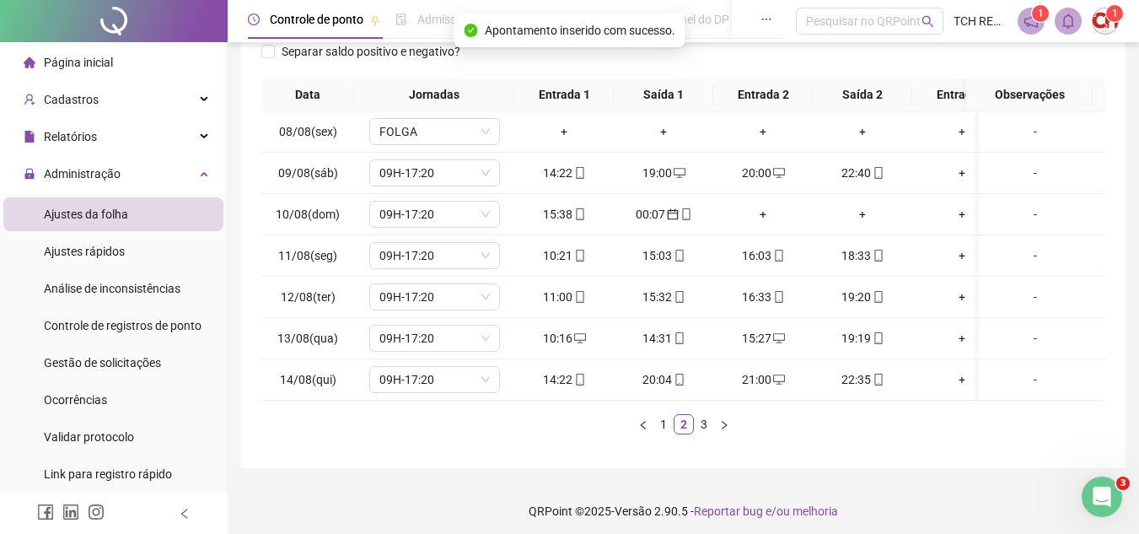
scroll to position [270, 0]
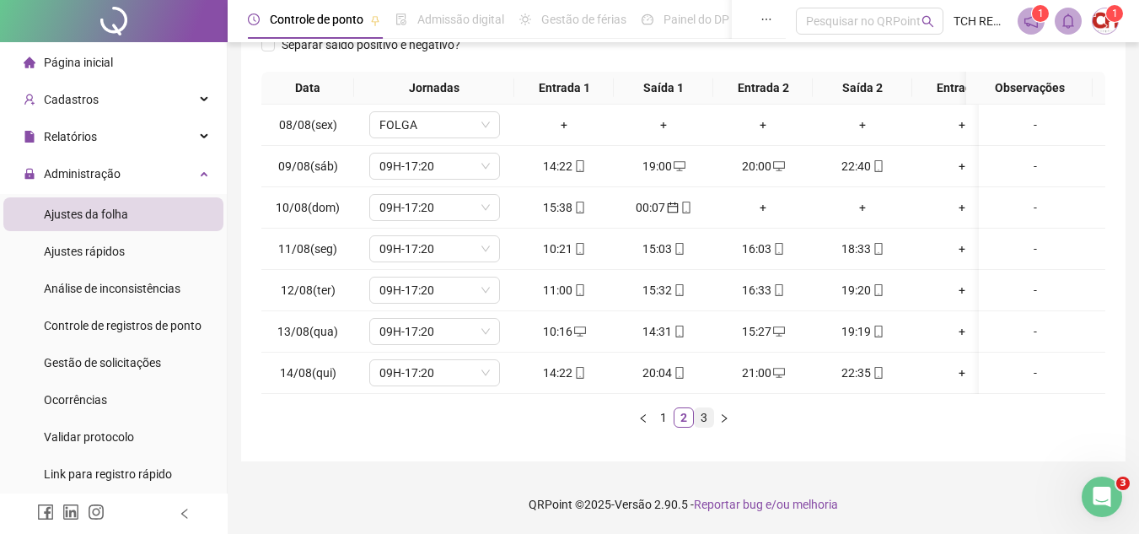
click at [699, 412] on link "3" at bounding box center [704, 417] width 19 height 19
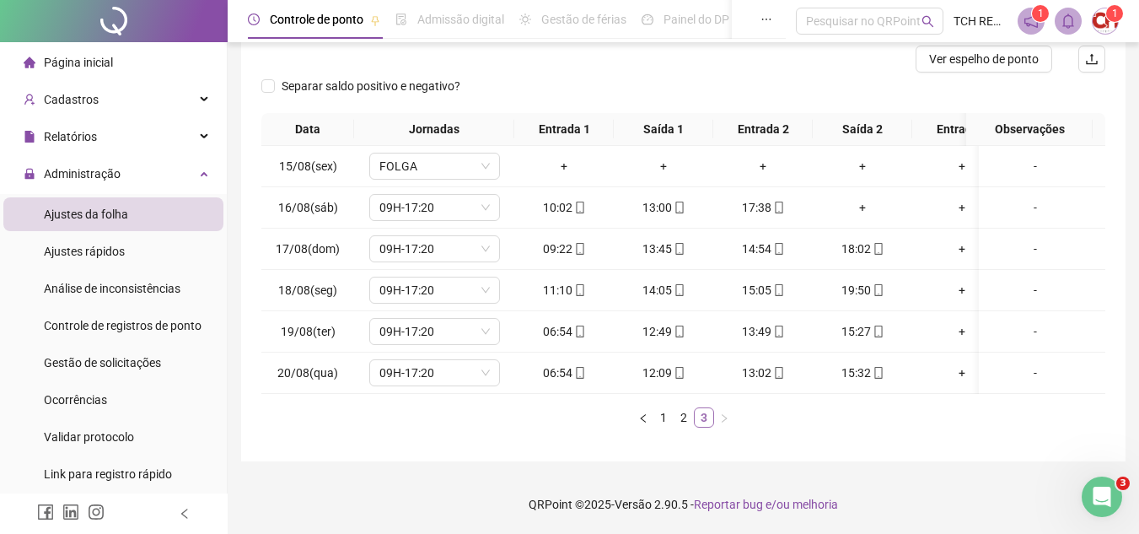
scroll to position [228, 0]
click at [656, 418] on link "1" at bounding box center [663, 417] width 19 height 19
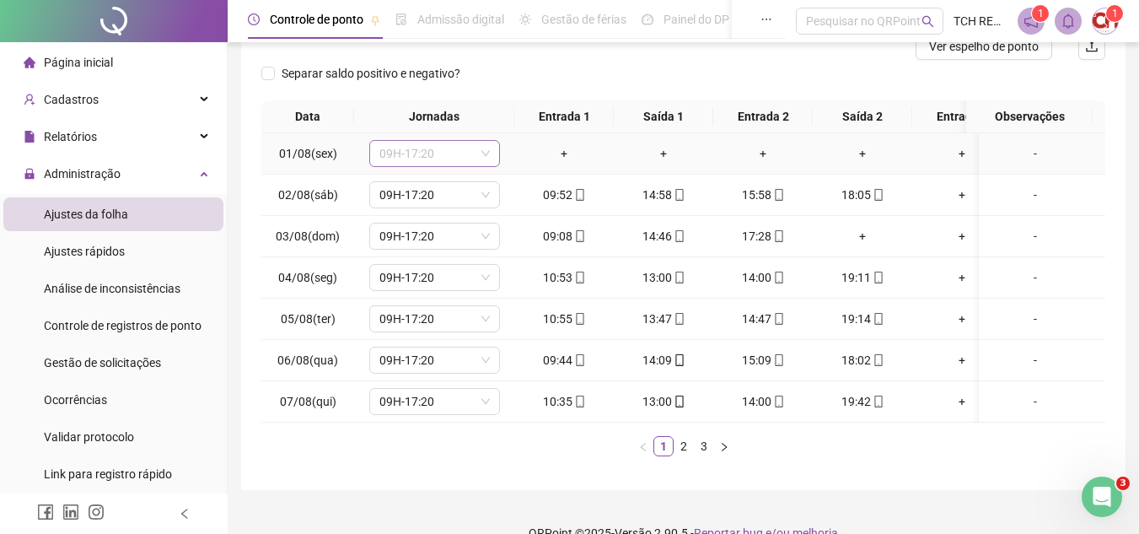
click at [472, 153] on span "09H-17:20" at bounding box center [434, 153] width 110 height 25
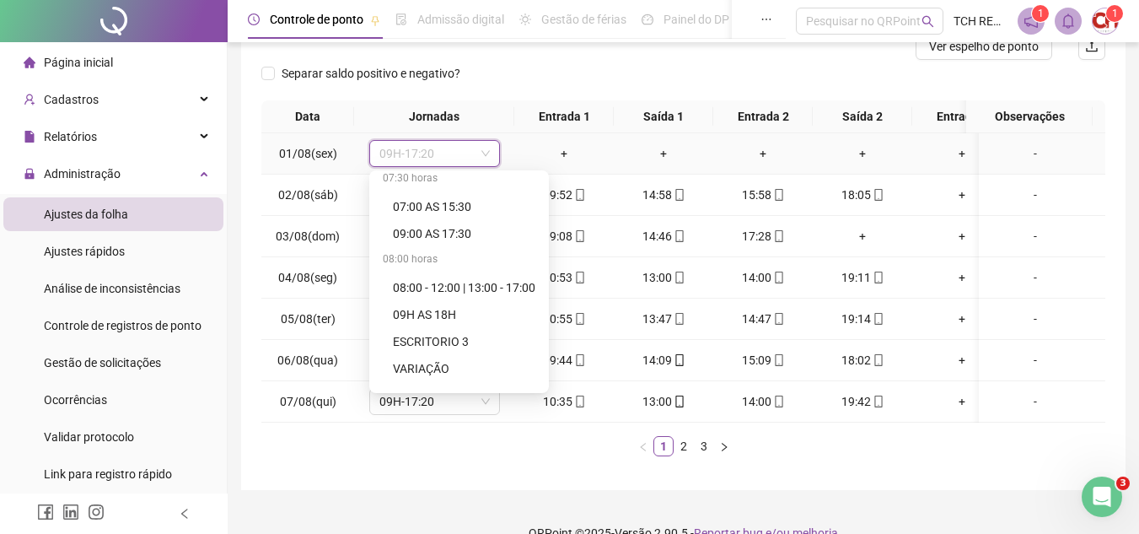
scroll to position [1106, 0]
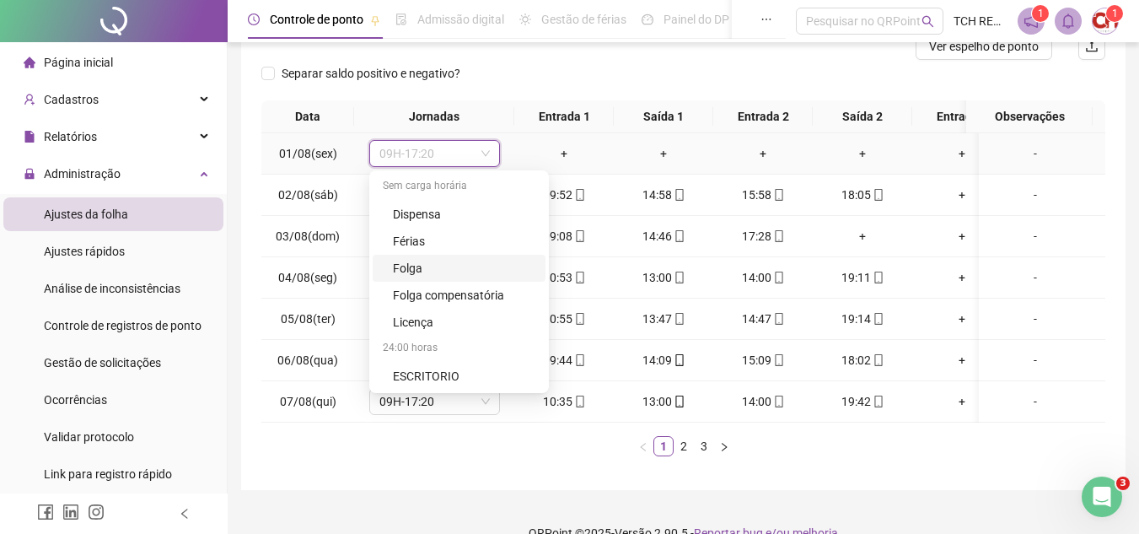
click at [434, 260] on div "Folga" at bounding box center [464, 268] width 142 height 19
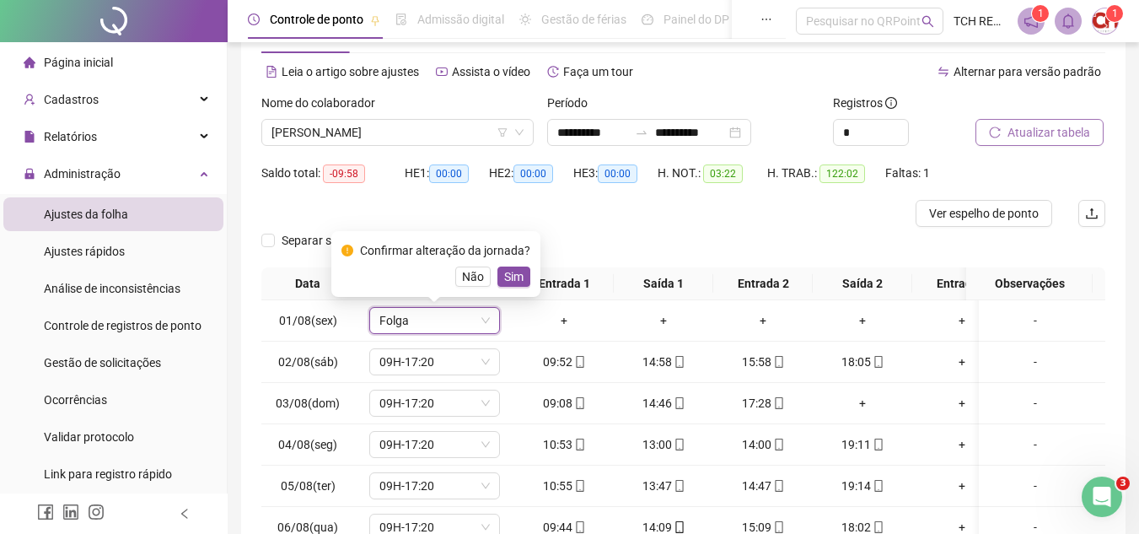
scroll to position [60, 0]
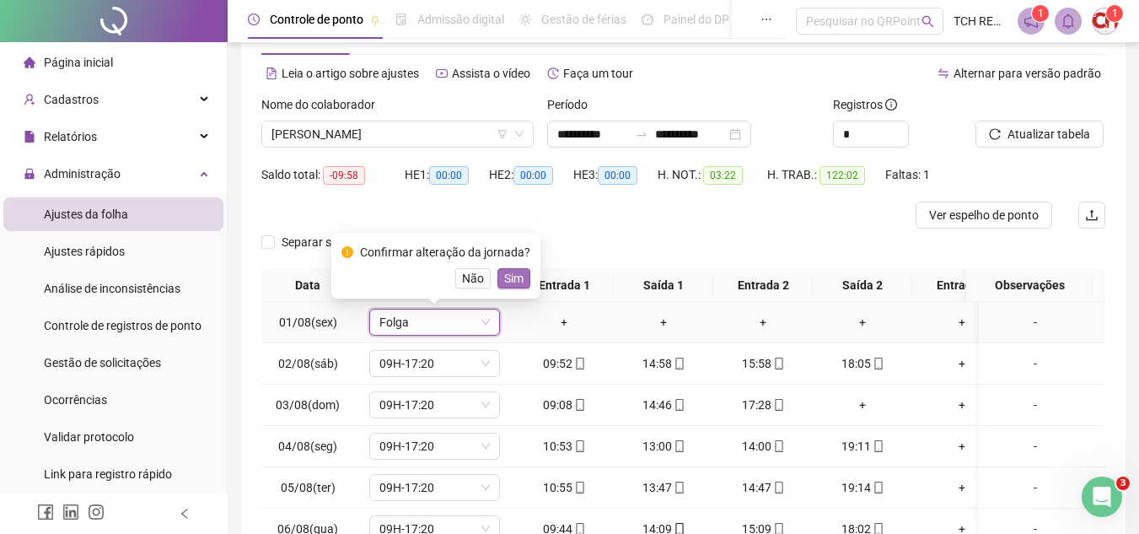
click at [520, 271] on button "Sim" at bounding box center [513, 278] width 33 height 20
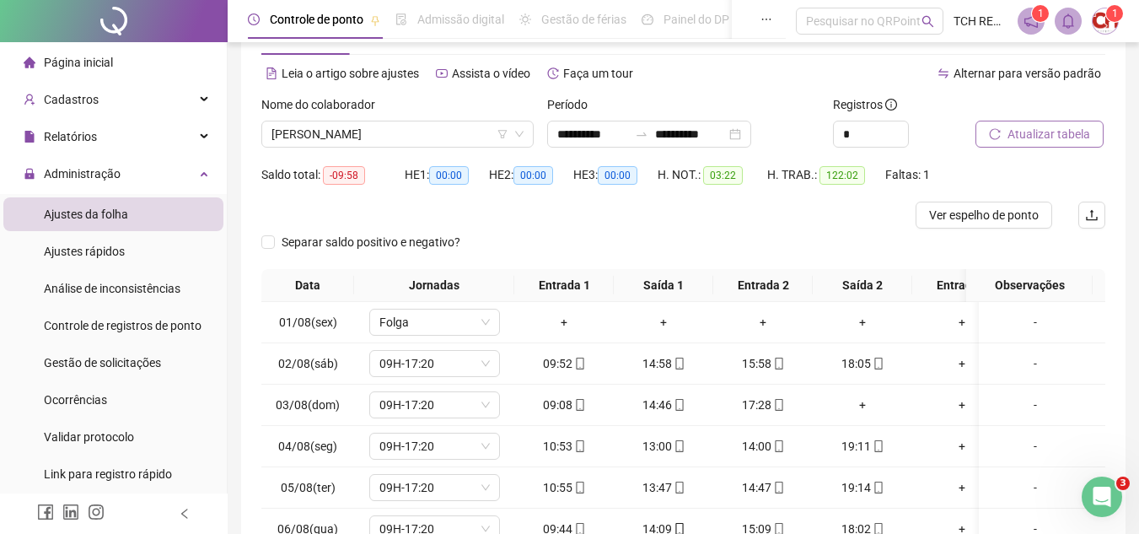
click at [1039, 132] on span "Atualizar tabela" at bounding box center [1048, 134] width 83 height 19
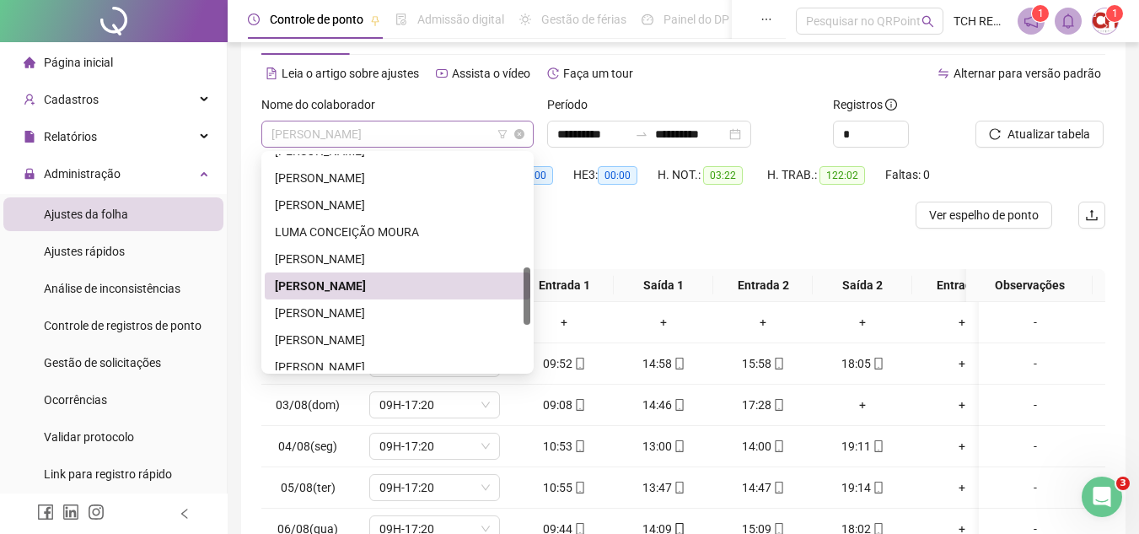
click at [434, 124] on span "[PERSON_NAME]" at bounding box center [397, 133] width 252 height 25
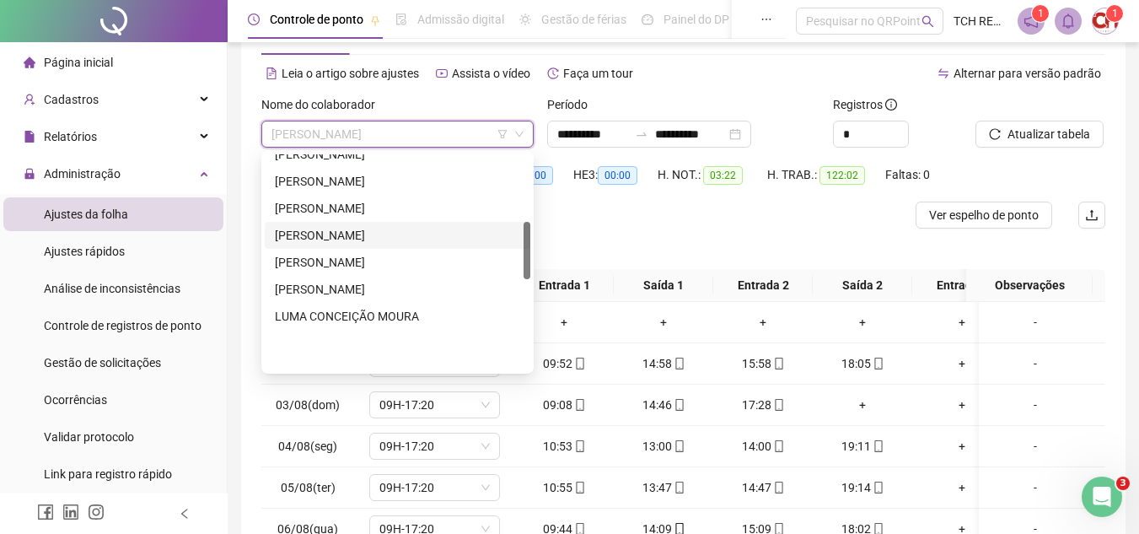
scroll to position [253, 0]
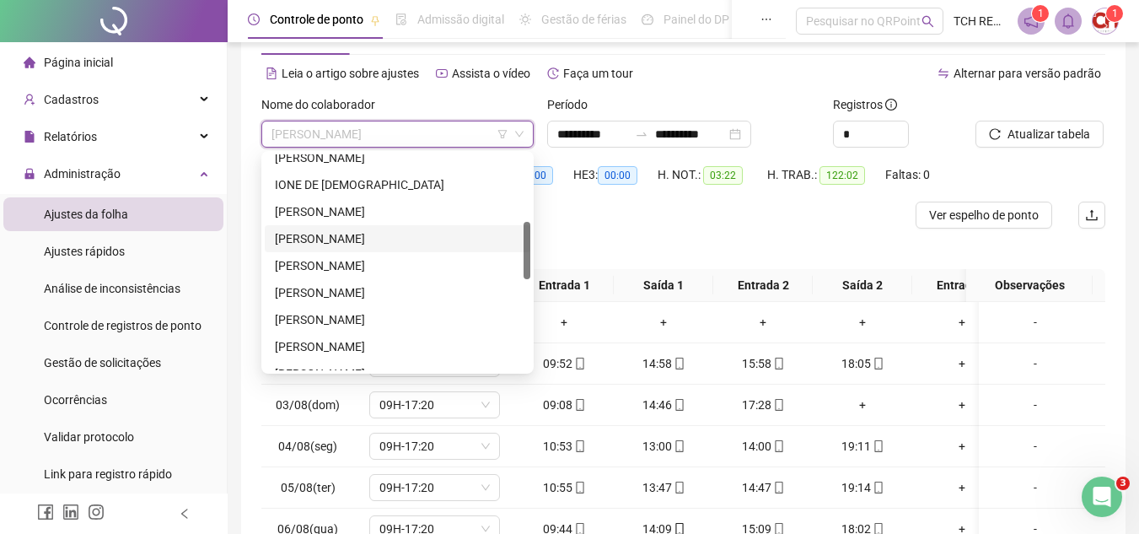
click at [366, 236] on div "[PERSON_NAME]" at bounding box center [397, 238] width 245 height 19
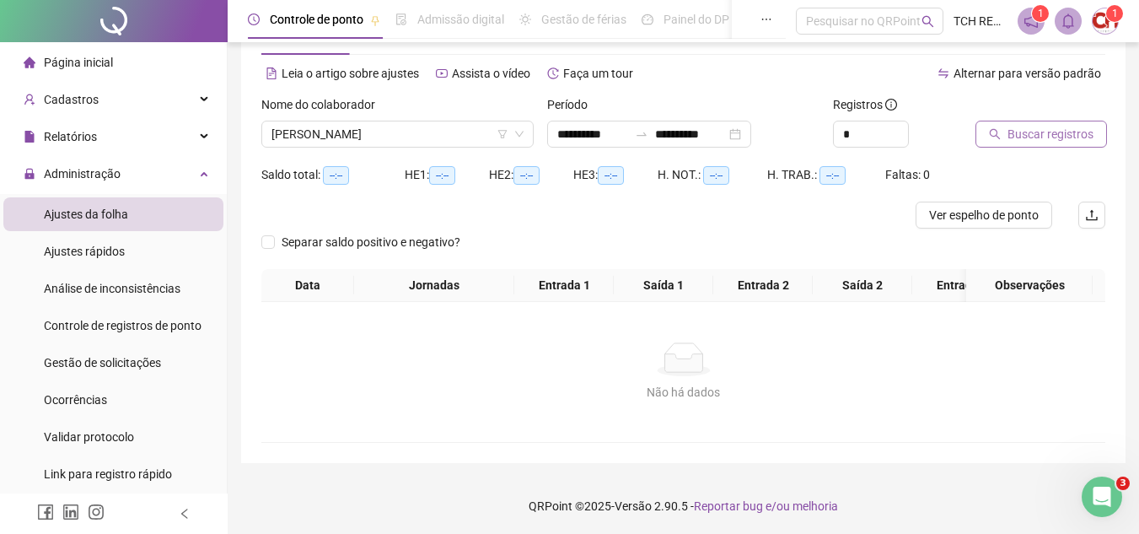
click at [1008, 133] on span "Buscar registros" at bounding box center [1050, 134] width 86 height 19
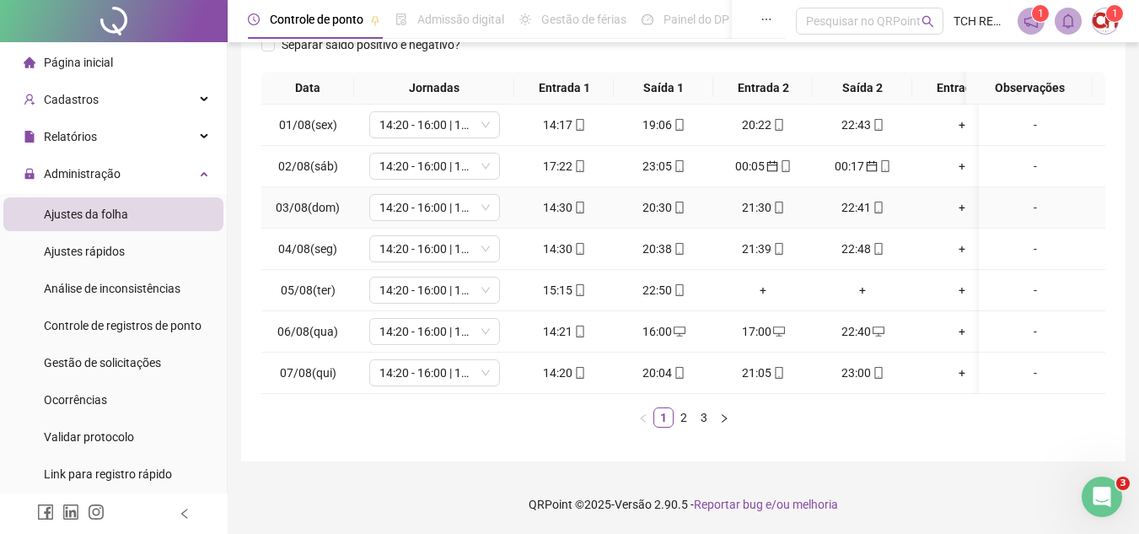
scroll to position [324, 0]
click at [708, 411] on link "3" at bounding box center [704, 417] width 19 height 19
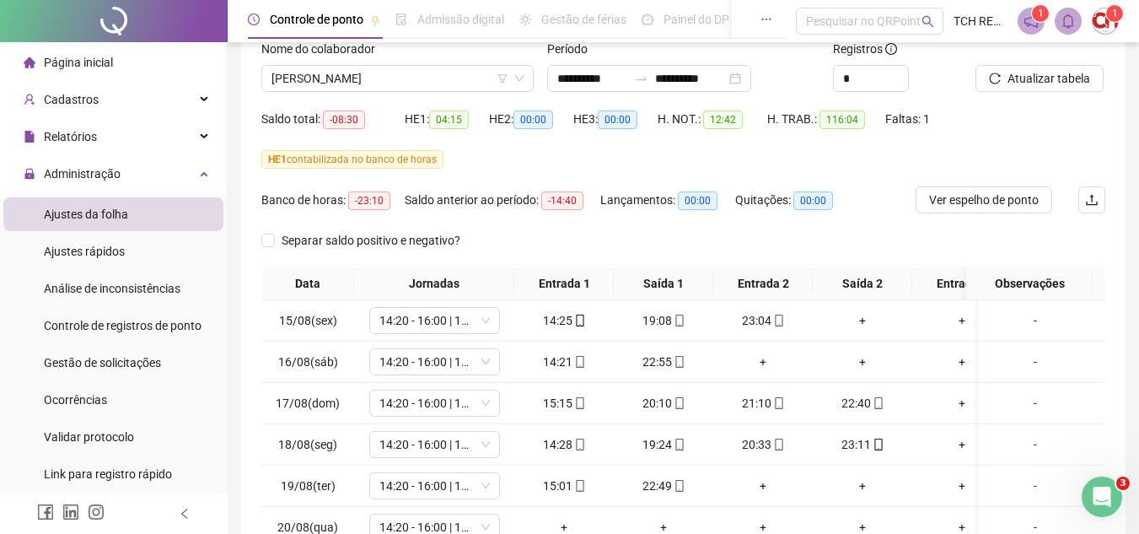
scroll to position [0, 0]
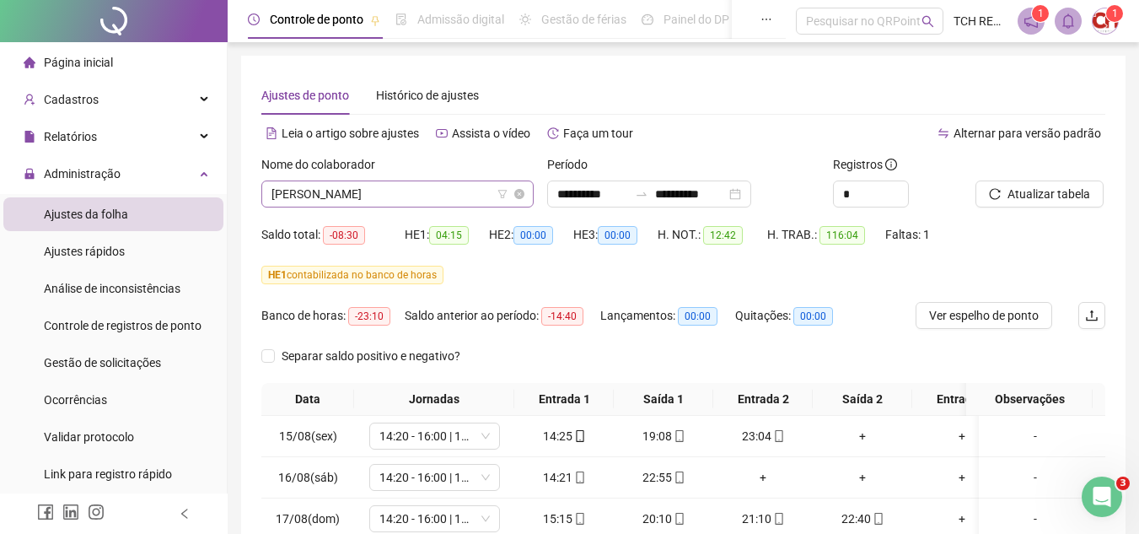
click at [455, 186] on span "[PERSON_NAME]" at bounding box center [397, 193] width 252 height 25
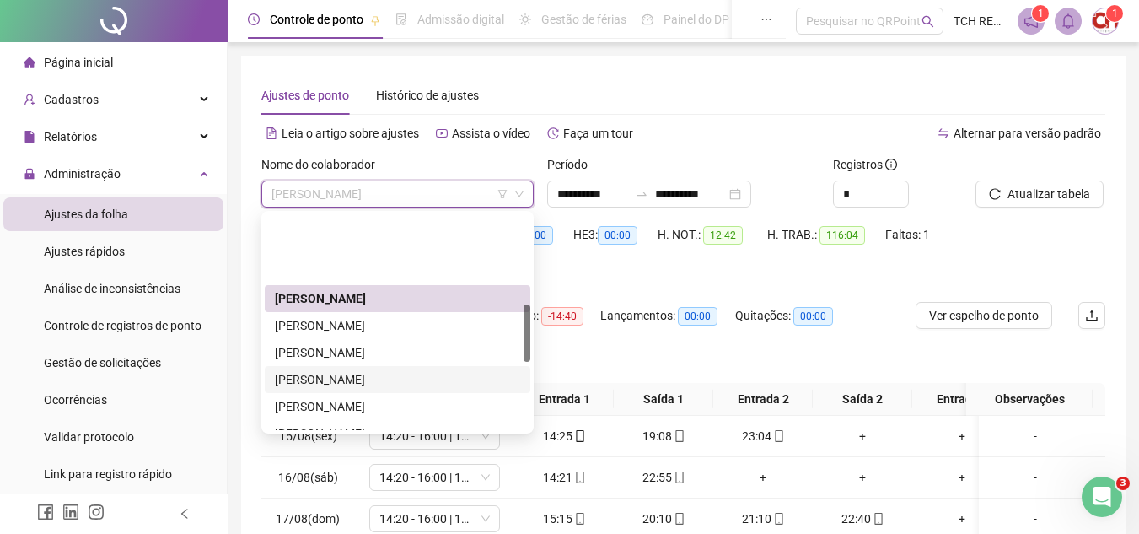
scroll to position [421, 0]
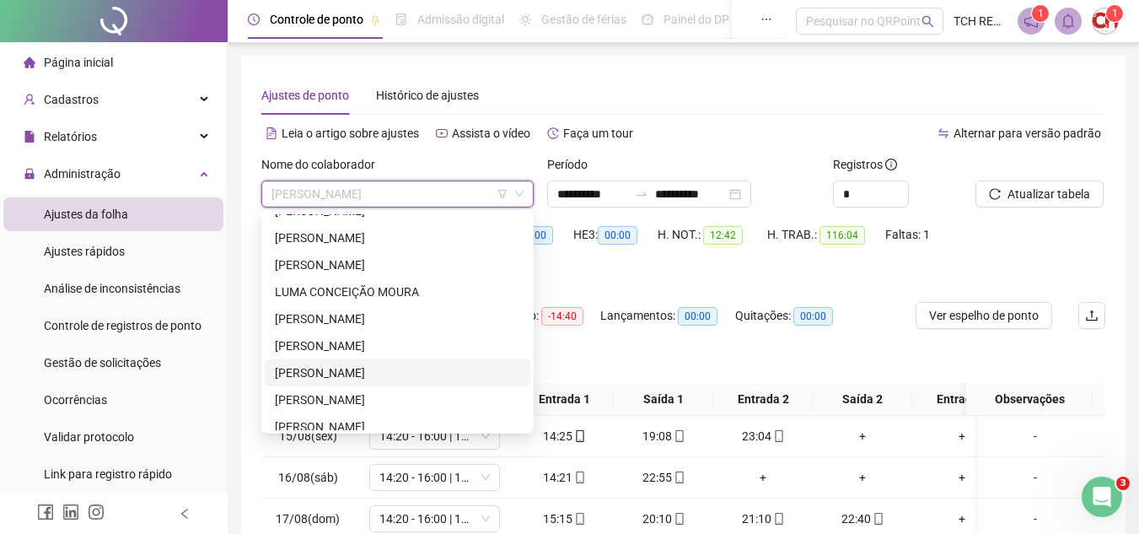
click at [373, 362] on div "[PERSON_NAME]" at bounding box center [398, 372] width 266 height 27
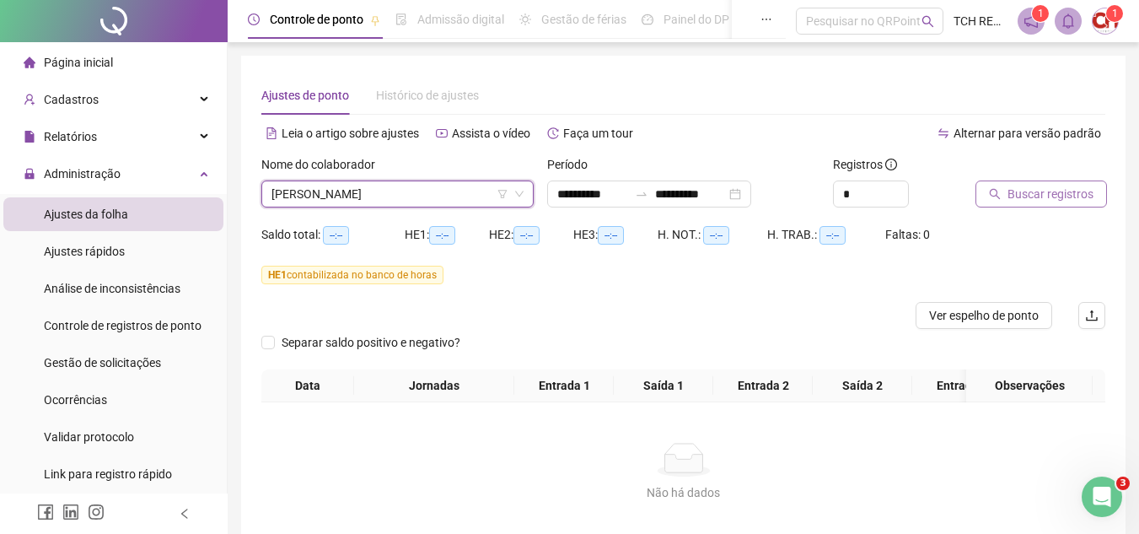
click at [993, 194] on icon "search" at bounding box center [995, 194] width 12 height 12
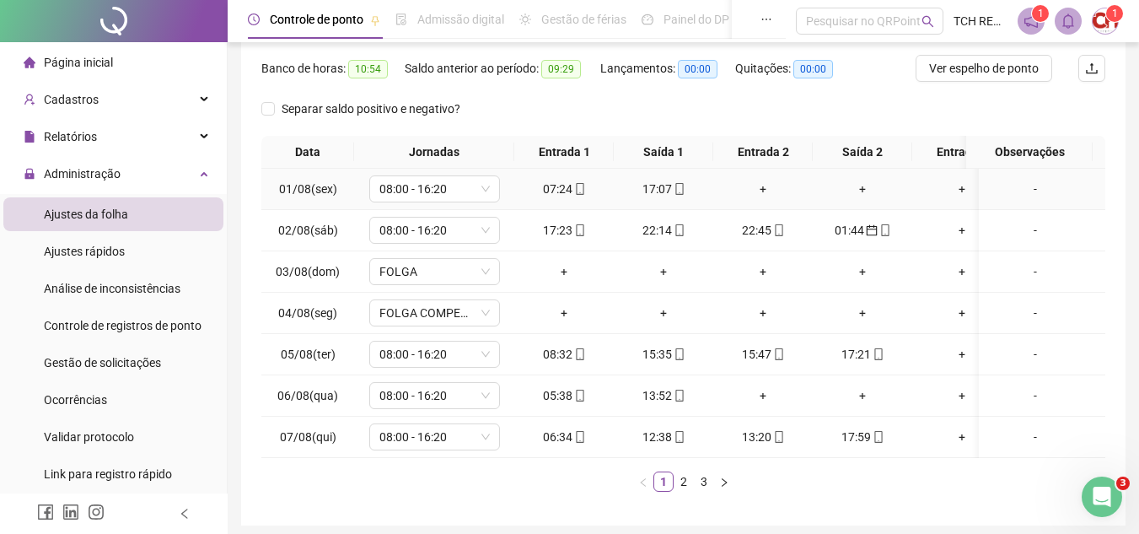
scroll to position [253, 0]
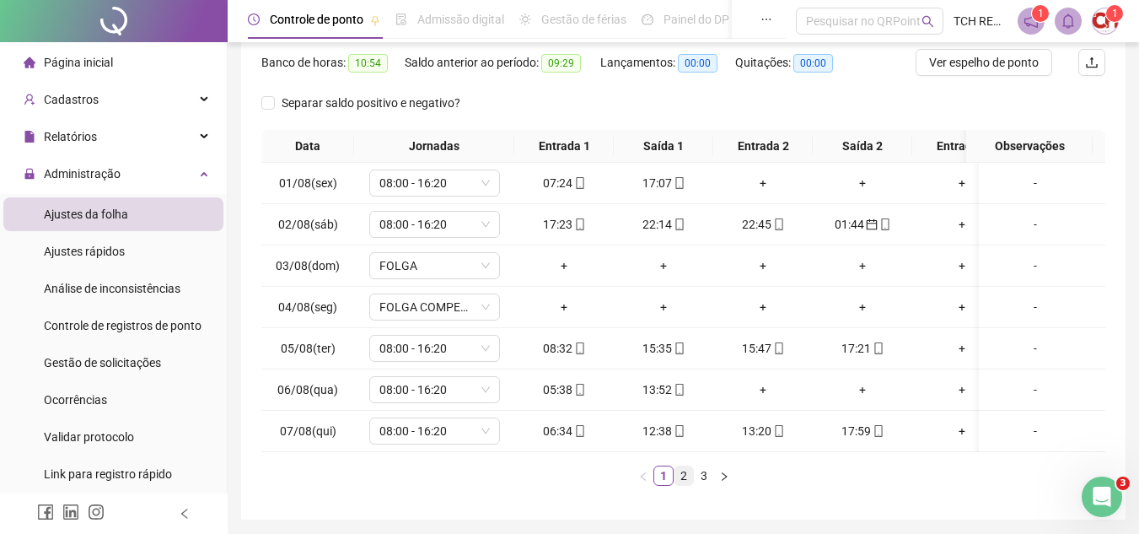
click at [679, 485] on link "2" at bounding box center [683, 475] width 19 height 19
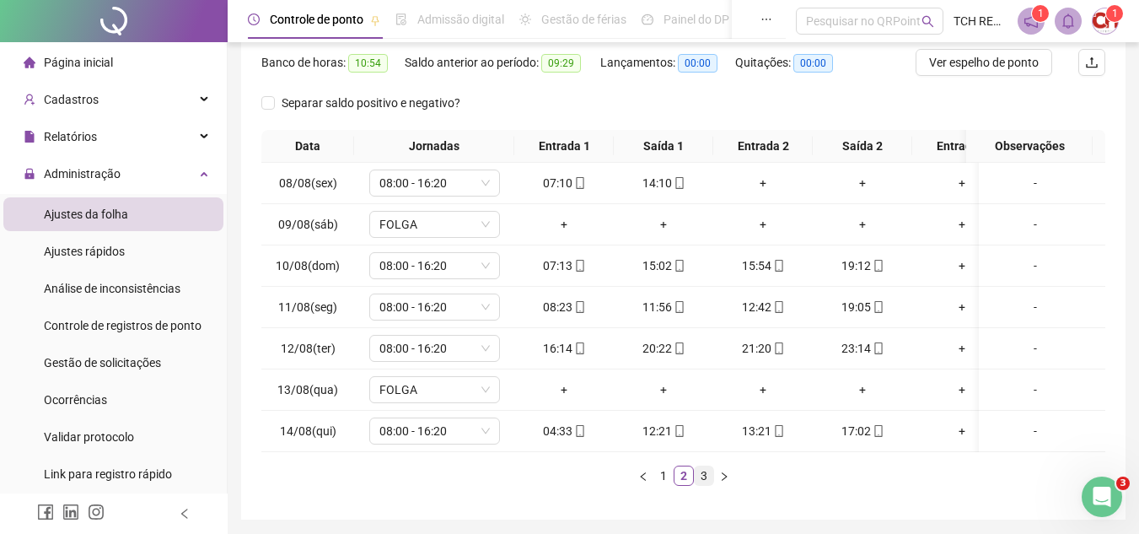
click at [695, 485] on link "3" at bounding box center [704, 475] width 19 height 19
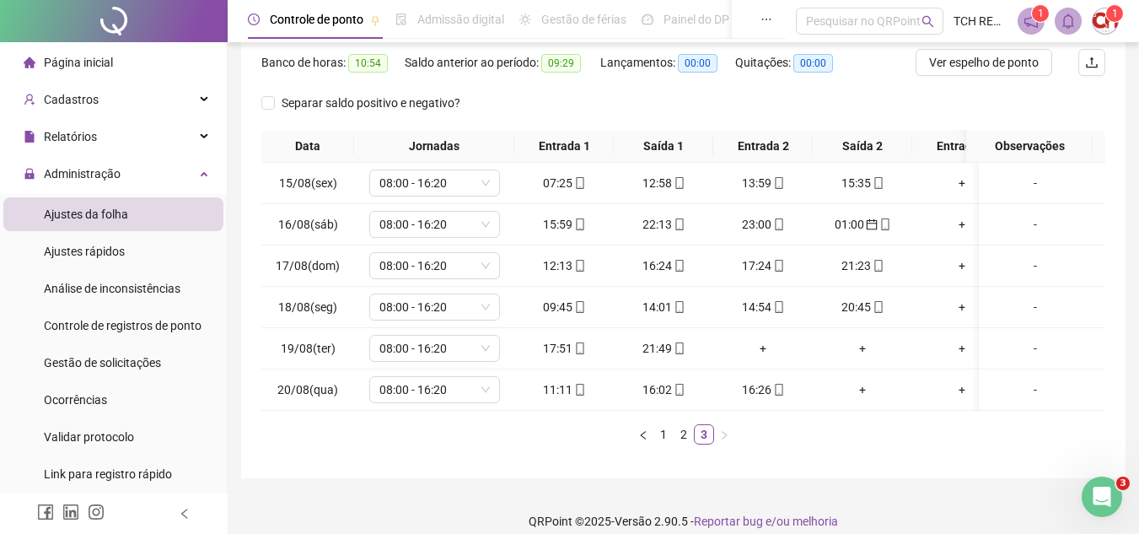
scroll to position [0, 0]
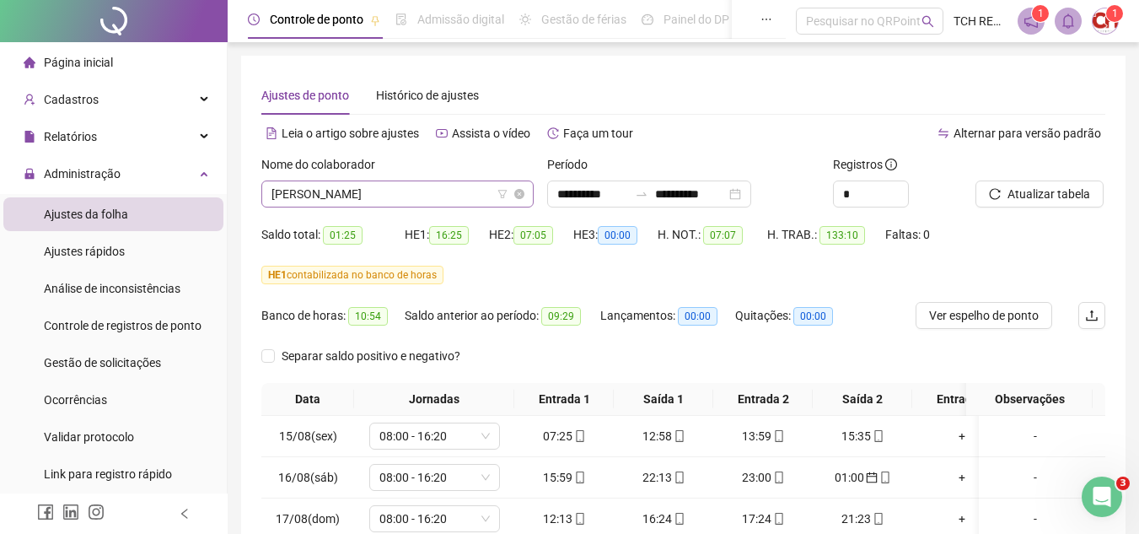
click at [464, 185] on span "[PERSON_NAME]" at bounding box center [397, 193] width 252 height 25
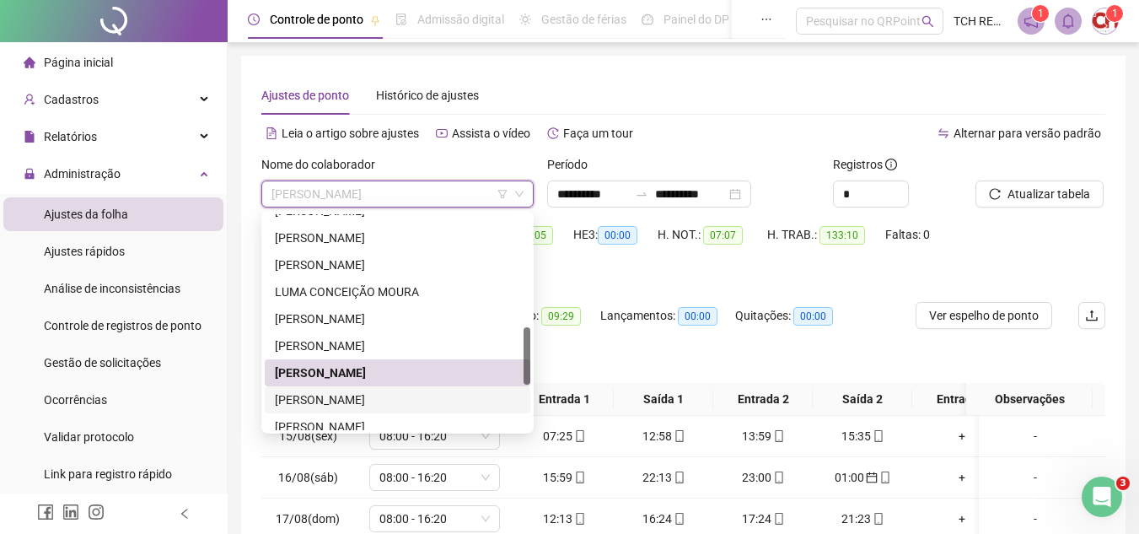
click at [423, 403] on div "[PERSON_NAME]" at bounding box center [397, 399] width 245 height 19
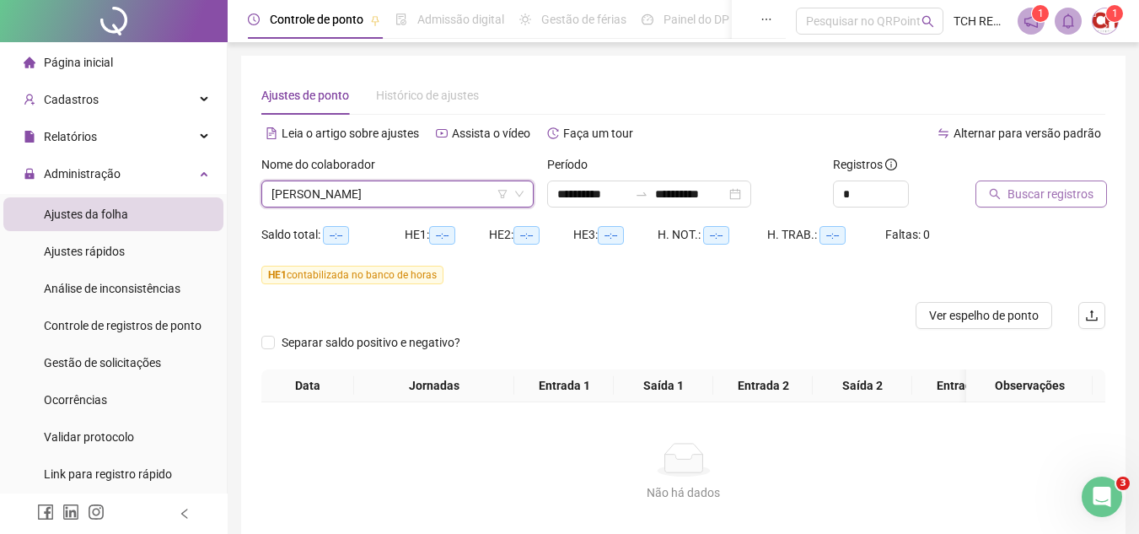
click at [1063, 189] on span "Buscar registros" at bounding box center [1050, 194] width 86 height 19
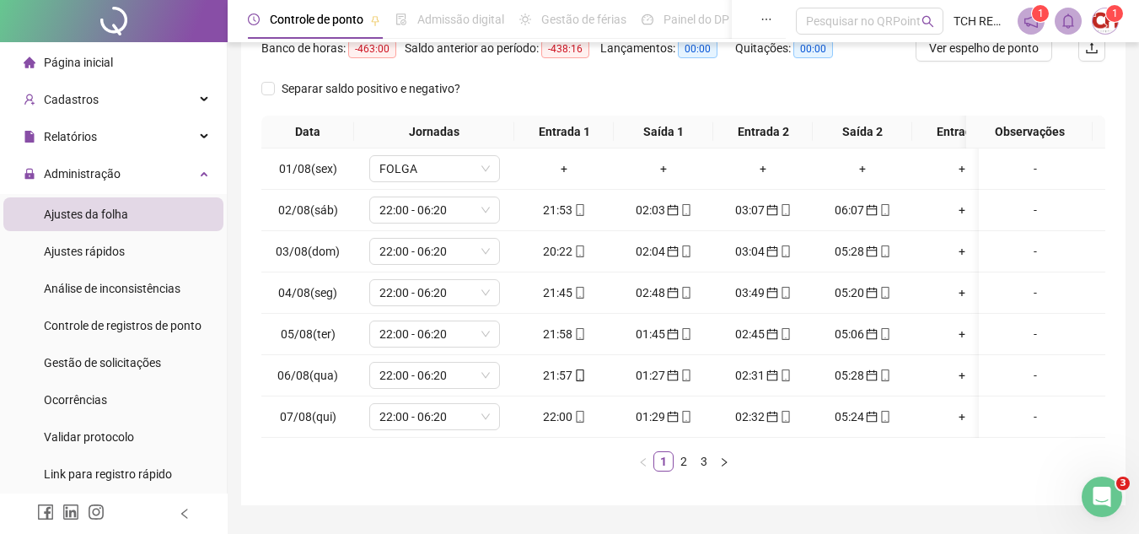
scroll to position [324, 0]
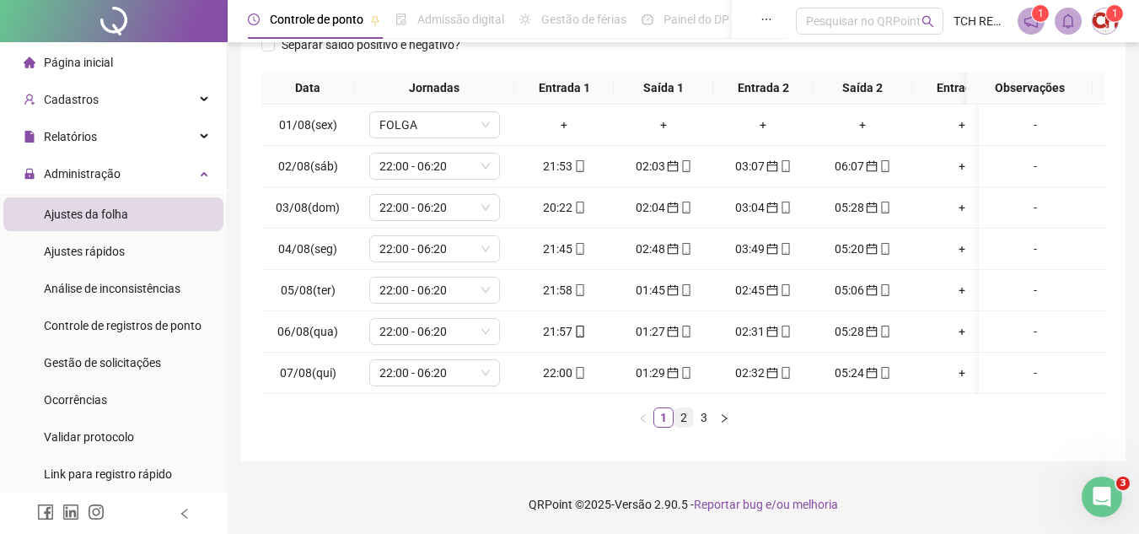
click at [680, 417] on link "2" at bounding box center [683, 417] width 19 height 19
click at [704, 420] on link "3" at bounding box center [704, 417] width 19 height 19
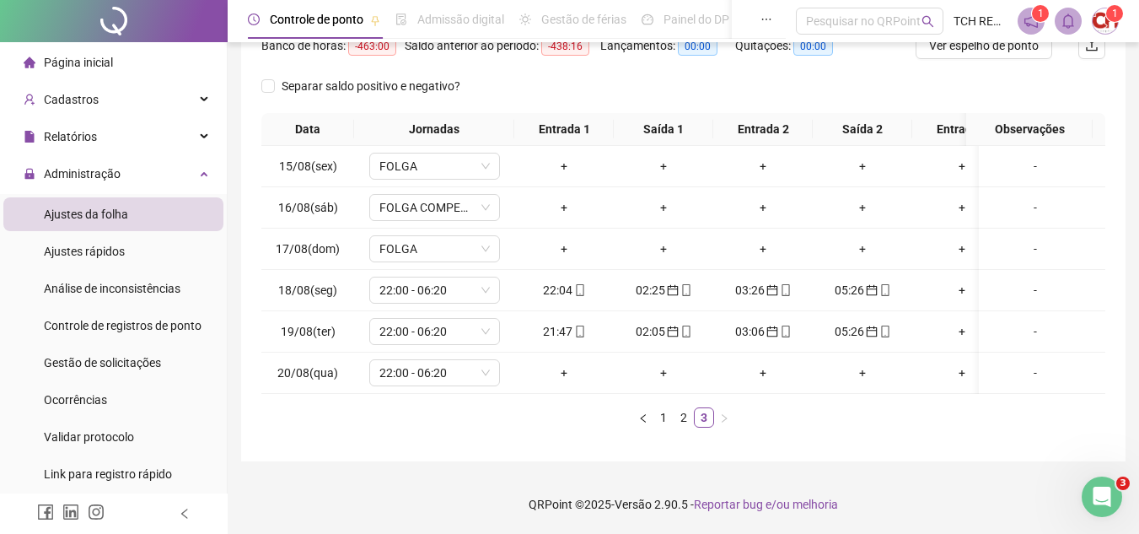
scroll to position [282, 0]
click at [682, 421] on link "2" at bounding box center [683, 417] width 19 height 19
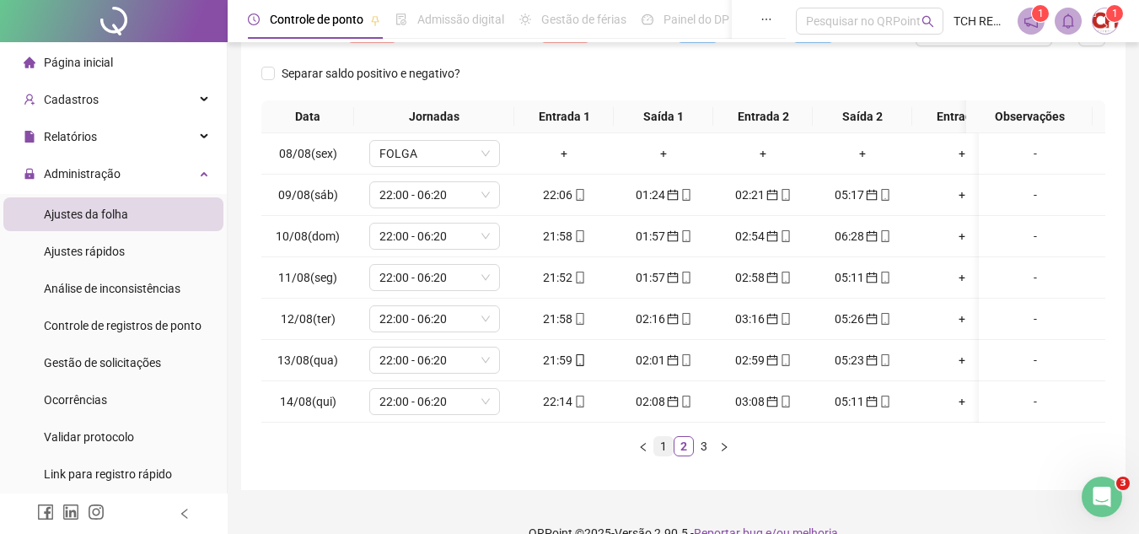
click at [663, 455] on link "1" at bounding box center [663, 446] width 19 height 19
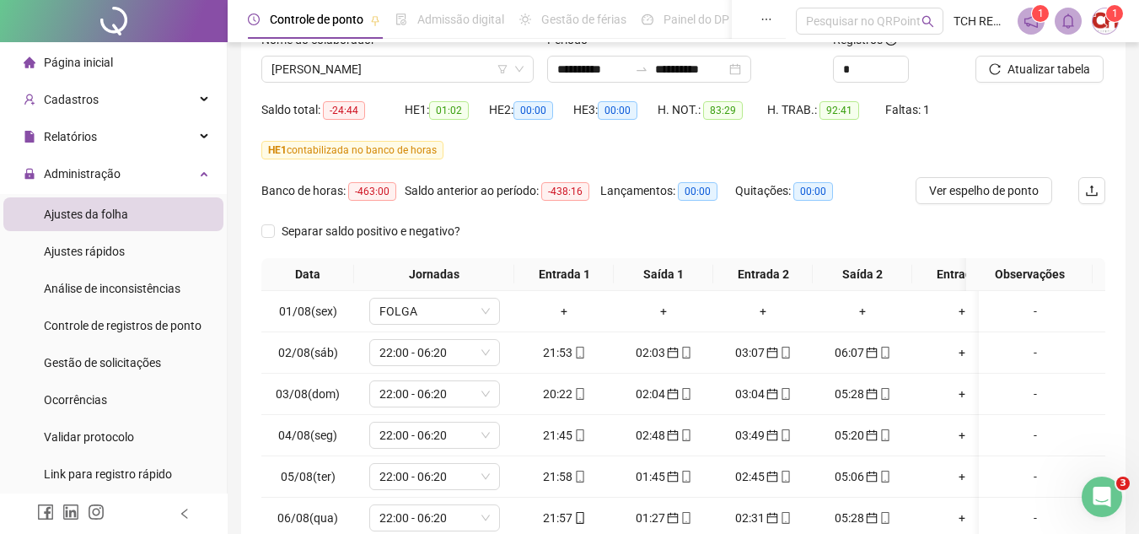
scroll to position [114, 0]
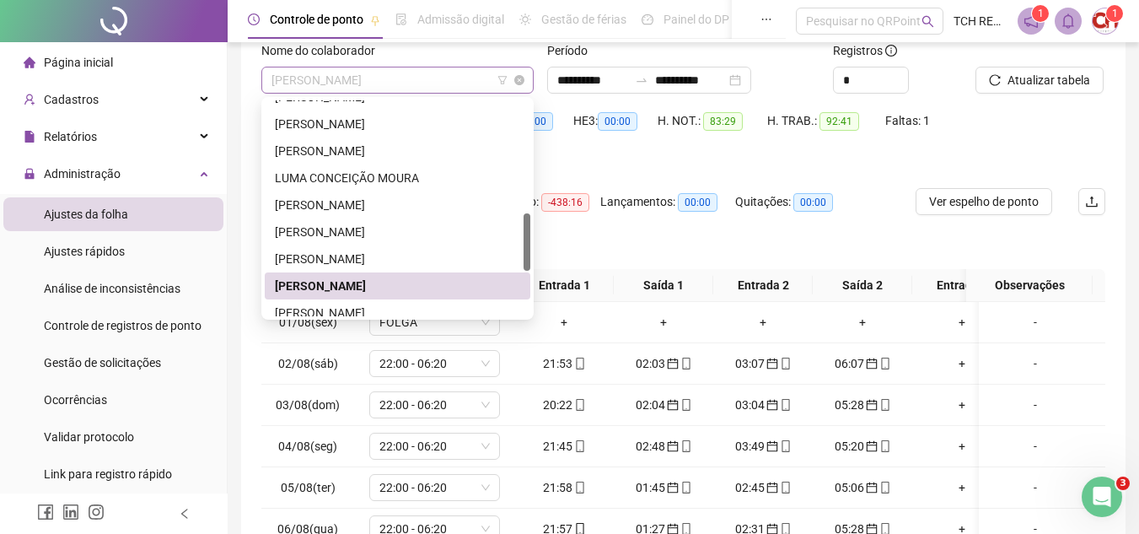
click at [426, 72] on span "[PERSON_NAME]" at bounding box center [397, 79] width 252 height 25
click at [394, 313] on div "[PERSON_NAME]" at bounding box center [397, 312] width 245 height 19
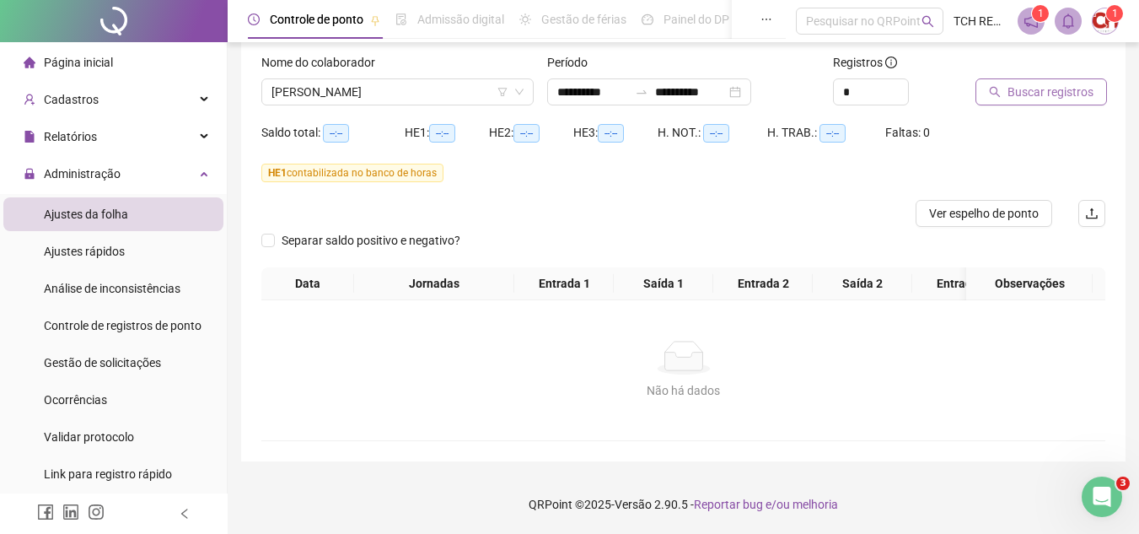
click at [1062, 83] on span "Buscar registros" at bounding box center [1050, 92] width 86 height 19
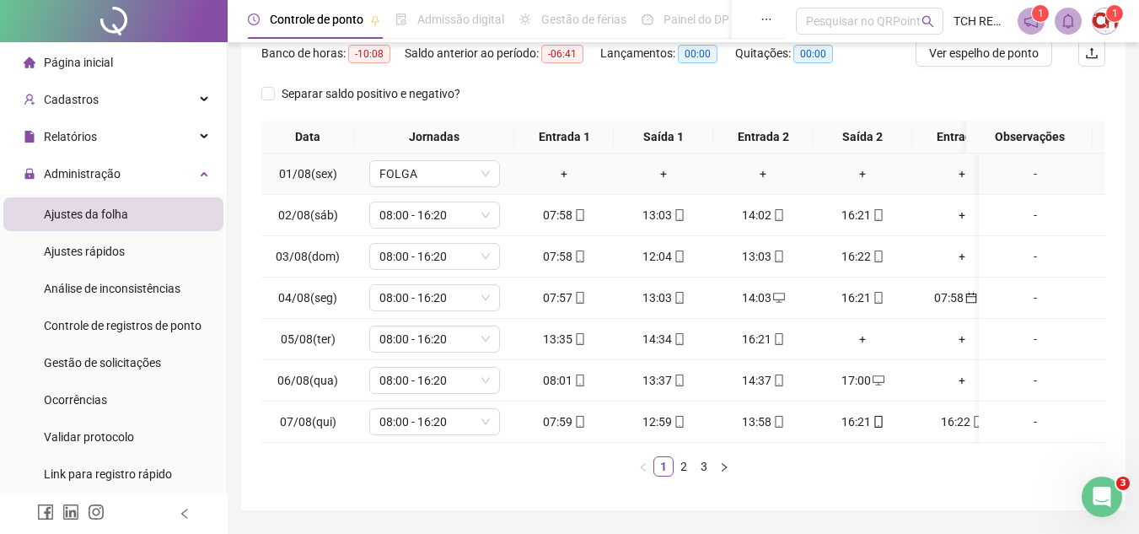
scroll to position [282, 0]
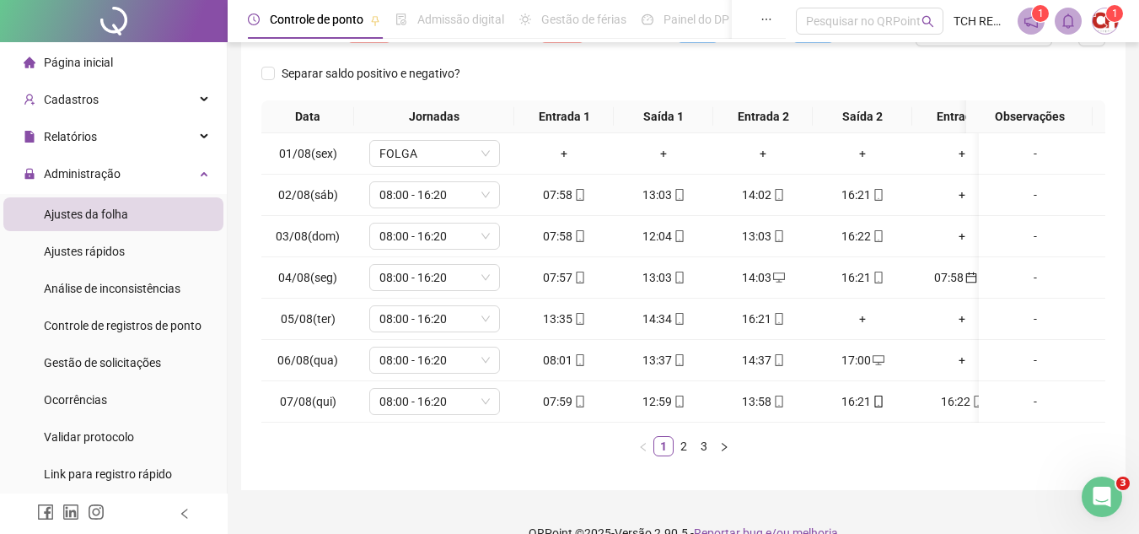
click at [877, 432] on div "Data Jornadas Entrada 1 Saída 1 Entrada 2 Saída 2 Entrada 3 Saída 3 Observações…" at bounding box center [683, 278] width 844 height 356
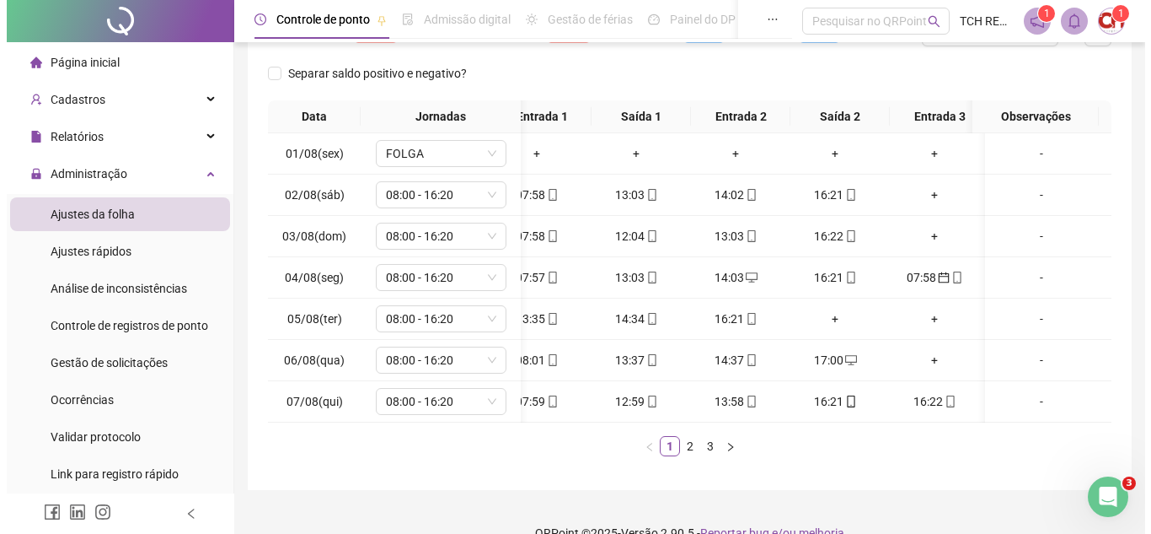
scroll to position [0, 34]
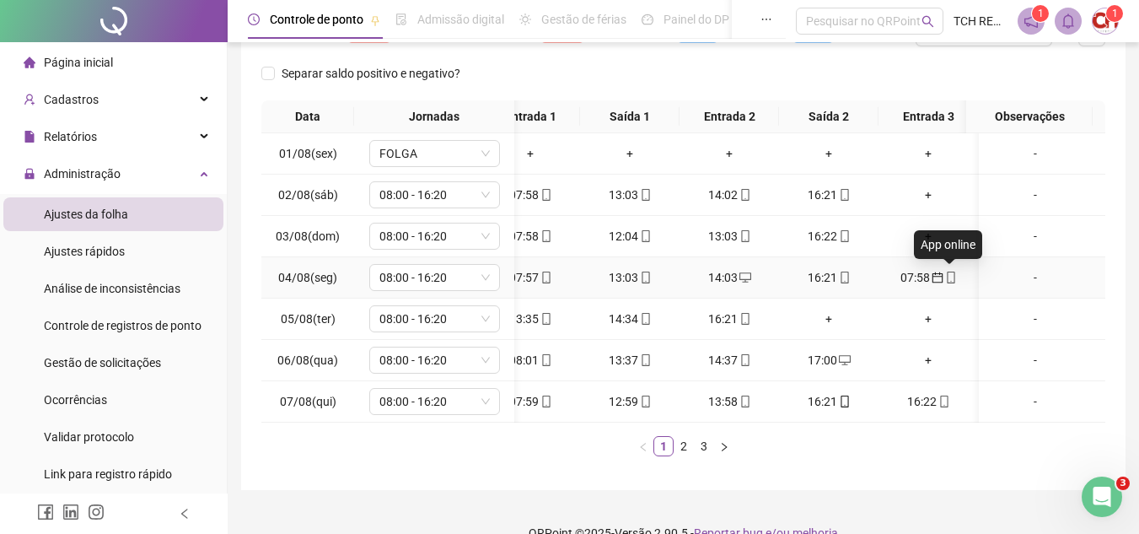
click at [950, 277] on icon "mobile" at bounding box center [951, 277] width 12 height 12
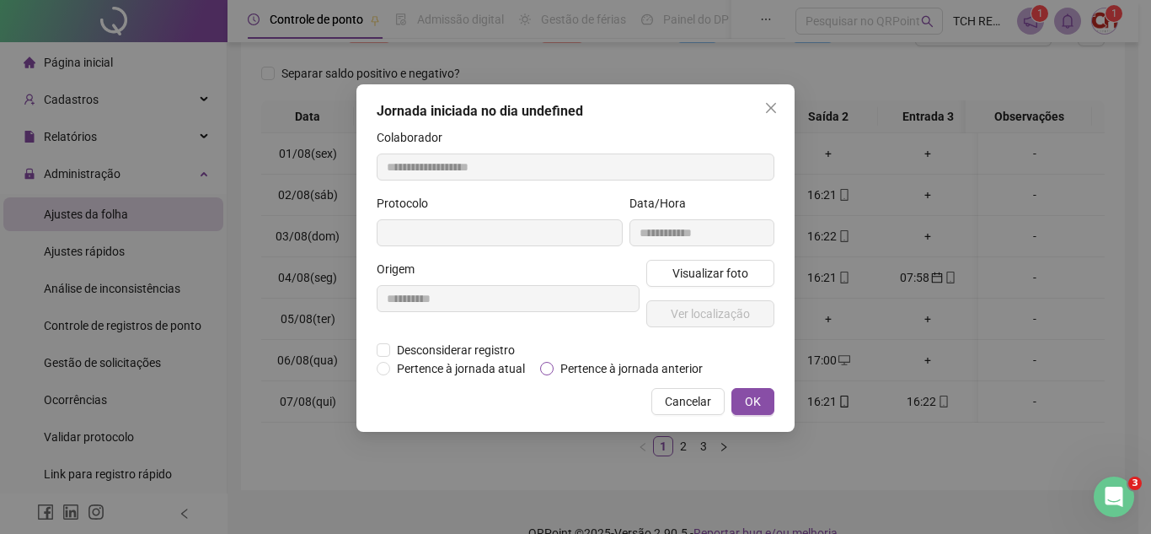
type input "**********"
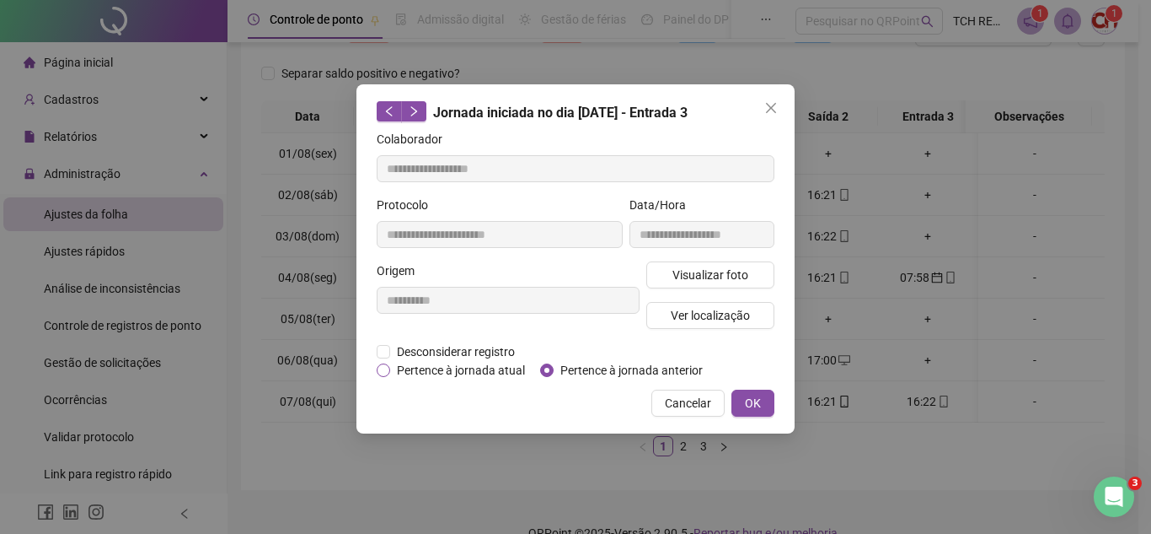
click at [489, 366] on span "Pertence à jornada atual" at bounding box center [461, 370] width 142 height 19
click at [756, 402] on span "OK" at bounding box center [753, 403] width 16 height 19
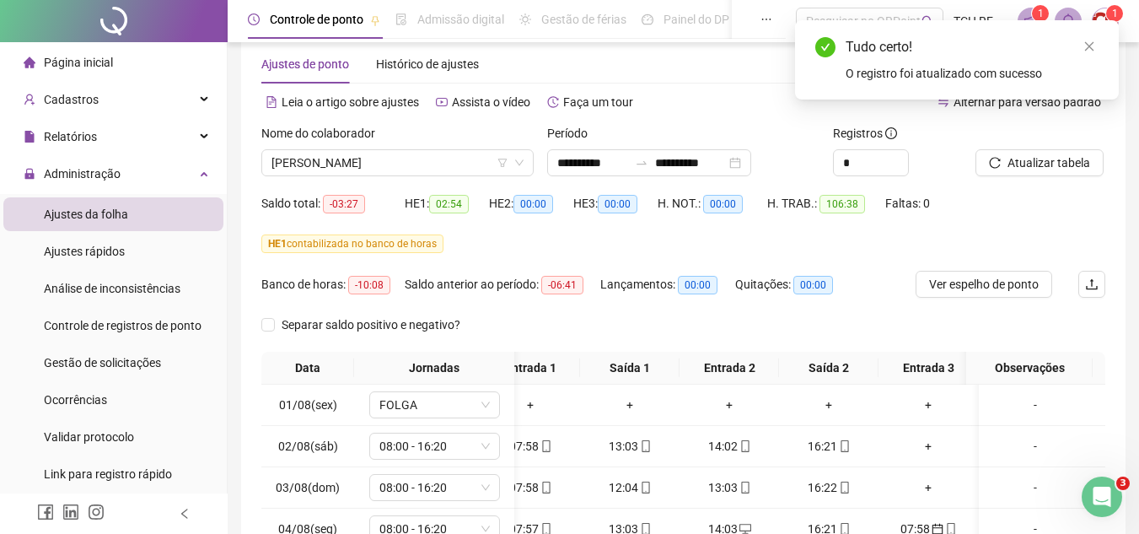
scroll to position [0, 0]
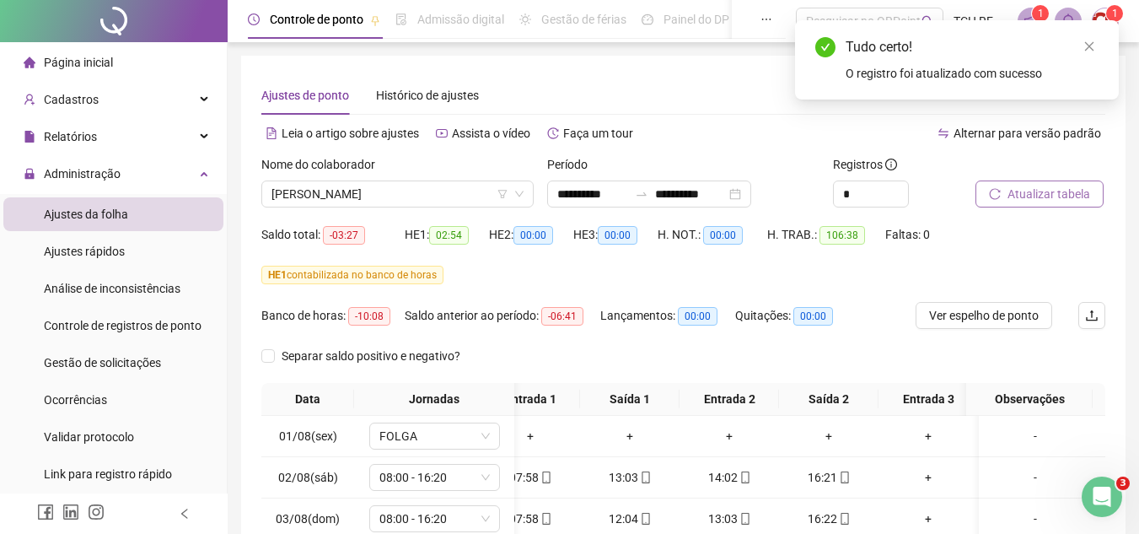
click at [1041, 193] on span "Atualizar tabela" at bounding box center [1048, 194] width 83 height 19
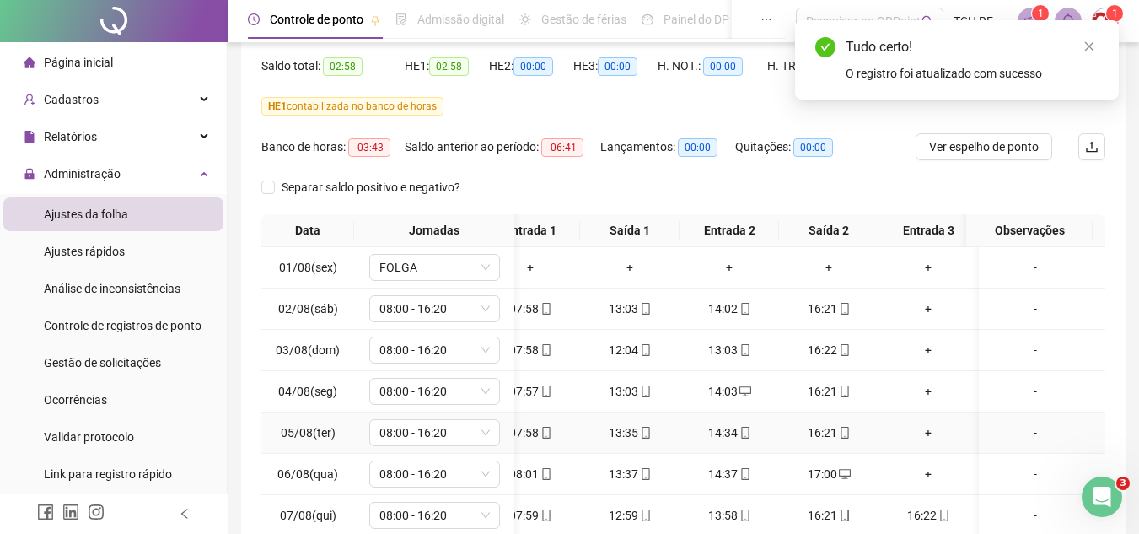
scroll to position [253, 0]
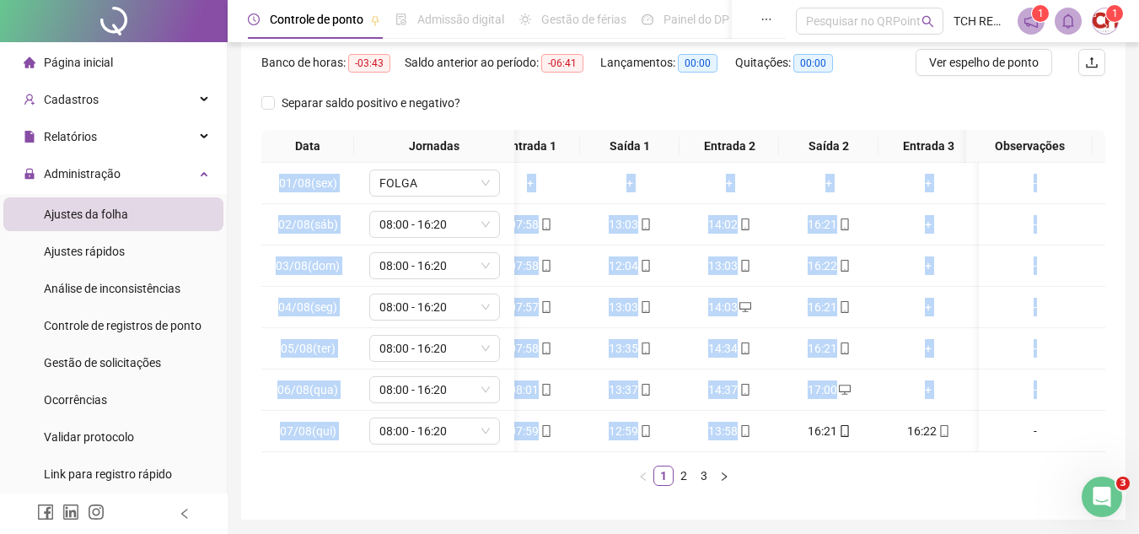
drag, startPoint x: 810, startPoint y: 451, endPoint x: 691, endPoint y: 454, distance: 118.9
click at [702, 452] on div "01/08(sex) FOLGA + + + + + + - 02/08(sáb) 08:00 - 16:20 07:58 13:03 14:02 16:21…" at bounding box center [683, 307] width 844 height 289
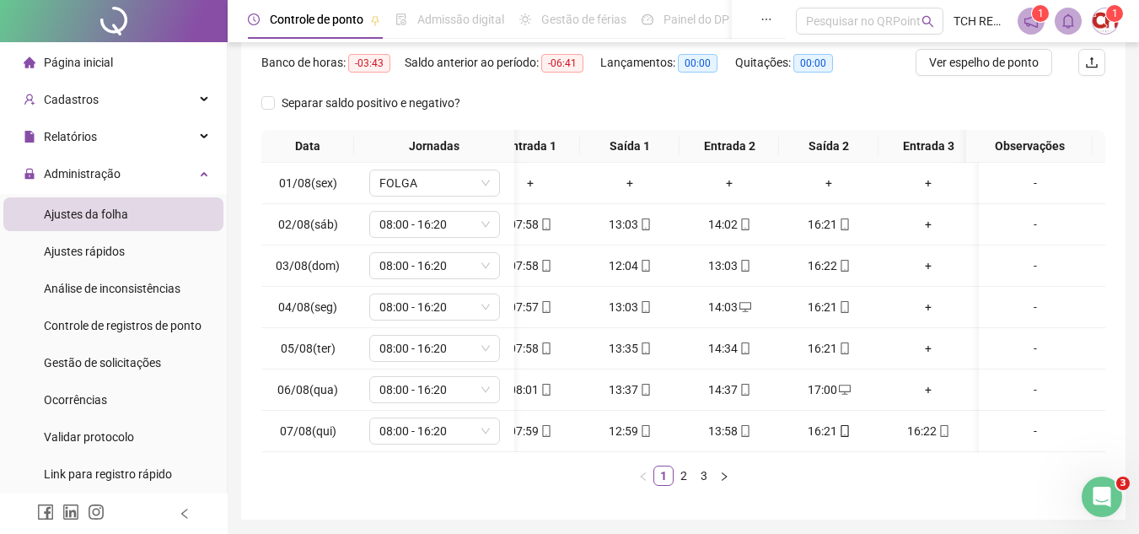
click at [803, 480] on ul "1 2 3" at bounding box center [683, 475] width 844 height 20
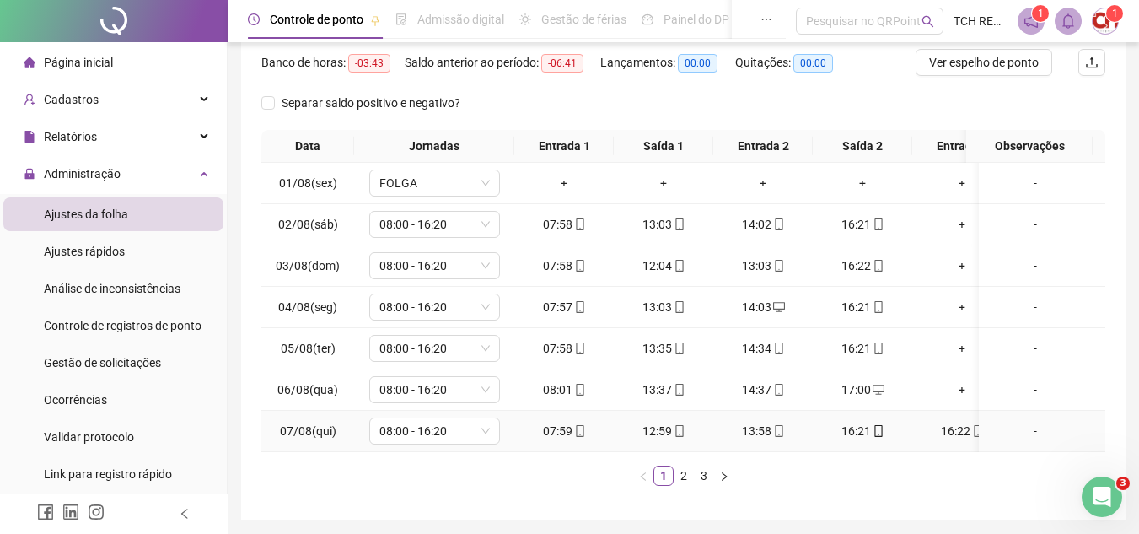
click at [879, 427] on icon "mobile" at bounding box center [878, 431] width 12 height 12
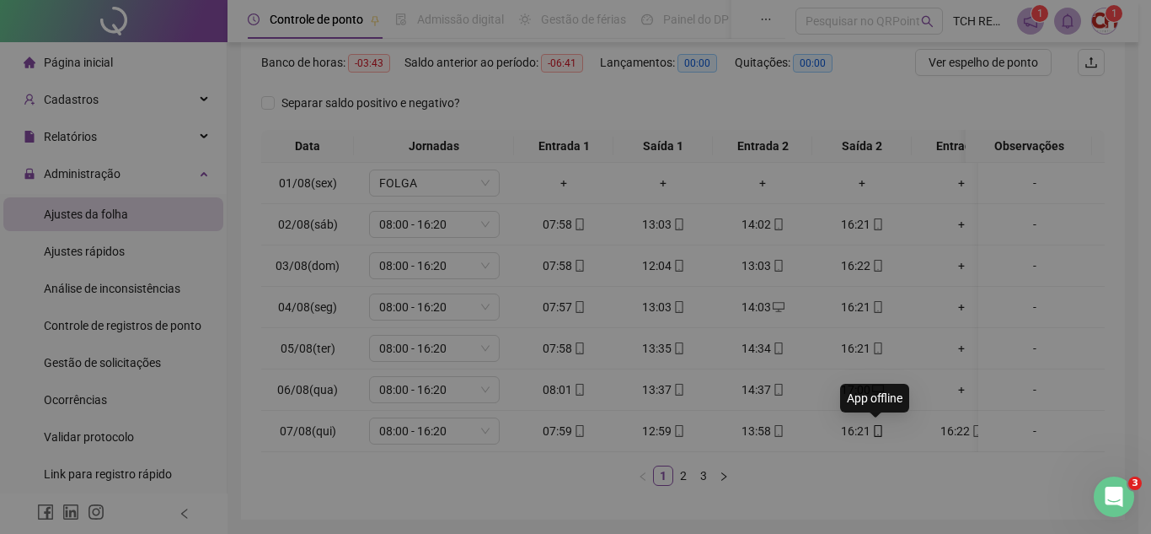
type input "**********"
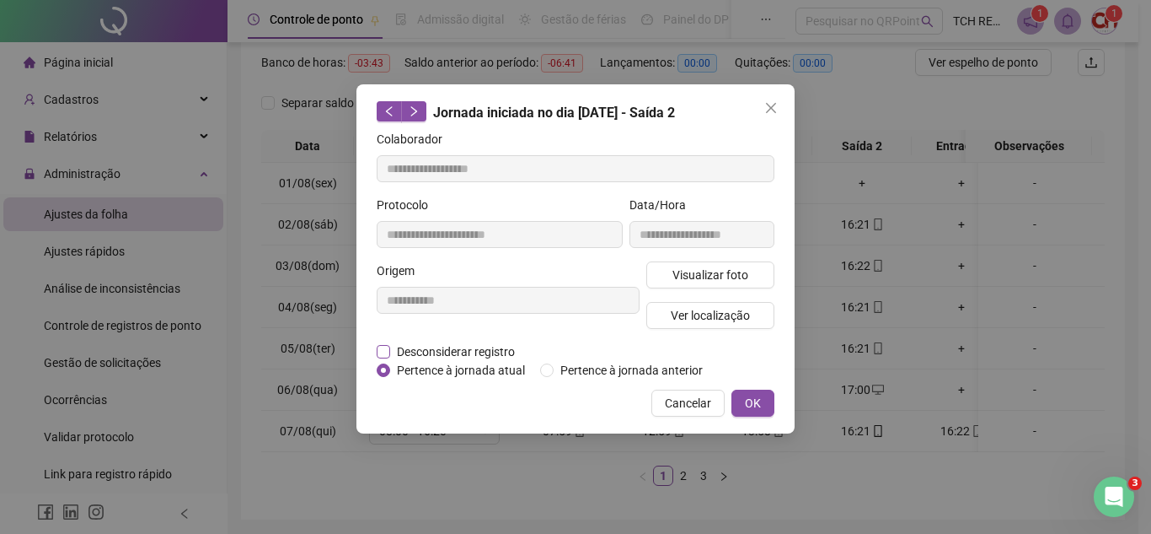
click at [453, 351] on span "Desconsiderar registro" at bounding box center [455, 351] width 131 height 19
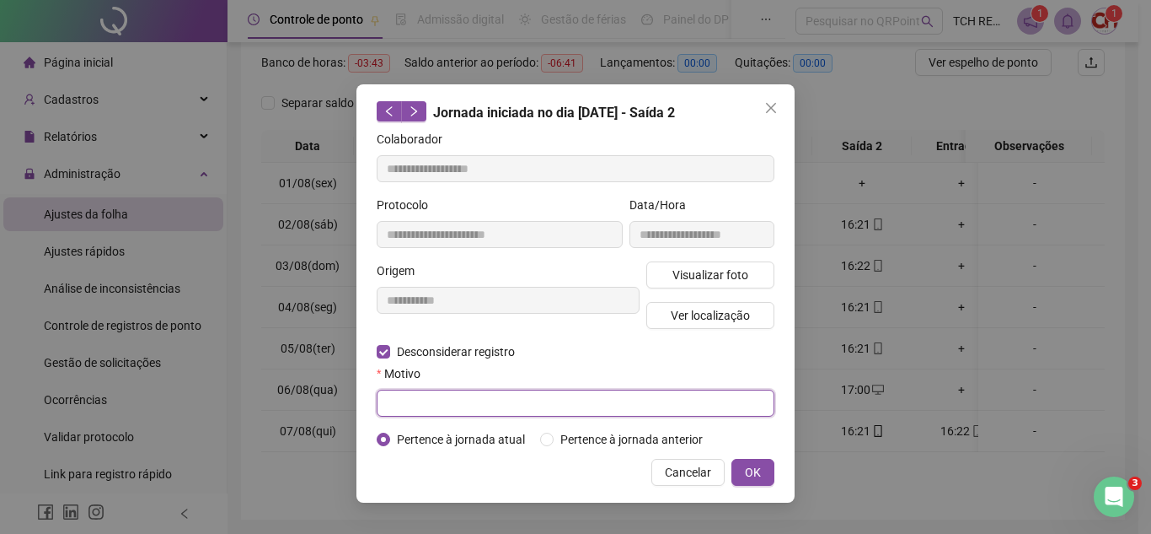
click at [476, 394] on input "text" at bounding box center [576, 402] width 398 height 27
type input "****"
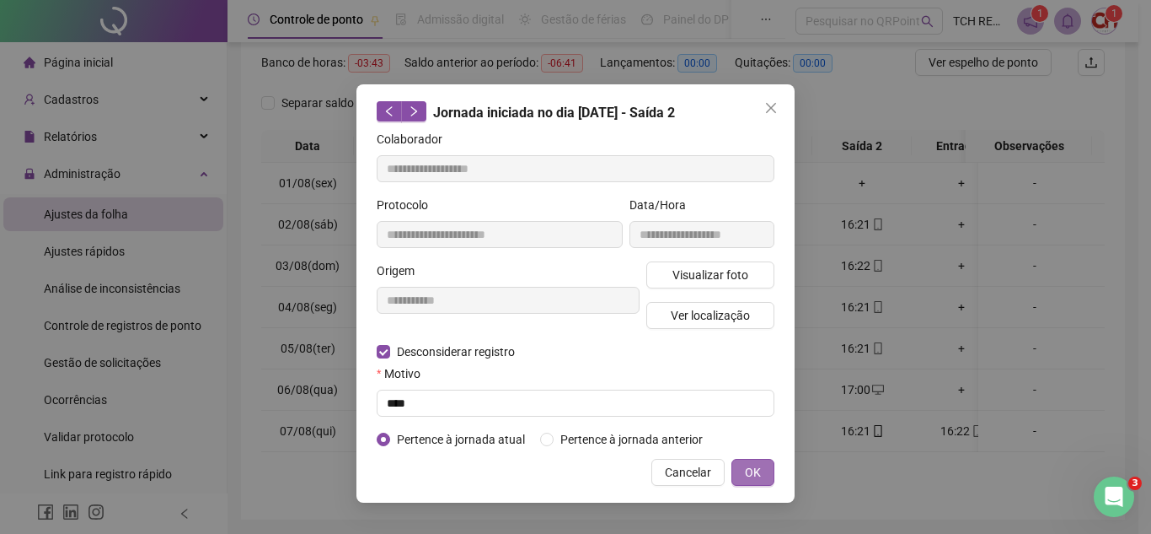
click at [761, 476] on button "OK" at bounding box center [753, 472] width 43 height 27
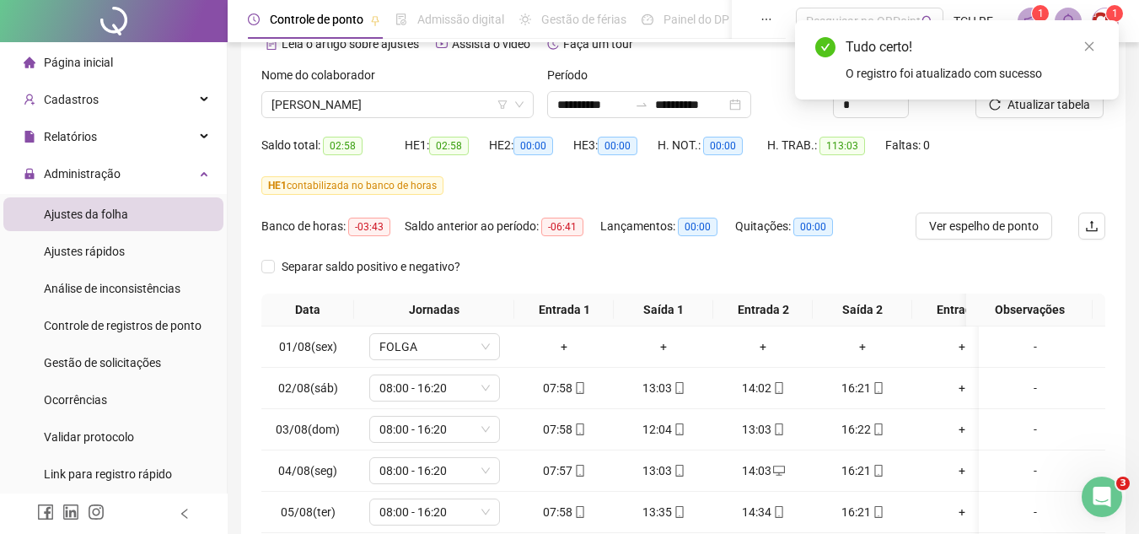
scroll to position [84, 0]
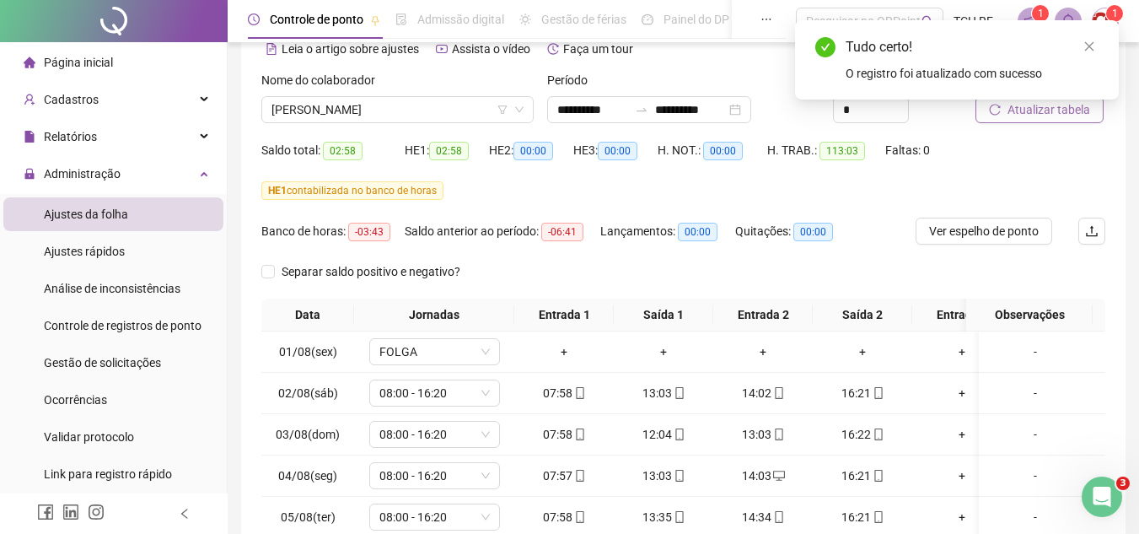
click at [1020, 117] on span "Atualizar tabela" at bounding box center [1048, 109] width 83 height 19
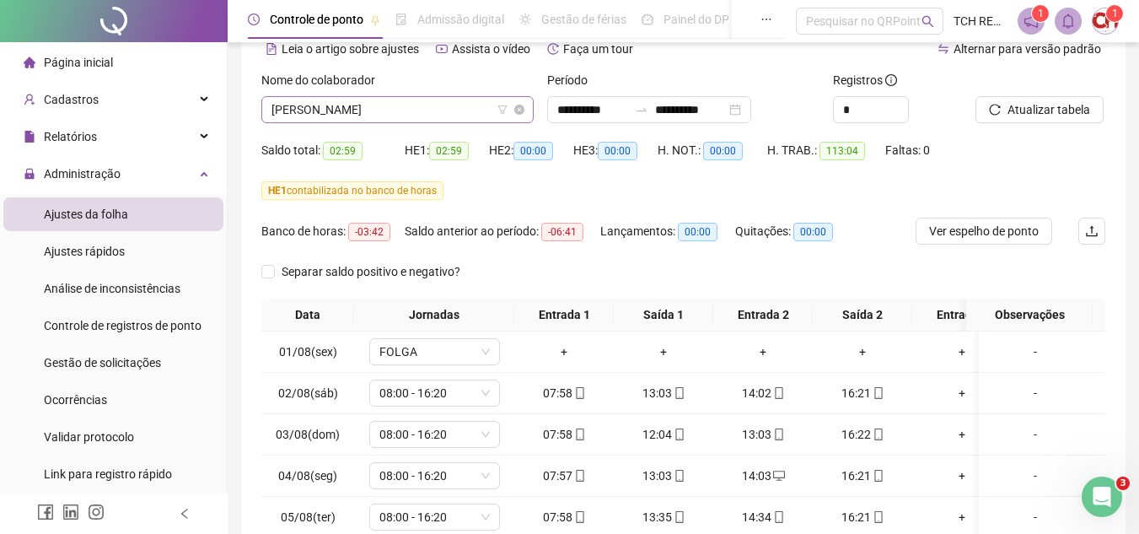
drag, startPoint x: 384, startPoint y: 109, endPoint x: 394, endPoint y: 110, distance: 9.3
click at [390, 110] on span "[PERSON_NAME]" at bounding box center [397, 109] width 252 height 25
click at [608, 200] on div "HE 1 contabilizada no banco de horas" at bounding box center [683, 190] width 844 height 27
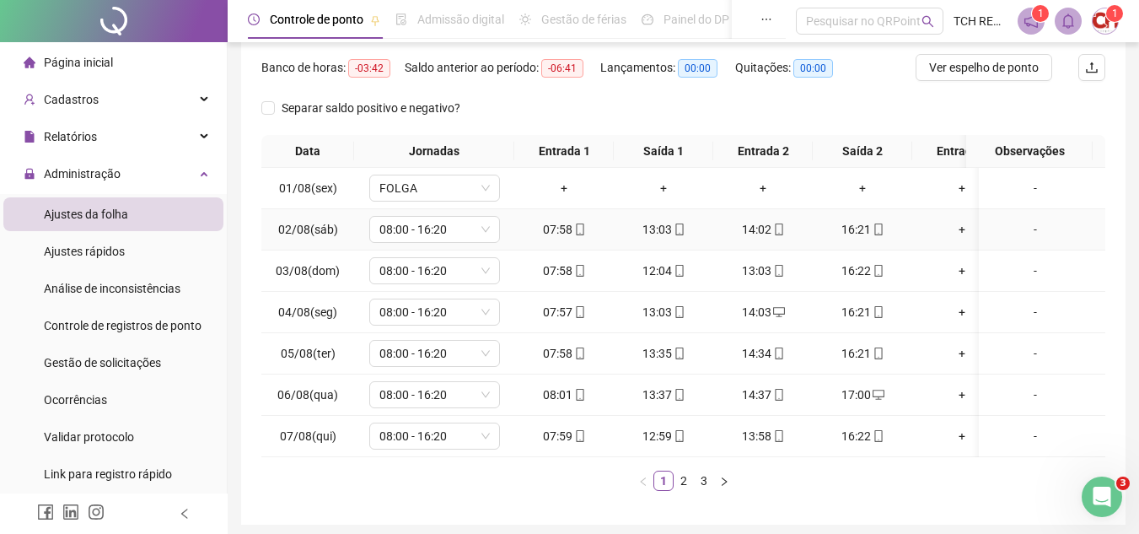
scroll to position [253, 0]
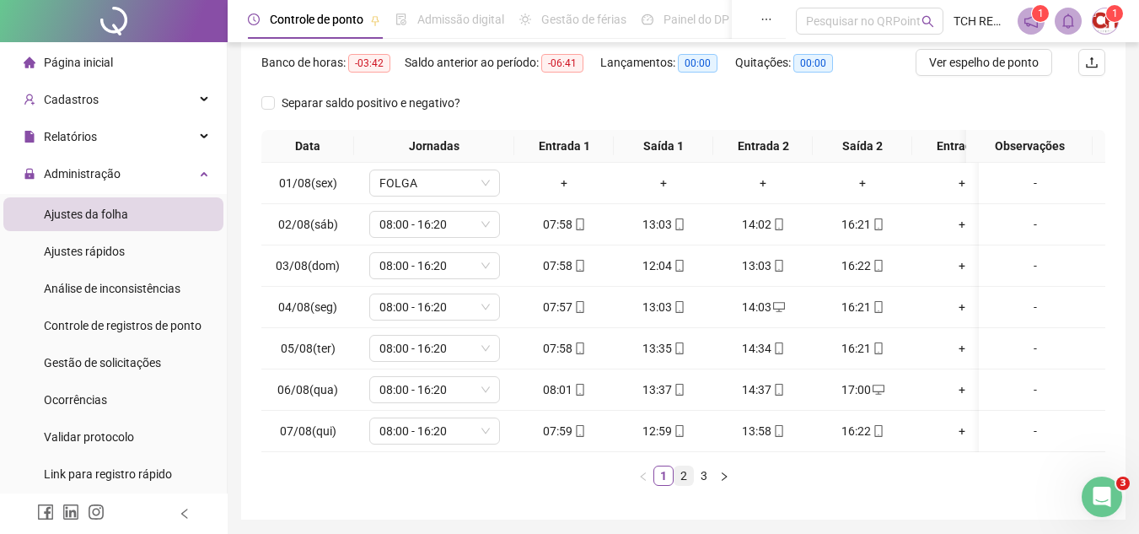
click at [691, 485] on link "2" at bounding box center [683, 475] width 19 height 19
click at [664, 485] on link "1" at bounding box center [663, 475] width 19 height 19
click at [684, 485] on link "2" at bounding box center [683, 475] width 19 height 19
click at [704, 485] on link "3" at bounding box center [704, 475] width 19 height 19
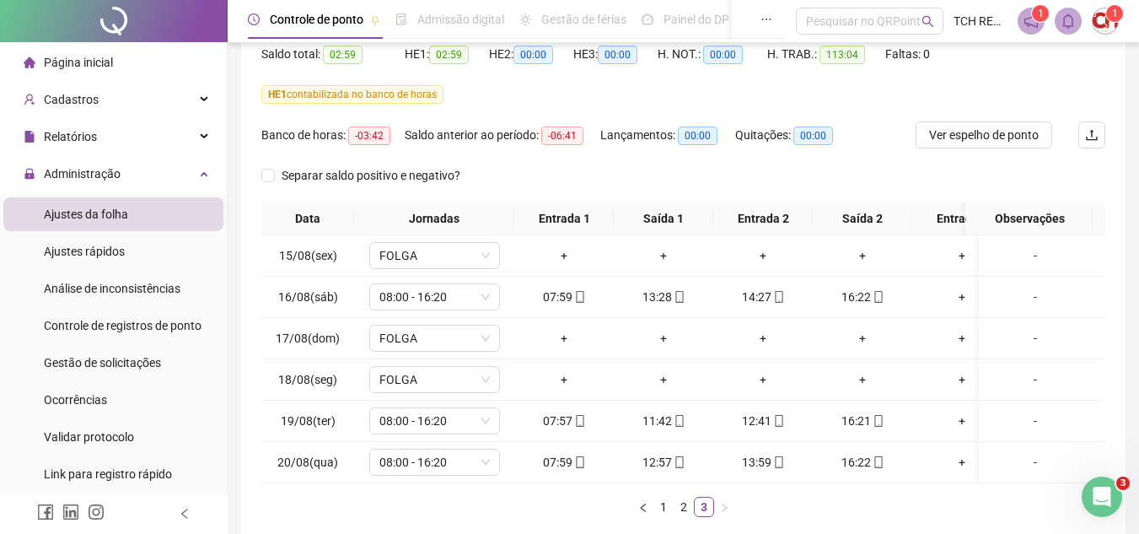
scroll to position [0, 0]
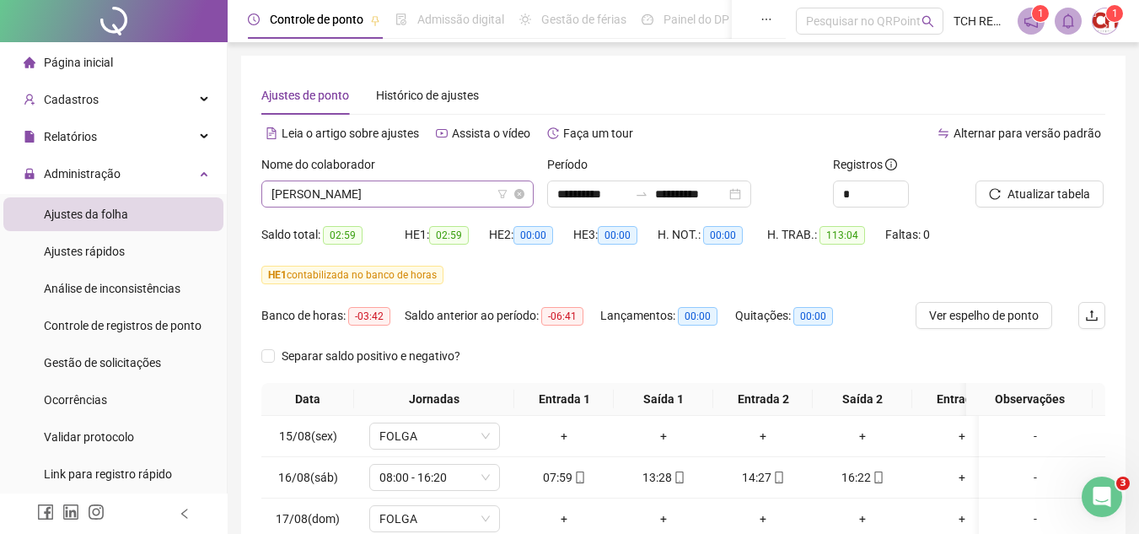
click at [435, 190] on span "[PERSON_NAME]" at bounding box center [397, 193] width 252 height 25
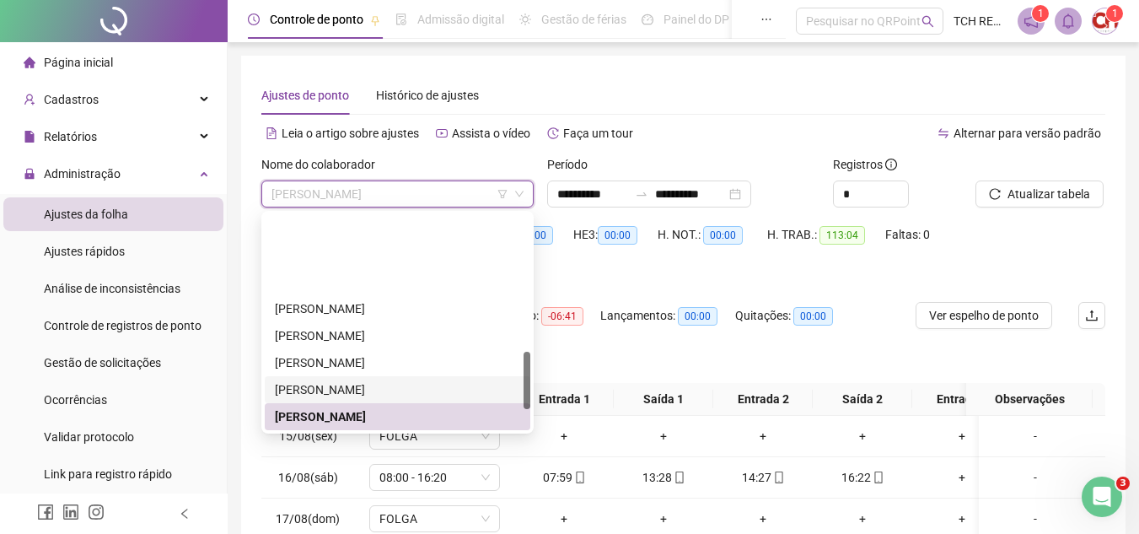
scroll to position [516, 0]
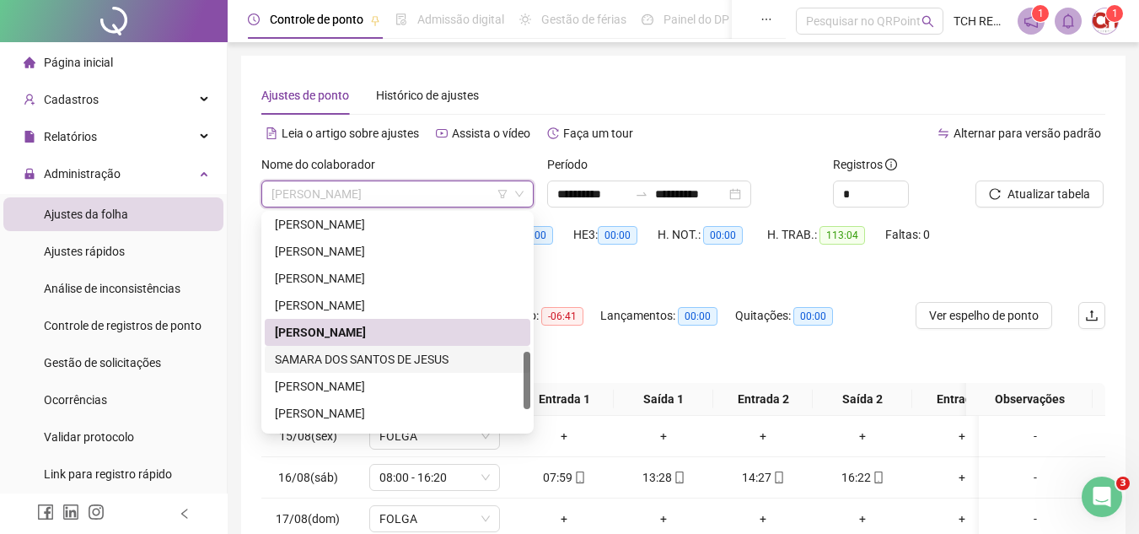
click at [402, 360] on div "SAMARA DOS SANTOS DE JESUS" at bounding box center [397, 359] width 245 height 19
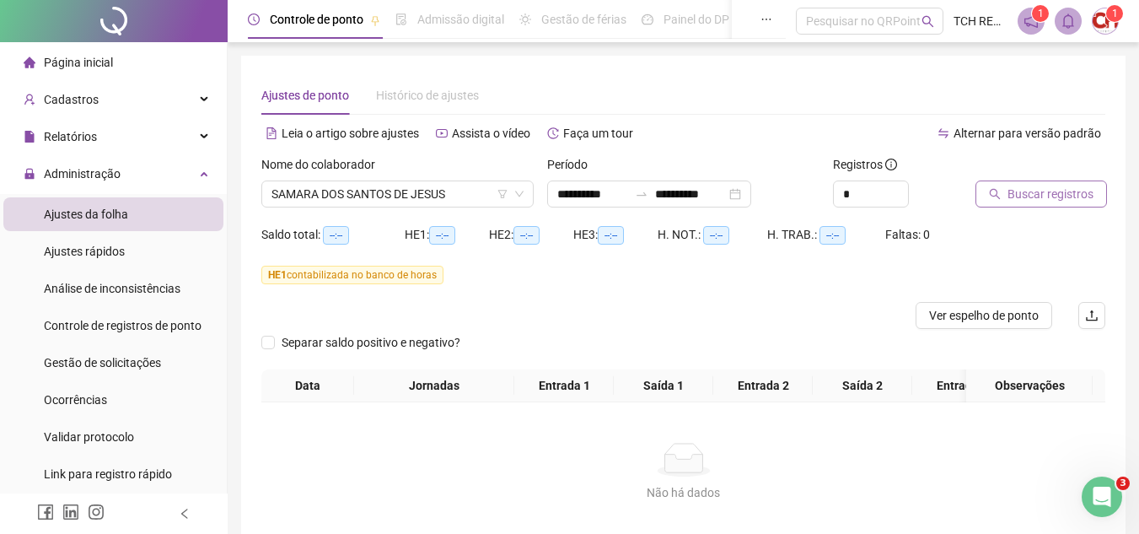
click at [1019, 191] on span "Buscar registros" at bounding box center [1050, 194] width 86 height 19
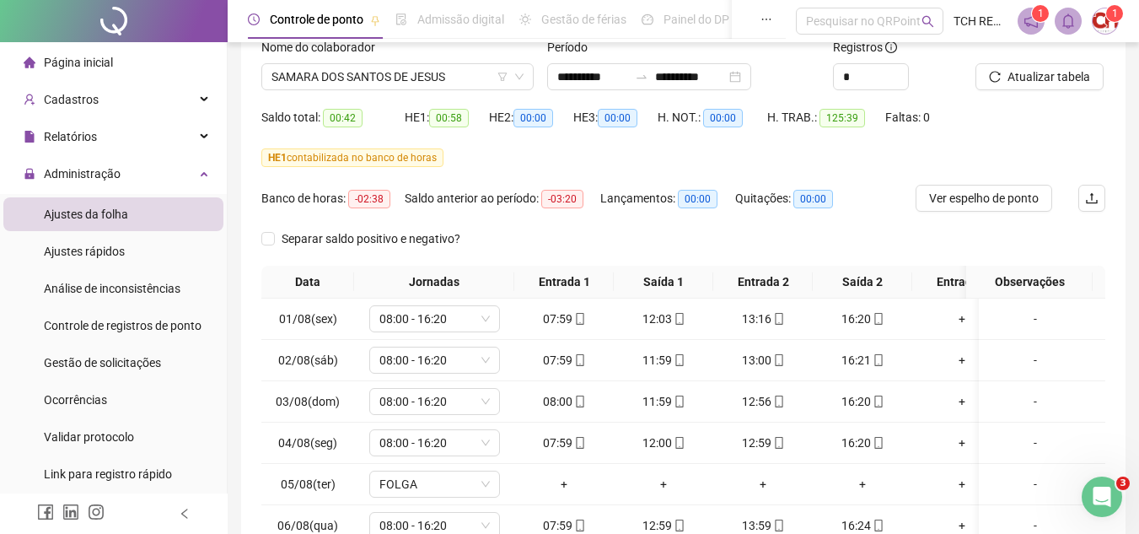
scroll to position [324, 0]
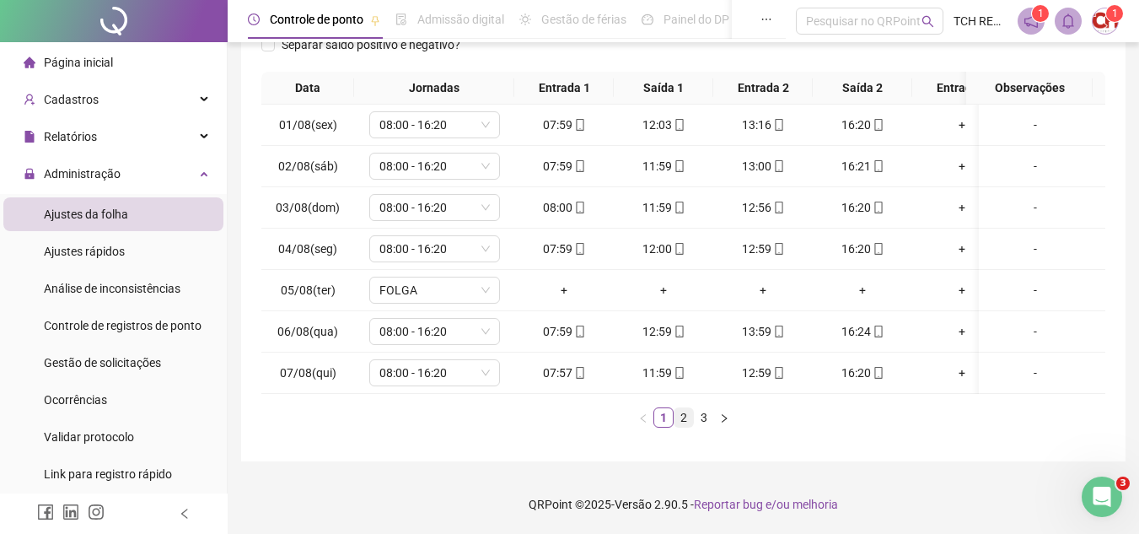
click at [687, 421] on link "2" at bounding box center [683, 417] width 19 height 19
click at [696, 416] on link "3" at bounding box center [704, 417] width 19 height 19
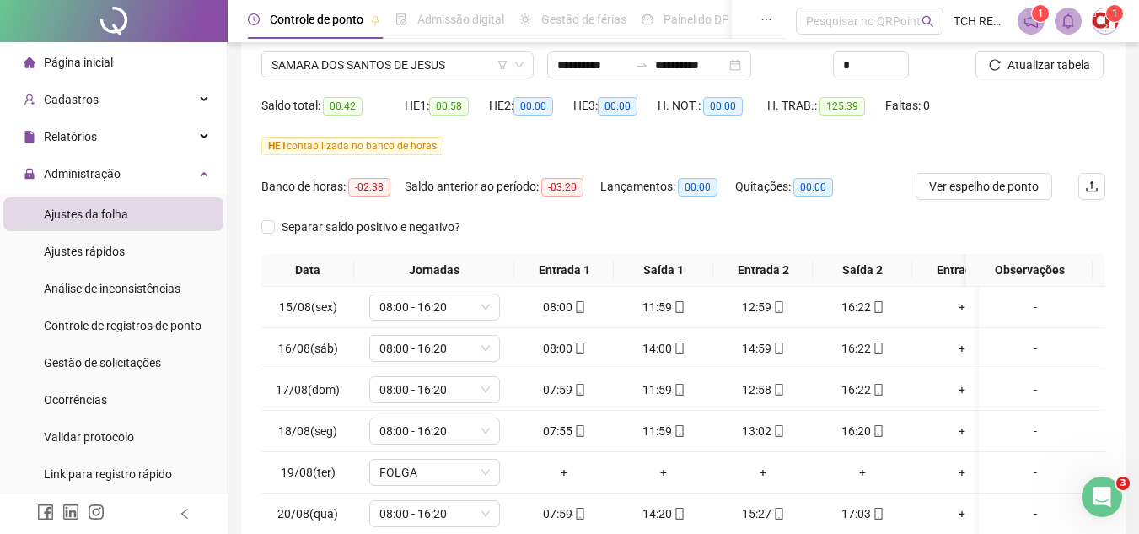
scroll to position [30, 0]
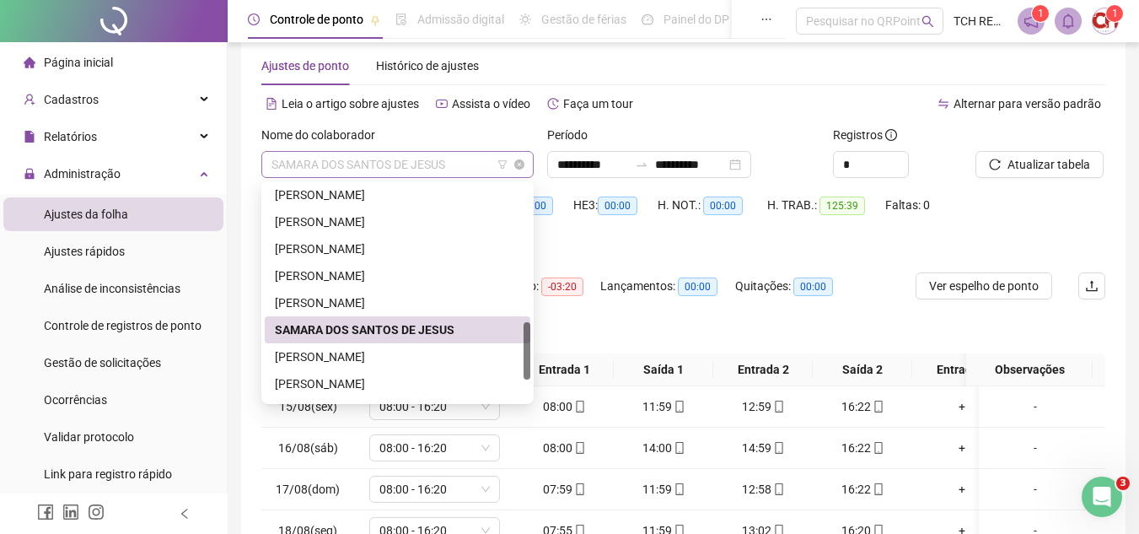
click at [442, 153] on span "SAMARA DOS SANTOS DE JESUS" at bounding box center [397, 164] width 252 height 25
click at [443, 339] on div "SAMARA DOS SANTOS DE JESUS" at bounding box center [398, 329] width 266 height 27
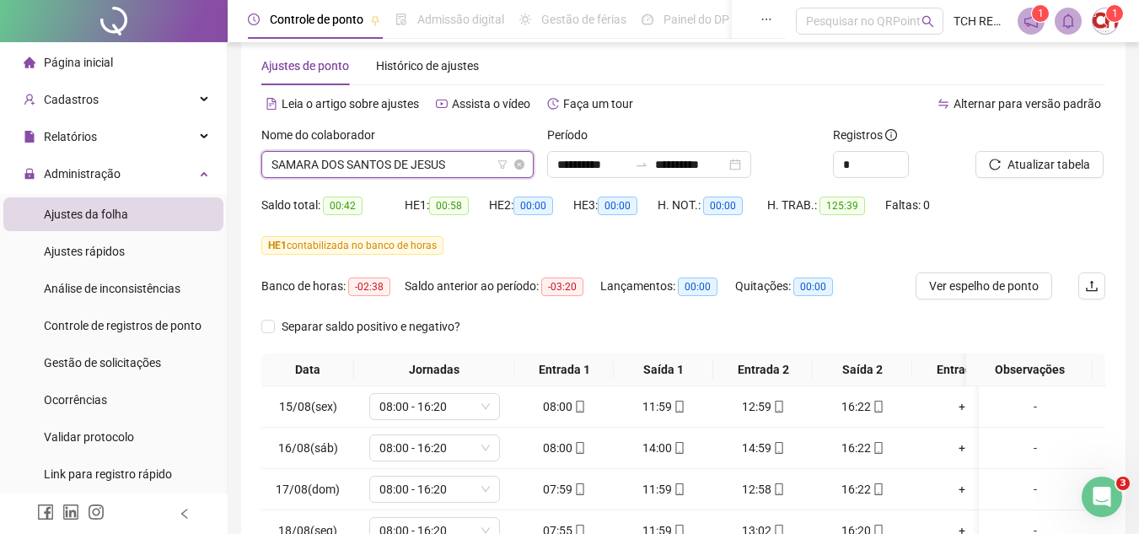
click at [470, 167] on span "SAMARA DOS SANTOS DE JESUS" at bounding box center [397, 164] width 252 height 25
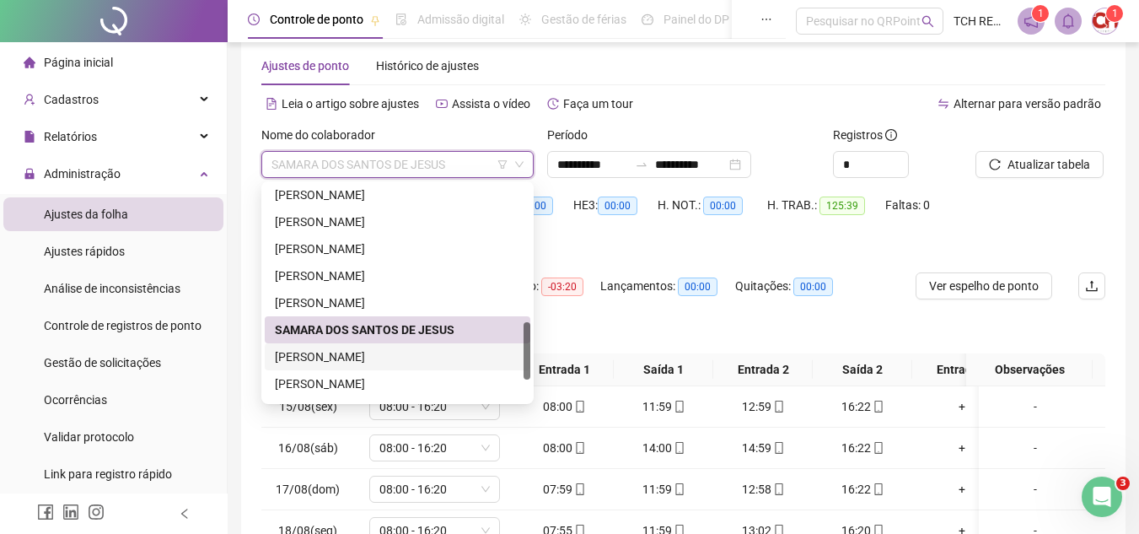
click at [358, 348] on div "[PERSON_NAME]" at bounding box center [397, 356] width 245 height 19
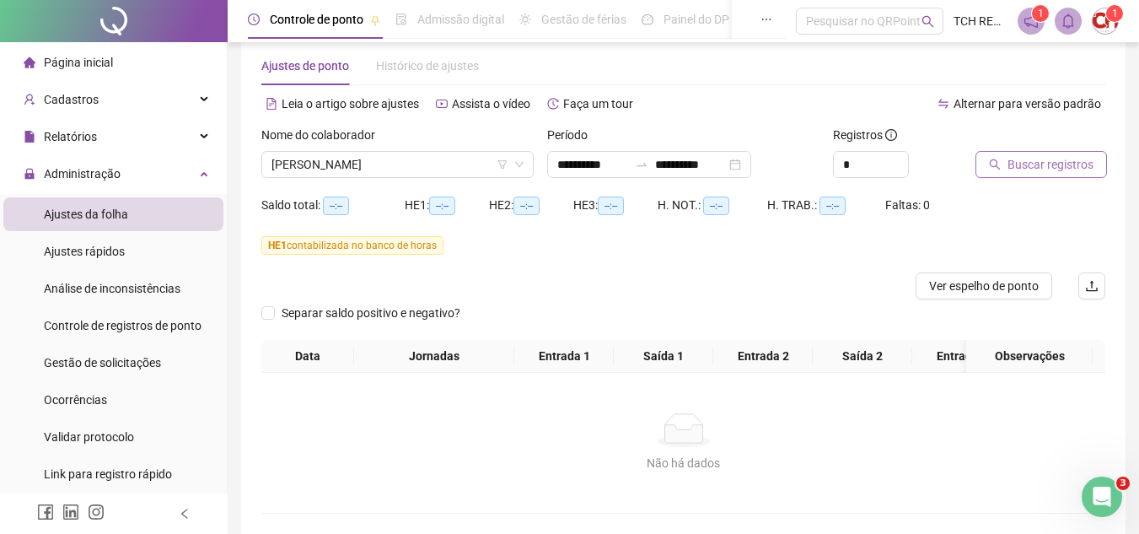
click at [1049, 169] on span "Buscar registros" at bounding box center [1050, 164] width 86 height 19
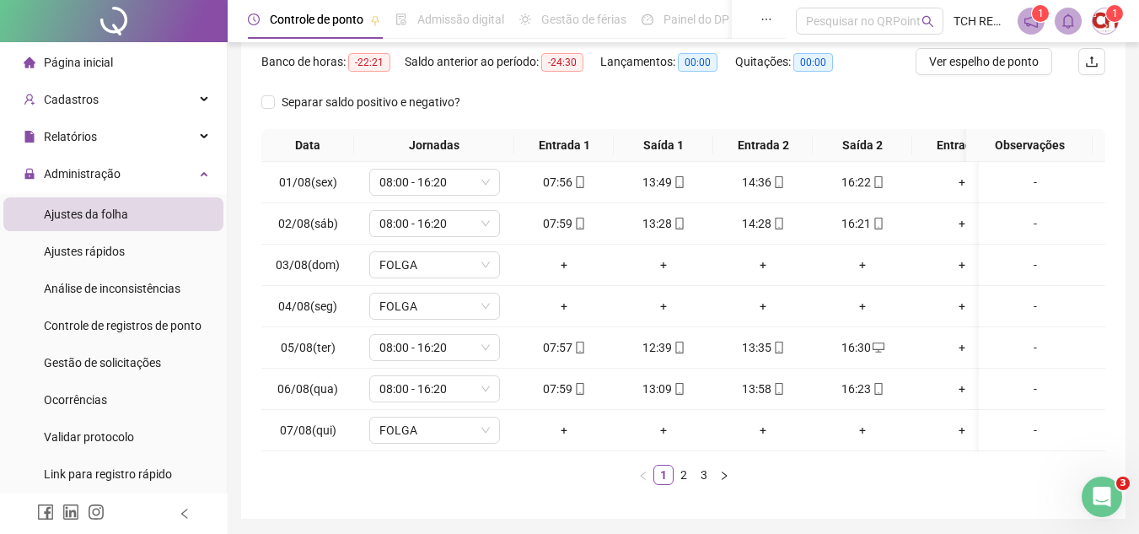
scroll to position [282, 0]
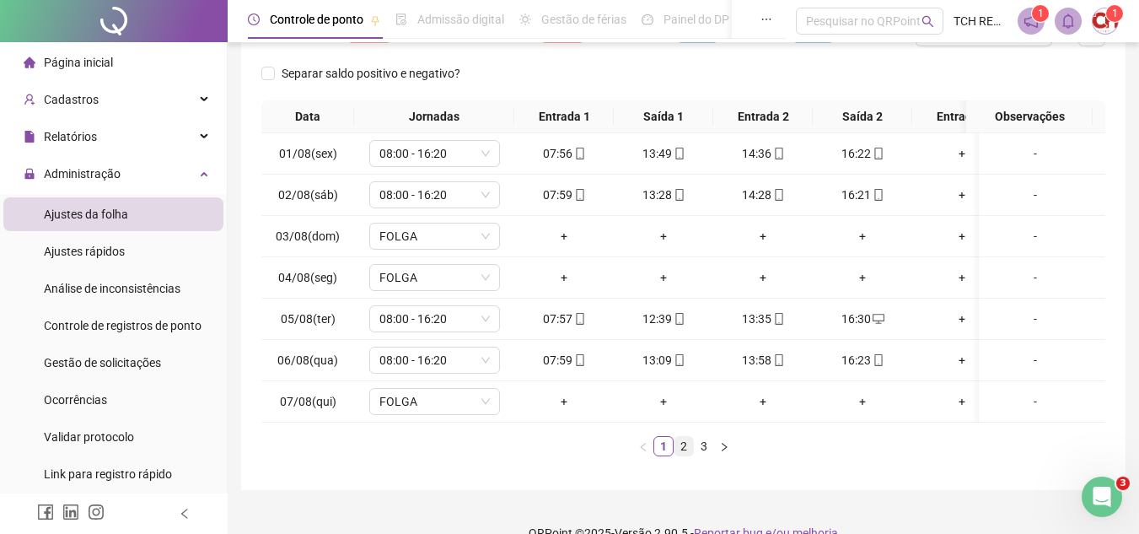
click at [690, 451] on link "2" at bounding box center [683, 446] width 19 height 19
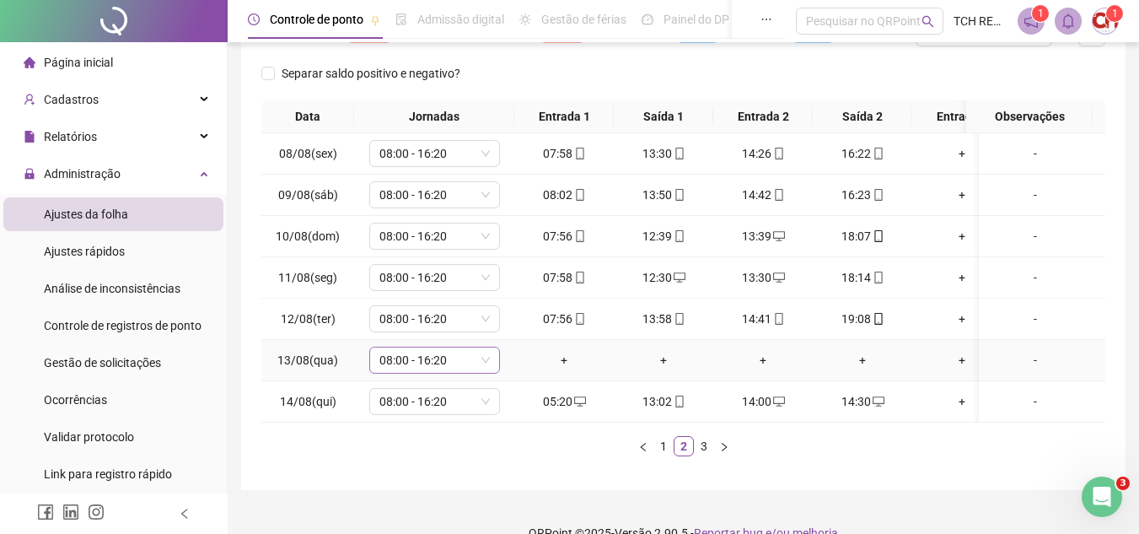
click at [486, 366] on span "08:00 - 16:20" at bounding box center [434, 359] width 110 height 25
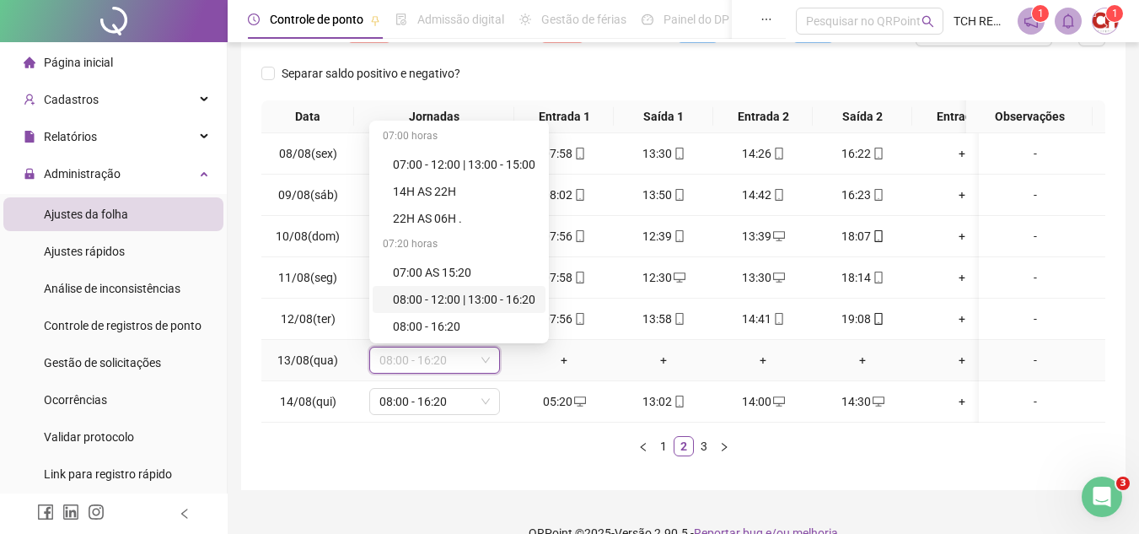
drag, startPoint x: 561, startPoint y: 149, endPoint x: 558, endPoint y: 271, distance: 121.4
click at [549, 275] on div "07:00 horas 07:00 - 12:00 | 13:00 - 15:00 14H AS 22H 22H AS 06H . 07:20 horas 0…" at bounding box center [459, 232] width 180 height 223
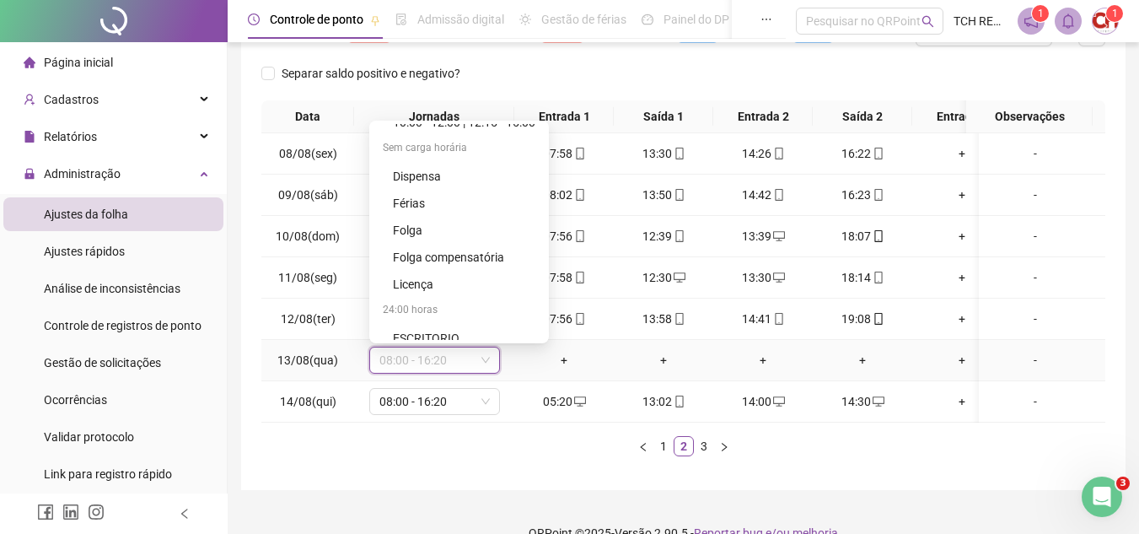
scroll to position [1106, 0]
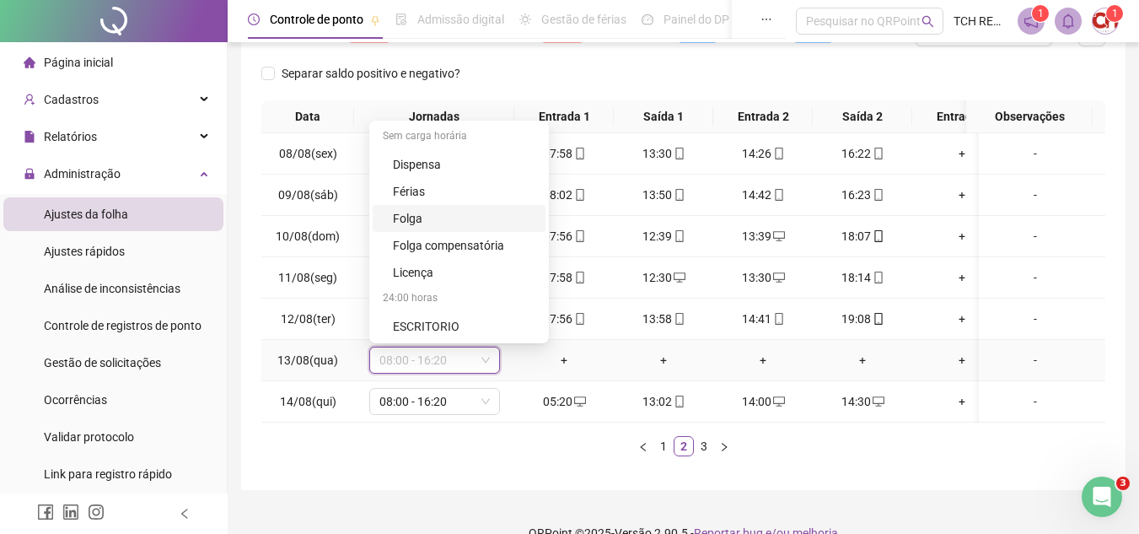
click at [445, 214] on div "Folga" at bounding box center [464, 218] width 142 height 19
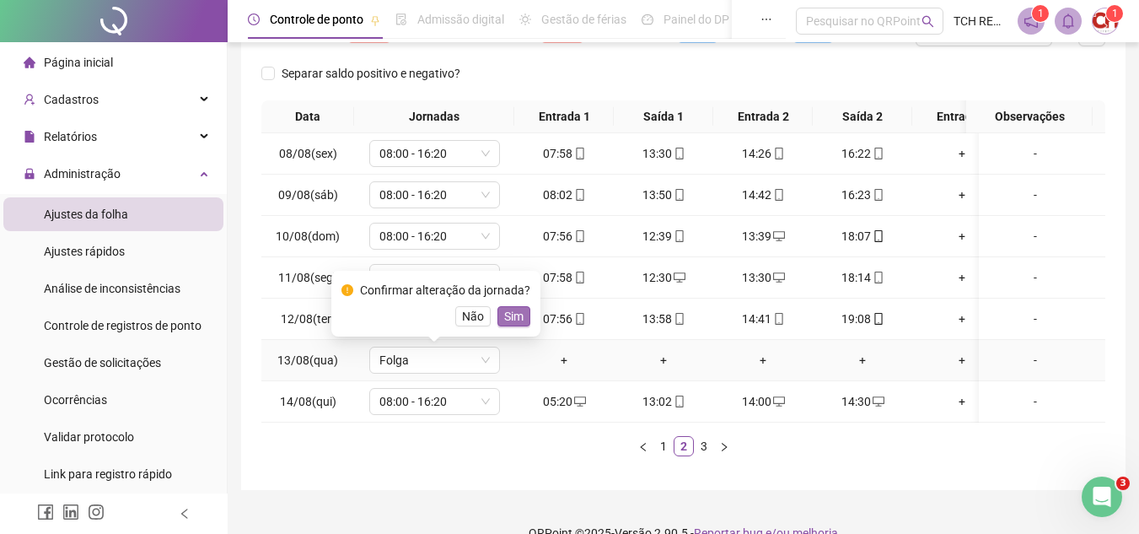
click at [519, 313] on span "Sim" at bounding box center [513, 316] width 19 height 19
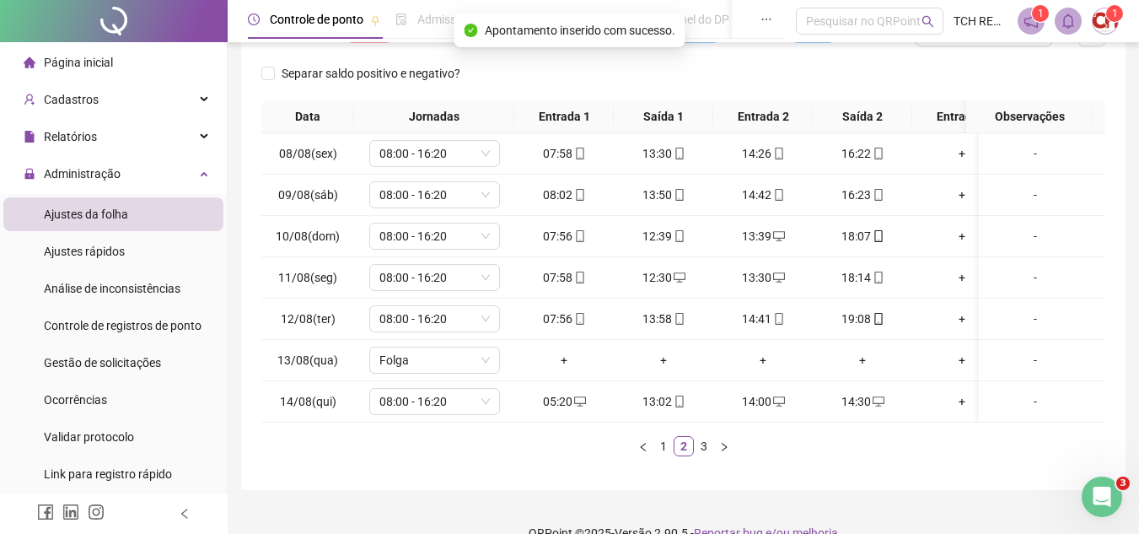
scroll to position [30, 0]
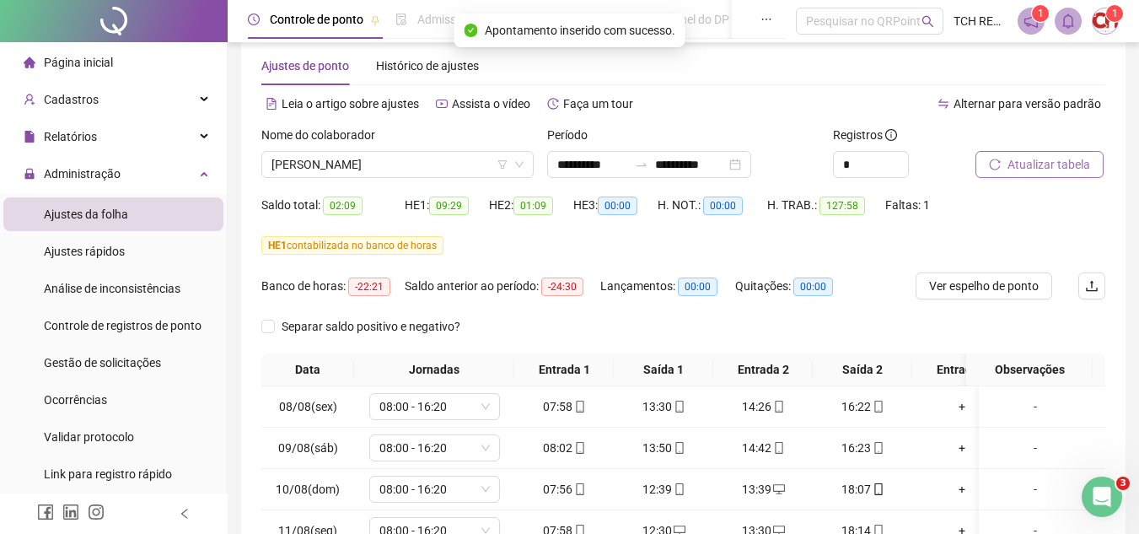
click at [1052, 159] on span "Atualizar tabela" at bounding box center [1048, 164] width 83 height 19
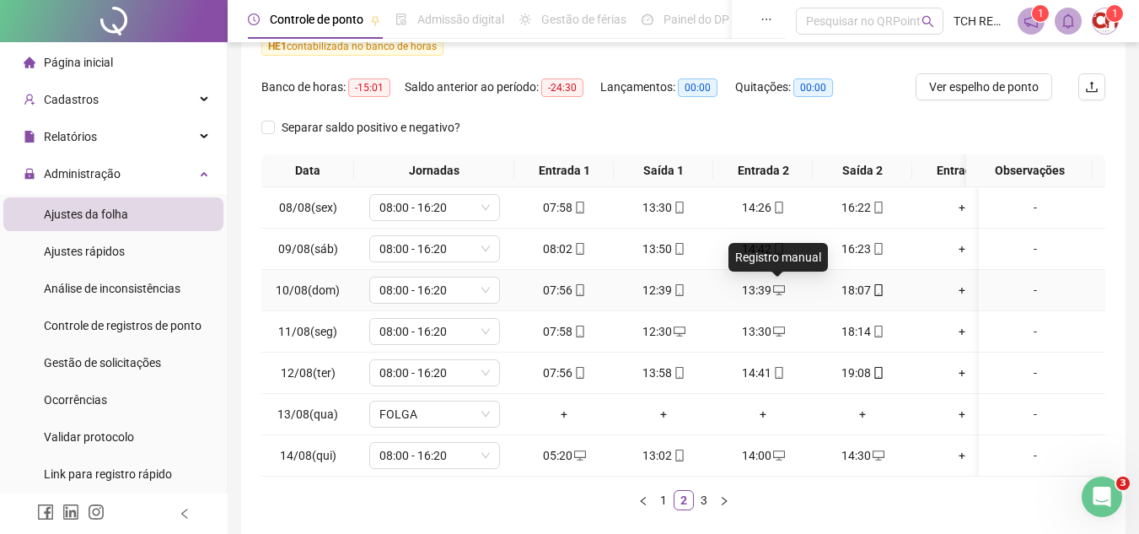
scroll to position [282, 0]
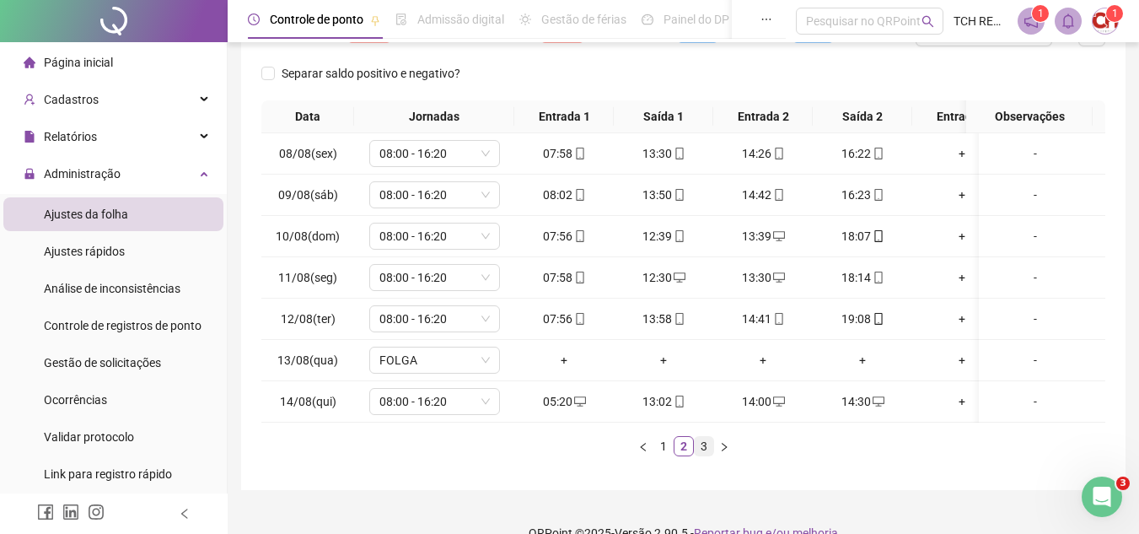
click at [695, 453] on link "3" at bounding box center [704, 446] width 19 height 19
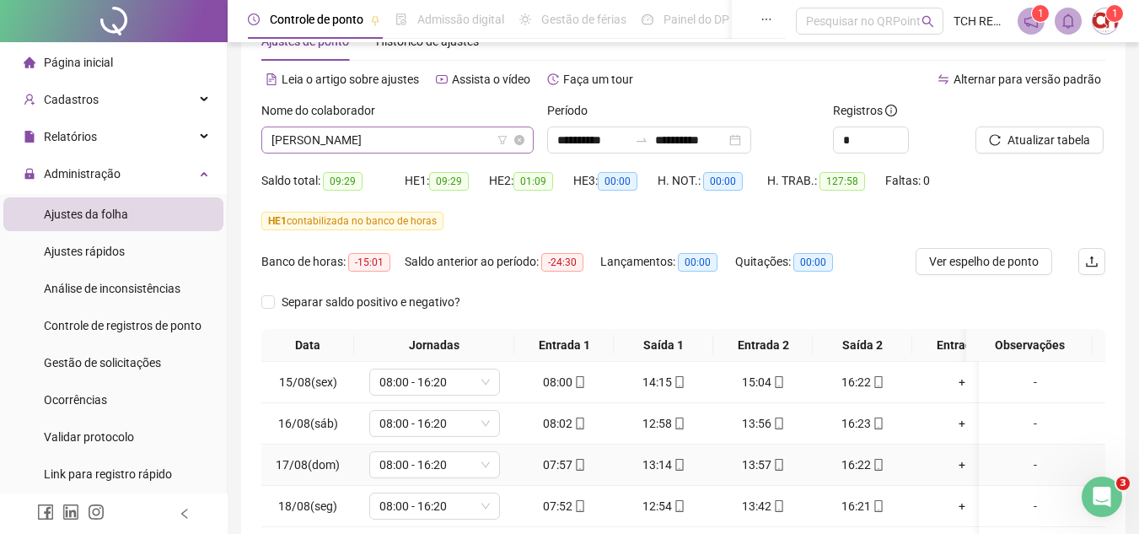
scroll to position [0, 0]
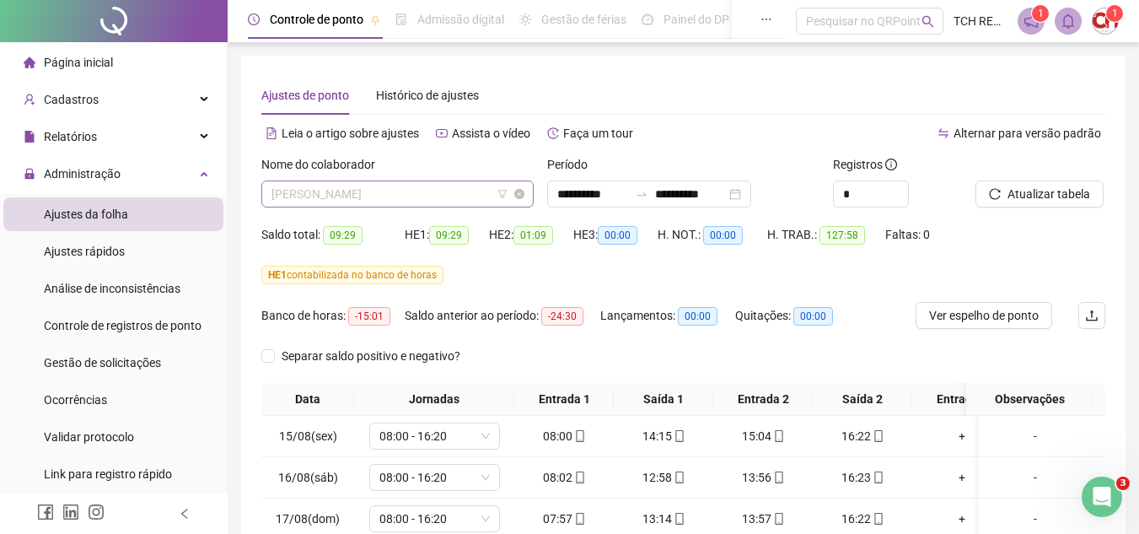
click at [420, 181] on span "[PERSON_NAME]" at bounding box center [397, 193] width 252 height 25
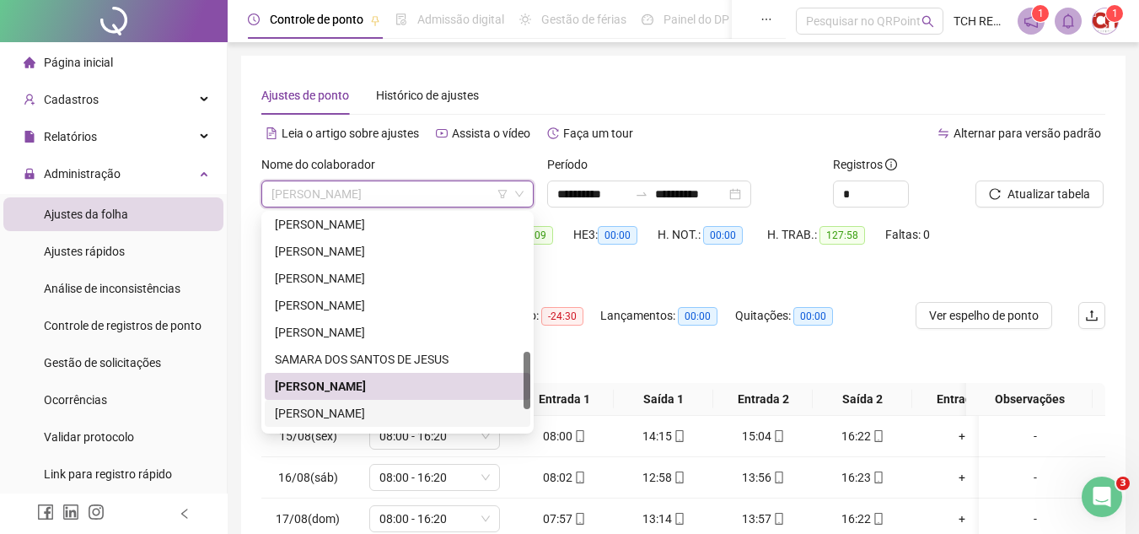
click at [398, 417] on div "[PERSON_NAME]" at bounding box center [397, 413] width 245 height 19
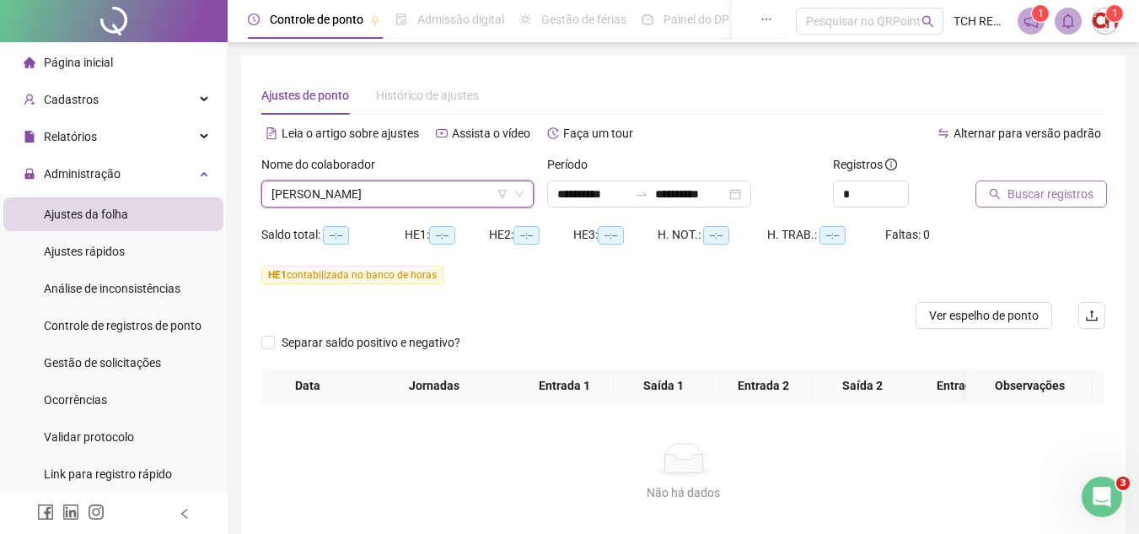
click at [1010, 193] on span "Buscar registros" at bounding box center [1050, 194] width 86 height 19
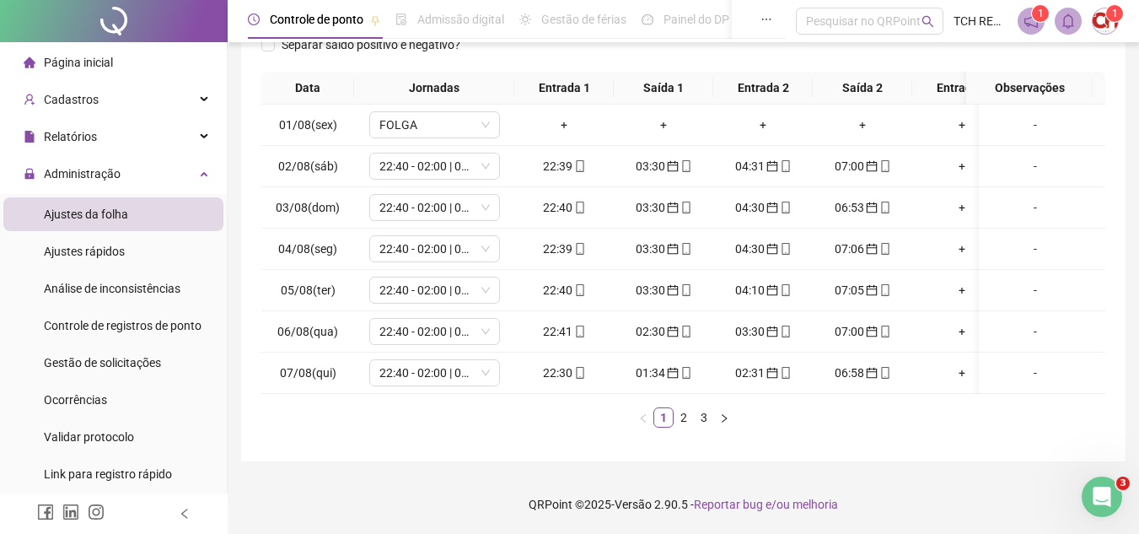
scroll to position [324, 0]
click at [680, 419] on link "2" at bounding box center [683, 417] width 19 height 19
click at [700, 418] on link "3" at bounding box center [704, 417] width 19 height 19
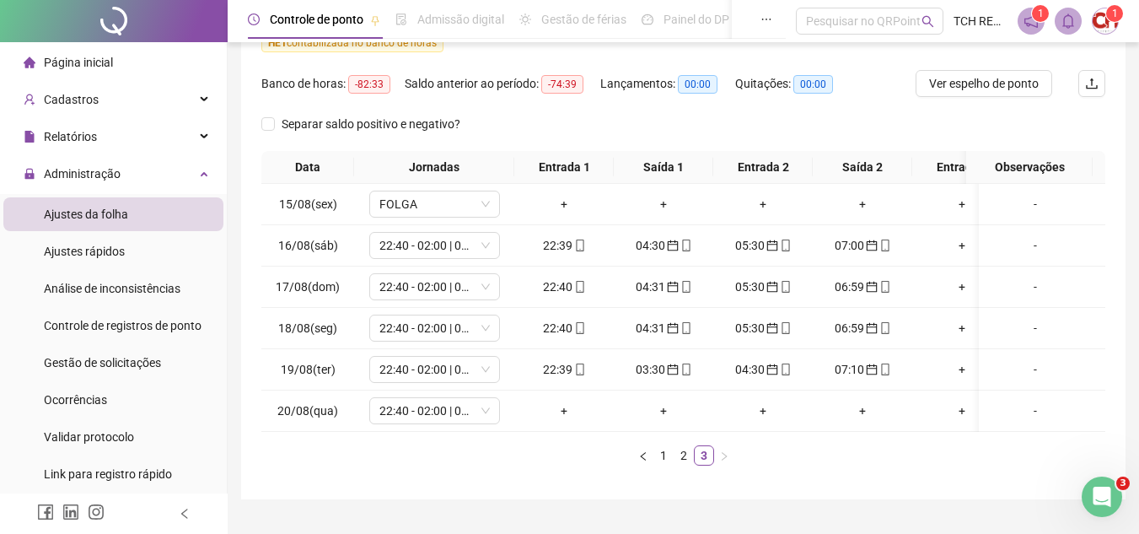
scroll to position [282, 0]
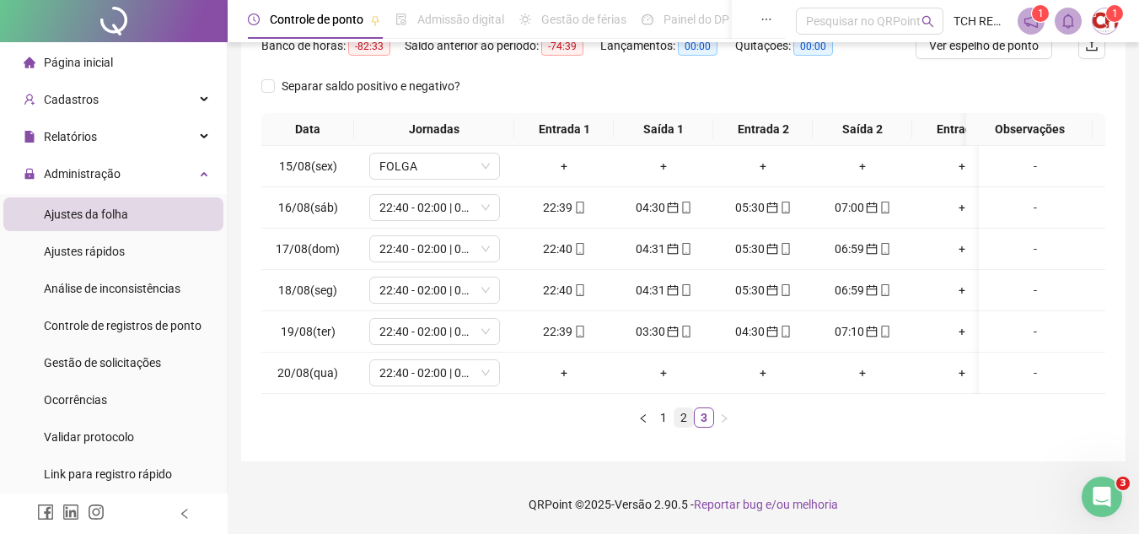
click at [685, 424] on link "2" at bounding box center [683, 417] width 19 height 19
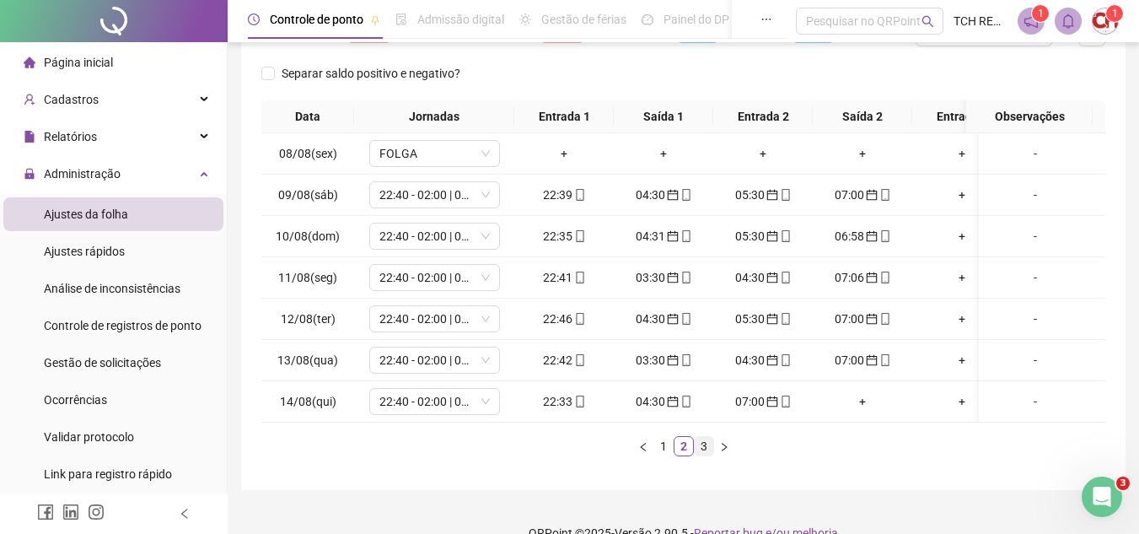
click at [704, 454] on link "3" at bounding box center [704, 446] width 19 height 19
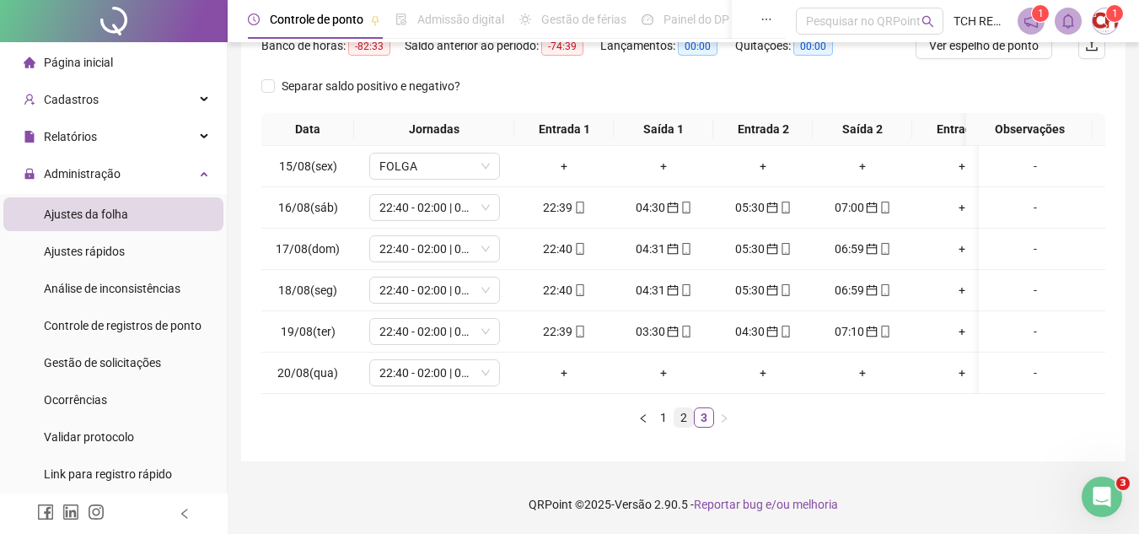
click at [683, 414] on link "2" at bounding box center [683, 417] width 19 height 19
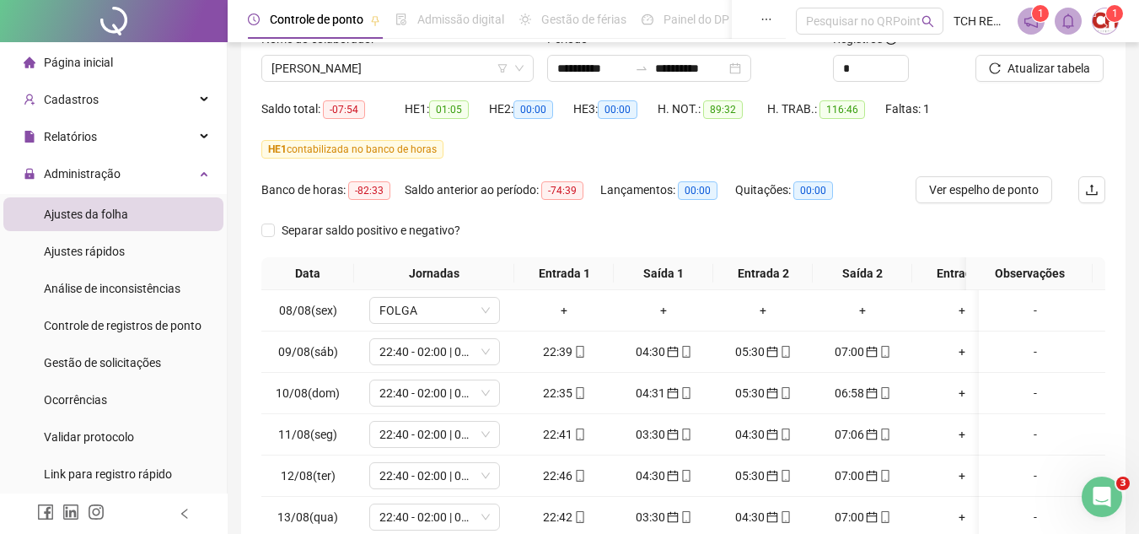
scroll to position [0, 0]
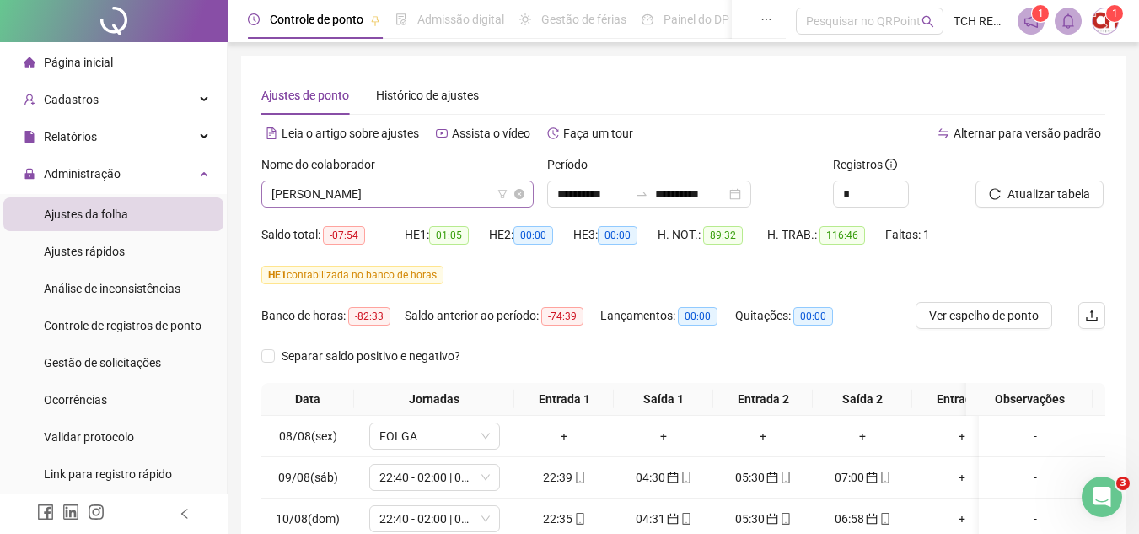
click at [431, 195] on span "[PERSON_NAME]" at bounding box center [397, 193] width 252 height 25
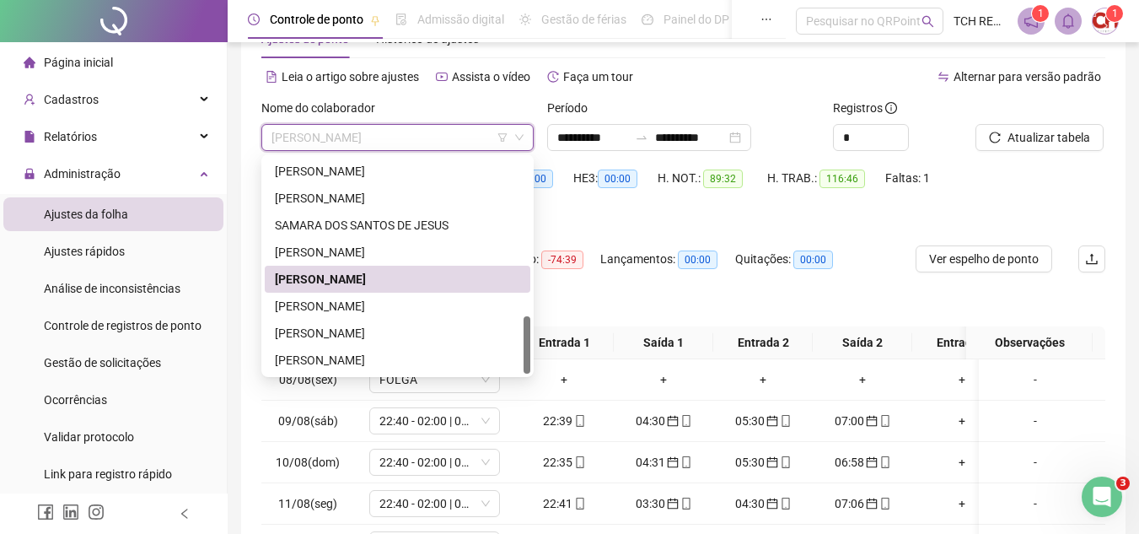
scroll to position [84, 0]
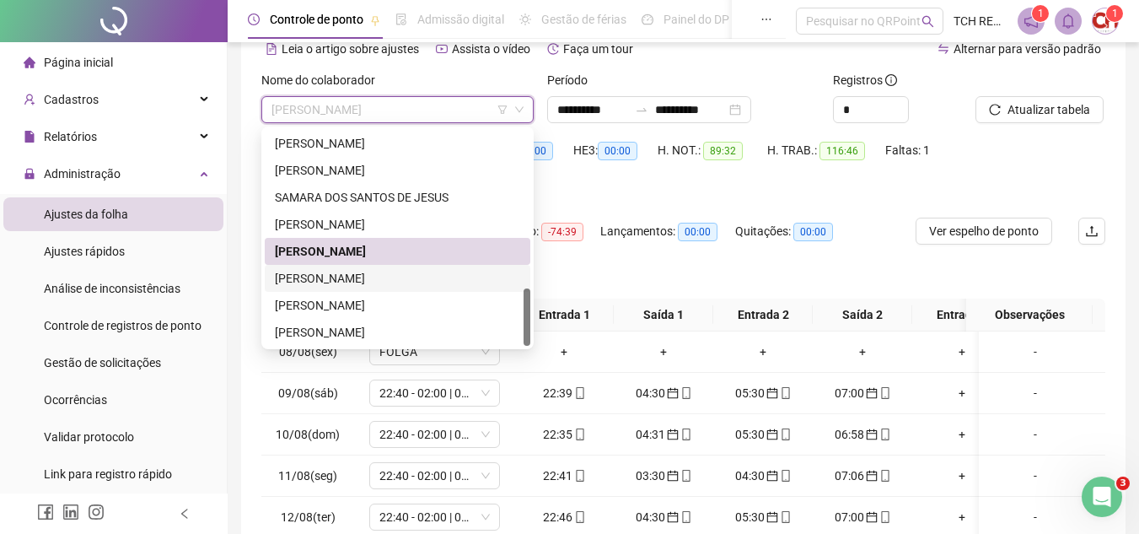
click at [381, 279] on div "[PERSON_NAME]" at bounding box center [397, 278] width 245 height 19
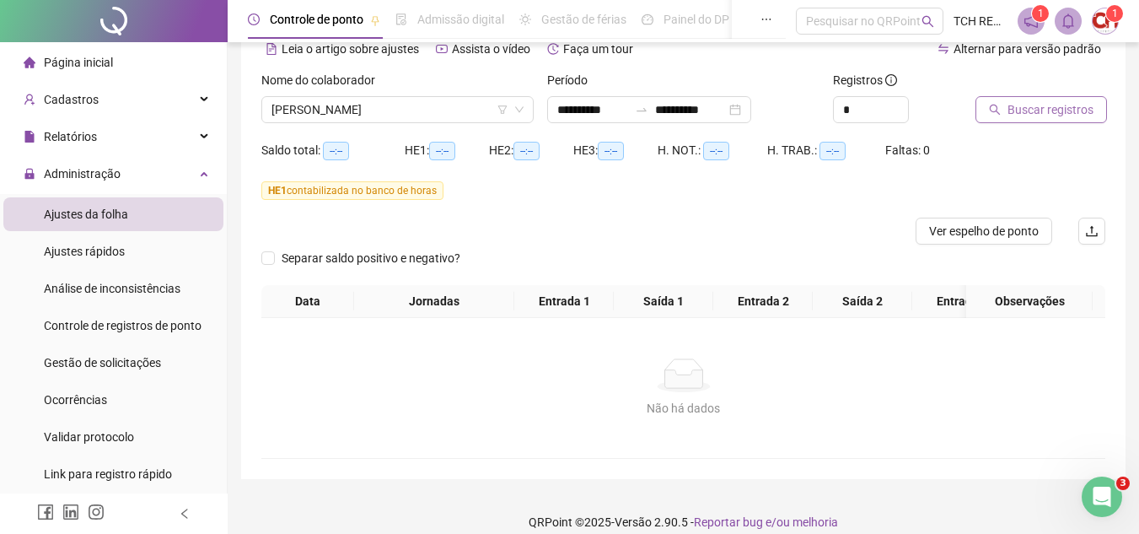
click at [1012, 112] on span "Buscar registros" at bounding box center [1050, 109] width 86 height 19
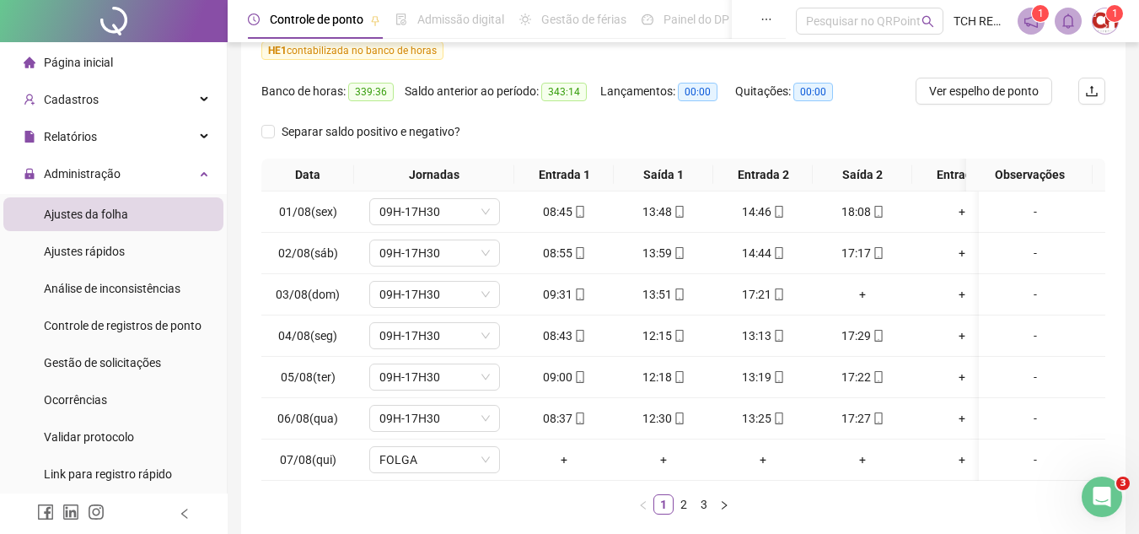
scroll to position [324, 0]
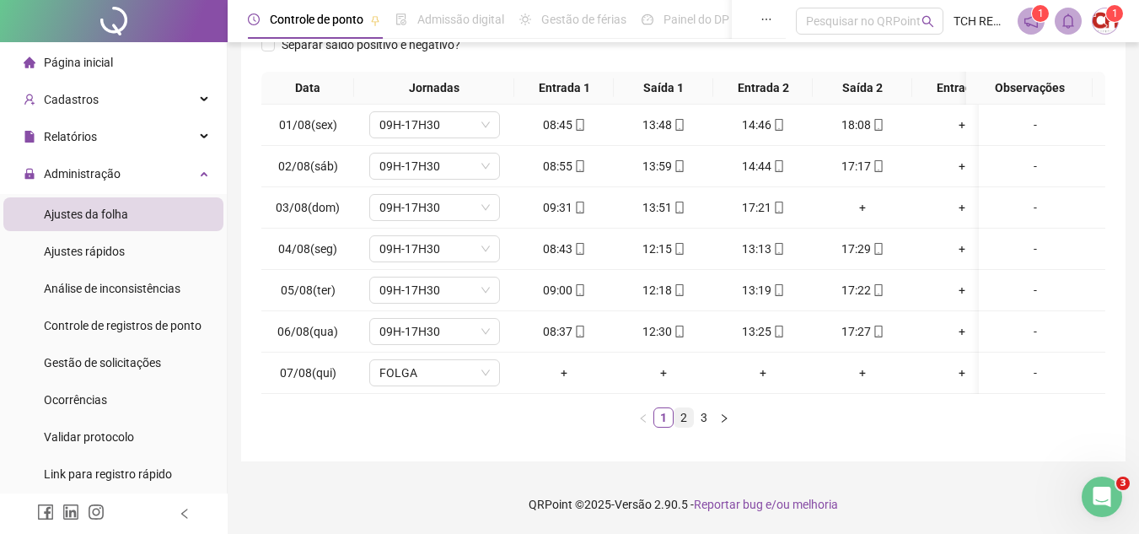
click at [681, 416] on link "2" at bounding box center [683, 417] width 19 height 19
click at [660, 414] on link "1" at bounding box center [663, 417] width 19 height 19
click at [684, 417] on link "2" at bounding box center [683, 417] width 19 height 19
click at [707, 420] on link "3" at bounding box center [704, 417] width 19 height 19
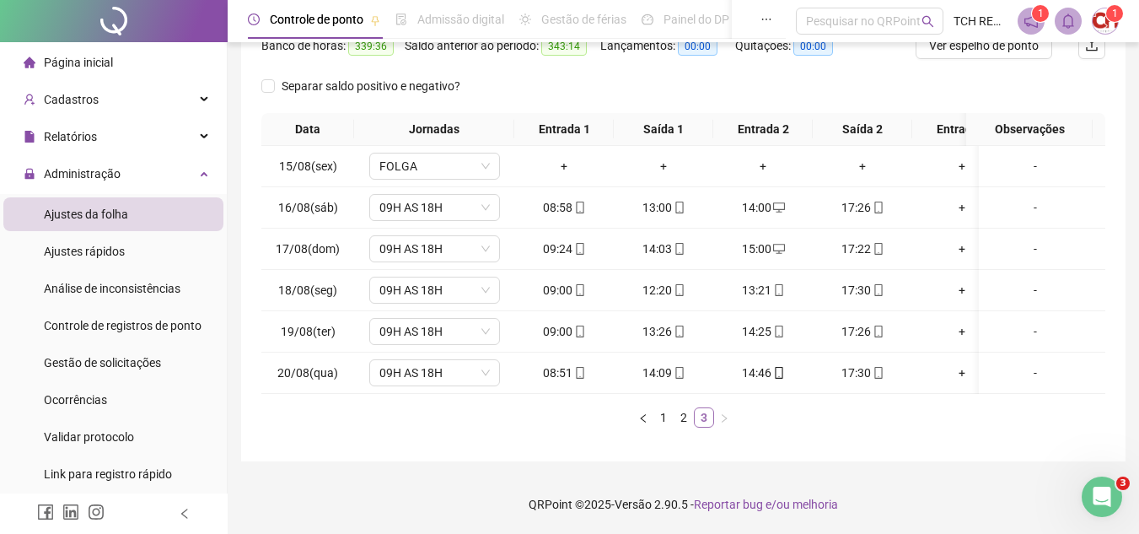
scroll to position [282, 0]
click at [687, 417] on link "2" at bounding box center [683, 417] width 19 height 19
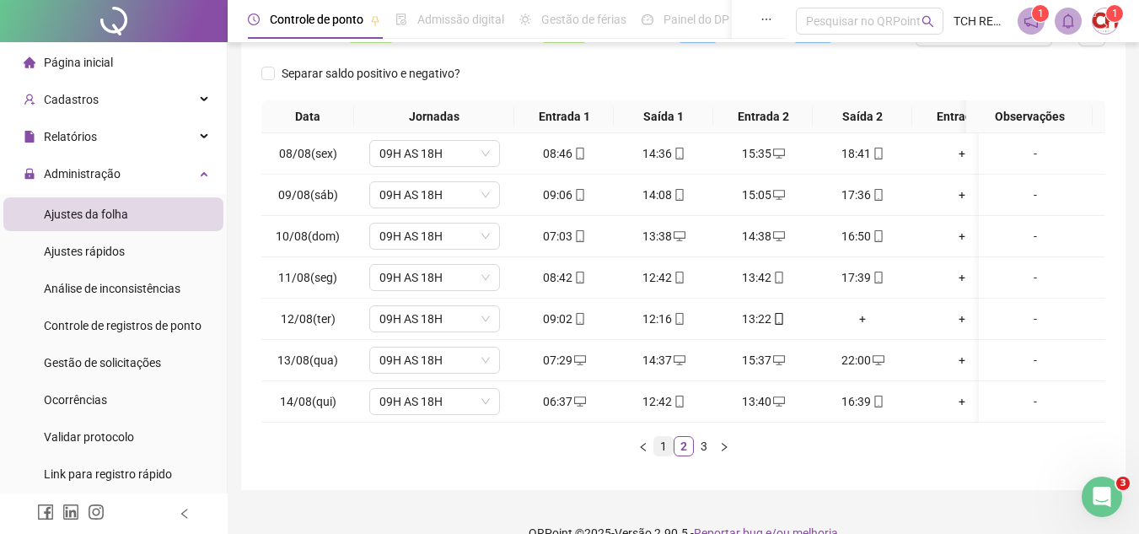
click at [660, 454] on link "1" at bounding box center [663, 446] width 19 height 19
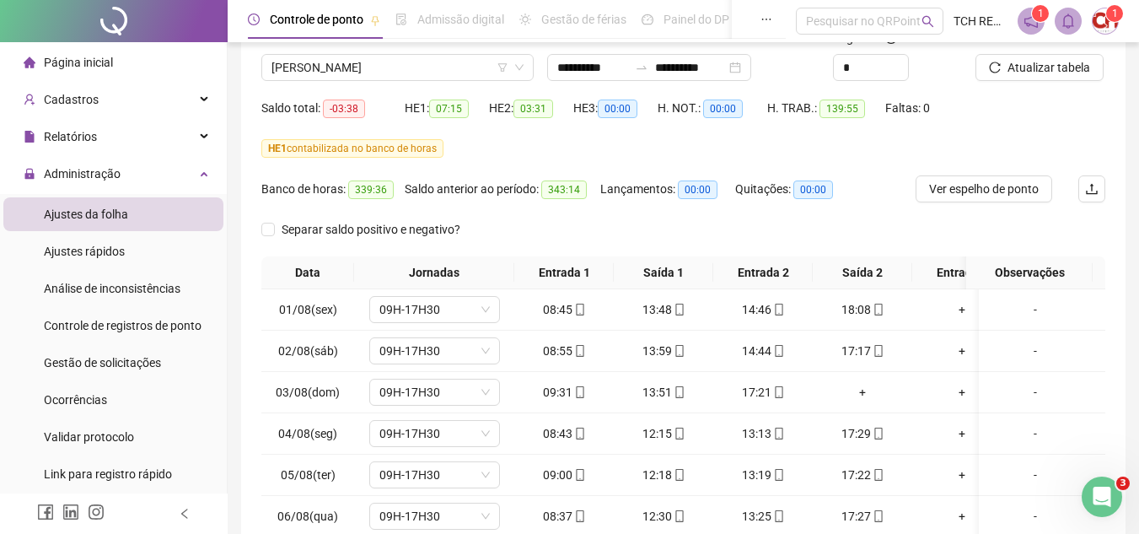
scroll to position [114, 0]
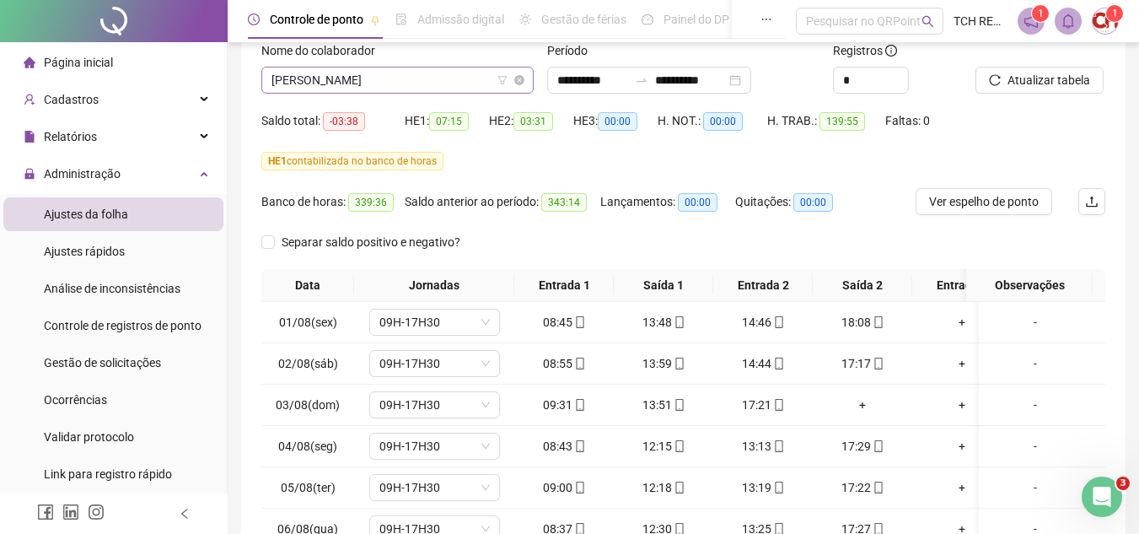
click at [430, 78] on span "[PERSON_NAME]" at bounding box center [397, 79] width 252 height 25
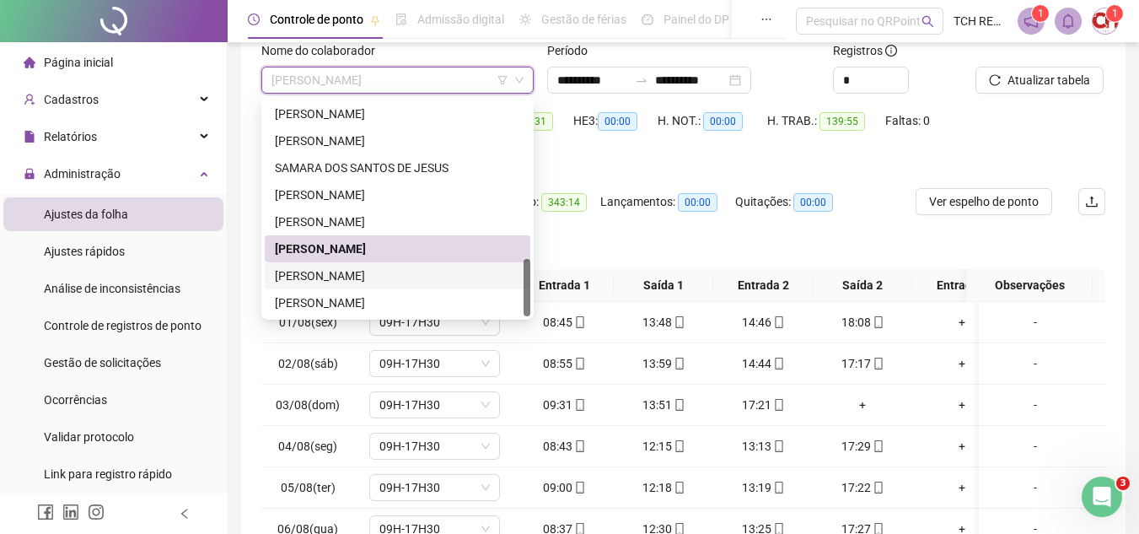
click at [394, 279] on div "[PERSON_NAME]" at bounding box center [397, 275] width 245 height 19
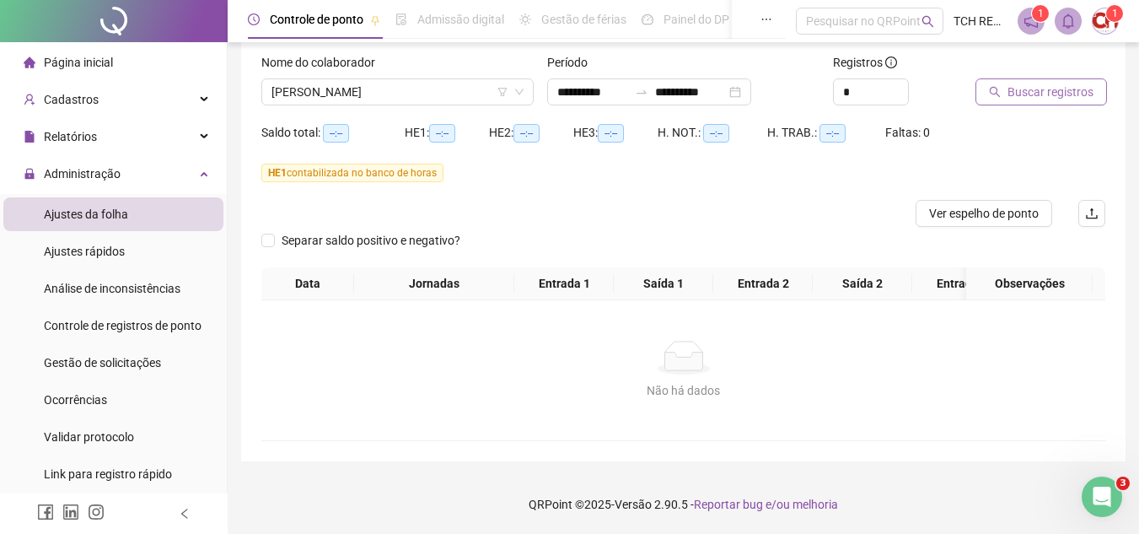
click at [1044, 88] on span "Buscar registros" at bounding box center [1050, 92] width 86 height 19
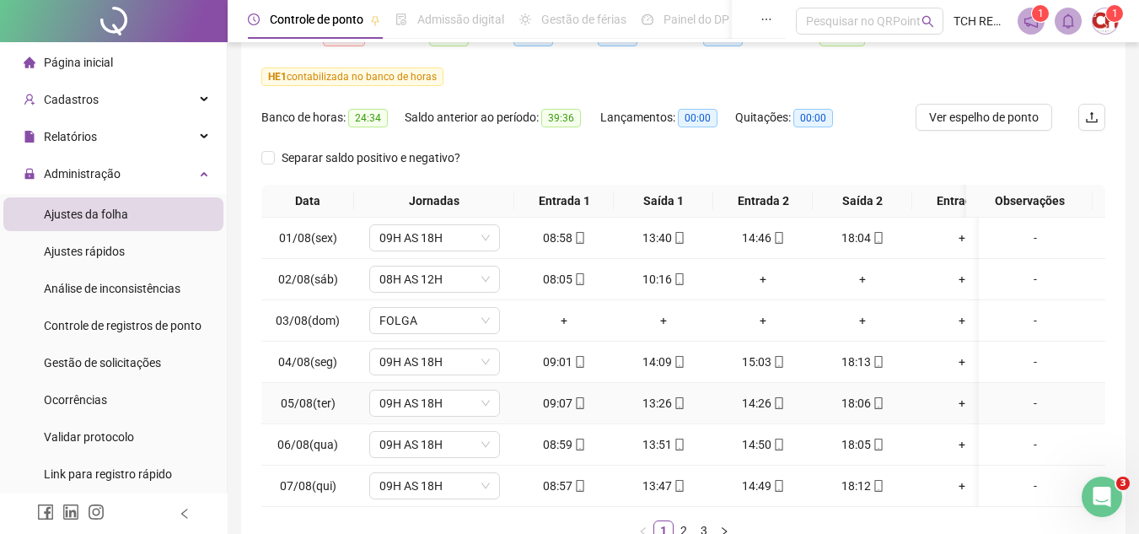
scroll to position [324, 0]
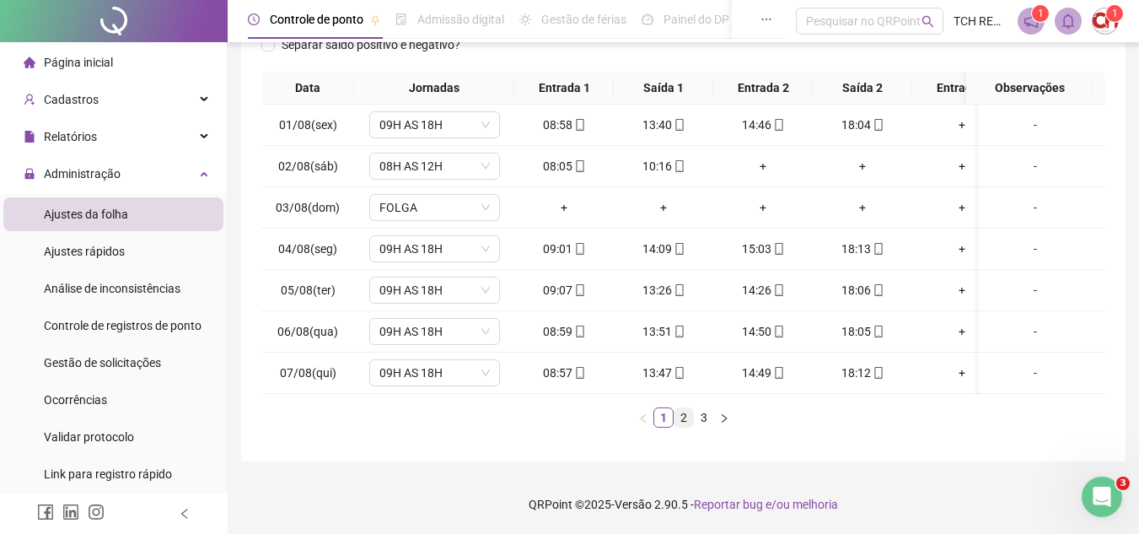
click at [683, 416] on link "2" at bounding box center [683, 417] width 19 height 19
click at [708, 420] on link "3" at bounding box center [704, 417] width 19 height 19
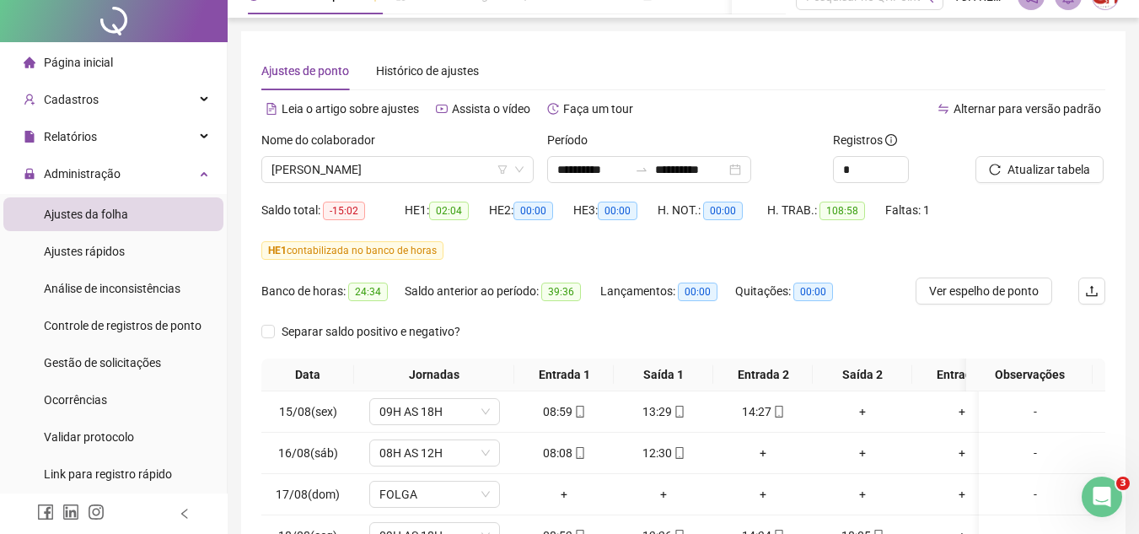
scroll to position [0, 0]
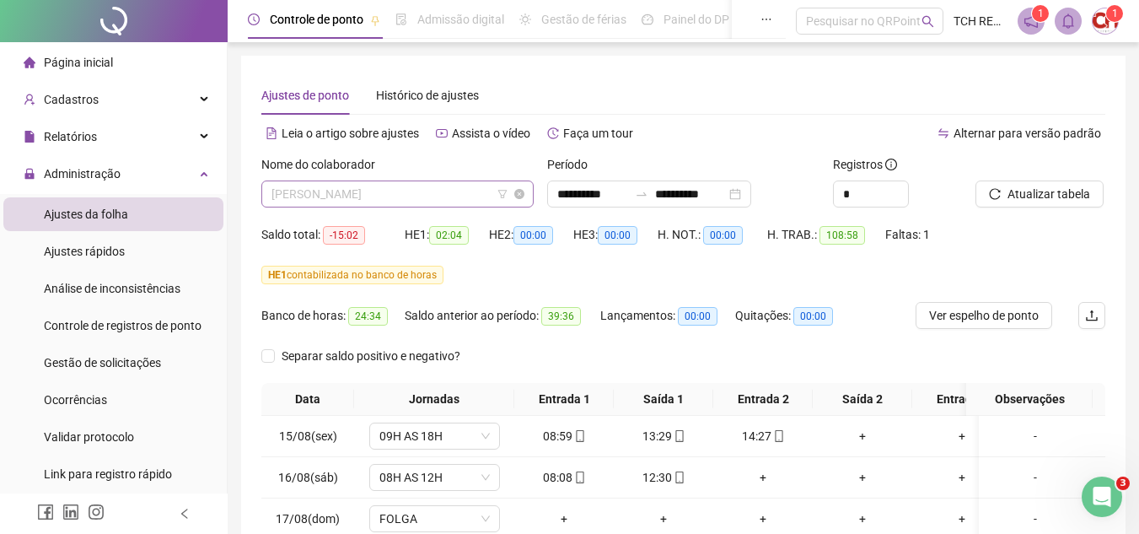
click at [447, 187] on span "[PERSON_NAME]" at bounding box center [397, 193] width 252 height 25
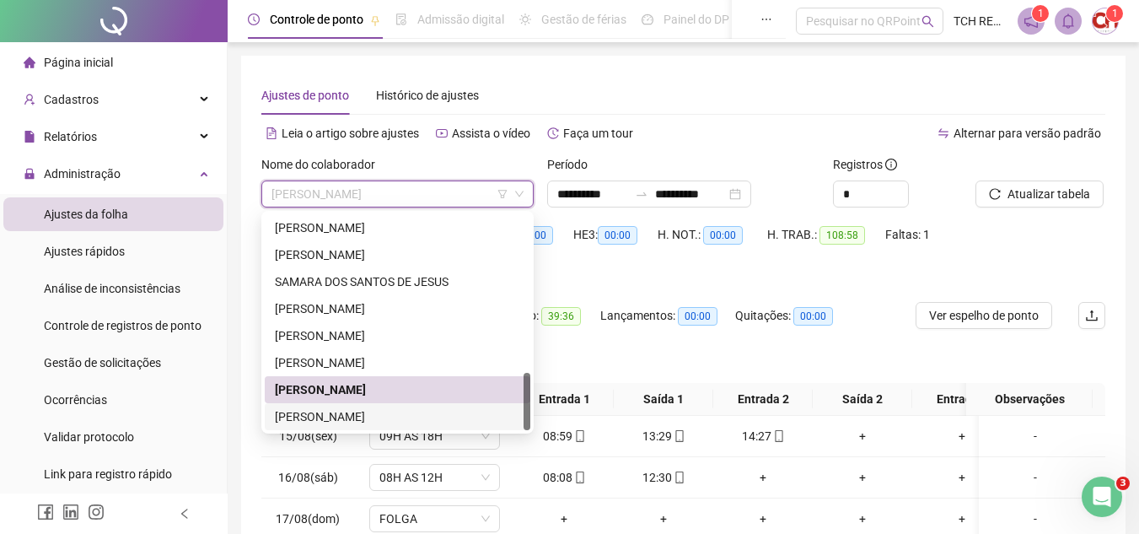
click at [414, 408] on div "[PERSON_NAME]" at bounding box center [397, 416] width 245 height 19
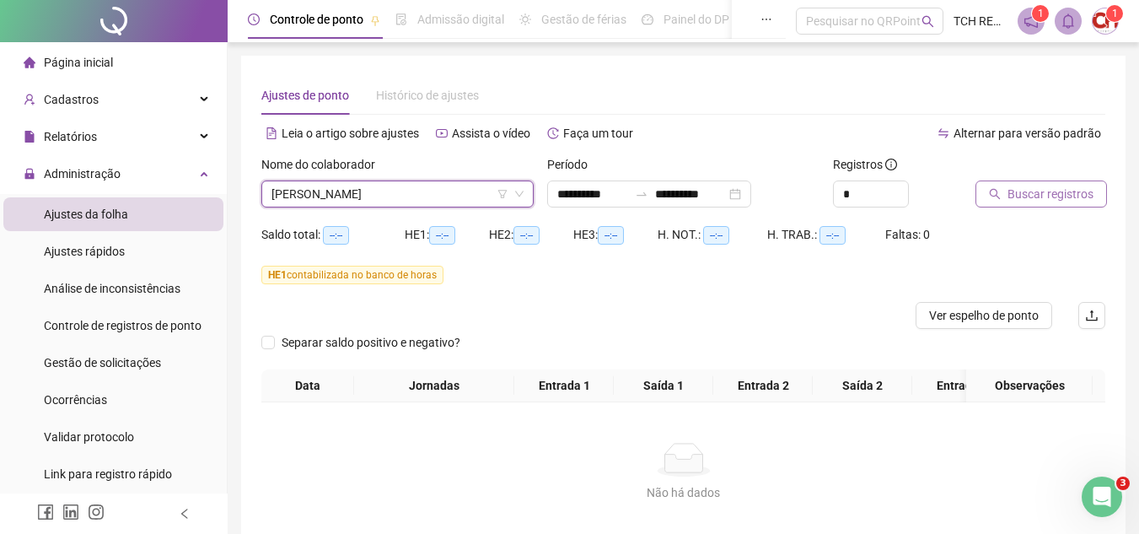
click at [1058, 196] on span "Buscar registros" at bounding box center [1050, 194] width 86 height 19
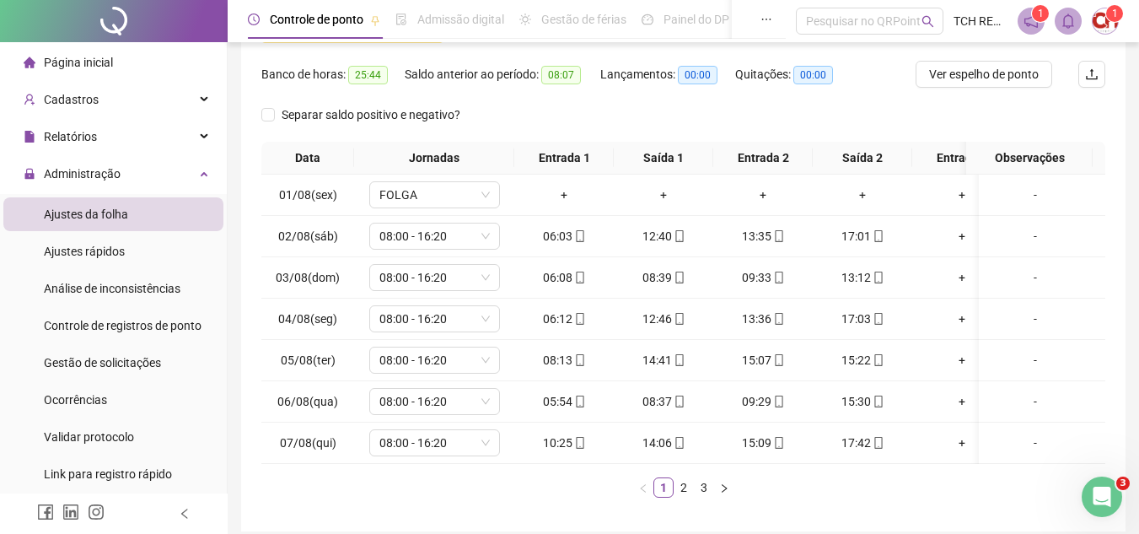
scroll to position [324, 0]
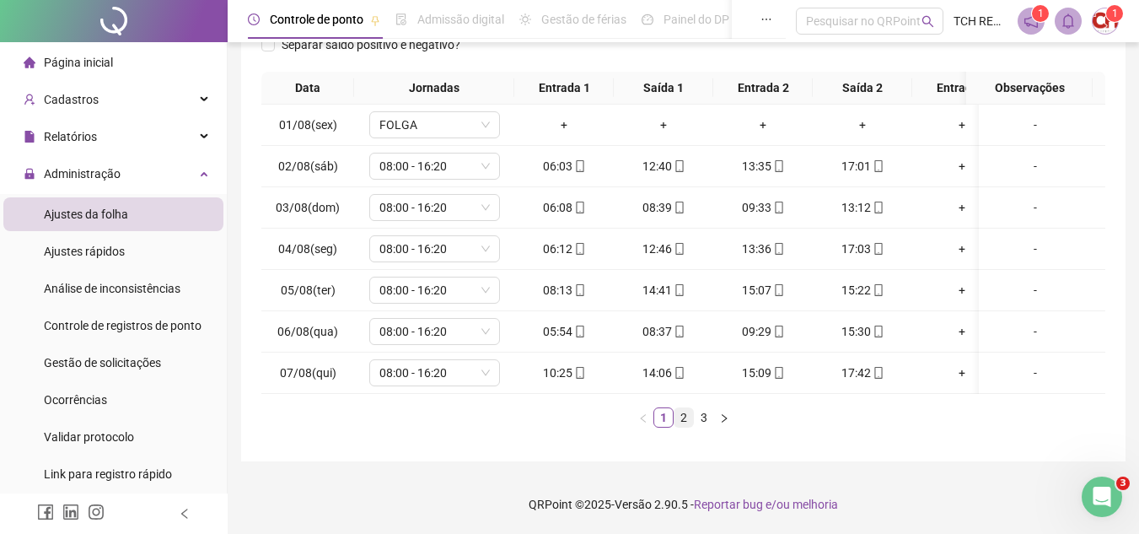
click at [675, 419] on link "2" at bounding box center [683, 417] width 19 height 19
click at [700, 416] on link "3" at bounding box center [704, 417] width 19 height 19
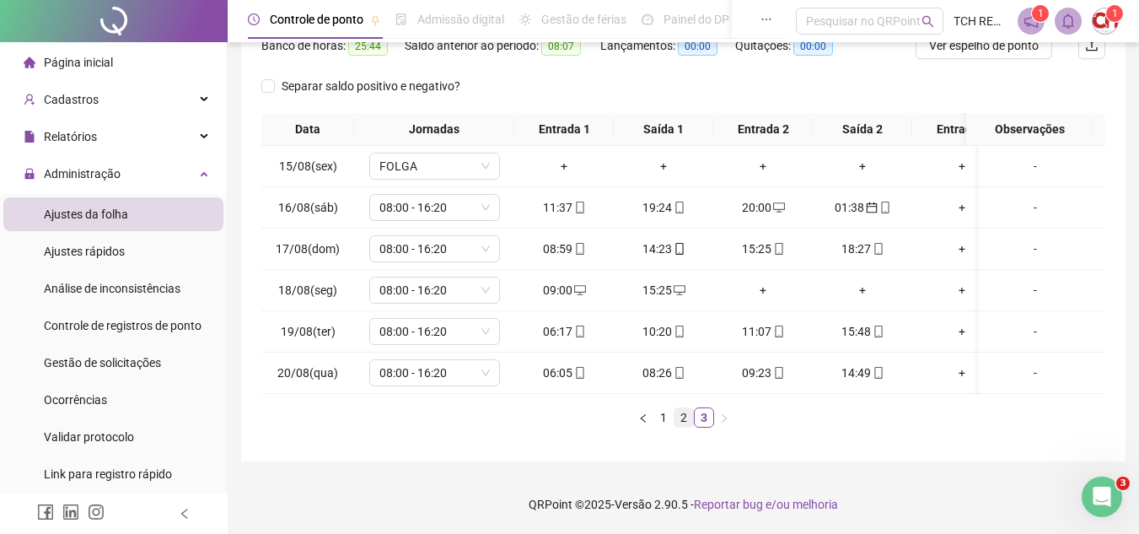
click at [684, 416] on link "2" at bounding box center [683, 417] width 19 height 19
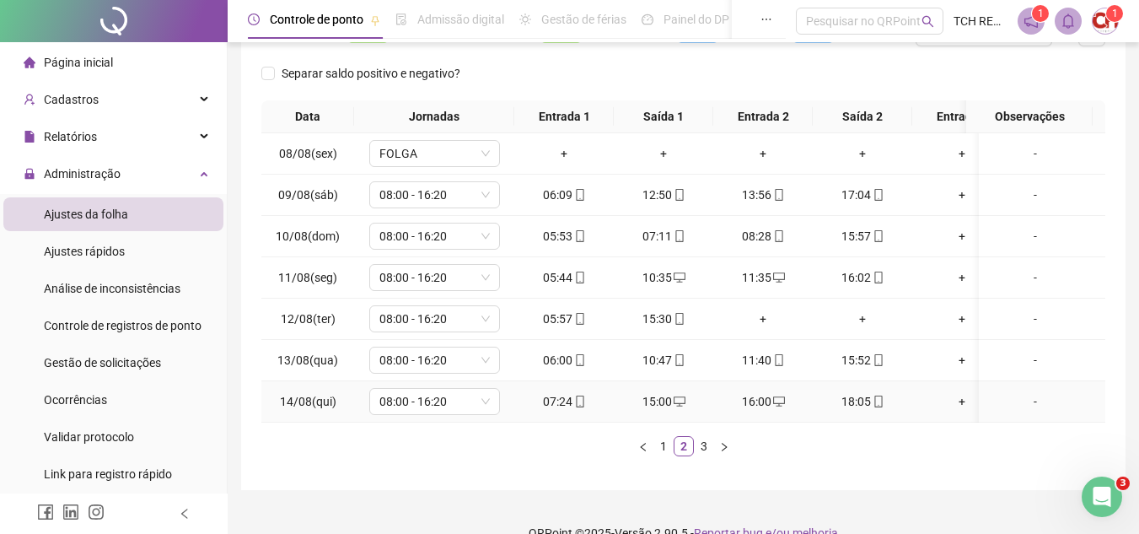
click at [655, 416] on td "15:00" at bounding box center [663, 401] width 99 height 41
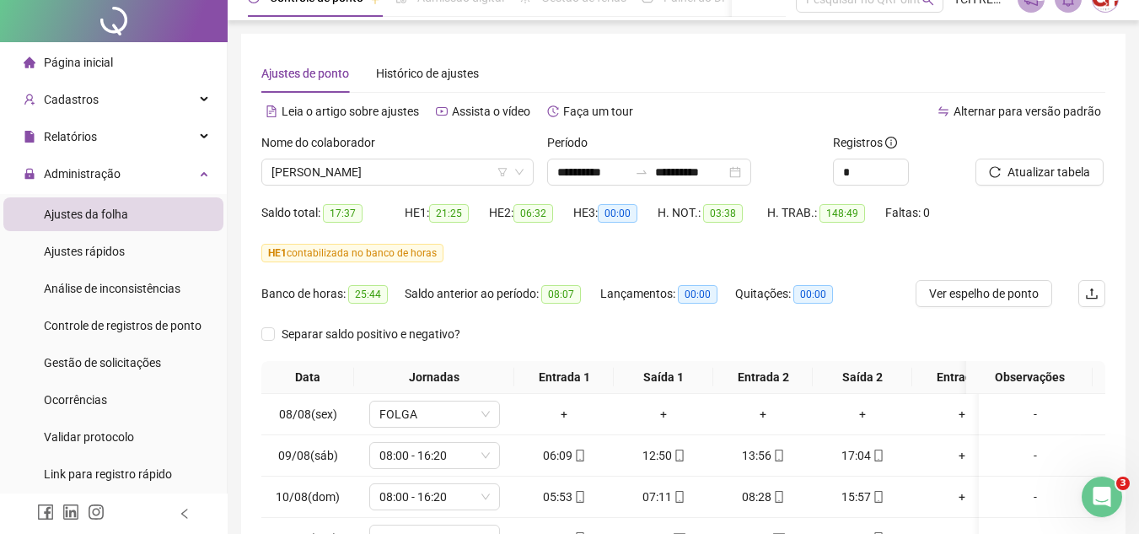
scroll to position [0, 0]
